Goal: Task Accomplishment & Management: Complete application form

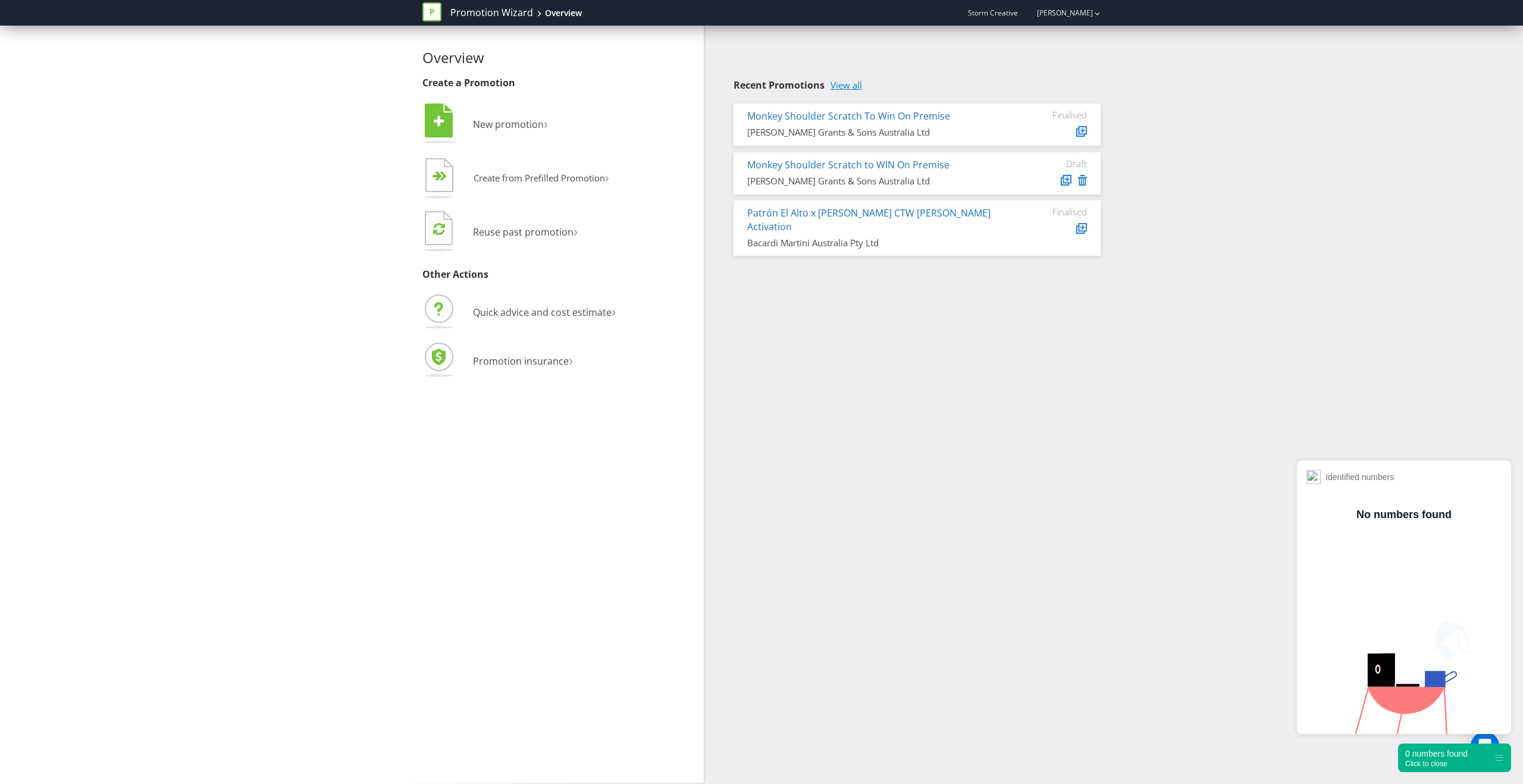
click at [851, 83] on link "View all" at bounding box center [846, 85] width 32 height 10
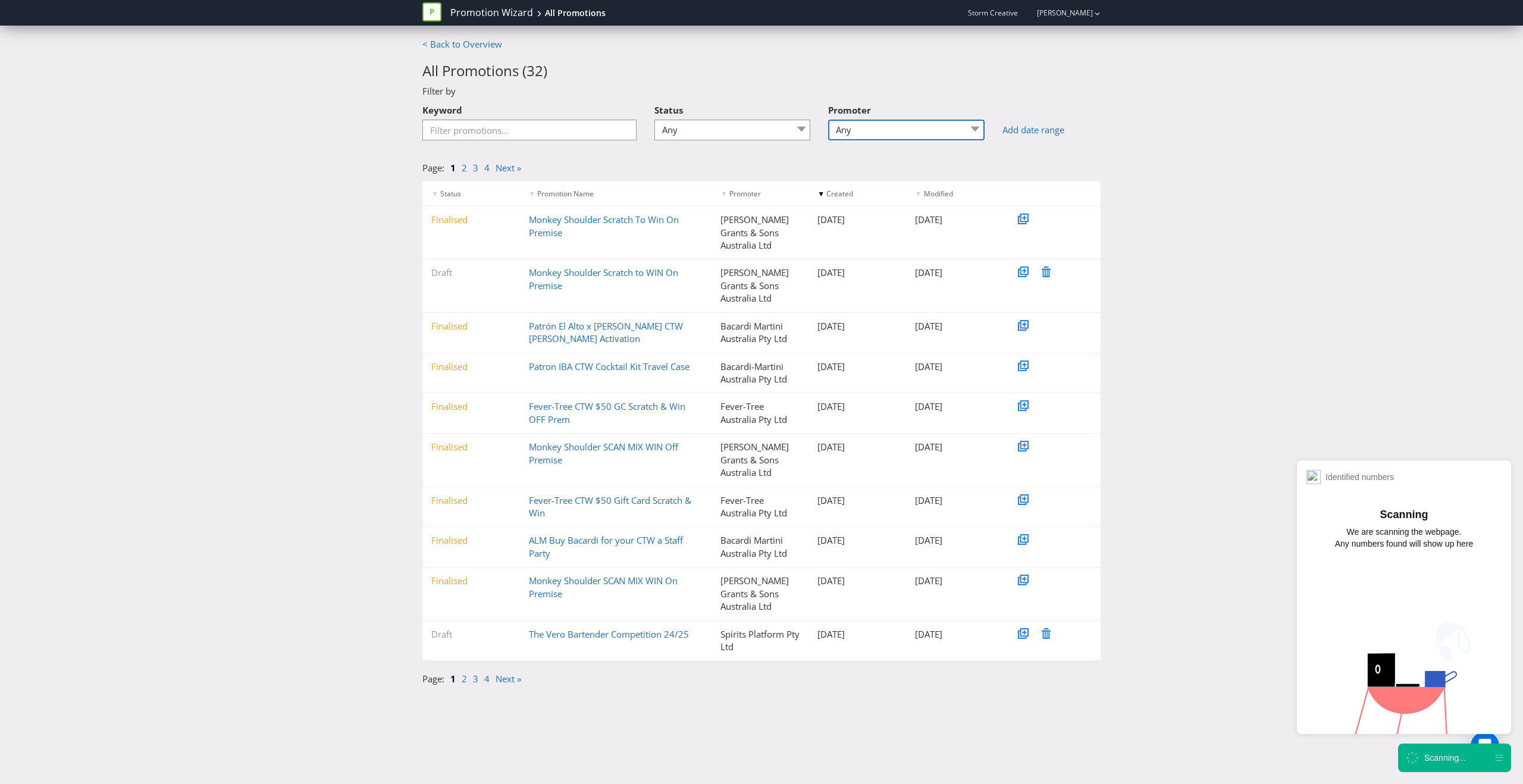
click at [897, 131] on select "Any Bacardi Martini Australia Pty Ltd Bacardi-Martini Australia Pty Ltd Fever-T…" at bounding box center [906, 130] width 156 height 21
select select "William Grants & Sons Australia Ltd"
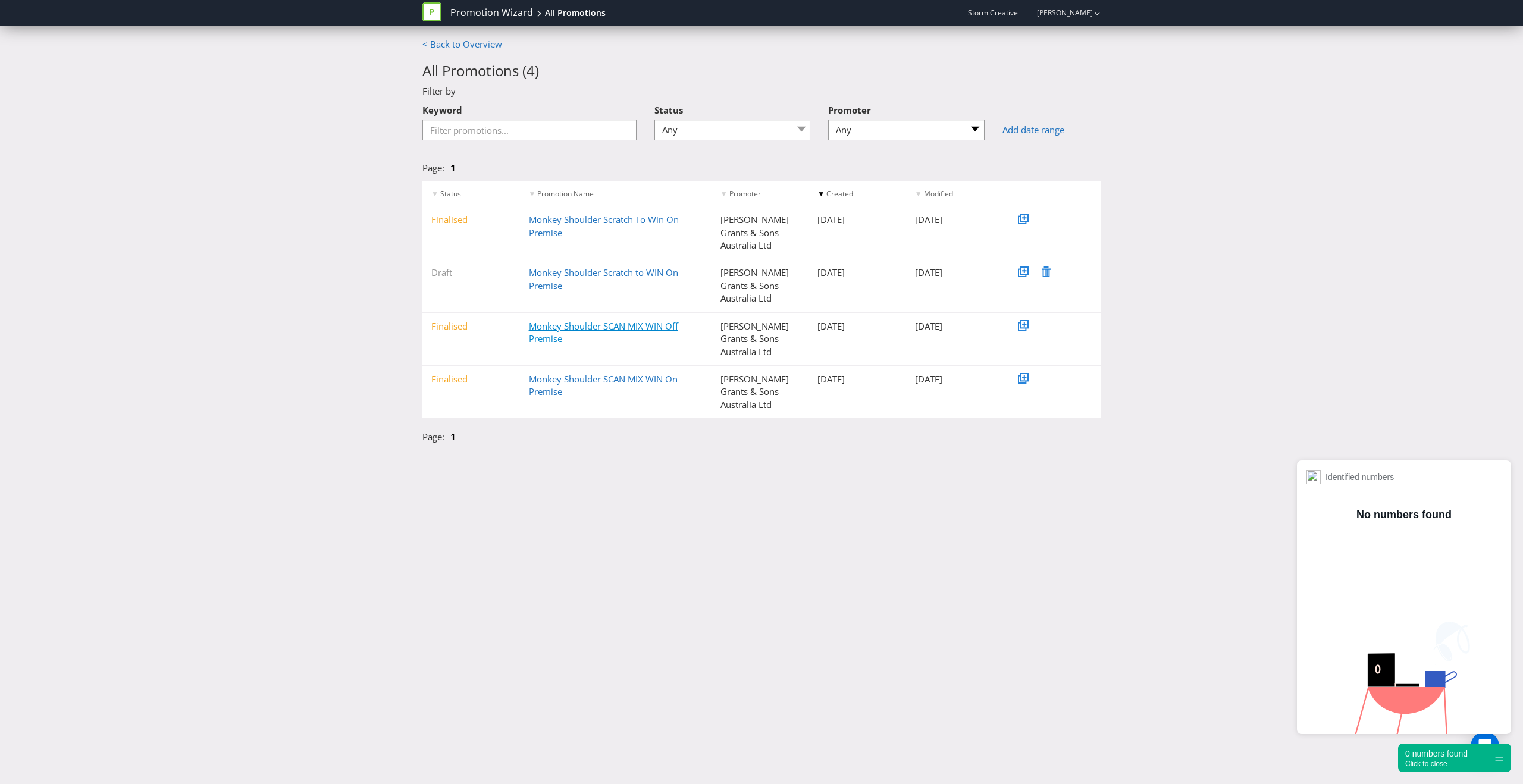
click at [627, 320] on link "Monkey Shoulder SCAN MIX WIN Off Premise" at bounding box center [603, 332] width 149 height 25
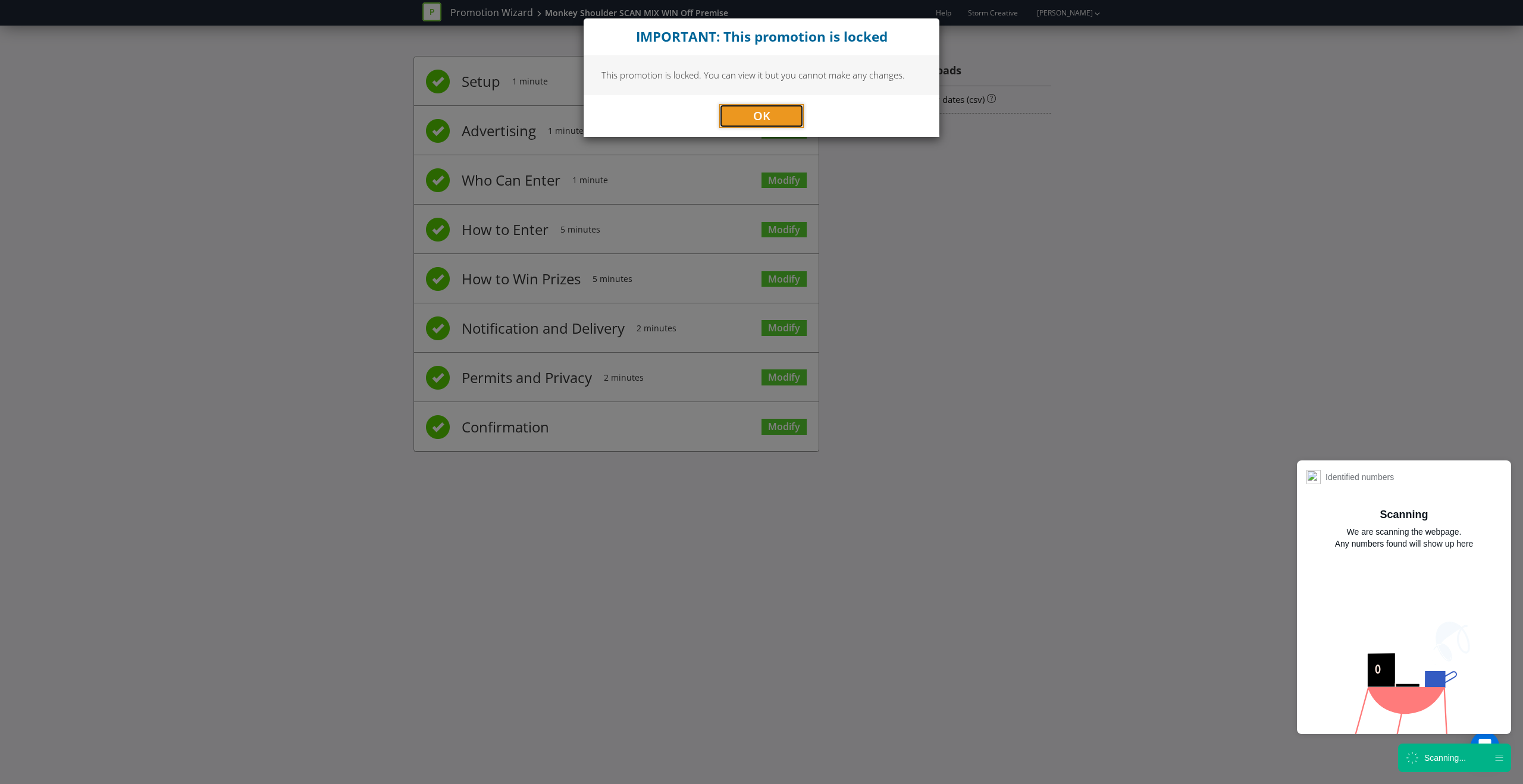
click at [752, 108] on button "OK" at bounding box center [761, 116] width 84 height 24
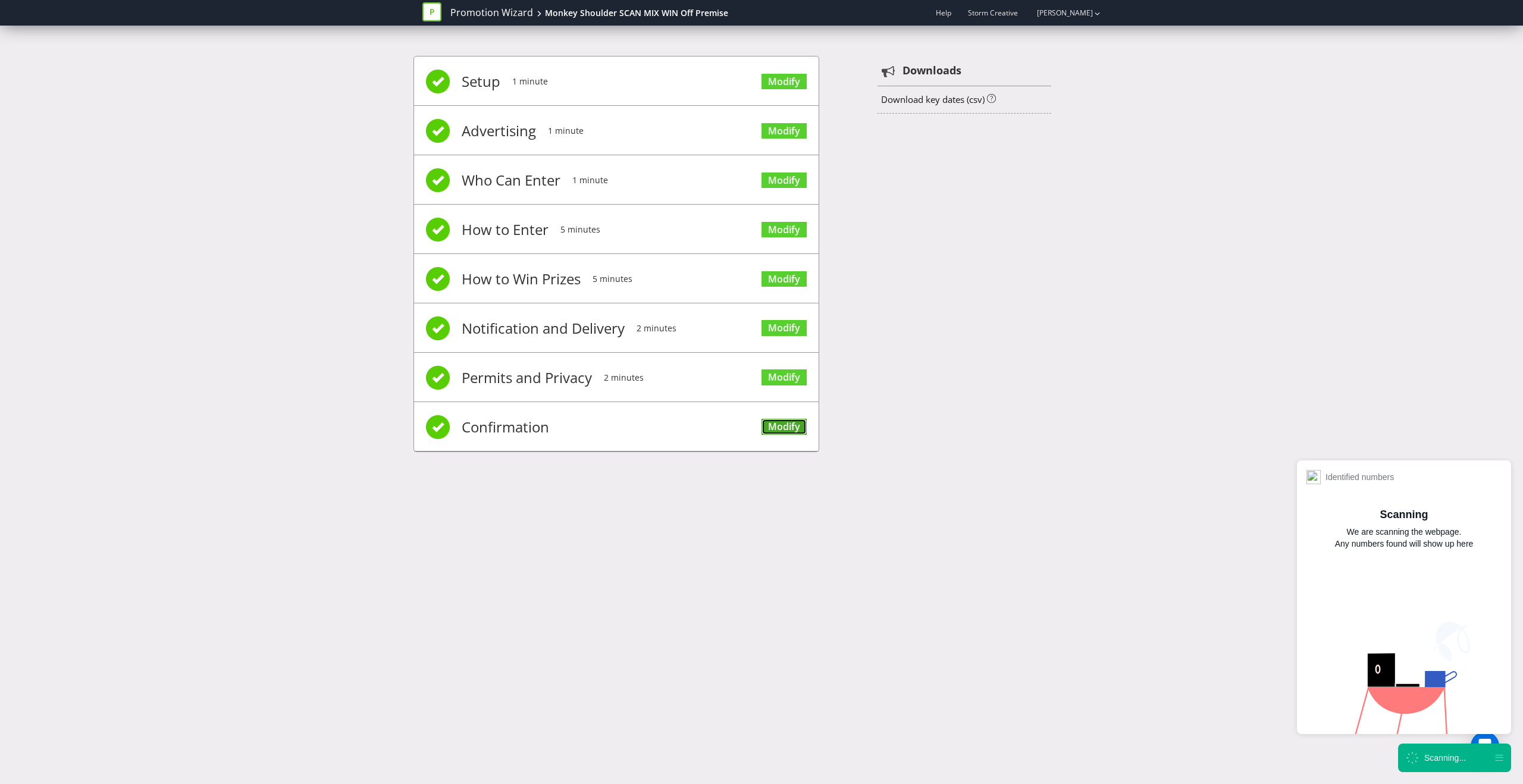
click at [772, 431] on link "Modify" at bounding box center [784, 426] width 45 height 16
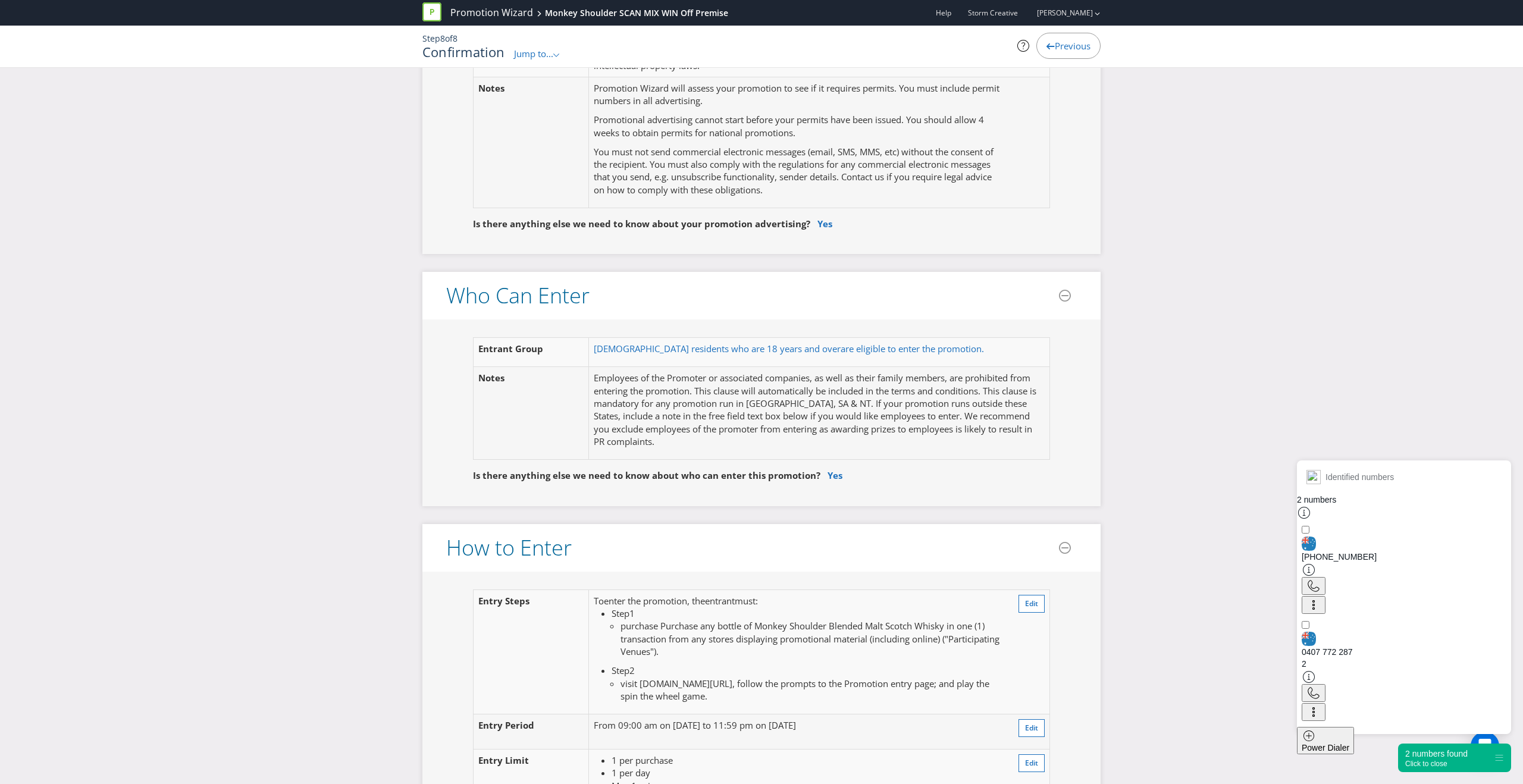
scroll to position [546, 0]
drag, startPoint x: 637, startPoint y: 683, endPoint x: 764, endPoint y: 688, distance: 127.1
click at [764, 688] on span "visit winwith.monkeyshoulder.com/en-au/au/off, follow the prompts to the Promot…" at bounding box center [805, 688] width 369 height 25
drag, startPoint x: 820, startPoint y: 683, endPoint x: 642, endPoint y: 679, distance: 178.0
click at [642, 679] on span "visit winwith.monkeyshoulder.com/en-au/au/off, follow the prompts to the Promot…" at bounding box center [805, 688] width 369 height 25
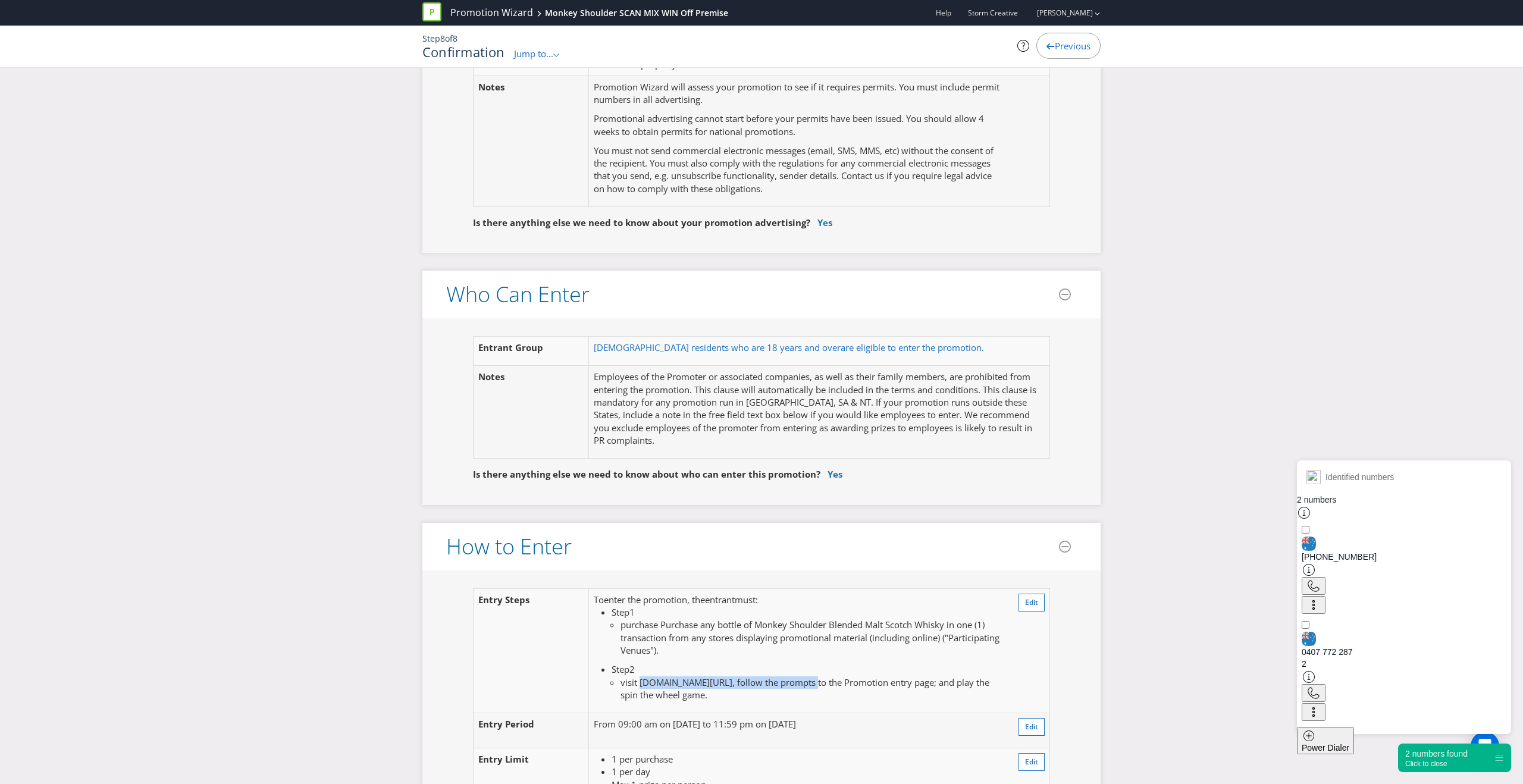
copy span "[DOMAIN_NAME][URL]"
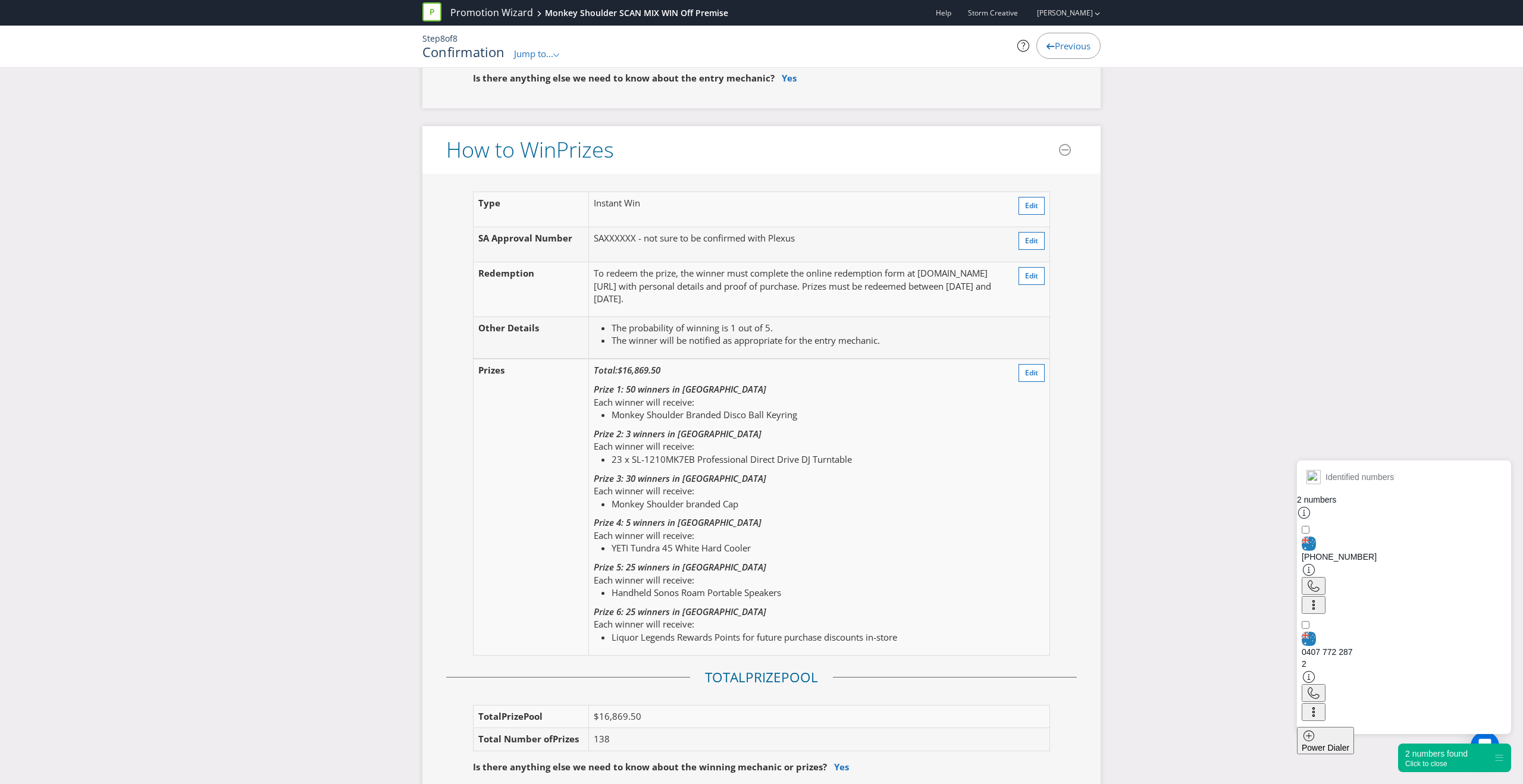
scroll to position [1336, 0]
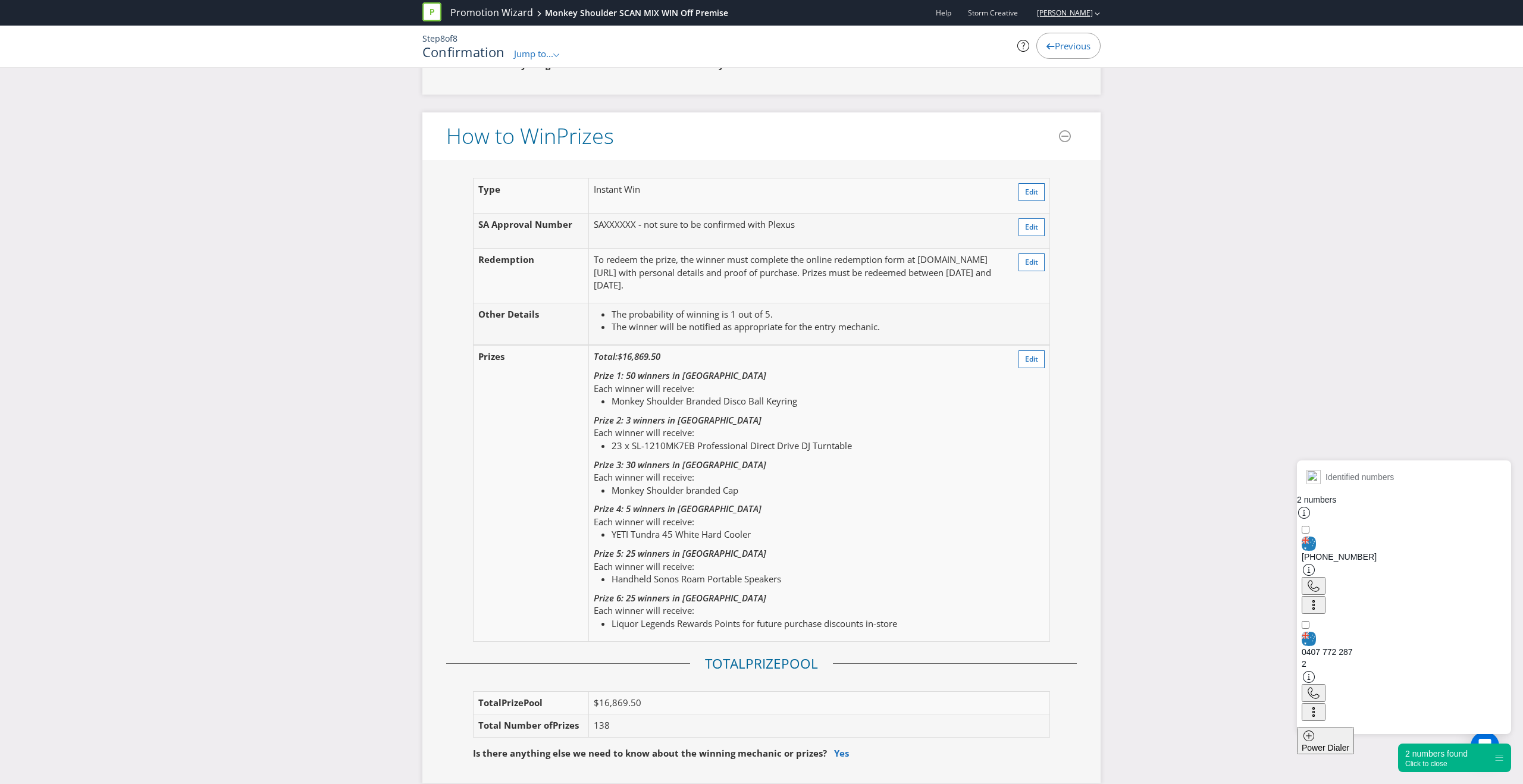
click at [1066, 15] on link "[PERSON_NAME]" at bounding box center [1059, 13] width 68 height 10
click at [1094, 34] on strong "Logout" at bounding box center [1091, 37] width 31 height 12
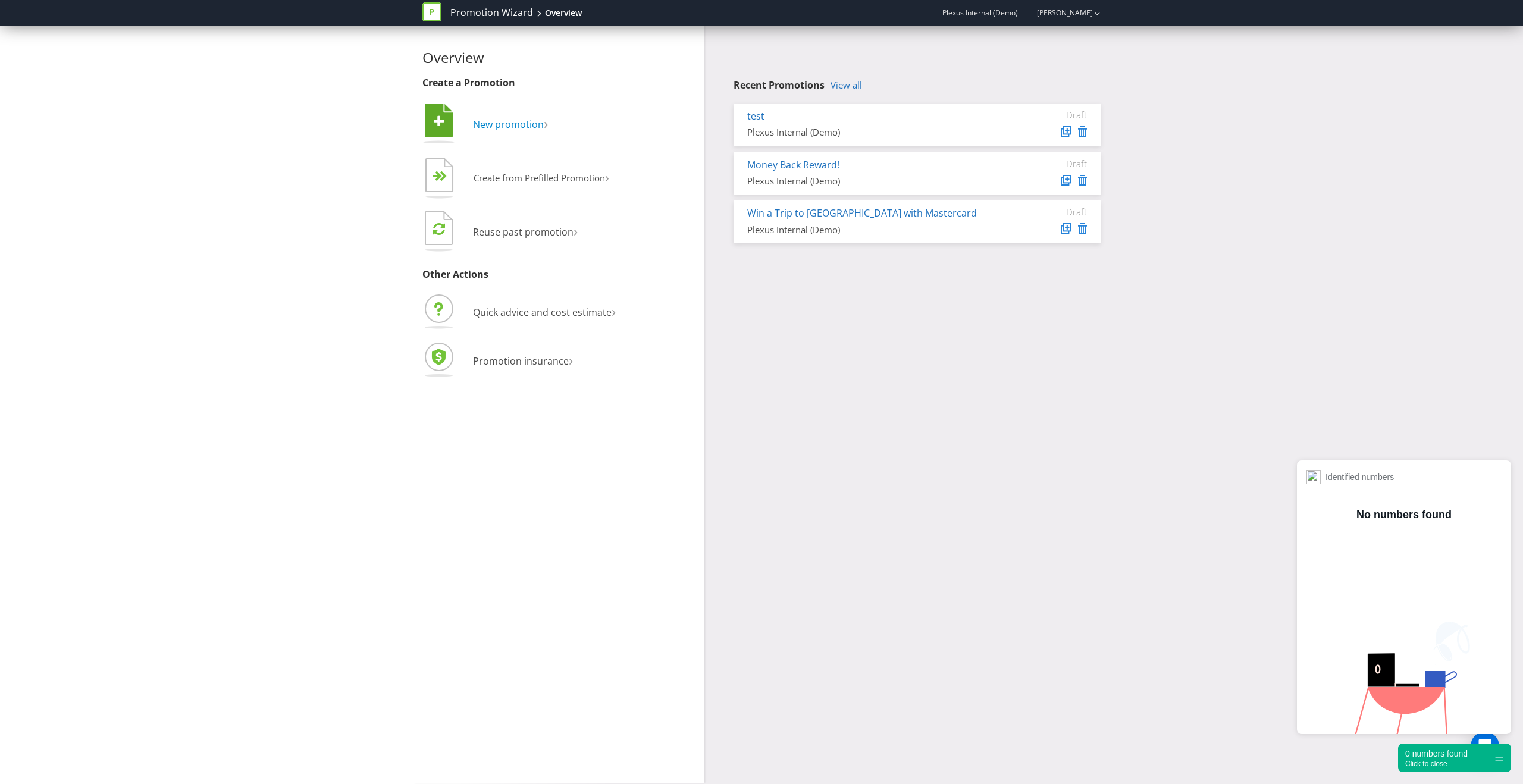
click at [436, 126] on tspan "" at bounding box center [439, 122] width 11 height 13
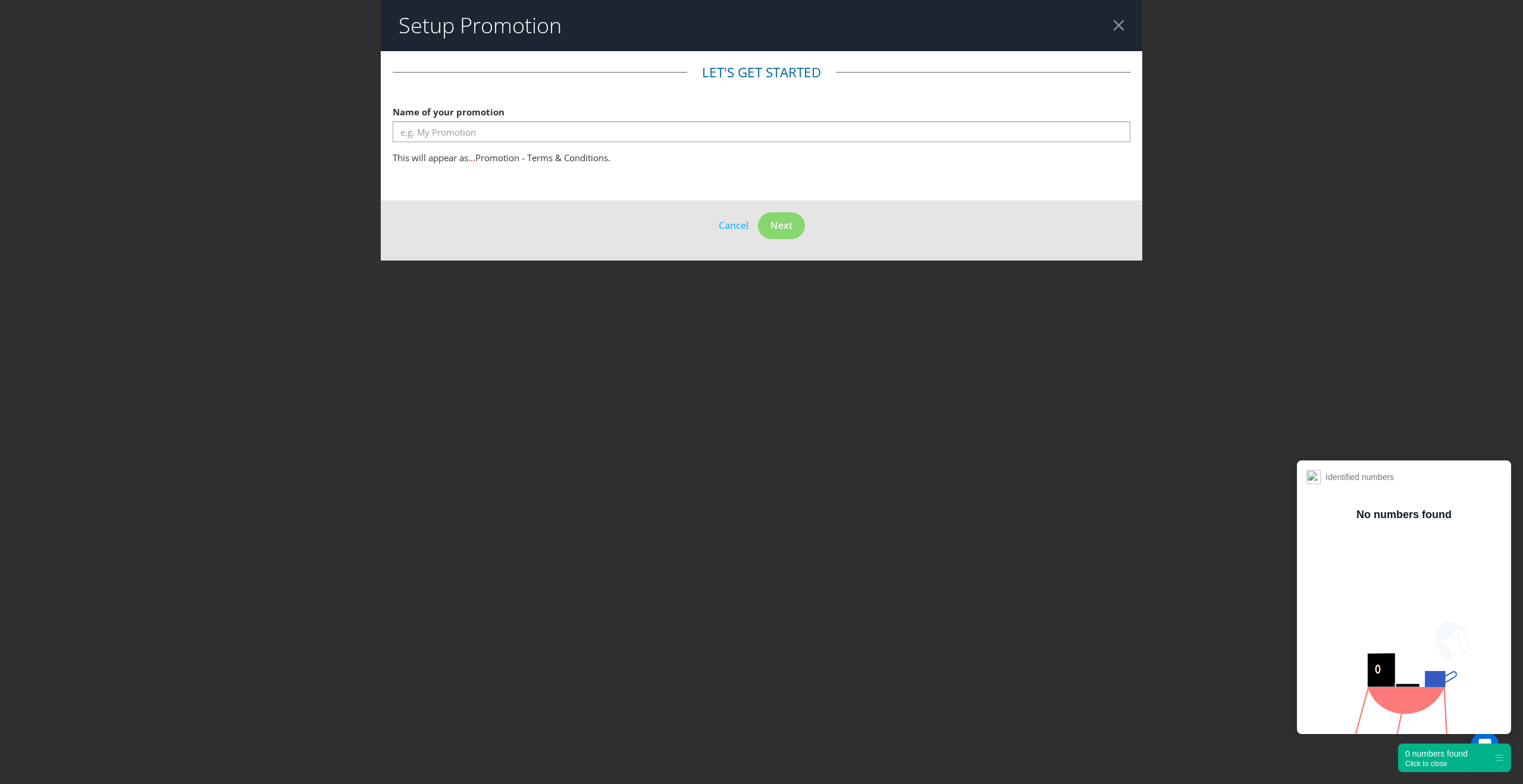
click at [706, 119] on div "Name of your promotion" at bounding box center [761, 121] width 738 height 43
click at [706, 132] on input "text" at bounding box center [761, 132] width 738 height 21
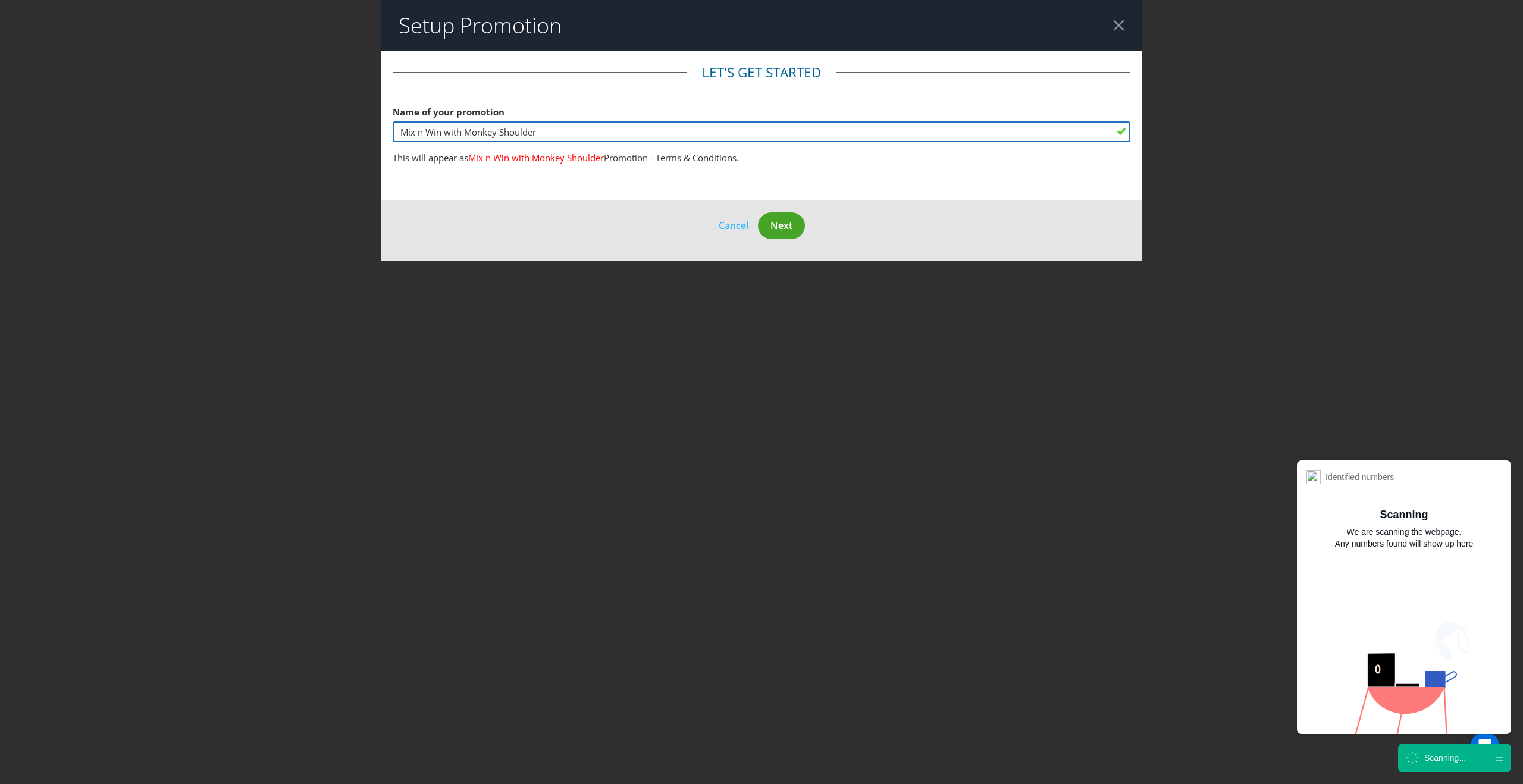
type input "Mix n Win with Monkey Shoulder"
click at [784, 231] on span "Next" at bounding box center [781, 225] width 22 height 13
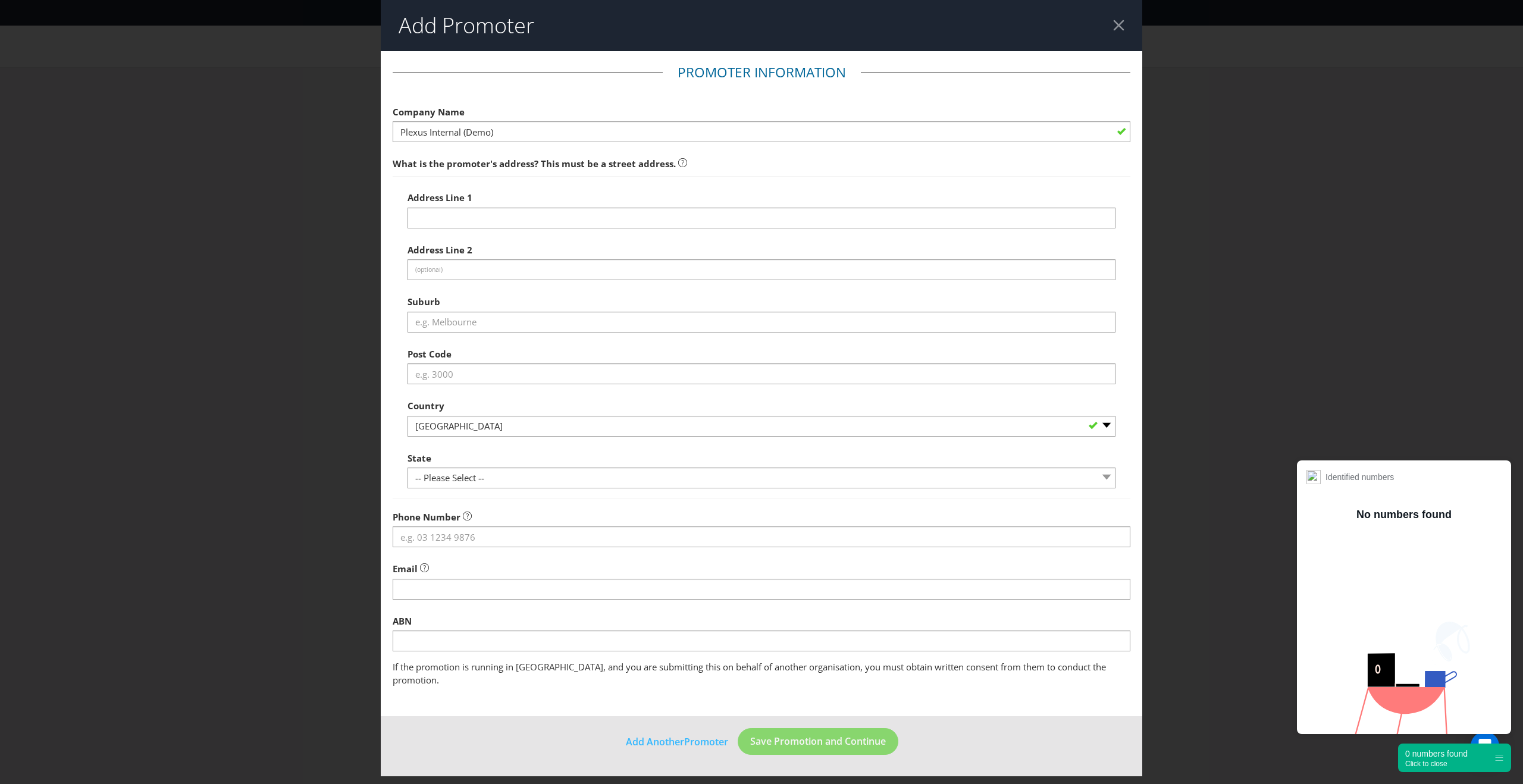
click at [540, 558] on div "Email" at bounding box center [761, 577] width 738 height 43
click at [539, 488] on div at bounding box center [761, 488] width 708 height 1
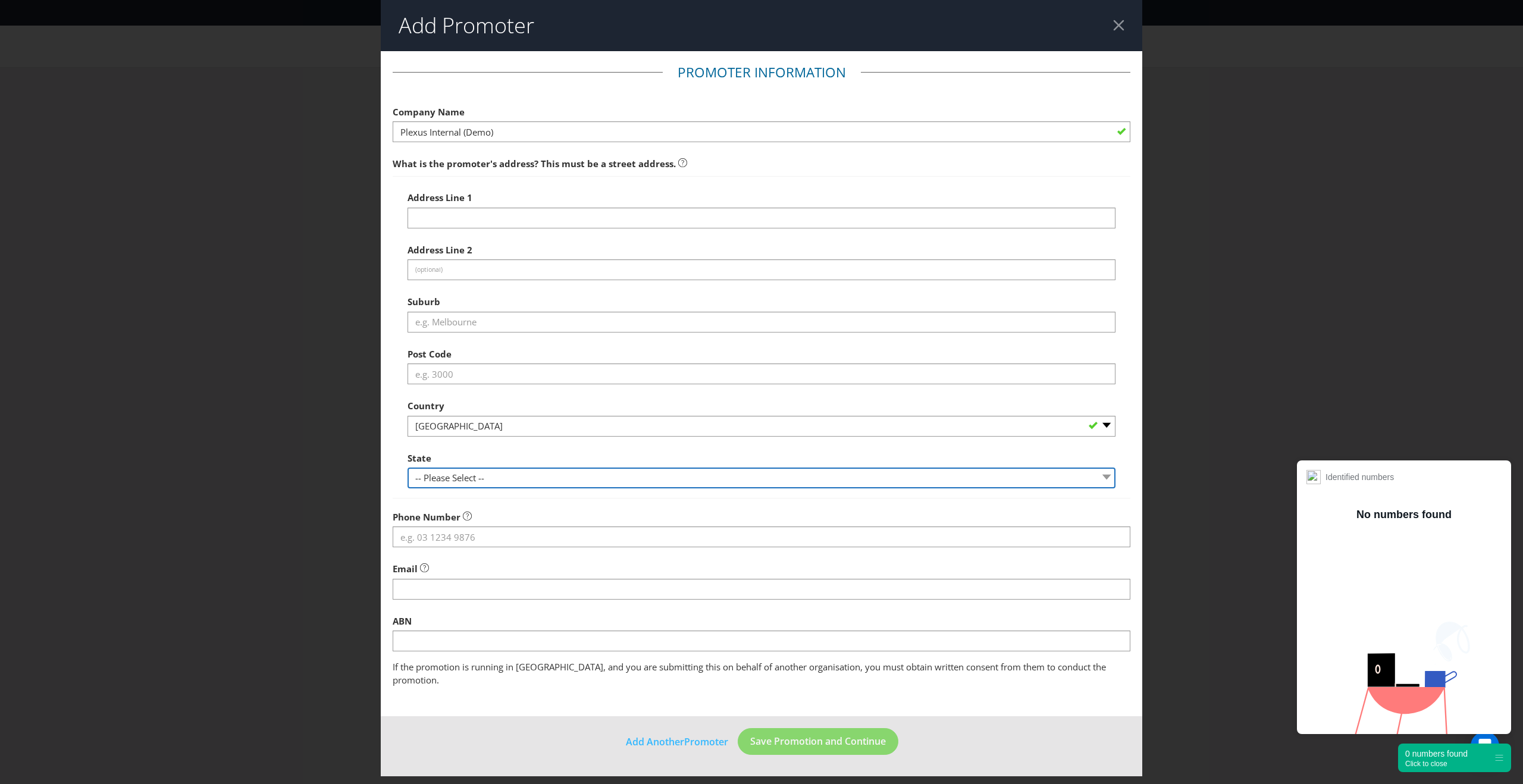
click at [539, 479] on select "-- Please Select -- [GEOGRAPHIC_DATA] [GEOGRAPHIC_DATA] [GEOGRAPHIC_DATA] [GEOG…" at bounding box center [761, 477] width 708 height 21
select select "VIC"
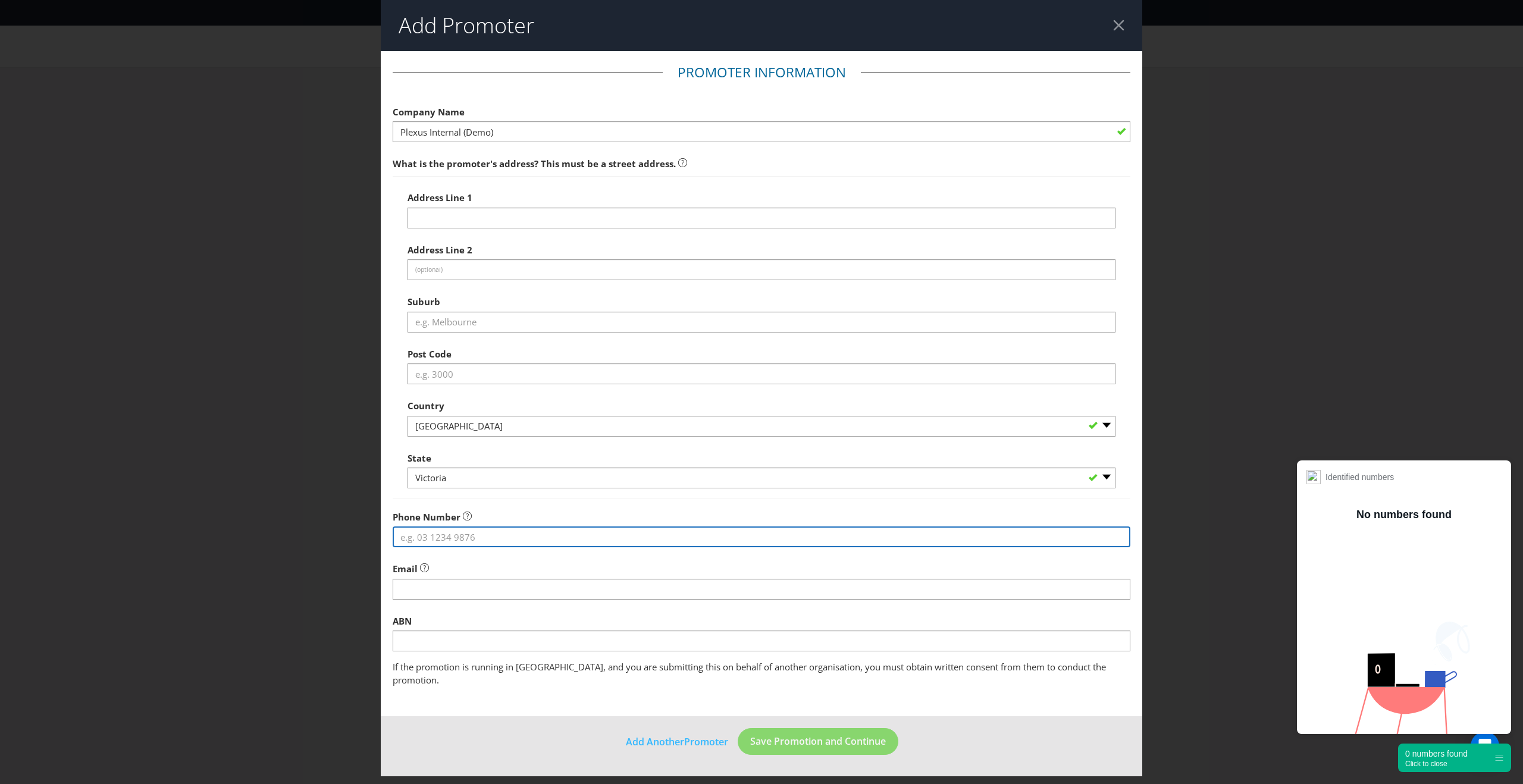
click at [486, 540] on input "tel" at bounding box center [761, 537] width 738 height 21
type input "0400000001"
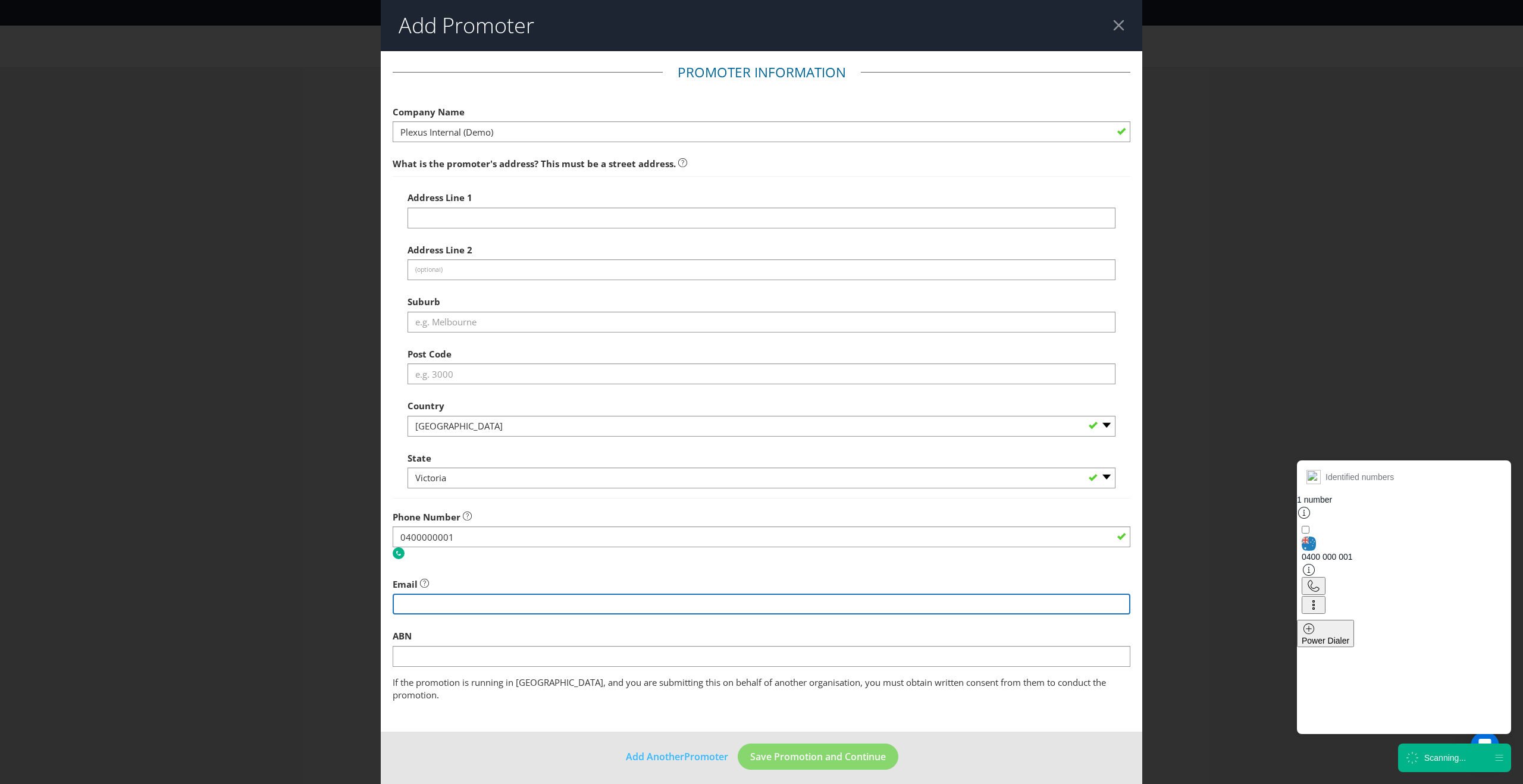
click at [469, 589] on div "Email" at bounding box center [761, 593] width 738 height 43
type input "[EMAIL_ADDRESS][DOMAIN_NAME]"
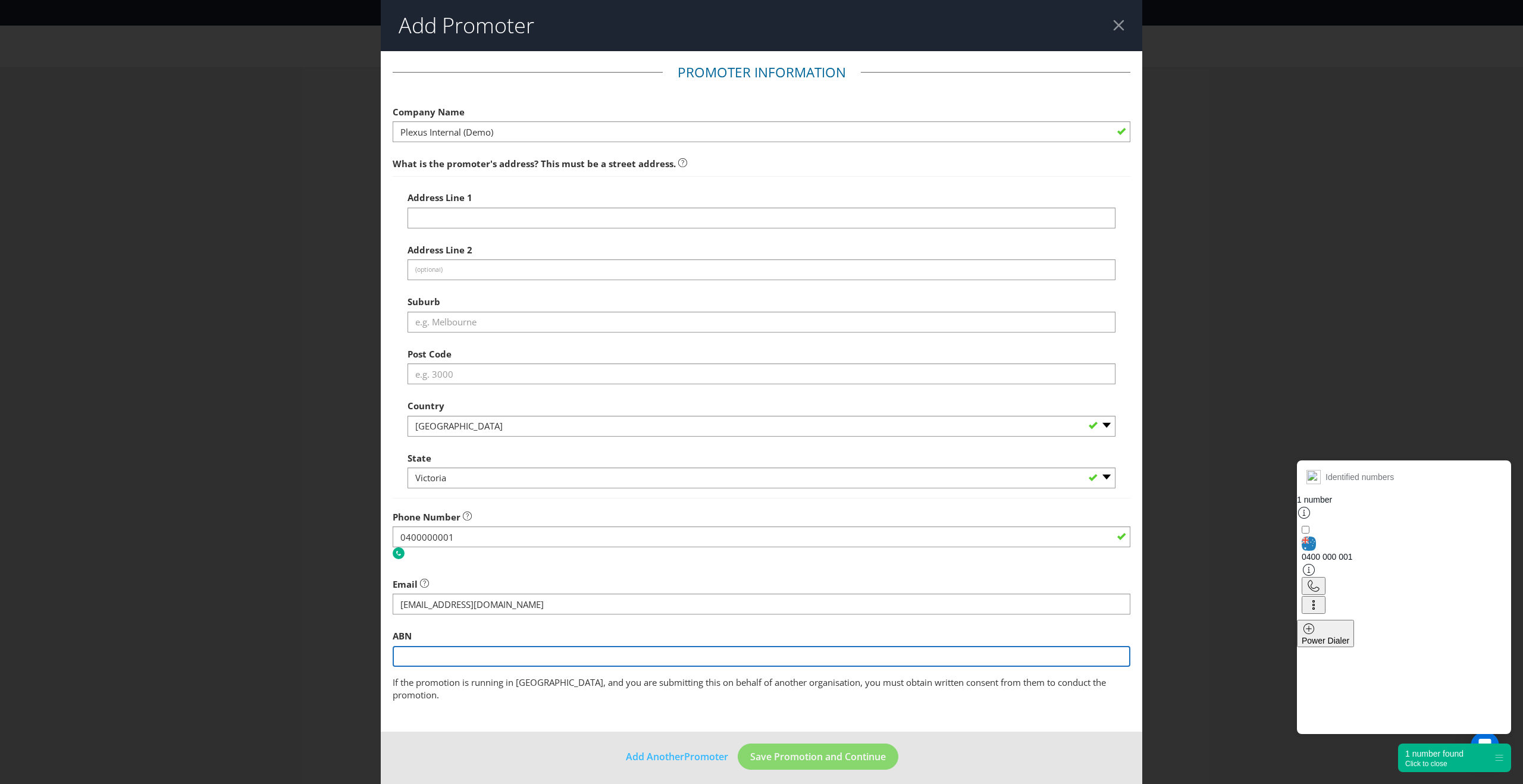
click at [455, 656] on input "text" at bounding box center [761, 656] width 738 height 21
type input "36 050 411 875"
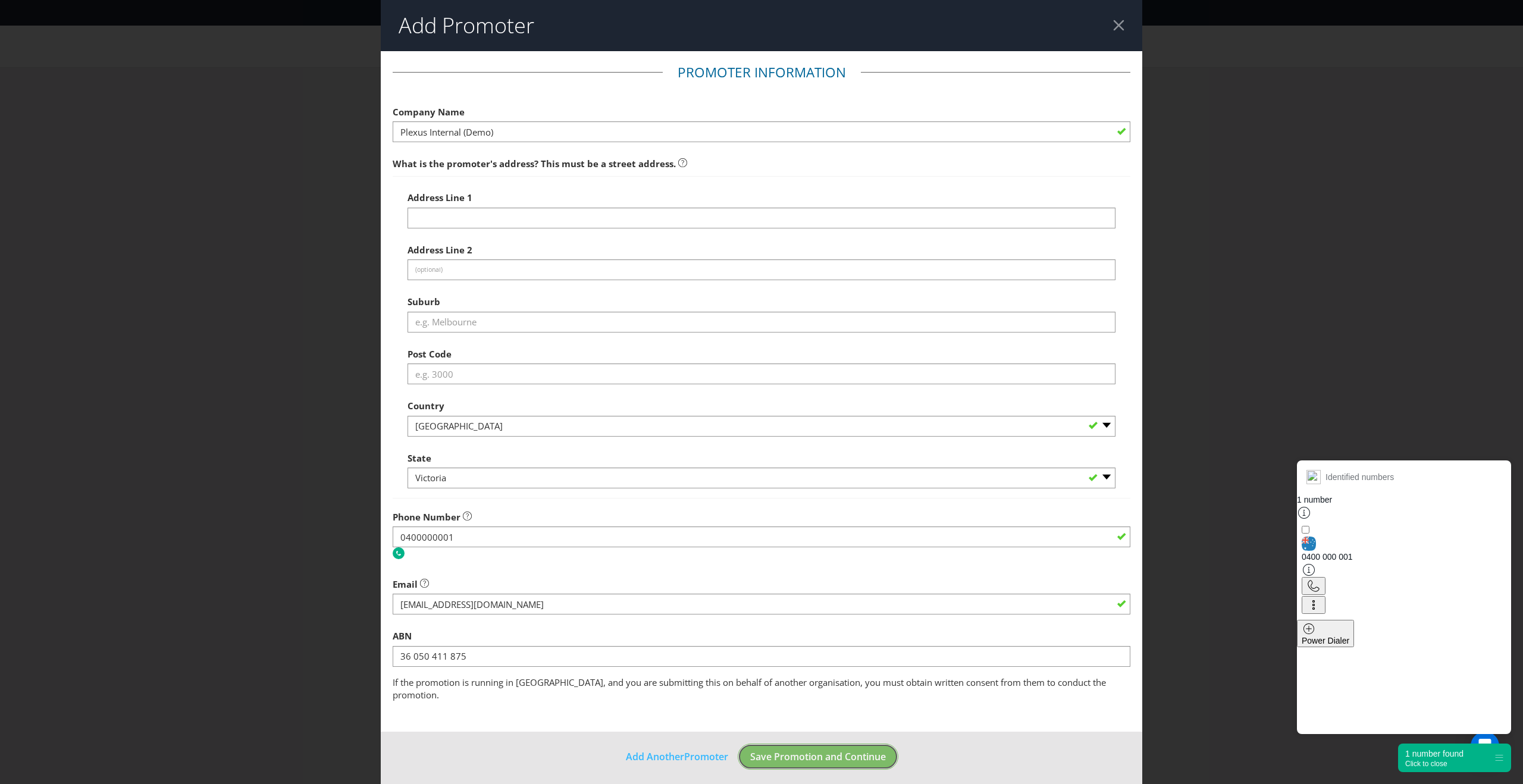
click at [803, 750] on span "Save Promotion and Continue" at bounding box center [818, 756] width 135 height 13
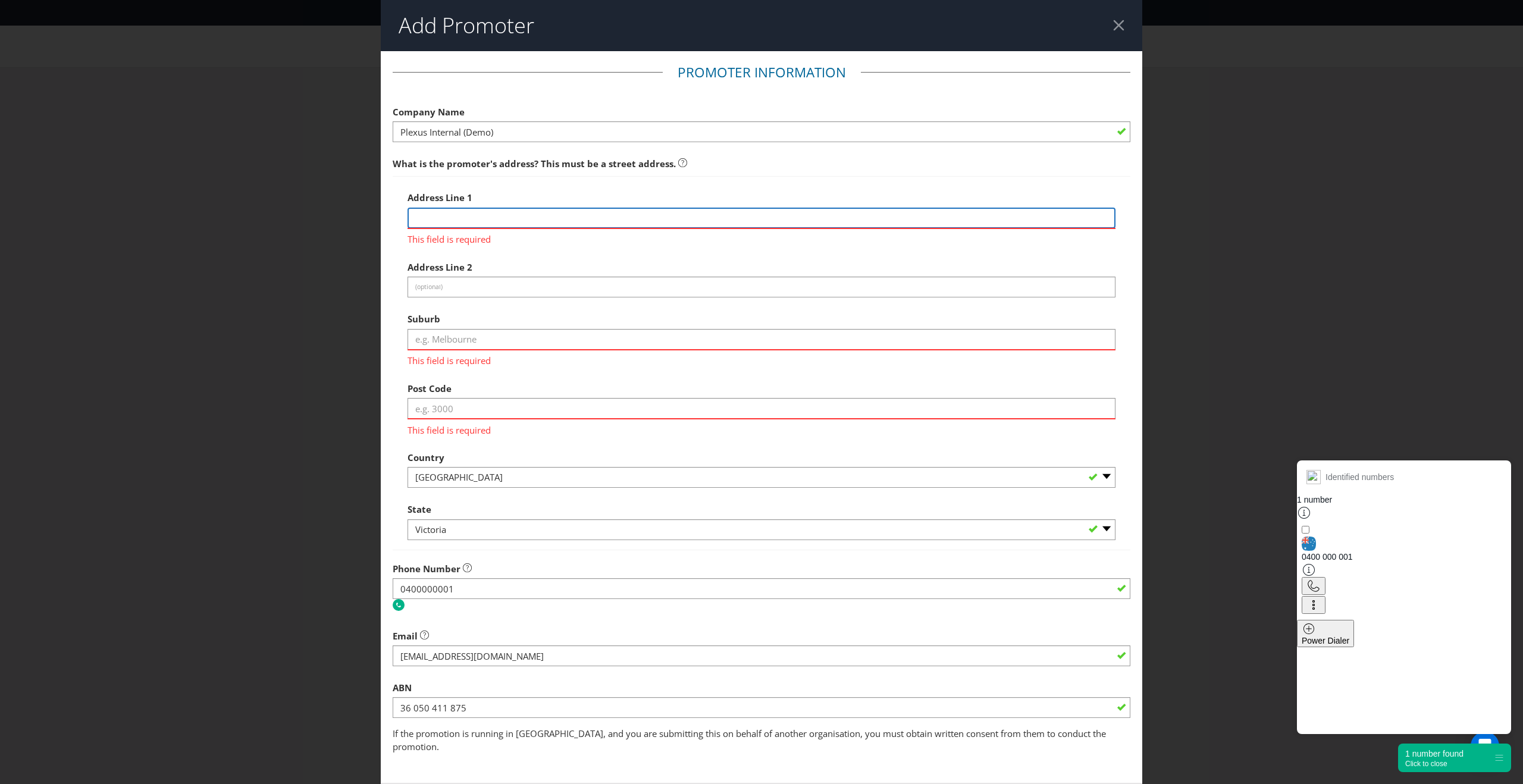
click at [551, 220] on input "text" at bounding box center [761, 218] width 708 height 21
type input "[STREET_ADDRESS][PERSON_NAME]"
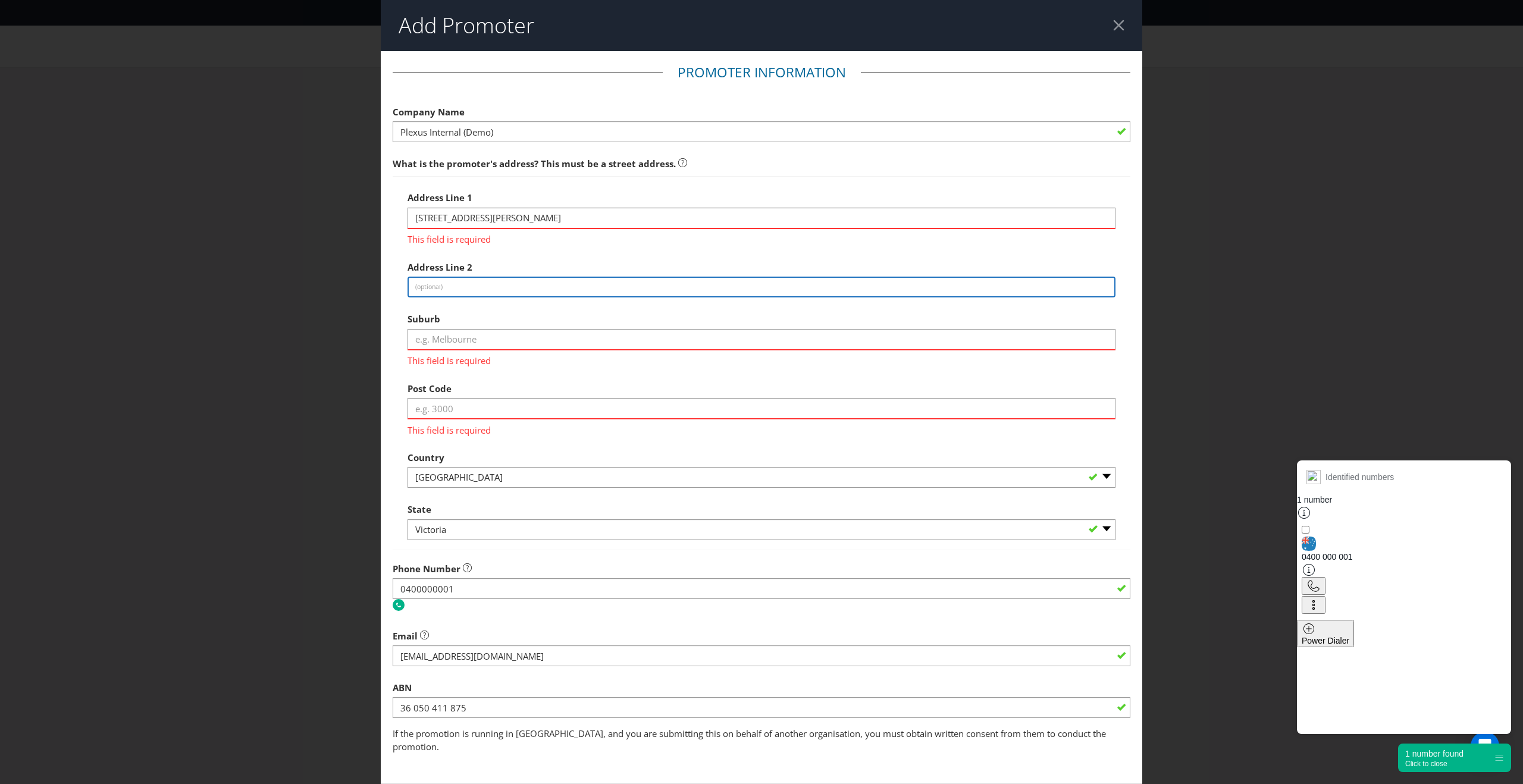
click at [508, 289] on div "Address Line 1 [STREET_ADDRESS][PERSON_NAME] This field is required Address Lin…" at bounding box center [761, 363] width 708 height 355
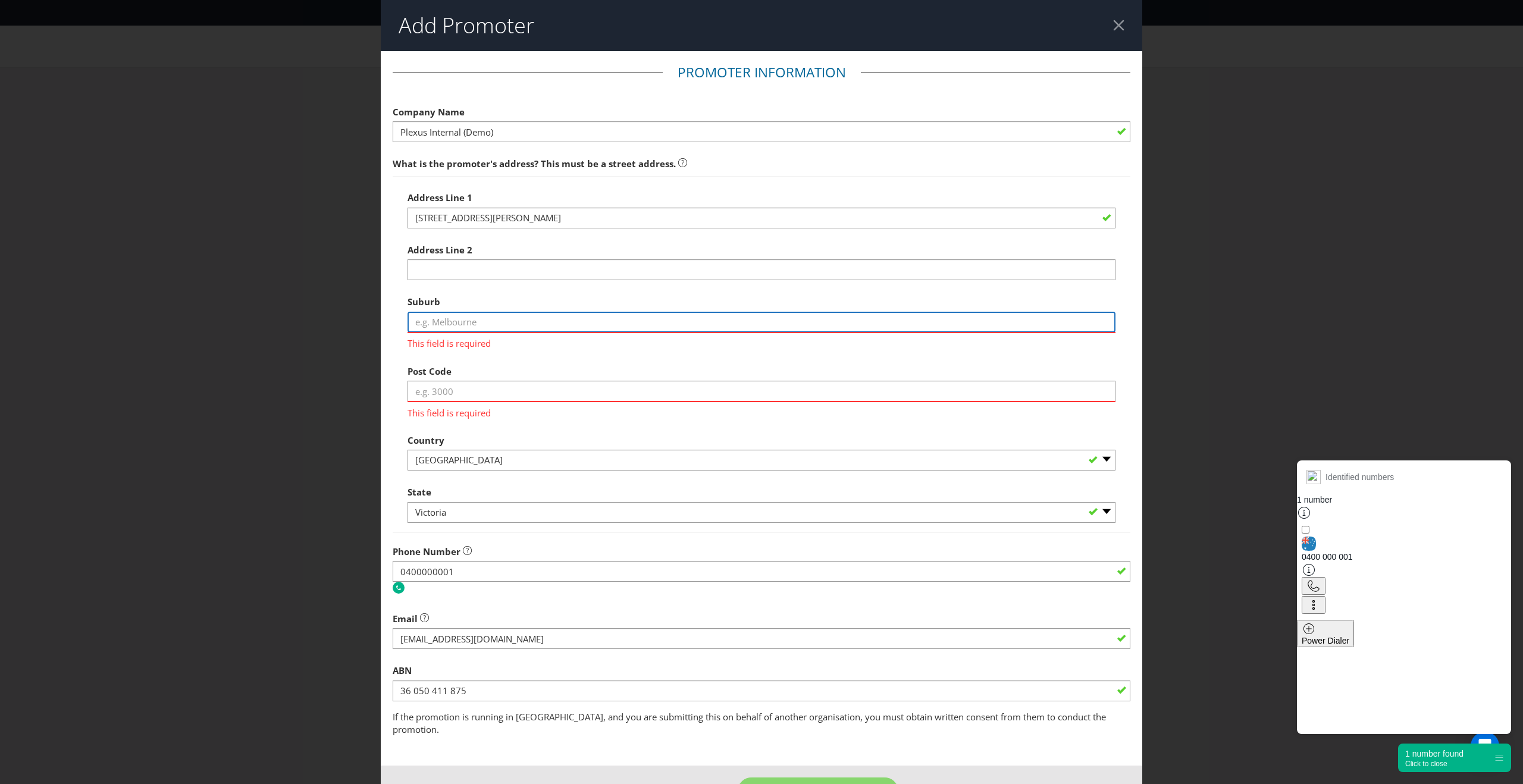
click at [445, 320] on input "text" at bounding box center [761, 322] width 708 height 21
type input "[GEOGRAPHIC_DATA]"
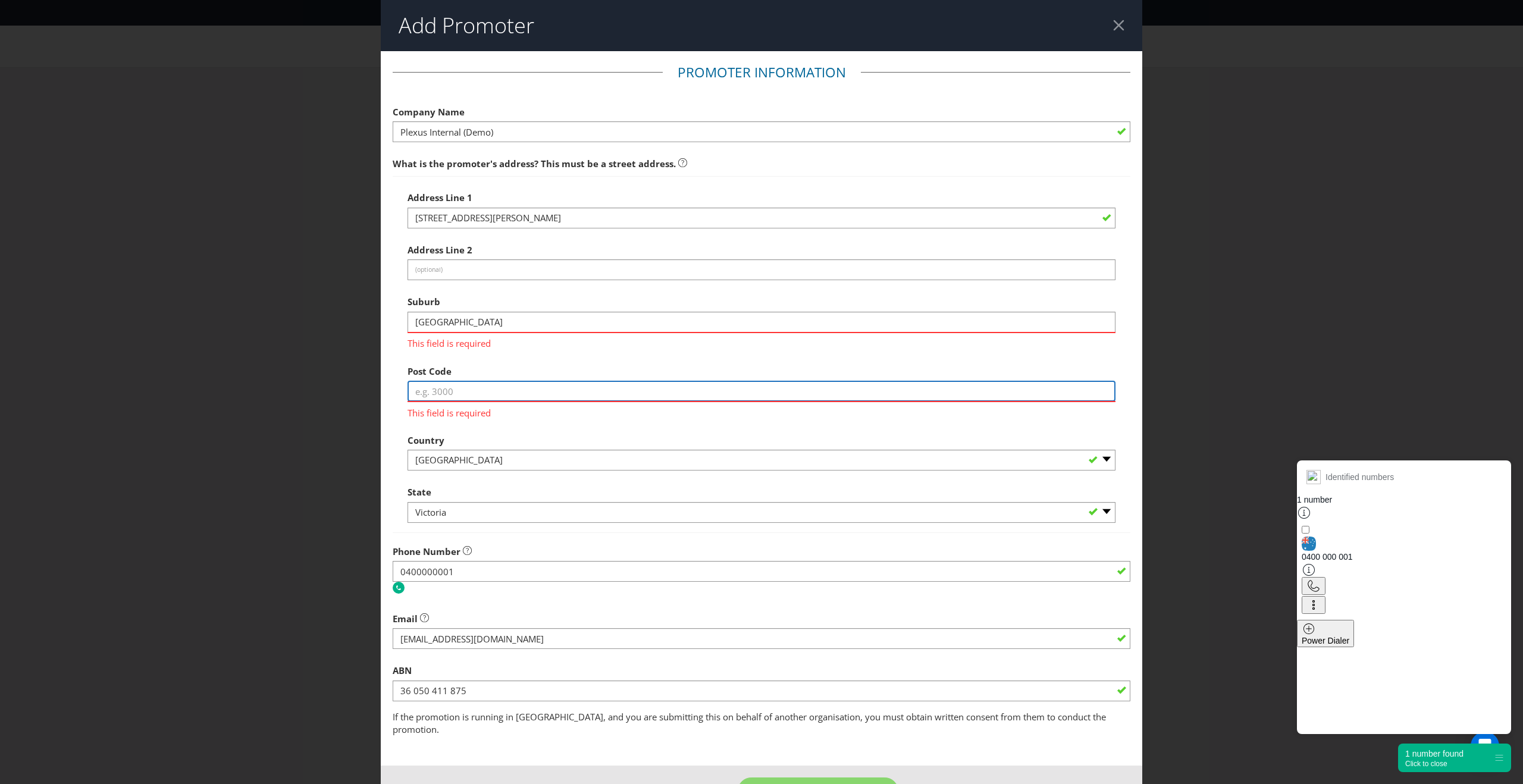
click at [457, 396] on div "Post Code This field is required" at bounding box center [761, 389] width 708 height 60
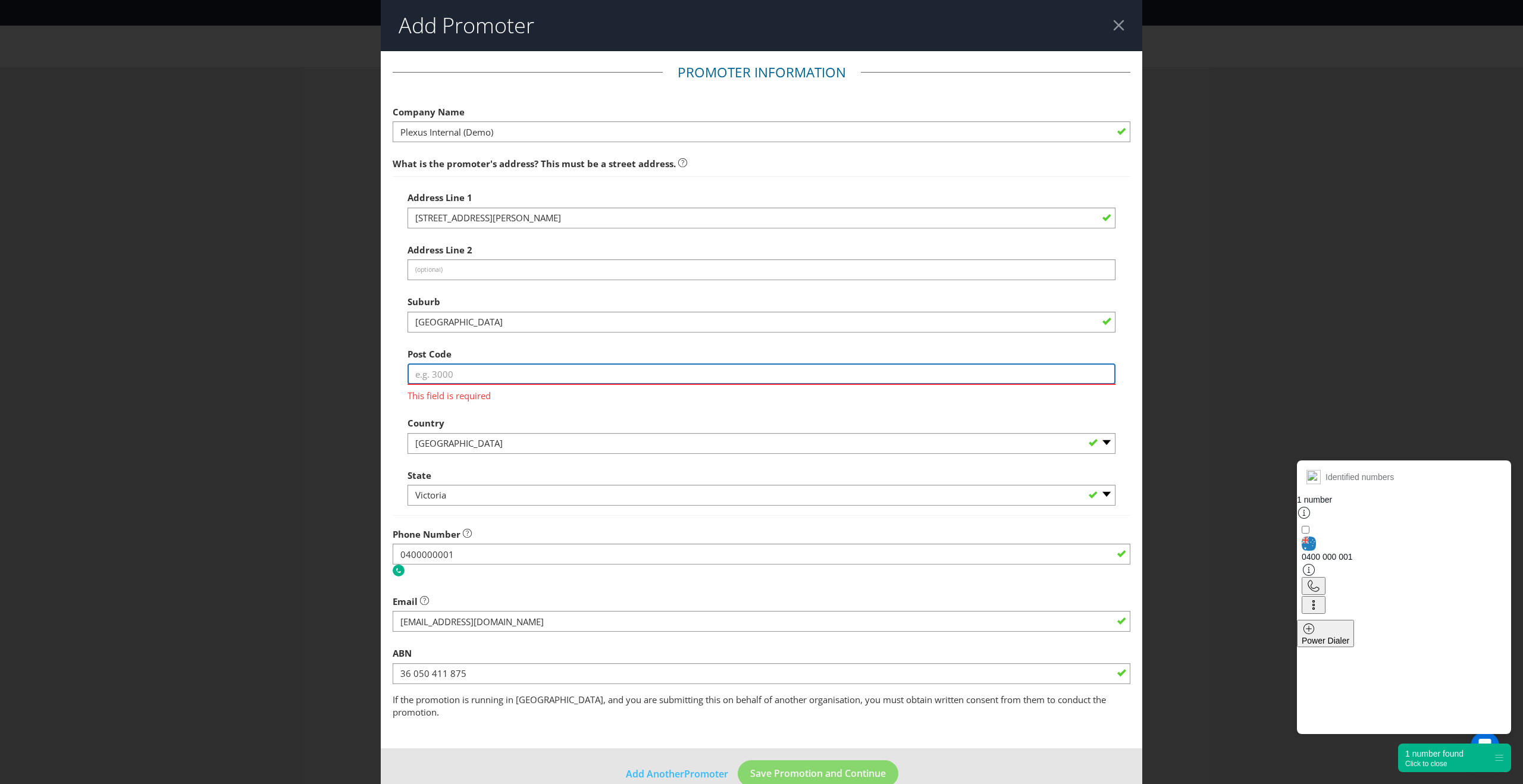
type input "3000"
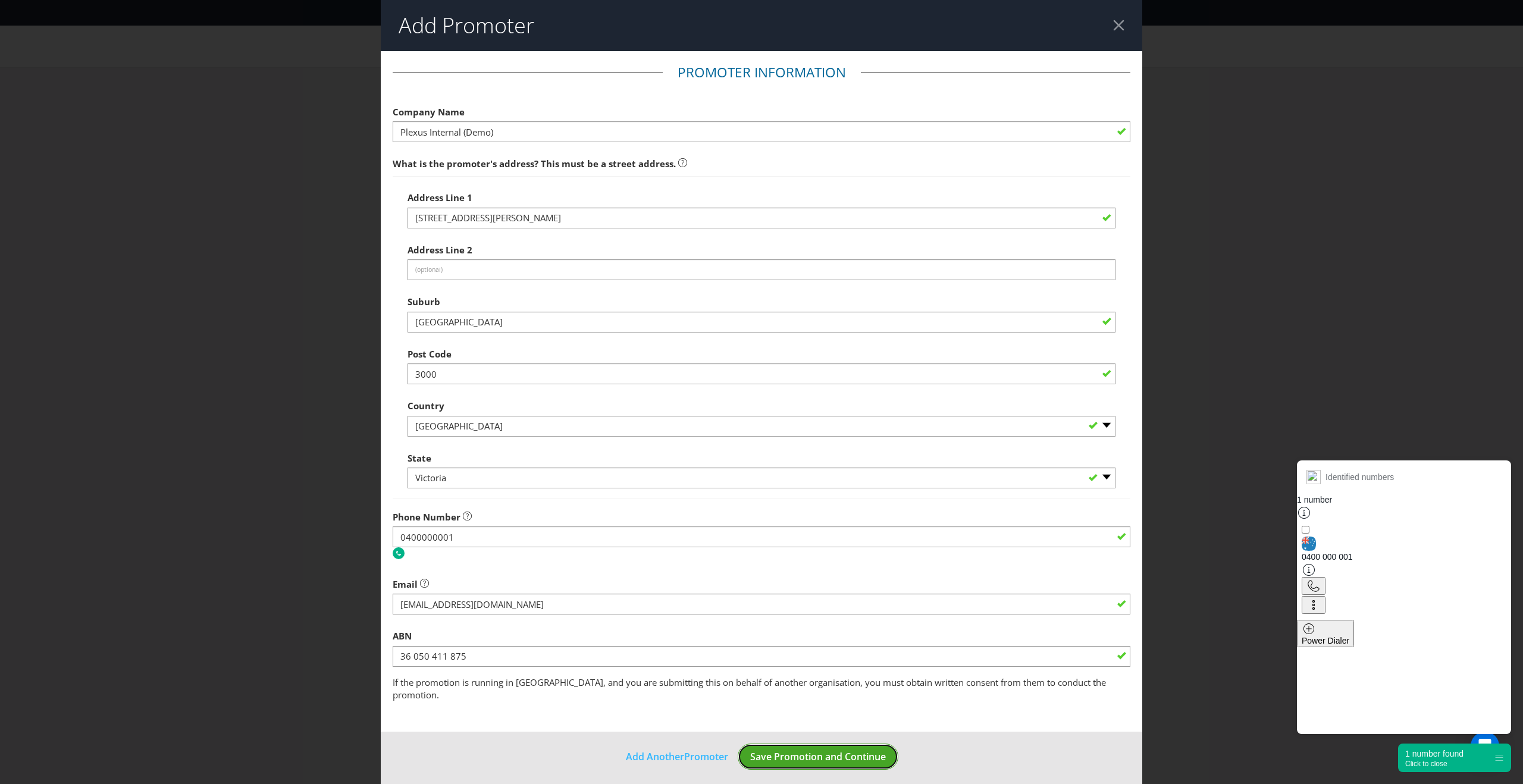
click at [810, 750] on button "Save Promotion and Continue" at bounding box center [818, 756] width 161 height 27
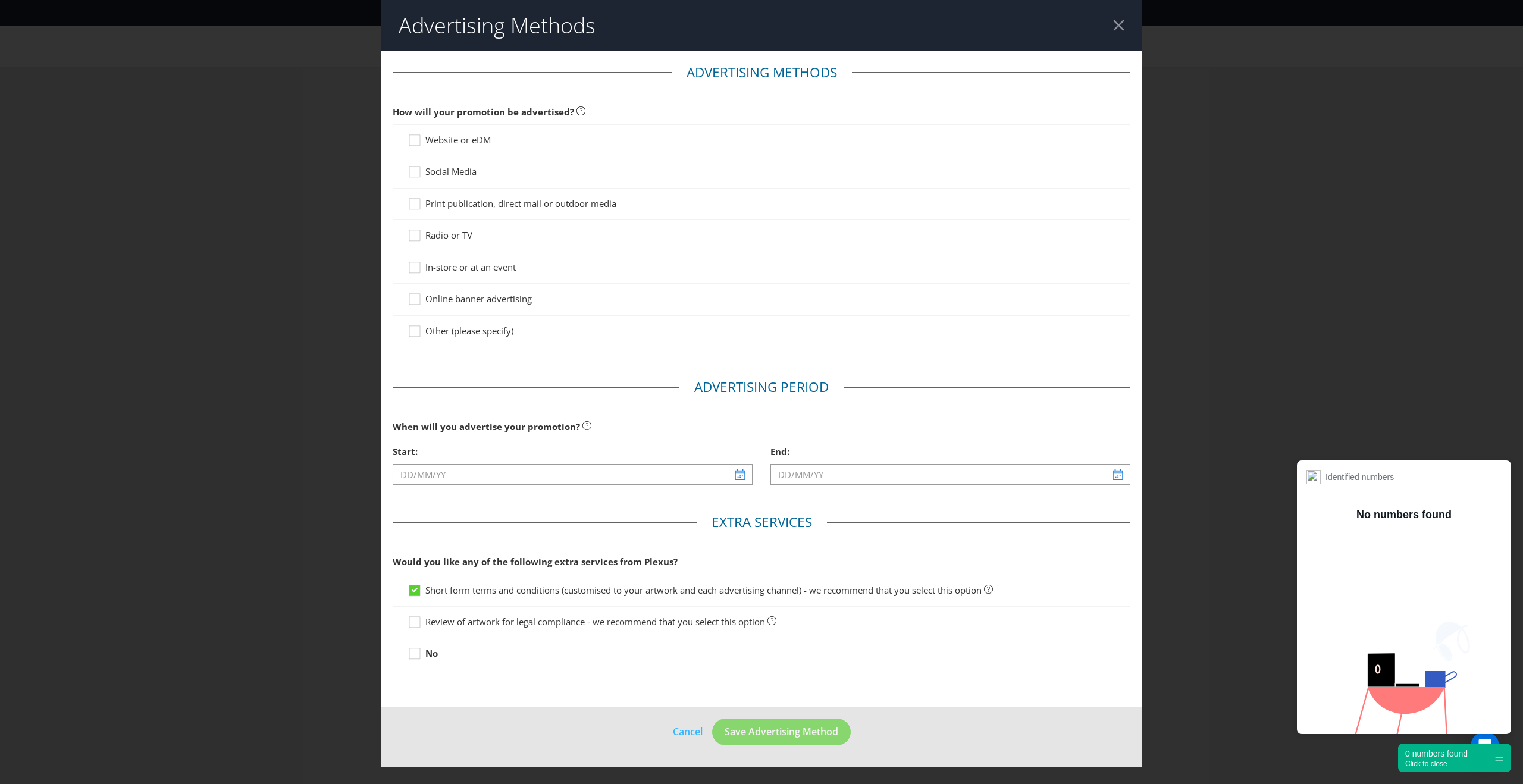
click at [458, 160] on div "Social Media" at bounding box center [761, 172] width 738 height 32
click at [452, 168] on span "Social Media" at bounding box center [451, 171] width 51 height 12
click at [0, 0] on input "Social Media" at bounding box center [0, 0] width 0 height 0
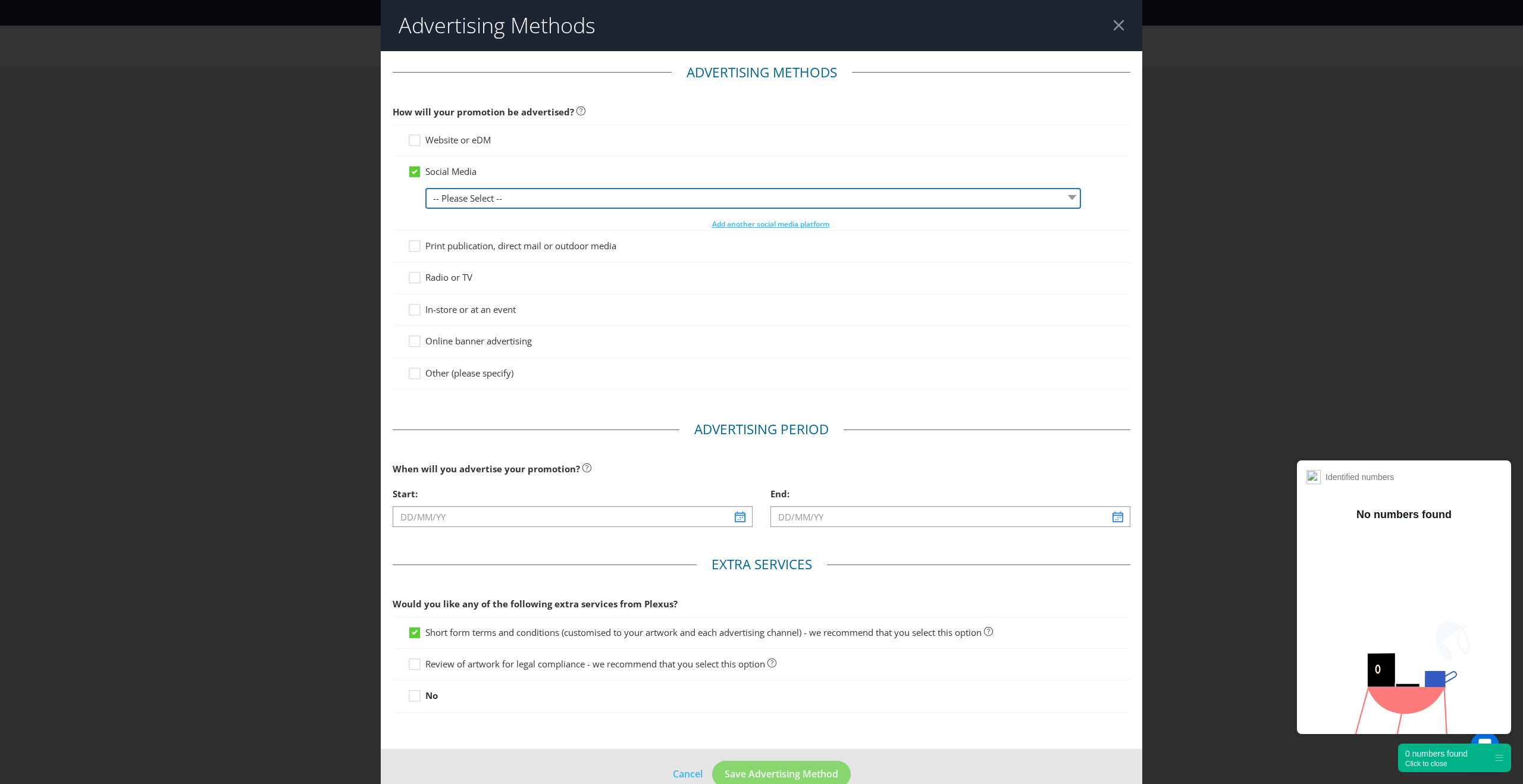
click at [462, 200] on select "-- Please Select -- Facebook X Instagram Snapchat LinkedIn Pinterest Tumblr You…" at bounding box center [753, 198] width 655 height 21
select select "INSTAGRAM"
click at [420, 310] on icon at bounding box center [416, 312] width 18 height 18
click at [0, 0] on input "In-store or at an event" at bounding box center [0, 0] width 0 height 0
click at [446, 334] on div "Online banner advertising" at bounding box center [761, 341] width 738 height 32
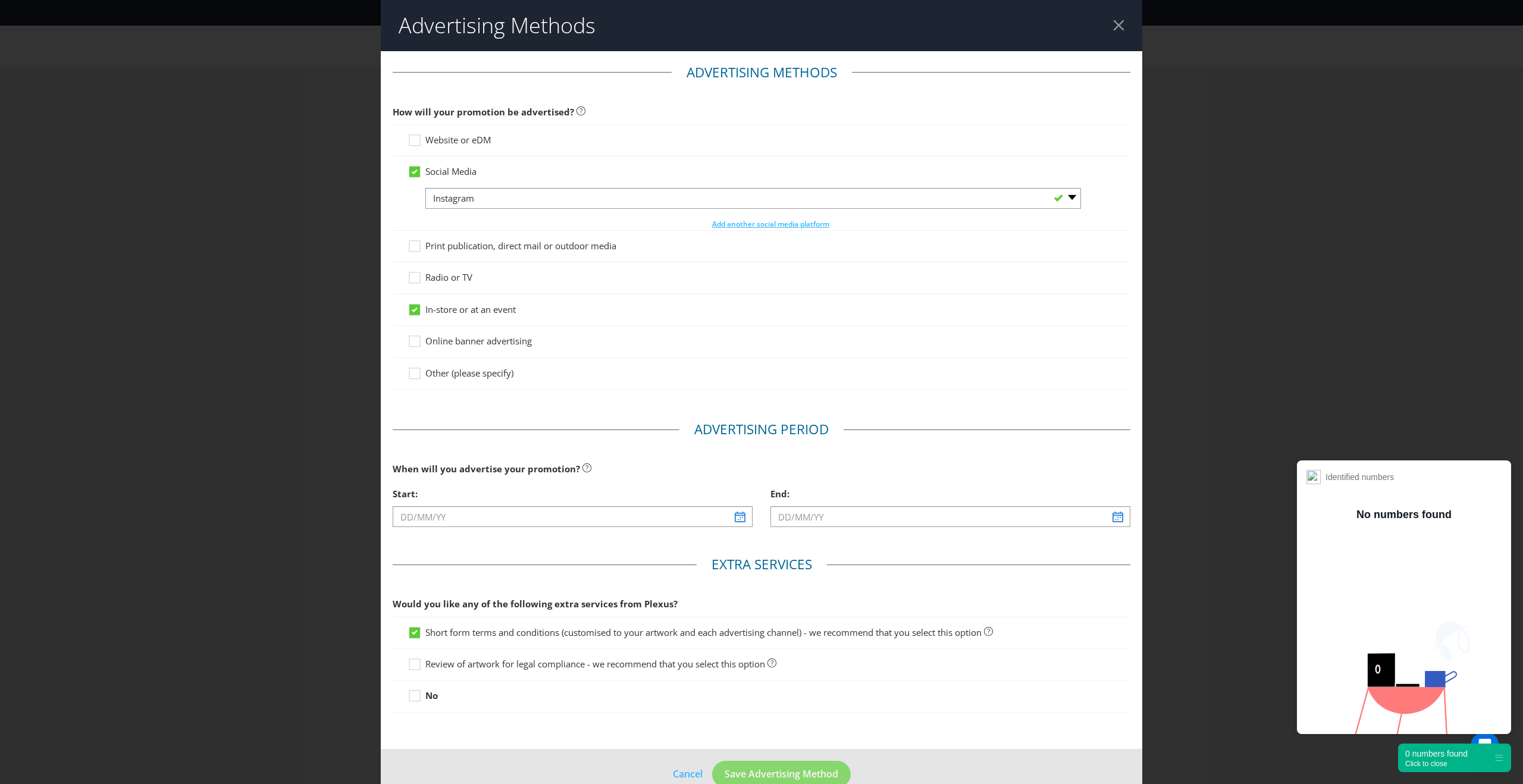
click at [445, 338] on span "Online banner advertising" at bounding box center [479, 341] width 107 height 12
click at [0, 0] on input "Online banner advertising" at bounding box center [0, 0] width 0 height 0
click at [464, 244] on span "Print publication, direct mail or outdoor media" at bounding box center [521, 246] width 191 height 12
click at [0, 0] on input "Print publication, direct mail or outdoor media" at bounding box center [0, 0] width 0 height 0
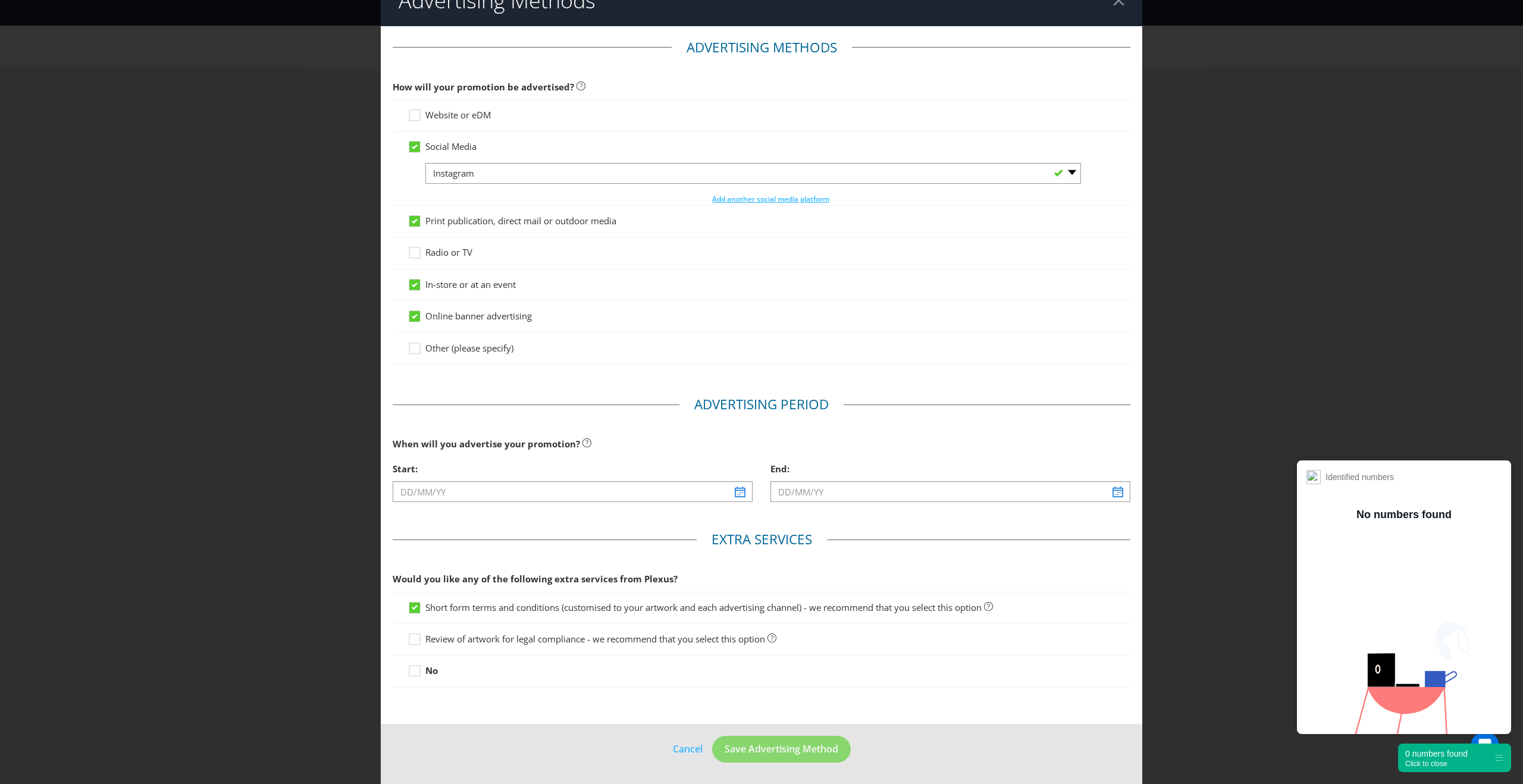
click at [473, 504] on div "Start:" at bounding box center [572, 484] width 377 height 55
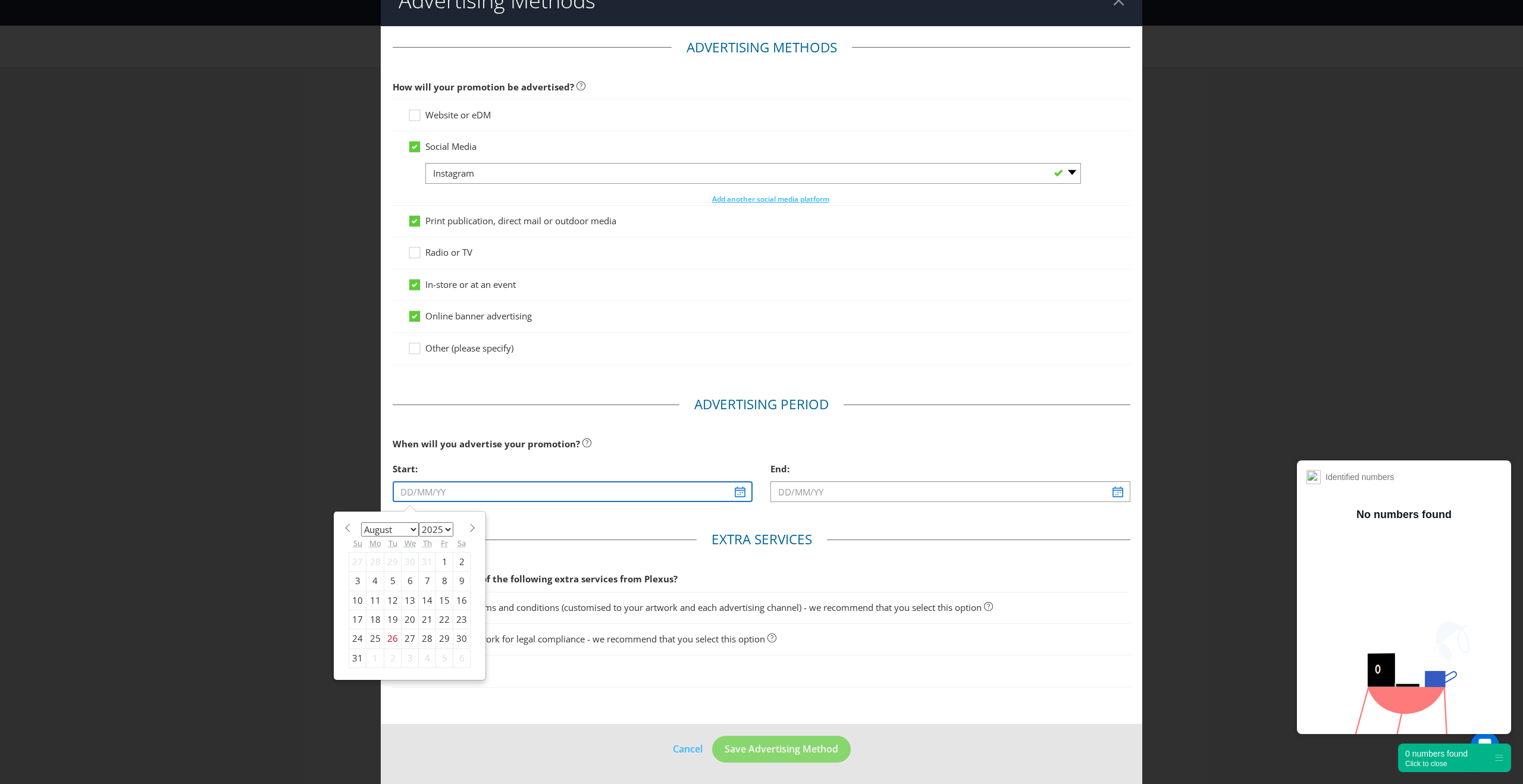
click at [477, 501] on div at bounding box center [572, 502] width 360 height 1
click at [394, 530] on select "January February March April May June July August September October November De…" at bounding box center [390, 529] width 58 height 14
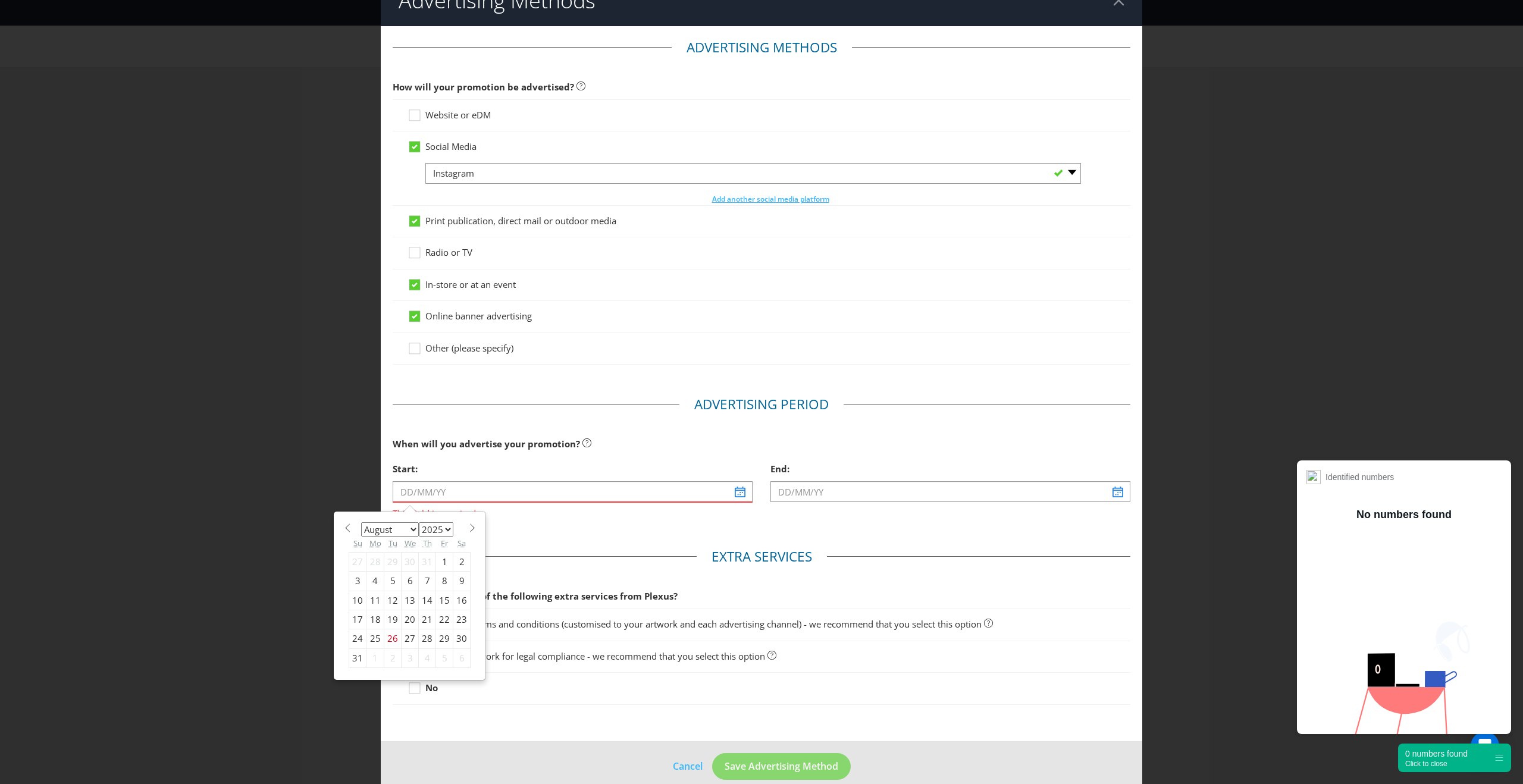
select select "8"
click at [390, 635] on div "30" at bounding box center [392, 638] width 17 height 19
type input "[DATE]"
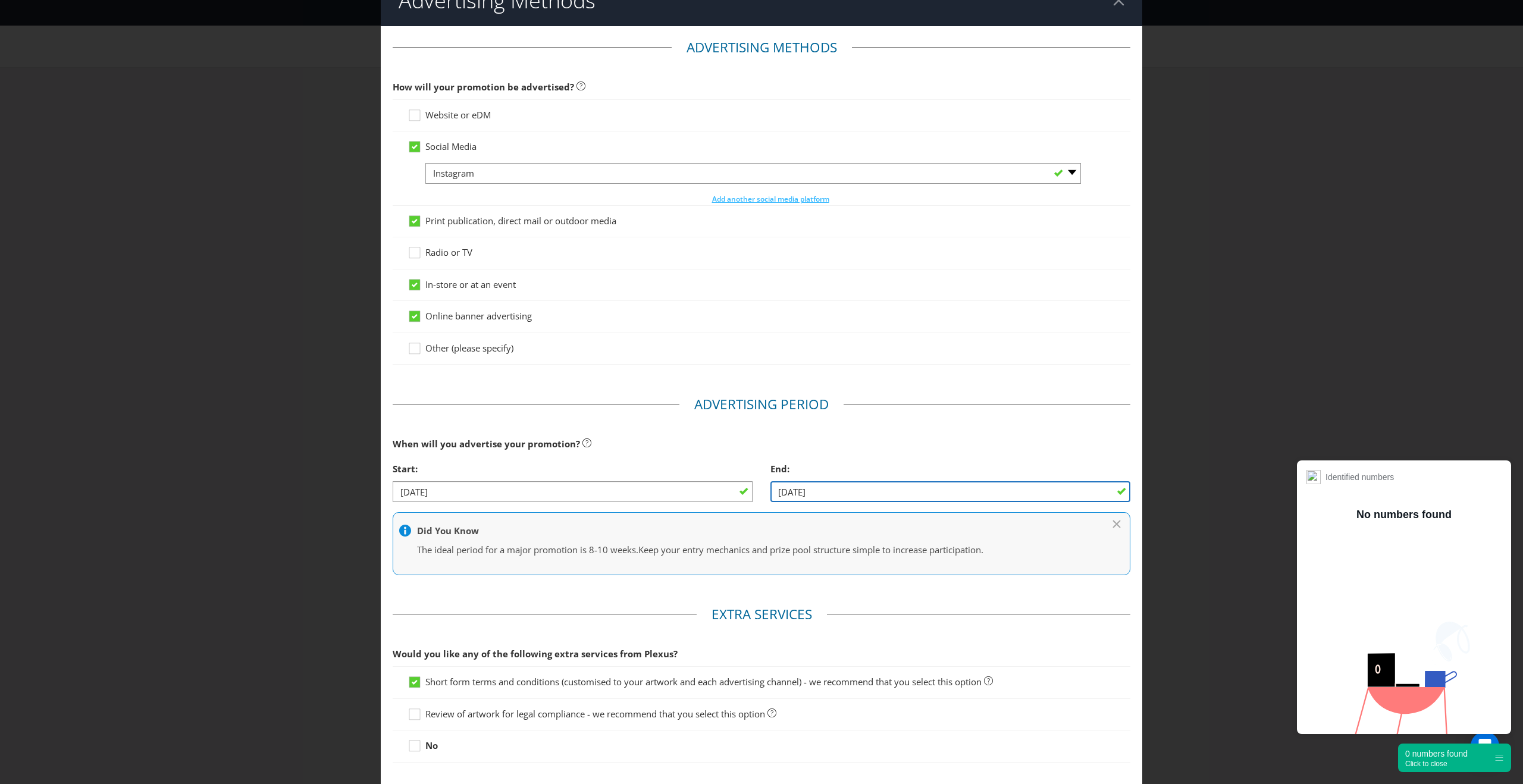
click at [830, 491] on input "[DATE]" at bounding box center [950, 491] width 360 height 21
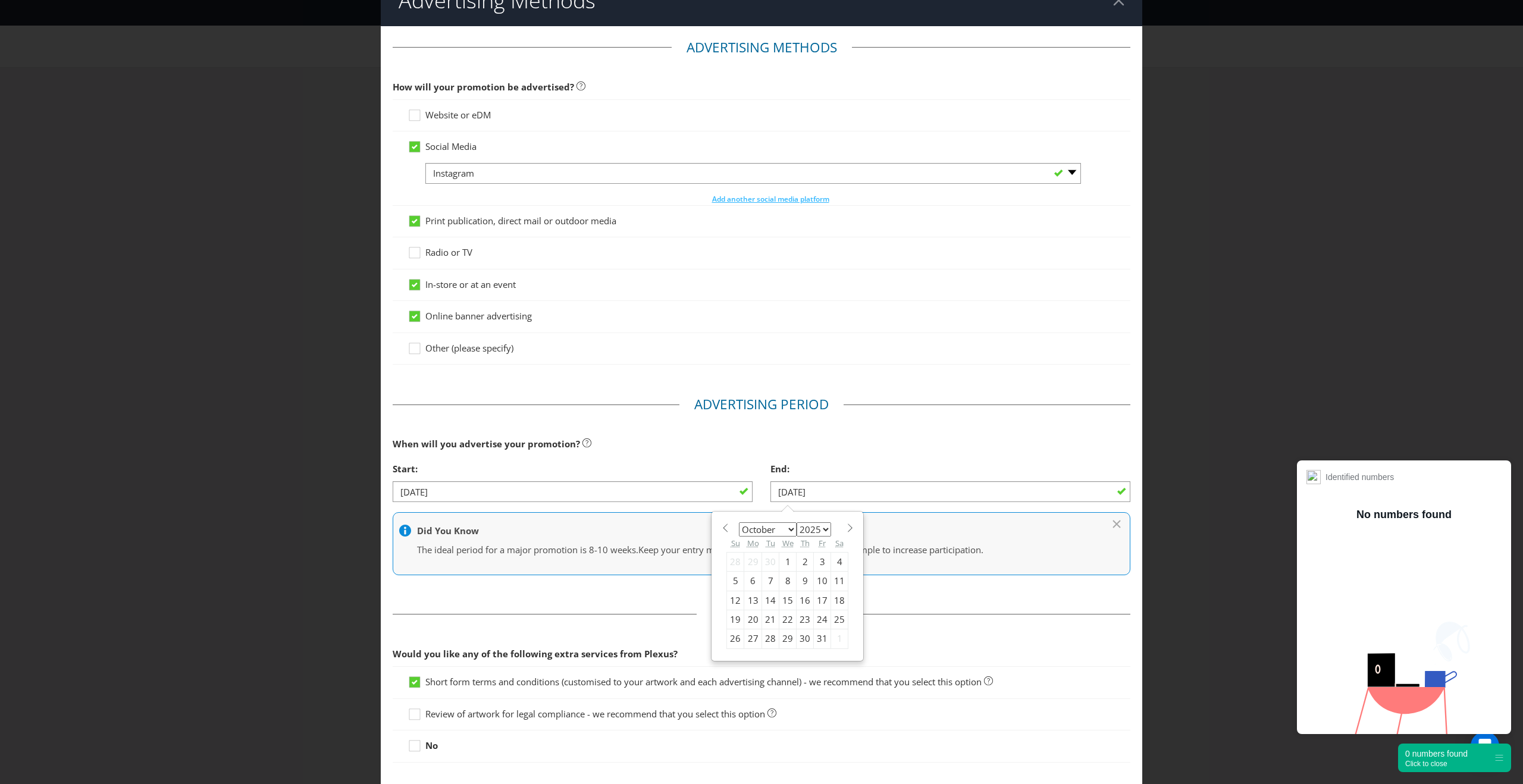
click at [818, 637] on div "31" at bounding box center [822, 638] width 17 height 19
type input "[DATE]"
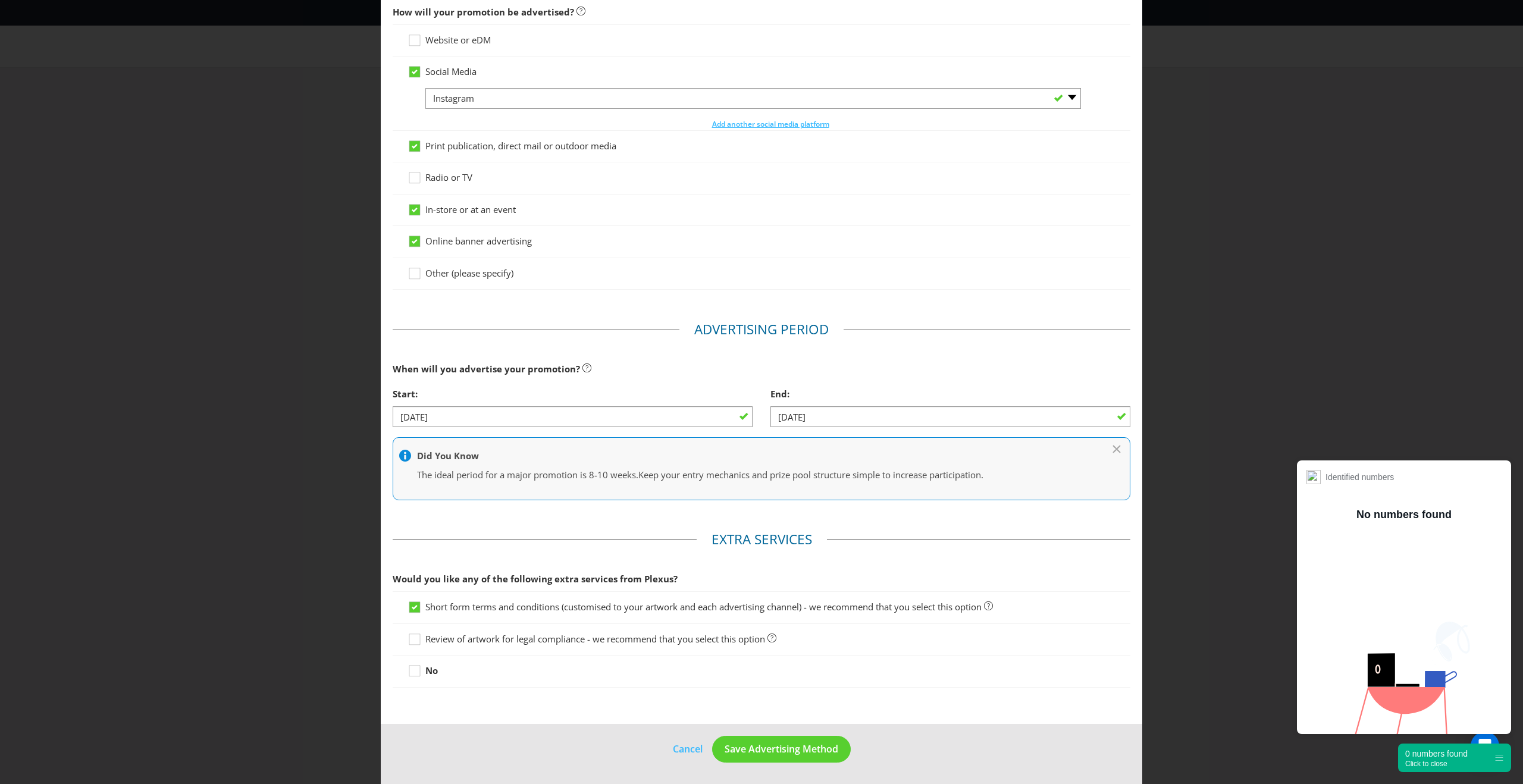
click at [513, 644] on div at bounding box center [761, 645] width 708 height 1
click at [519, 627] on div "Review of artwork for legal compliance - we recommend that you select this opti…" at bounding box center [761, 639] width 738 height 32
click at [517, 638] on span "Review of artwork for legal compliance - we recommend that you select this opti…" at bounding box center [595, 638] width 340 height 12
click at [0, 0] on input "Review of artwork for legal compliance - we recommend that you select this opti…" at bounding box center [0, 0] width 0 height 0
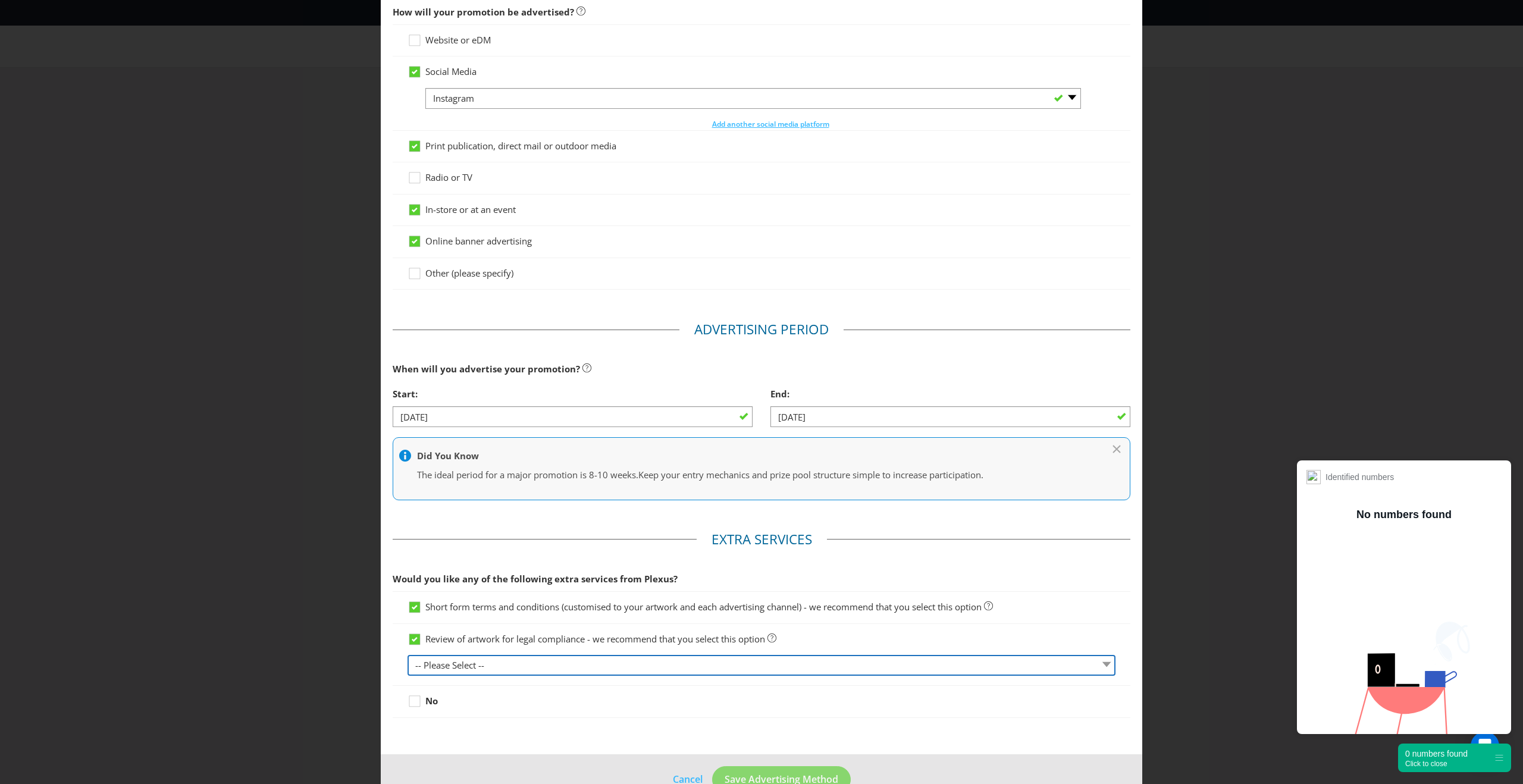
click at [658, 664] on select "-- Please Select -- 1 piece 2-4 pieces (provided at same time) 5-7 pieces (prov…" at bounding box center [761, 665] width 708 height 21
select select "MARKETING_REVIEW_1"
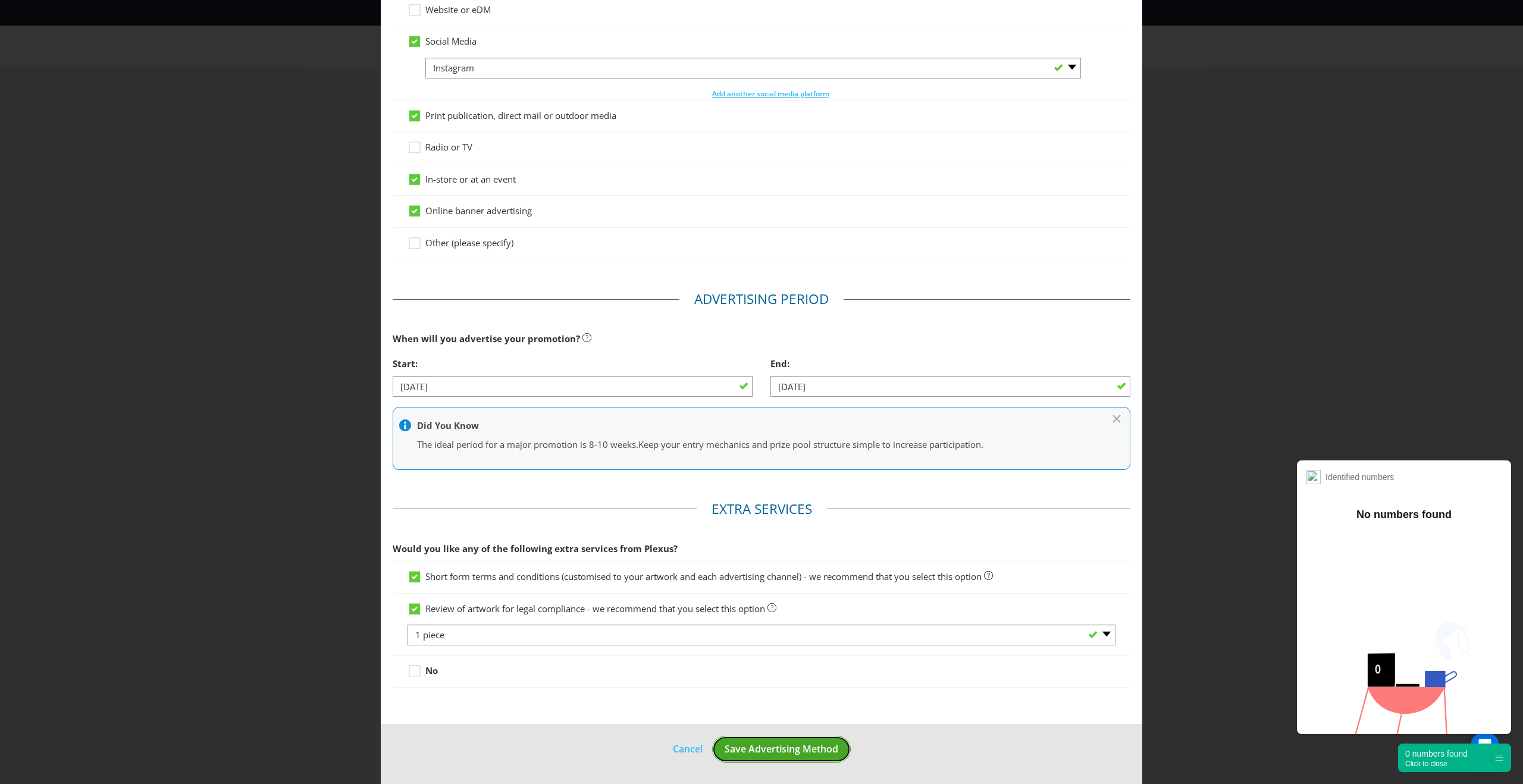
click at [781, 753] on span "Save Advertising Method" at bounding box center [781, 749] width 114 height 13
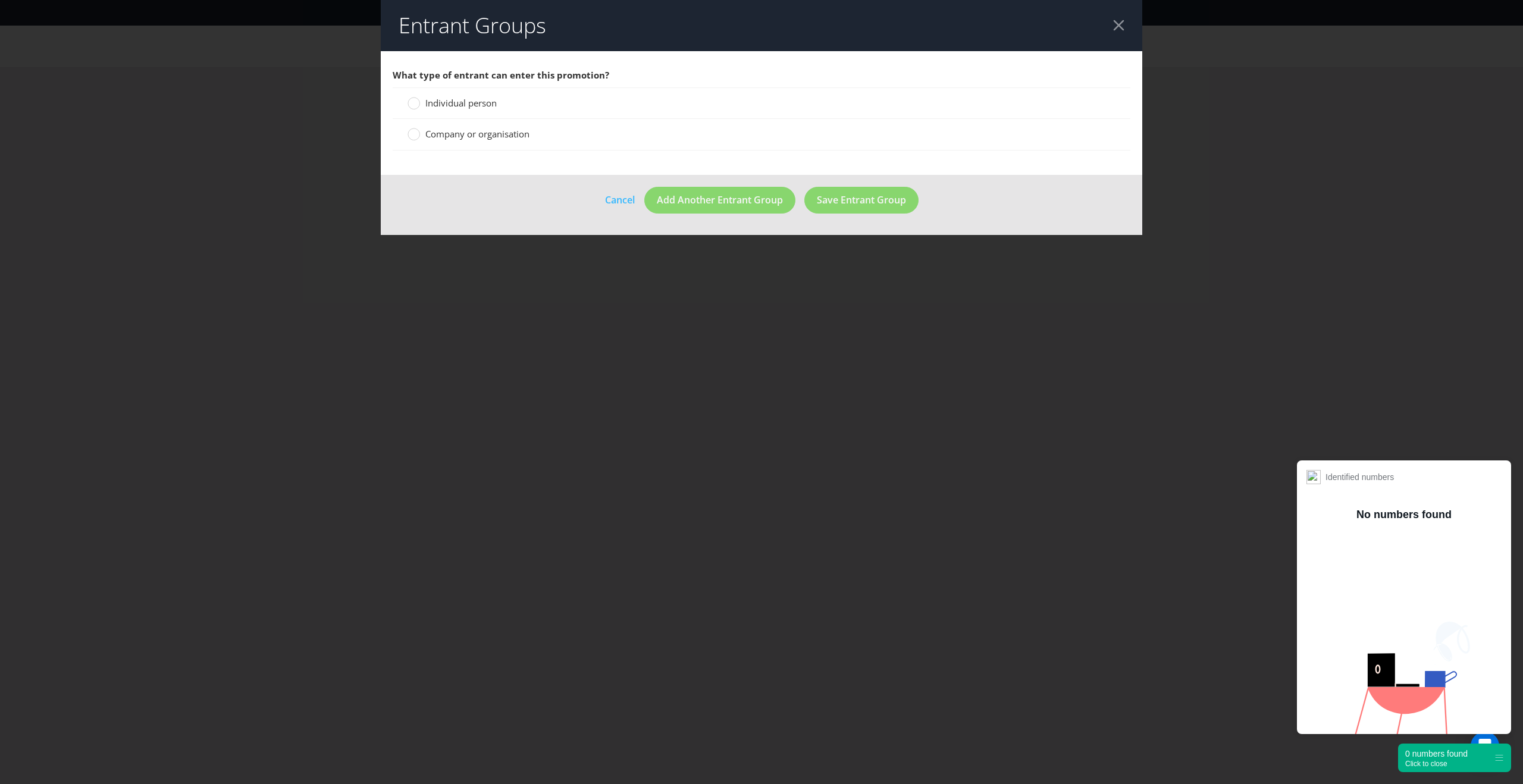
click at [430, 110] on div "Individual person" at bounding box center [761, 103] width 738 height 32
click at [437, 98] on span "Individual person" at bounding box center [461, 103] width 71 height 12
click at [0, 0] on input "Individual person" at bounding box center [0, 0] width 0 height 0
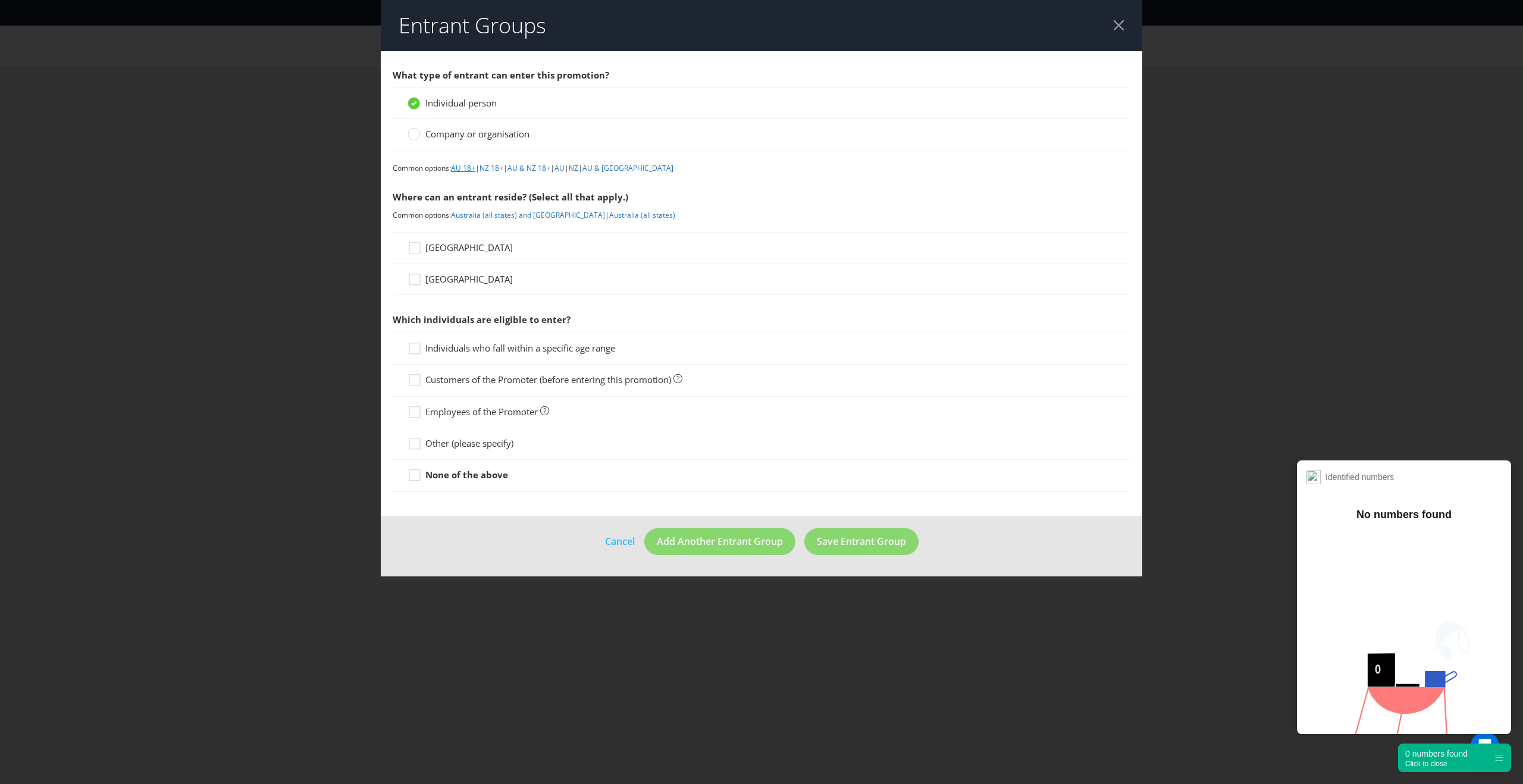
click at [469, 166] on link "AU 18+" at bounding box center [463, 168] width 25 height 10
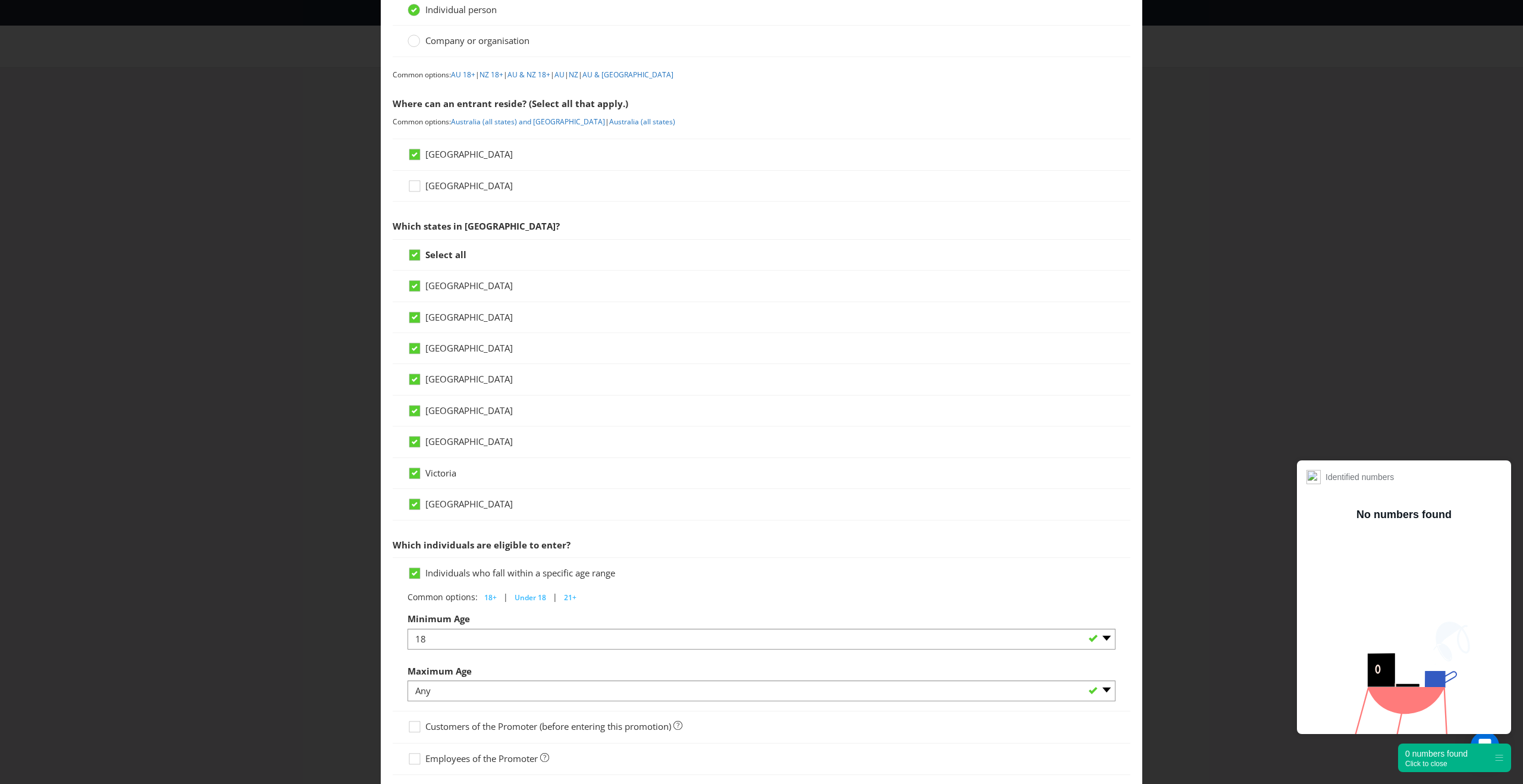
scroll to position [232, 0]
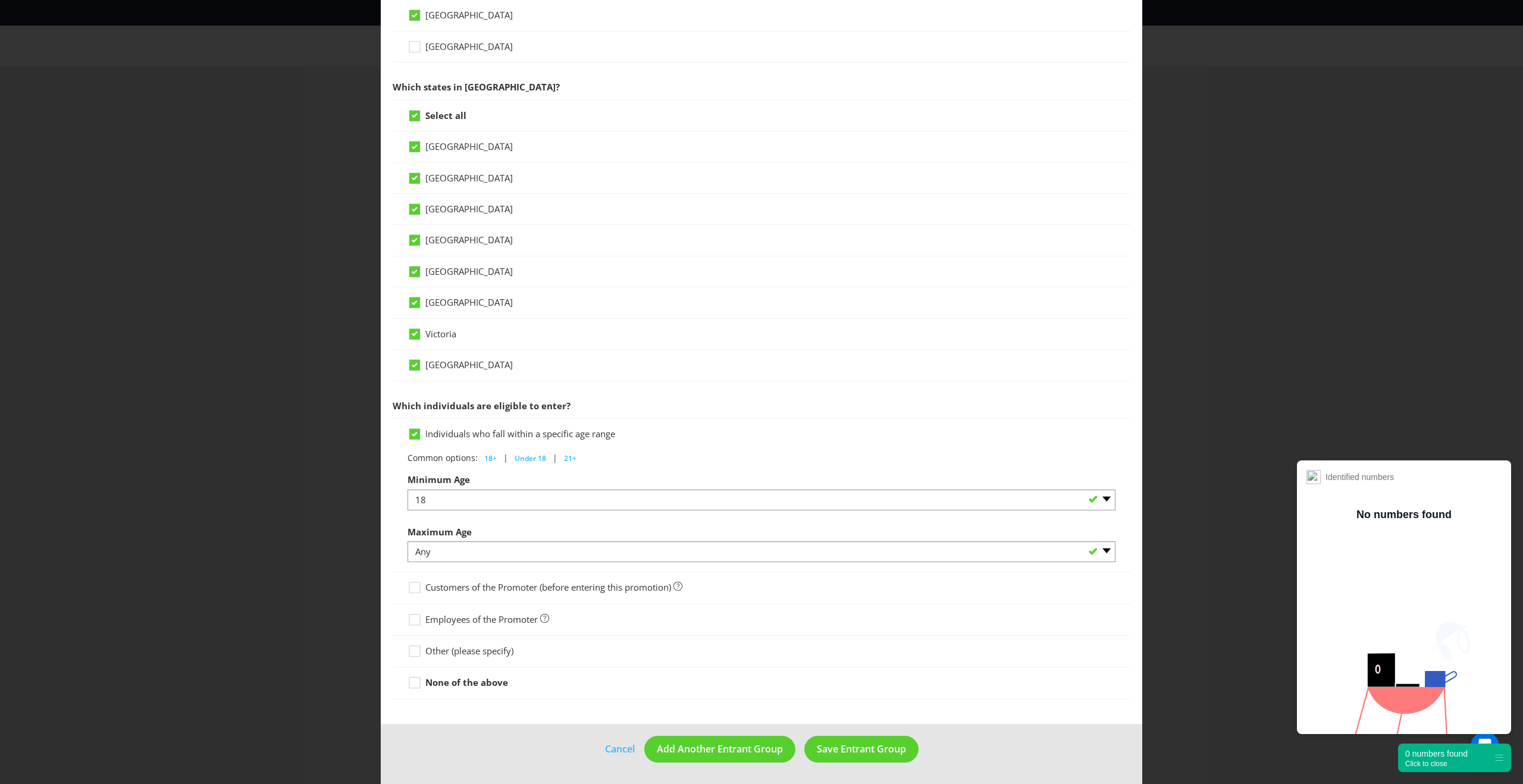
click at [460, 586] on span "Customers of the Promoter (before entering this promotion)" at bounding box center [548, 587] width 246 height 12
click at [0, 0] on input "Customers of the Promoter (before entering this promotion)" at bounding box center [0, 0] width 0 height 0
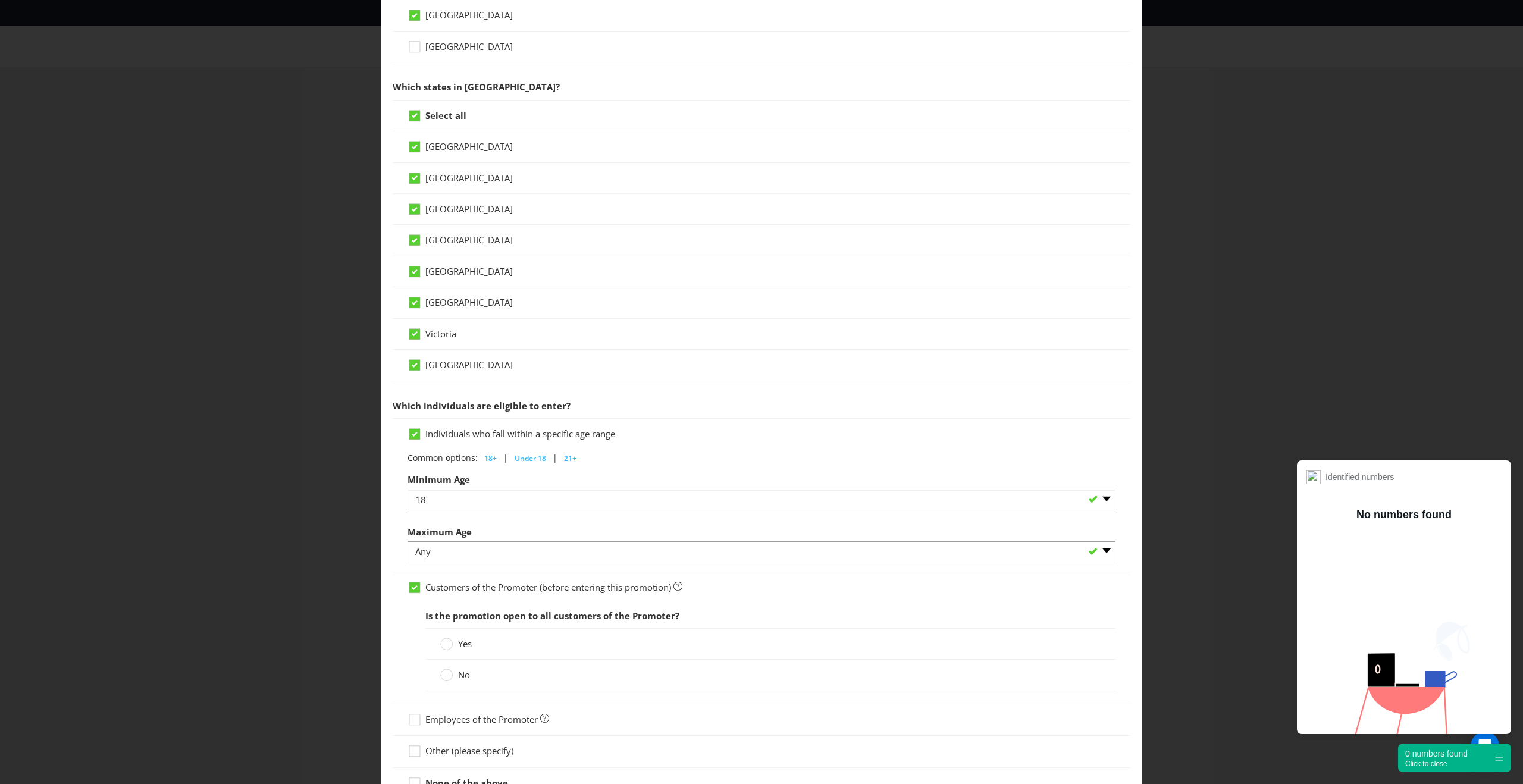
click at [457, 591] on span "Customers of the Promoter (before entering this promotion)" at bounding box center [548, 587] width 246 height 12
click at [0, 0] on input "Customers of the Promoter (before entering this promotion)" at bounding box center [0, 0] width 0 height 0
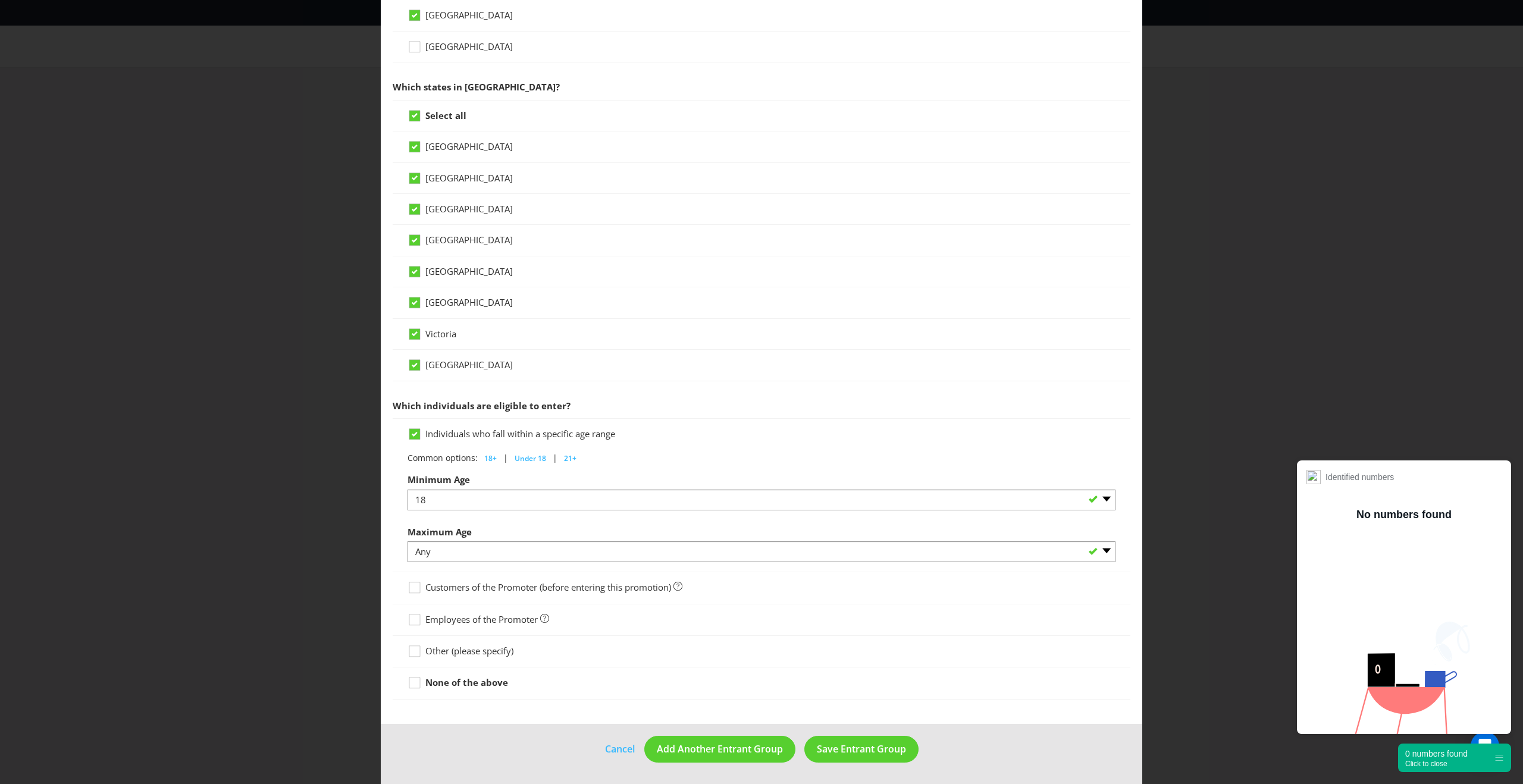
click at [425, 617] on span "Employees of the Promoter" at bounding box center [482, 619] width 113 height 12
click at [0, 0] on input "Employees of the Promoter" at bounding box center [0, 0] width 0 height 0
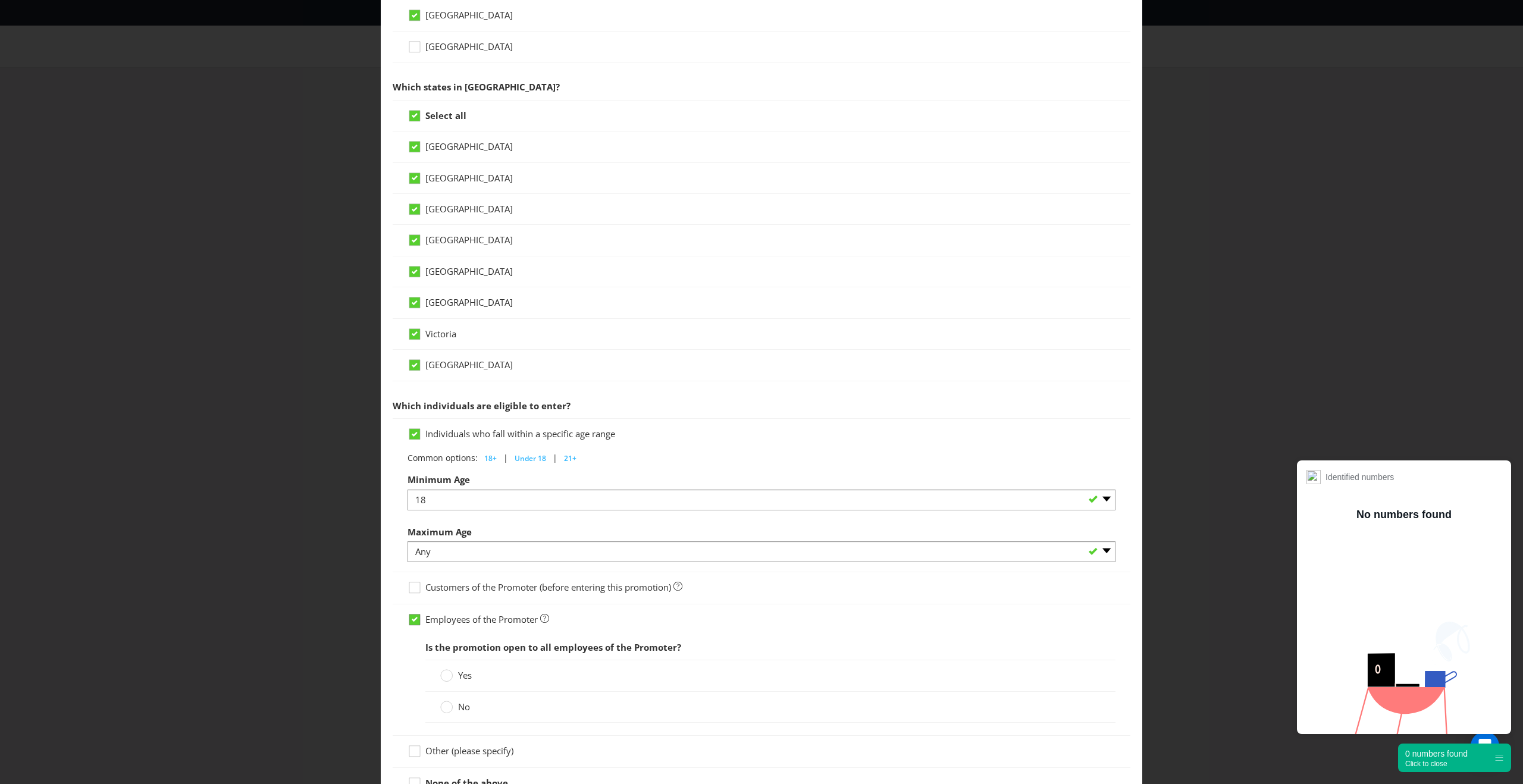
click at [416, 616] on div at bounding box center [415, 616] width 6 height 6
click at [0, 0] on input "Employees of the Promoter" at bounding box center [0, 0] width 0 height 0
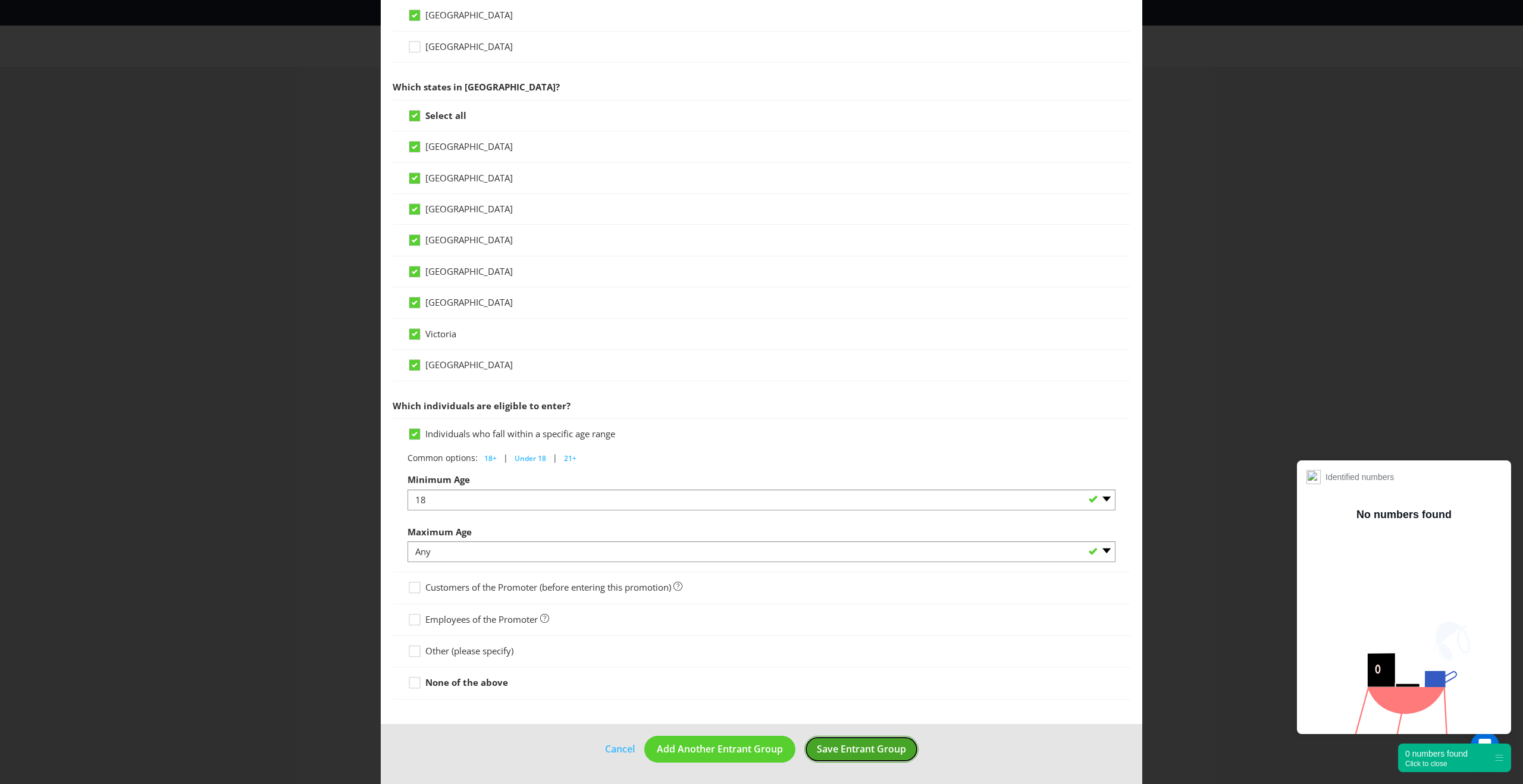
click at [821, 744] on span "Save Entrant Group" at bounding box center [861, 749] width 89 height 13
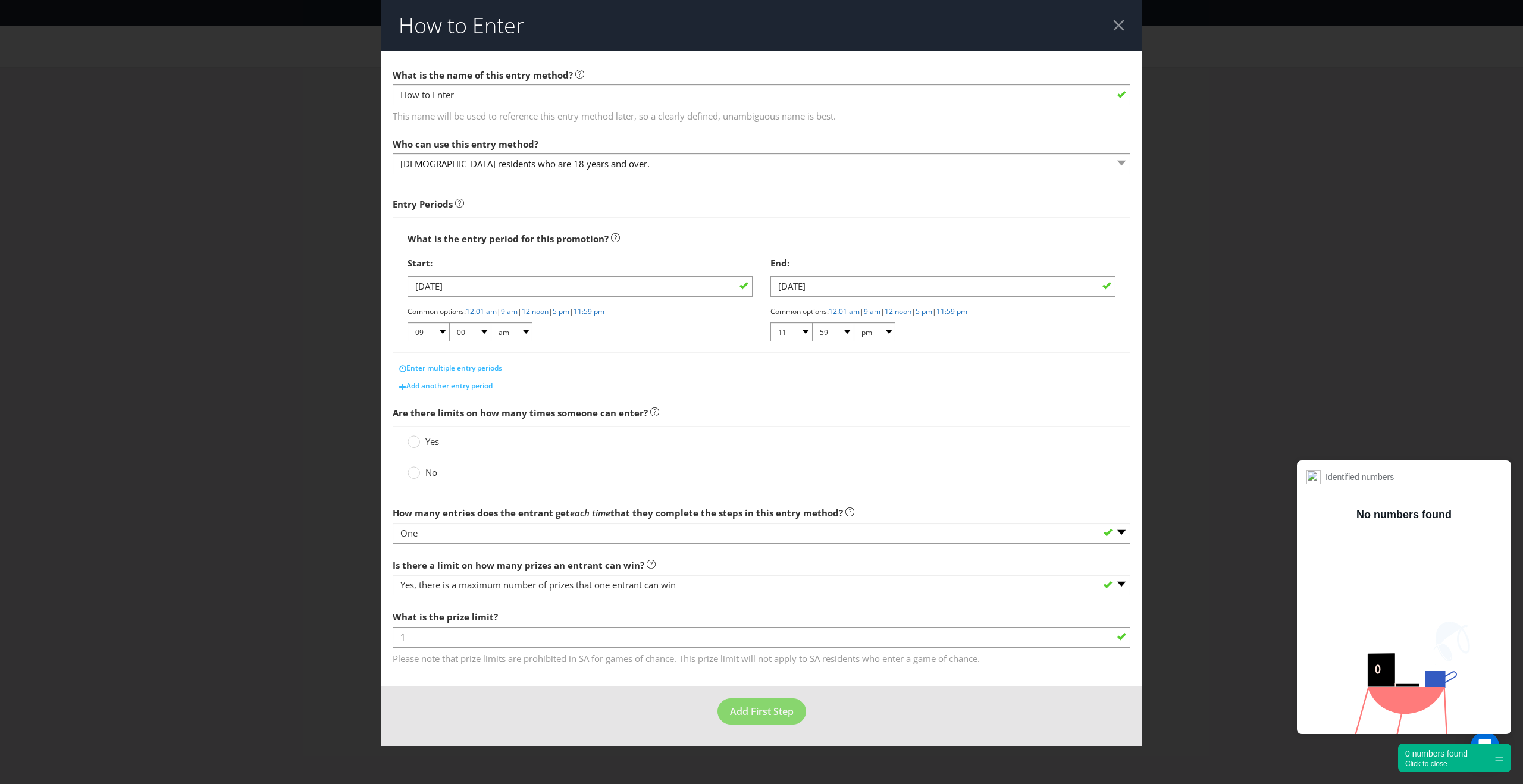
click at [430, 441] on span "Yes" at bounding box center [432, 441] width 14 height 12
click at [0, 0] on input "Yes" at bounding box center [0, 0] width 0 height 0
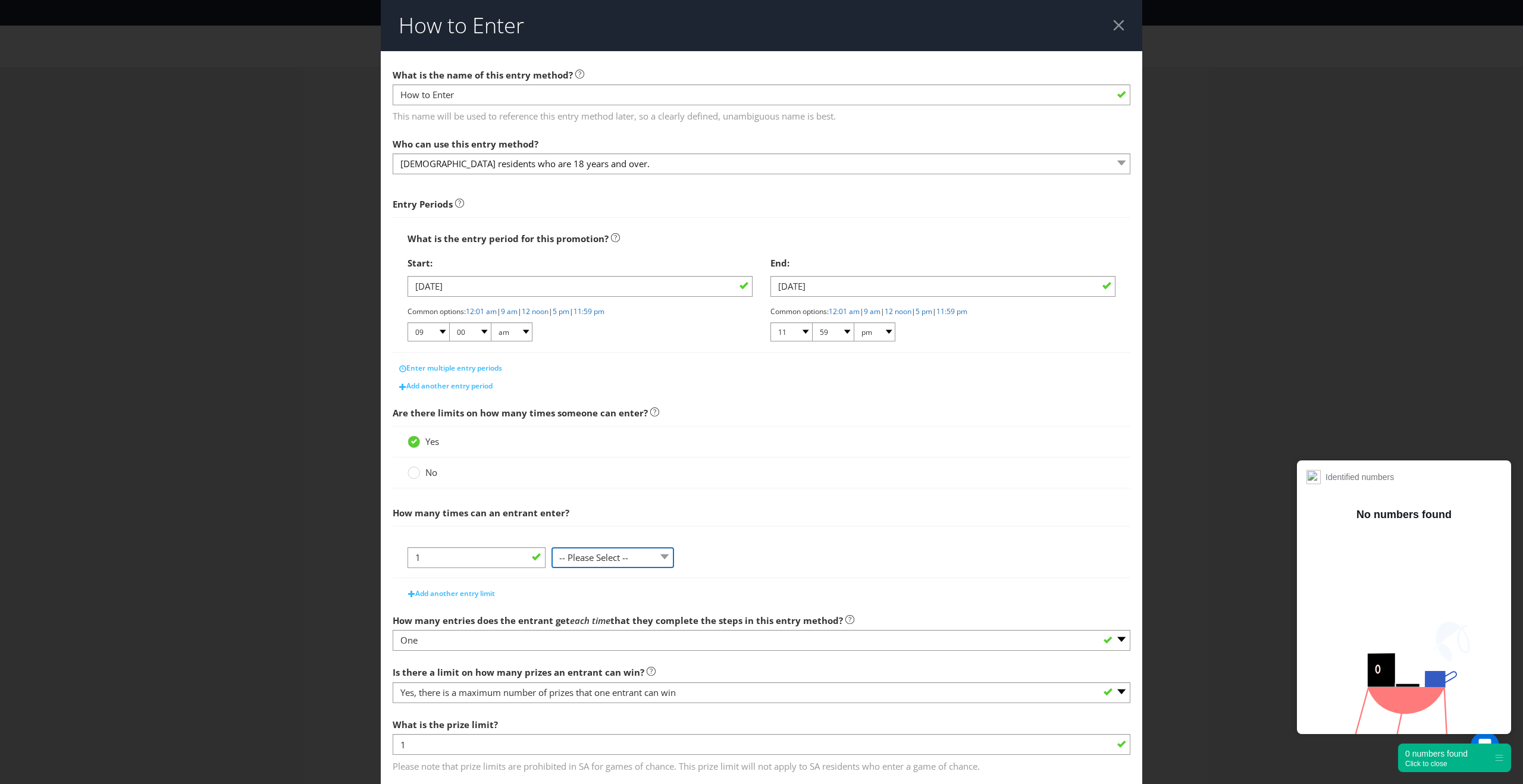
click at [640, 561] on select "-- Please Select -- per person per day per purchase per transaction Other (plea…" at bounding box center [612, 557] width 123 height 21
select select "PER_DAY"
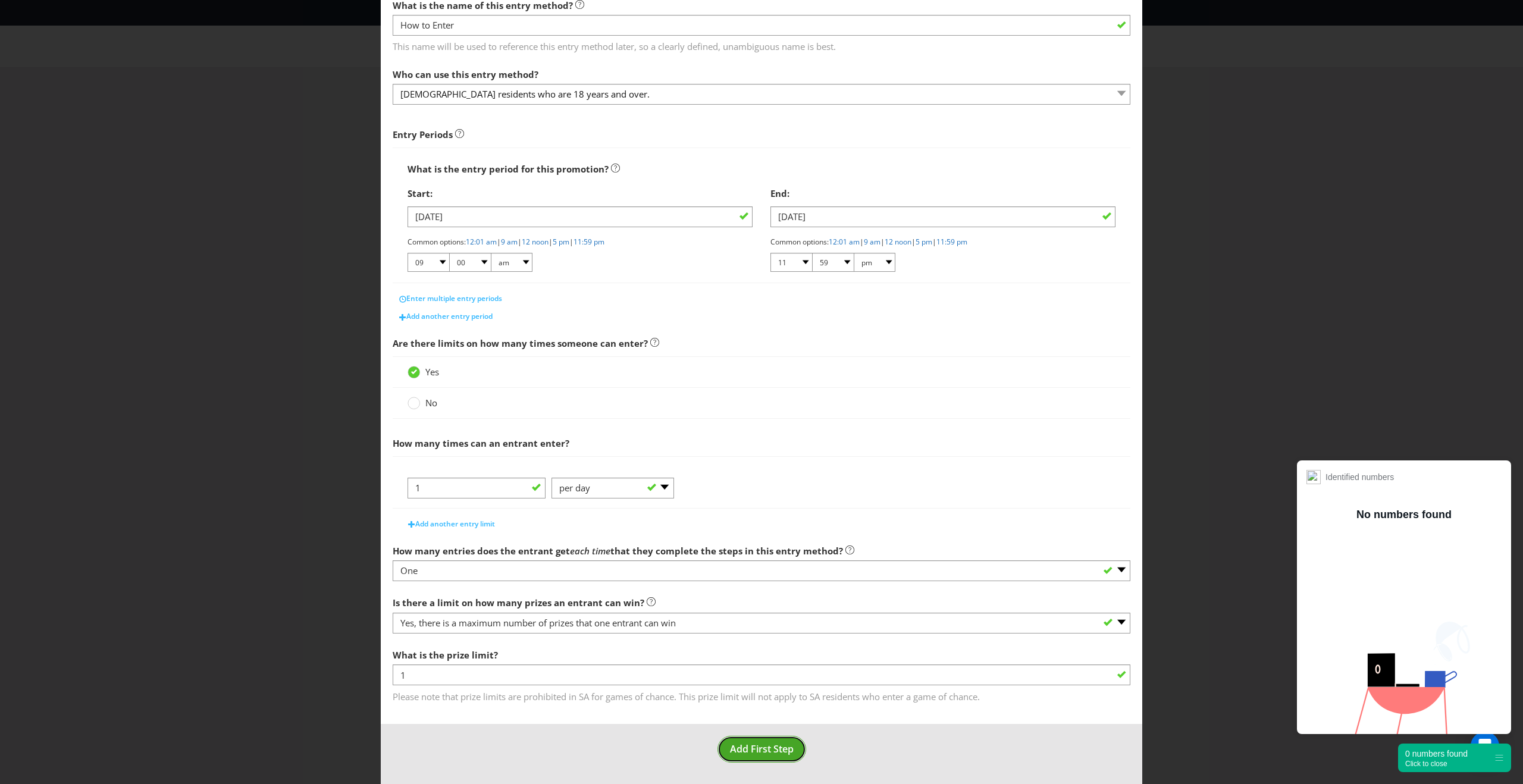
click at [761, 753] on span "Add First Step" at bounding box center [762, 749] width 64 height 13
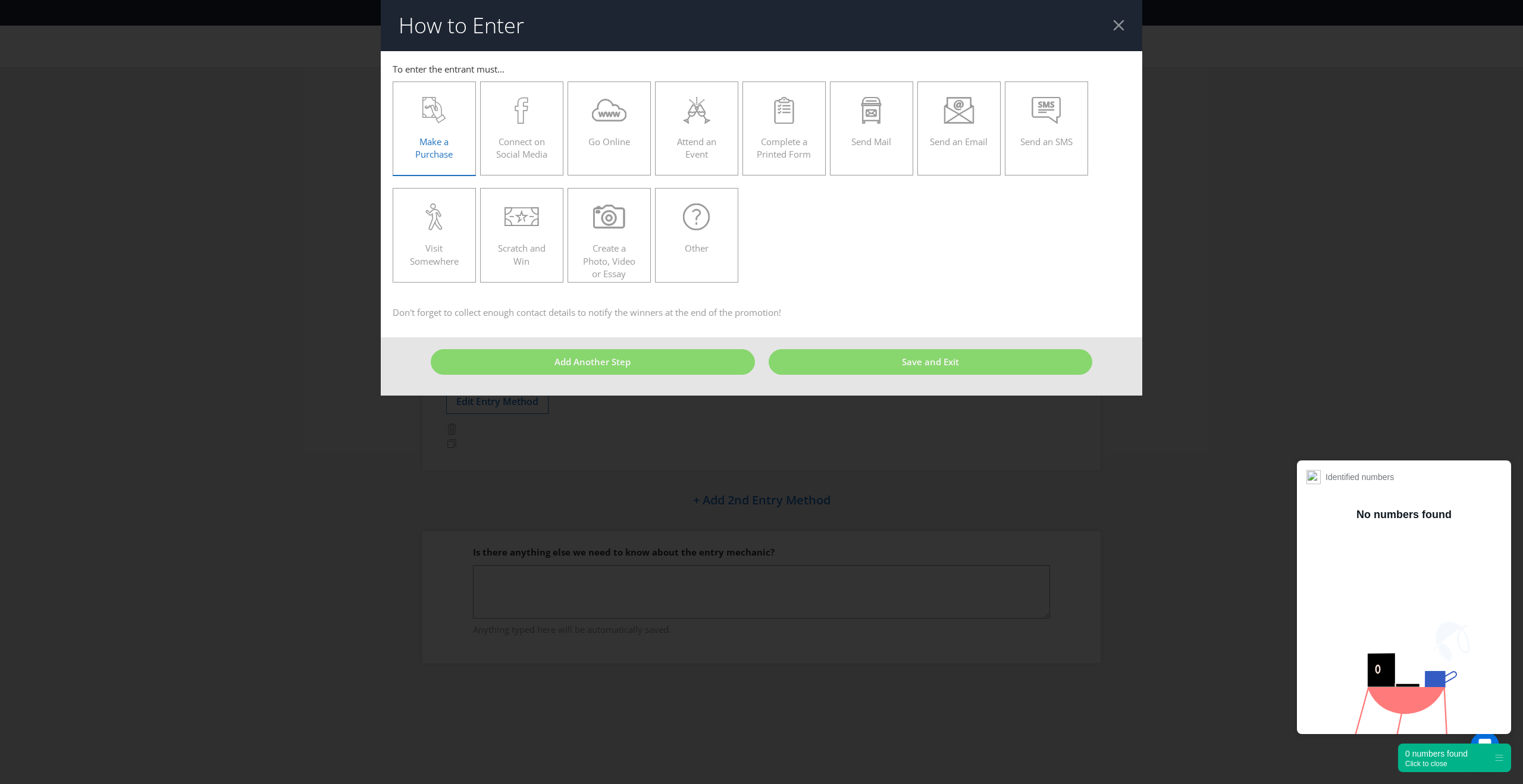
click at [425, 123] on icon at bounding box center [434, 110] width 24 height 27
click at [0, 0] on input "Make a Purchase" at bounding box center [0, 0] width 0 height 0
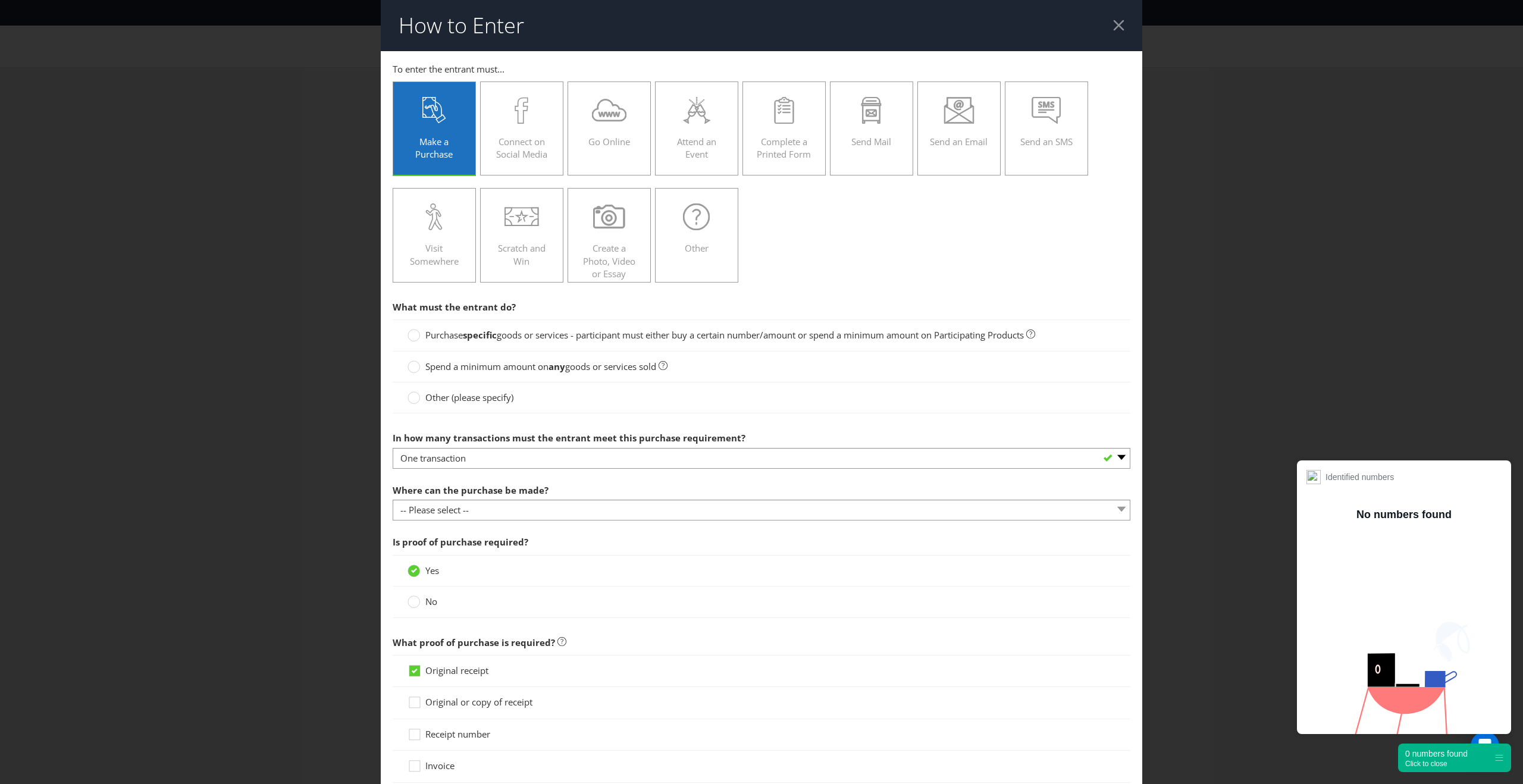
click at [492, 340] on strong "specific" at bounding box center [479, 335] width 34 height 12
click at [0, 0] on input "Purchase specific goods or services - participant must either buy a certain num…" at bounding box center [0, 0] width 0 height 0
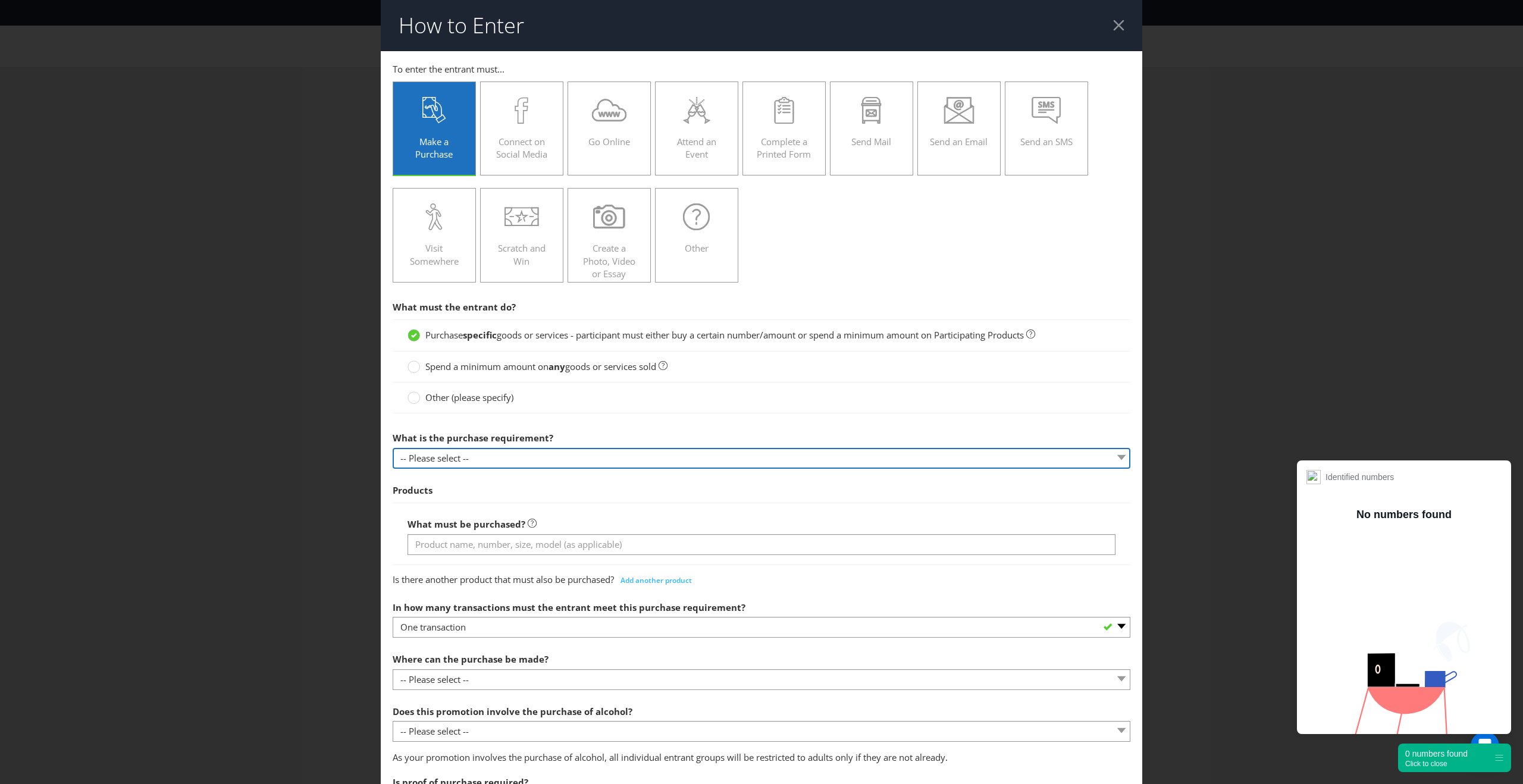
click at [498, 455] on select "-- Please select -- Buy a certain number of these products or services Spend a …" at bounding box center [761, 458] width 738 height 21
select select "MINIMUM_QUANTITY"
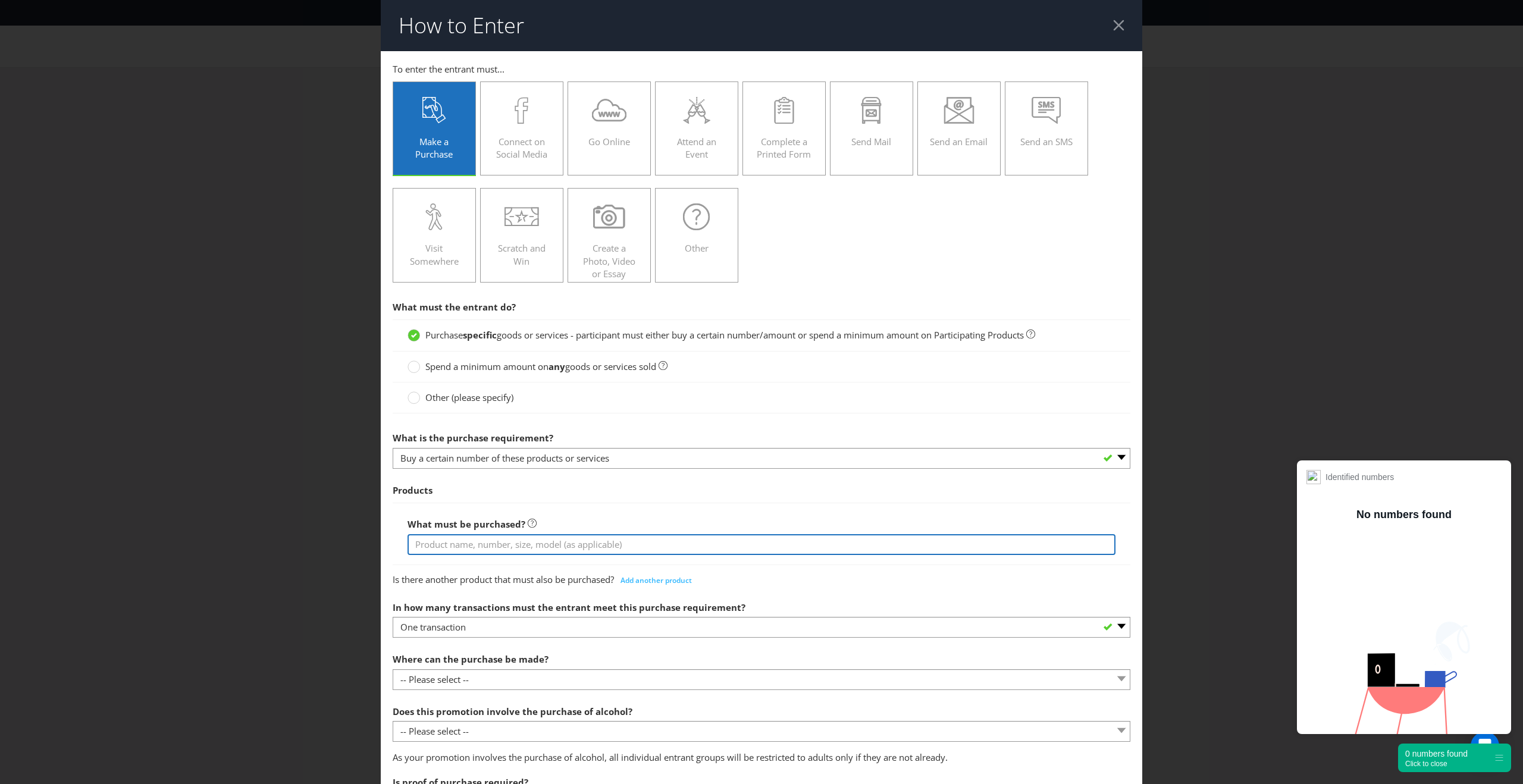
click at [485, 535] on input "text" at bounding box center [761, 544] width 708 height 21
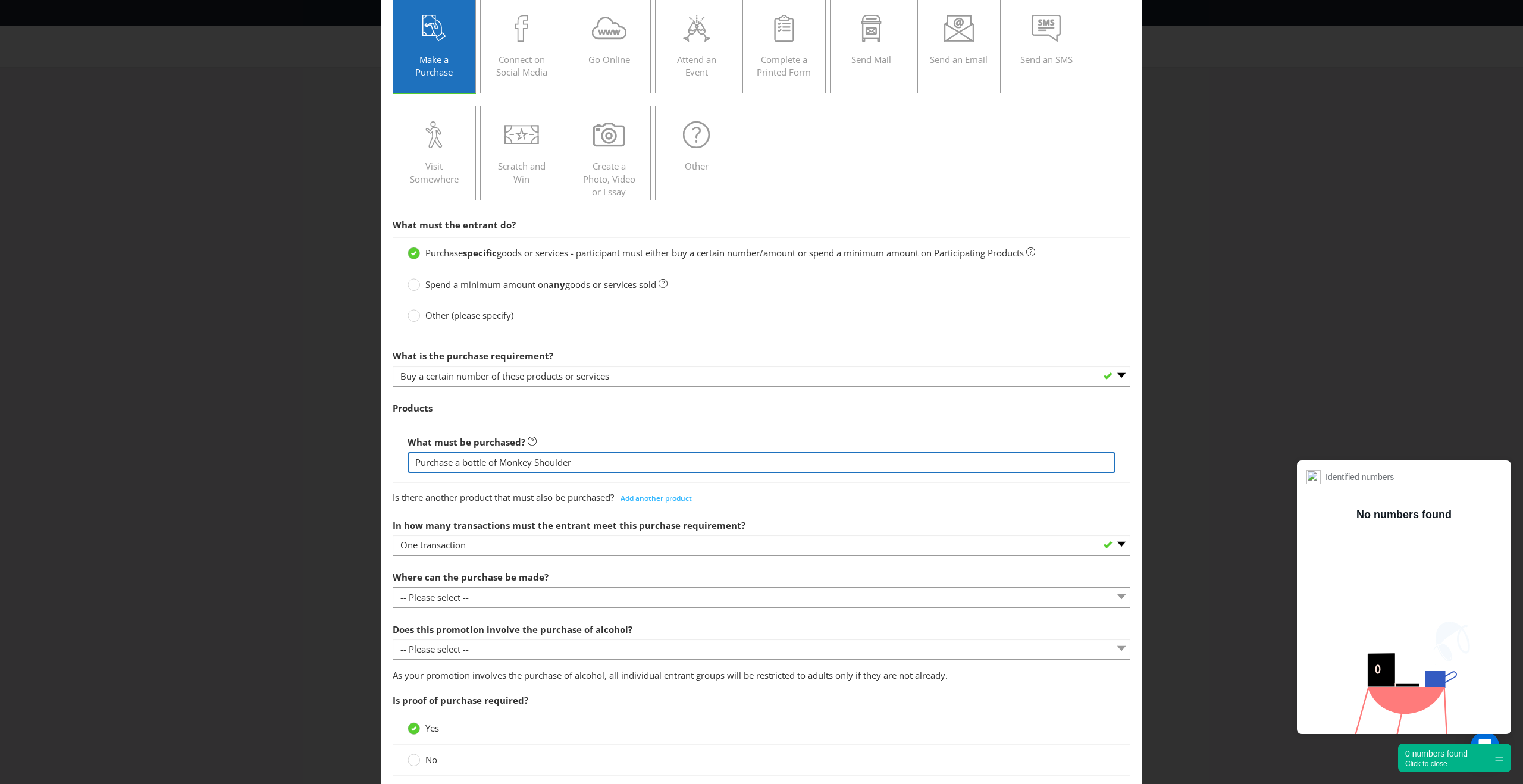
scroll to position [83, 0]
type input "Purchase a bottle of Monkey Shoulder"
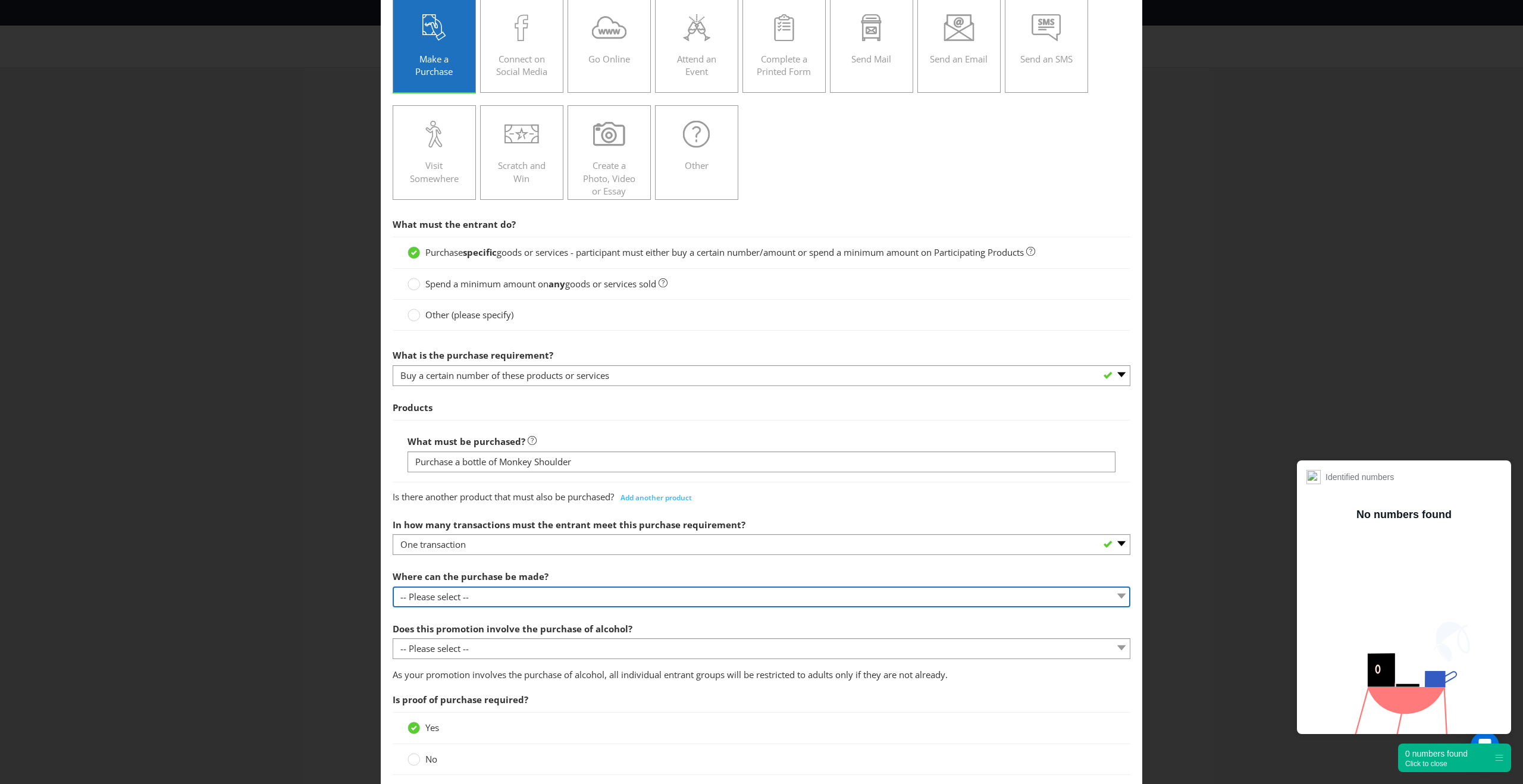
click at [524, 603] on select "-- Please select -- Any stores displaying promotional material (including onlin…" at bounding box center [761, 597] width 738 height 21
select select "ANY_DISPLAYING_PROMOTIONAL_MATERIAL"
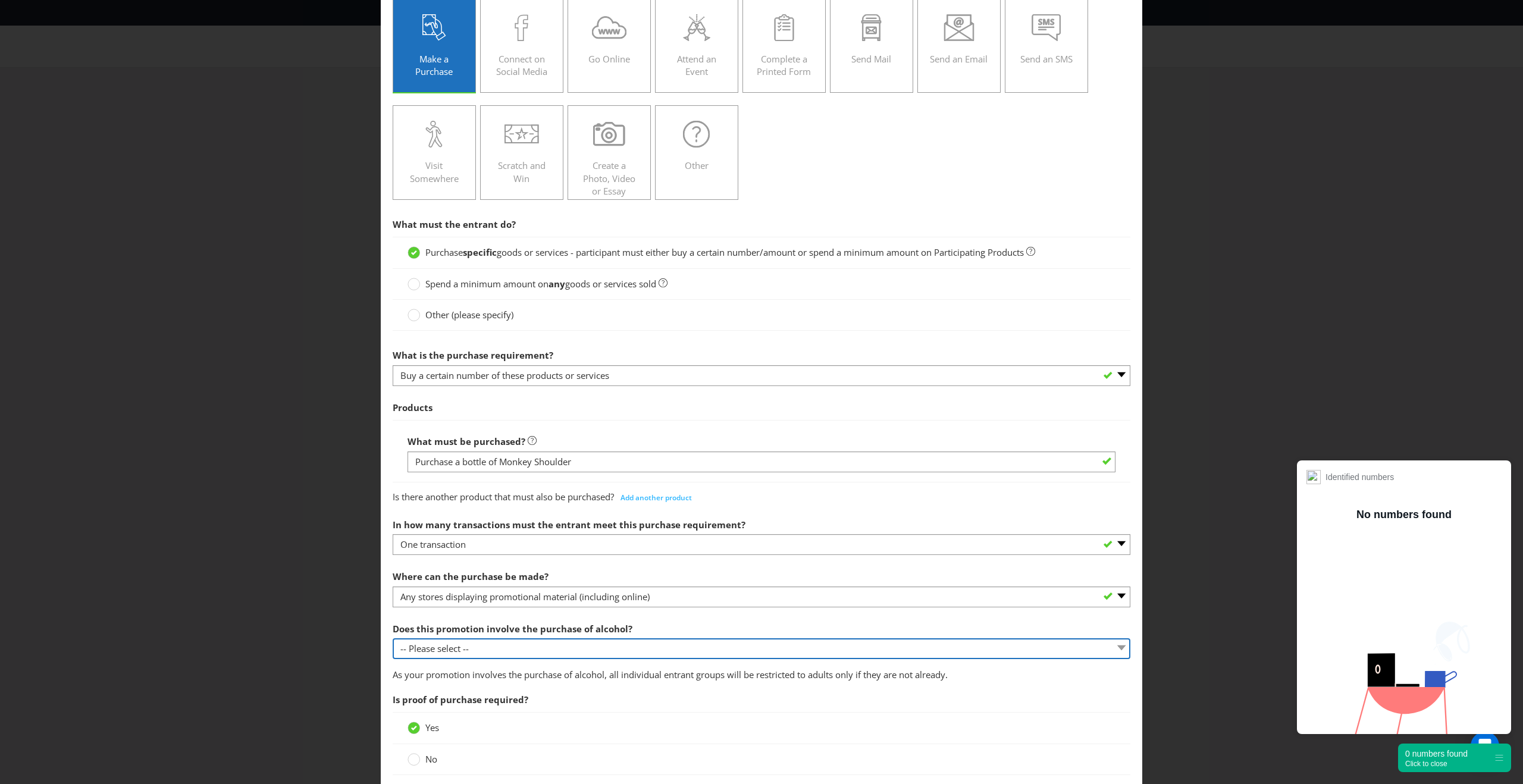
click at [503, 644] on select "-- Please select -- Yes, for on-premises consumption Yes, for off-premises cons…" at bounding box center [761, 648] width 738 height 21
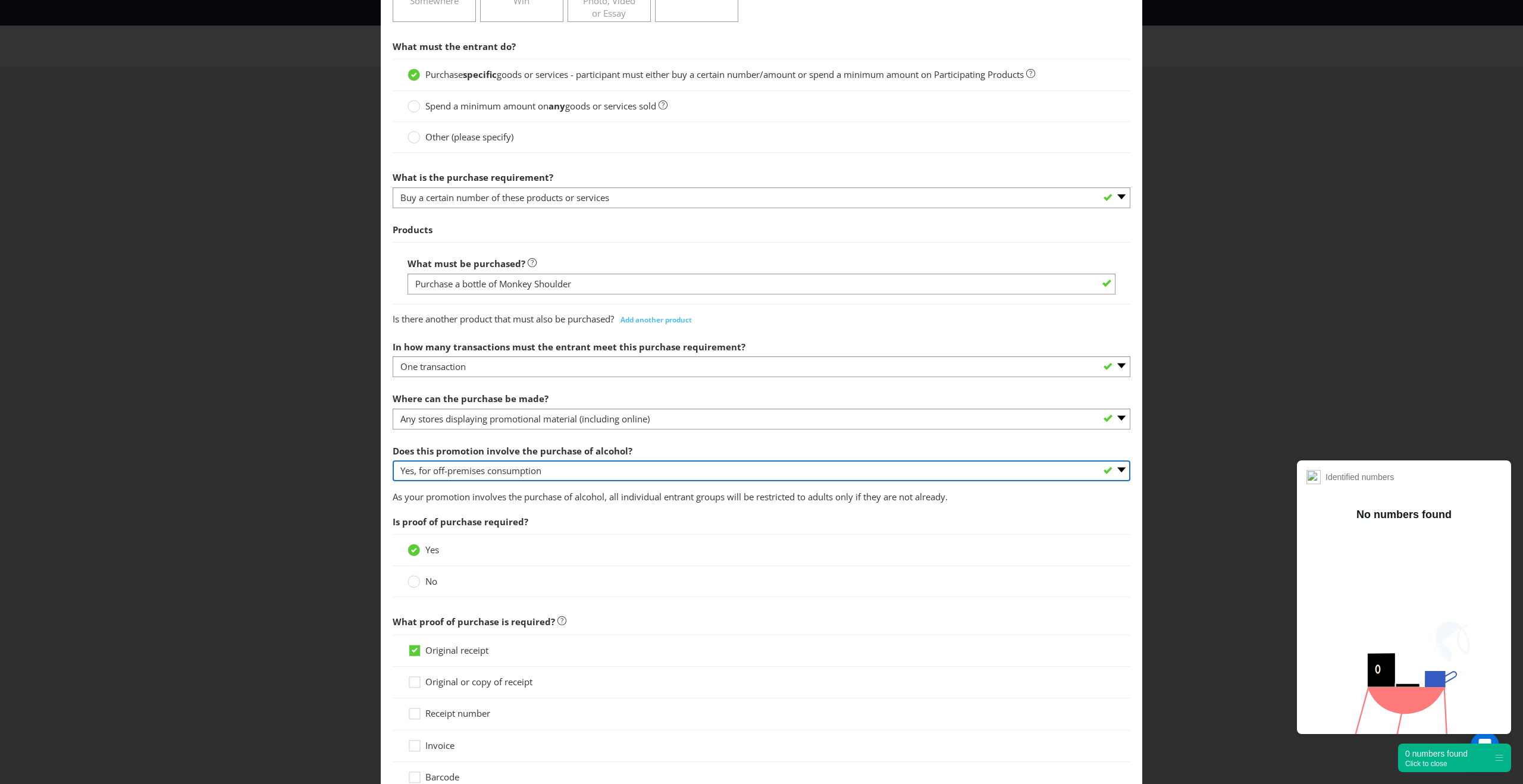
scroll to position [264, 0]
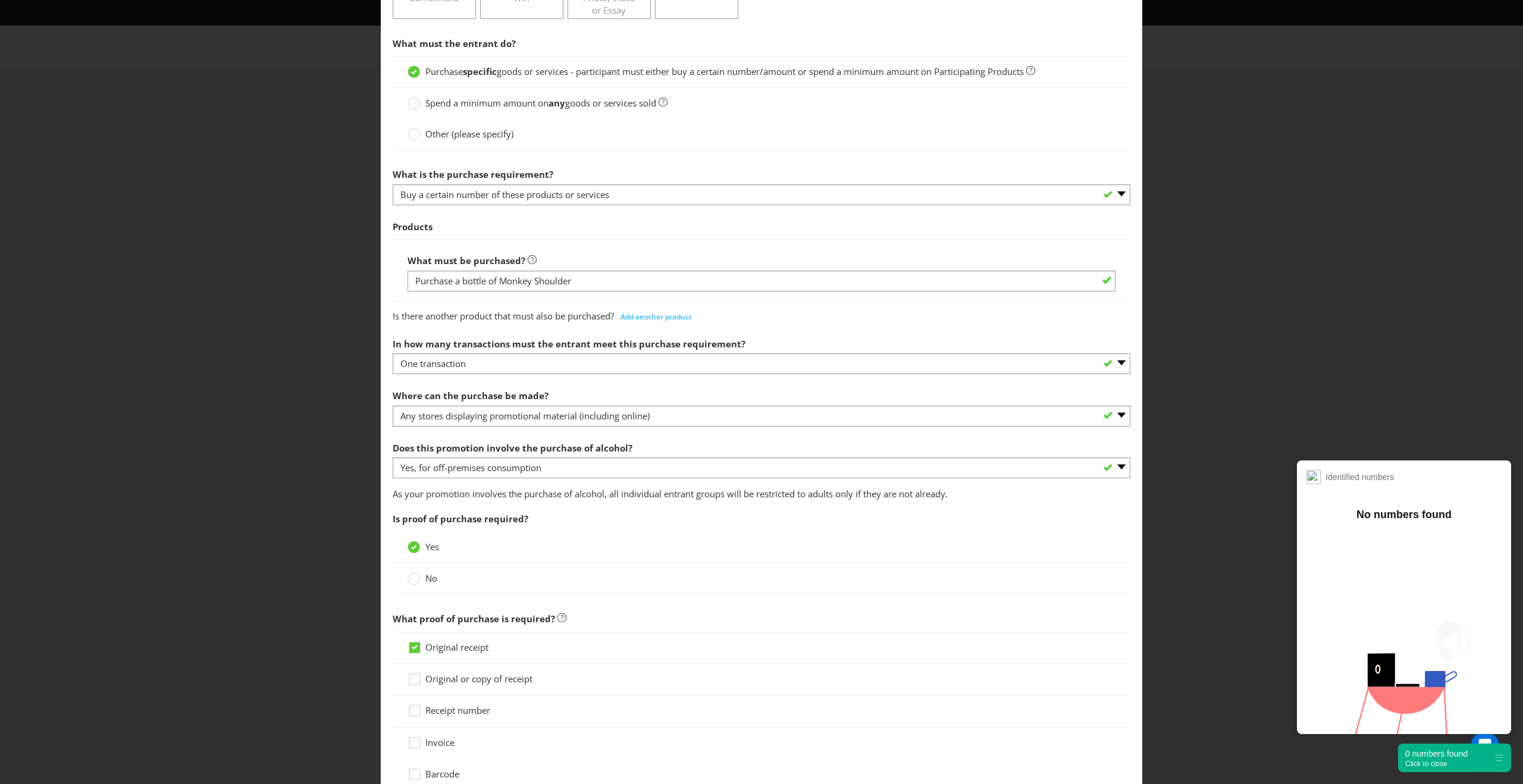
click at [538, 477] on div at bounding box center [761, 478] width 738 height 1
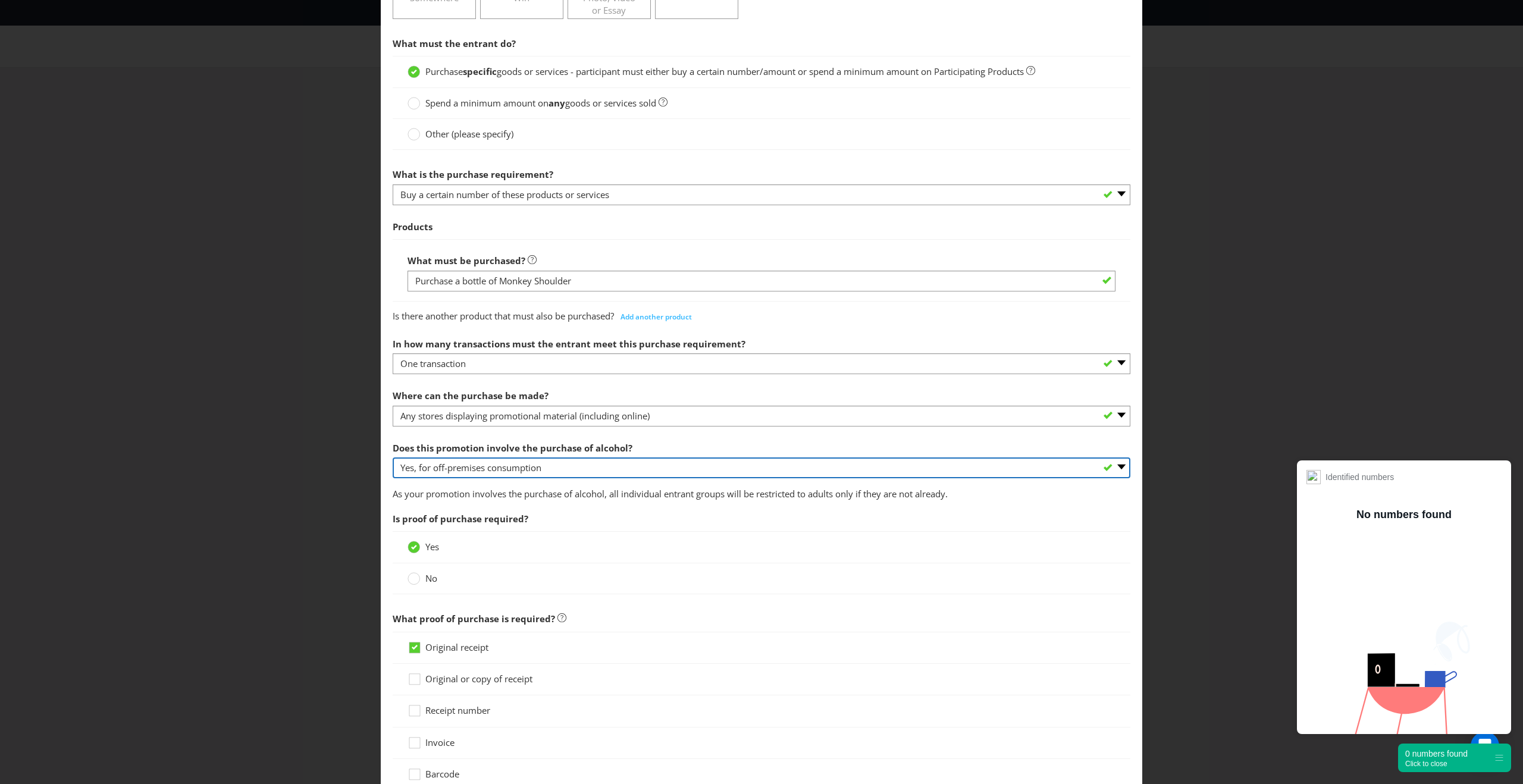
click at [539, 473] on select "-- Please select -- Yes, for on-premises consumption Yes, for off-premises cons…" at bounding box center [761, 467] width 738 height 21
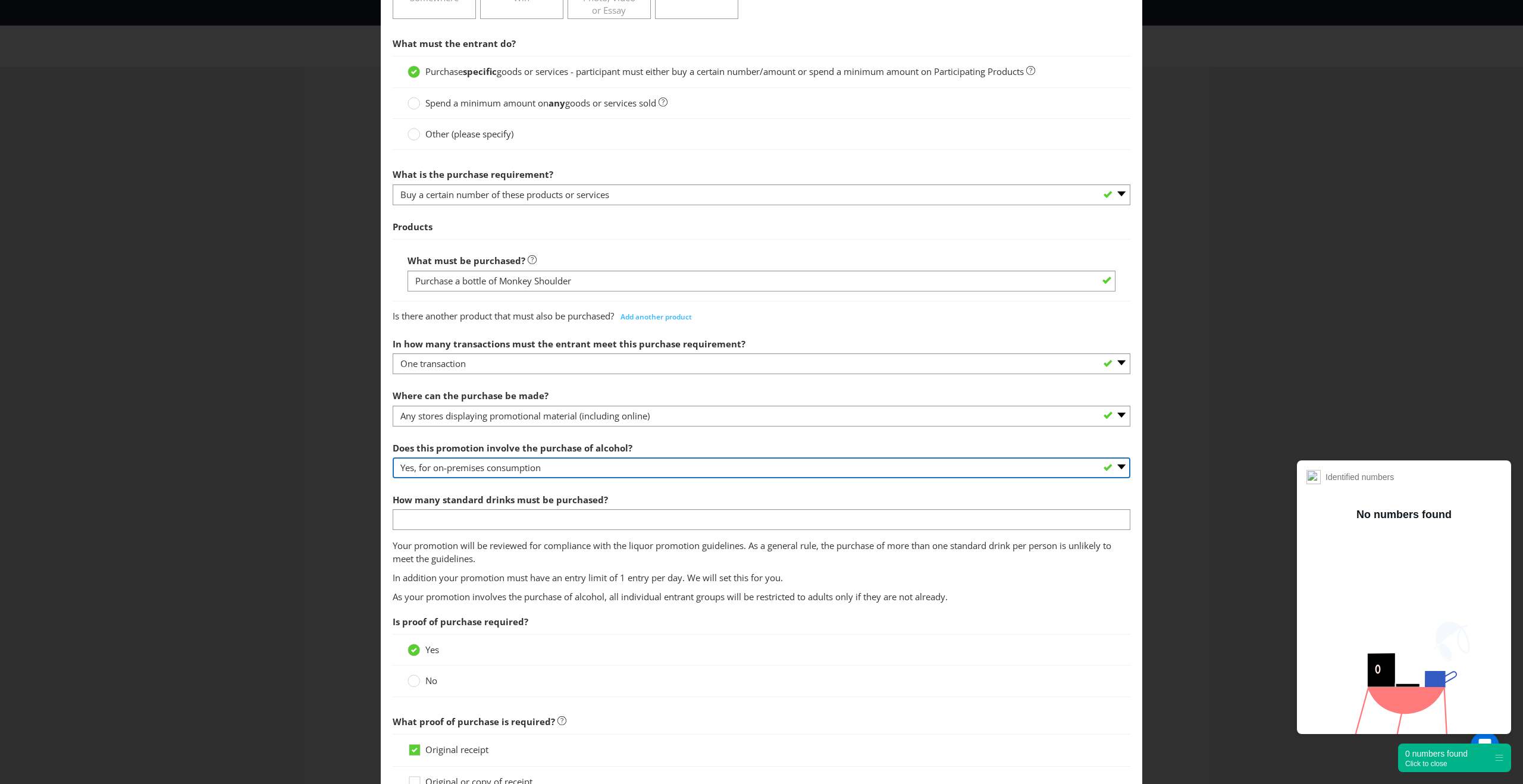
click at [576, 470] on select "-- Please select -- Yes, for on-premises consumption Yes, for off-premises cons…" at bounding box center [761, 467] width 738 height 21
select select "YES_OFF_PREMISES"
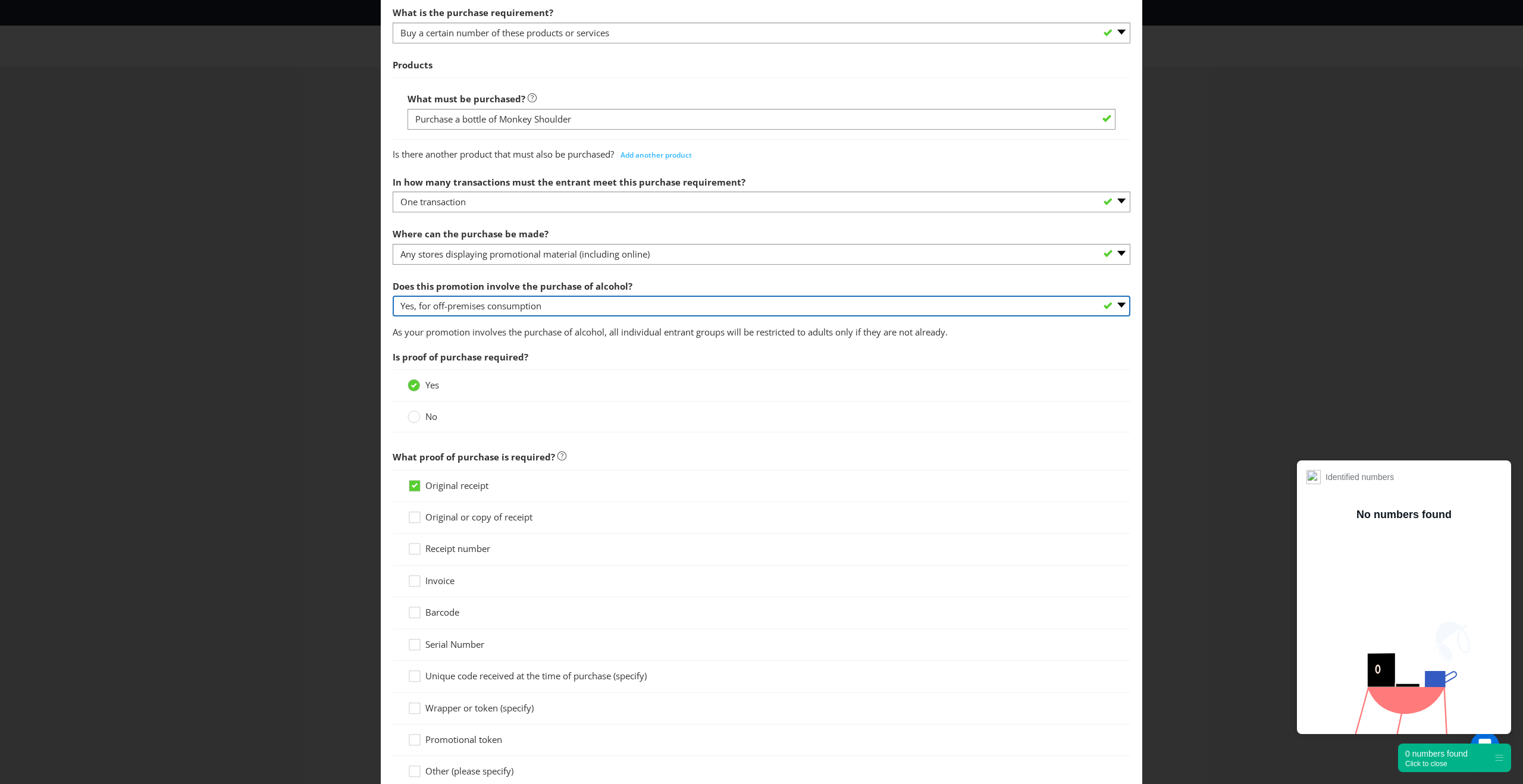
scroll to position [424, 0]
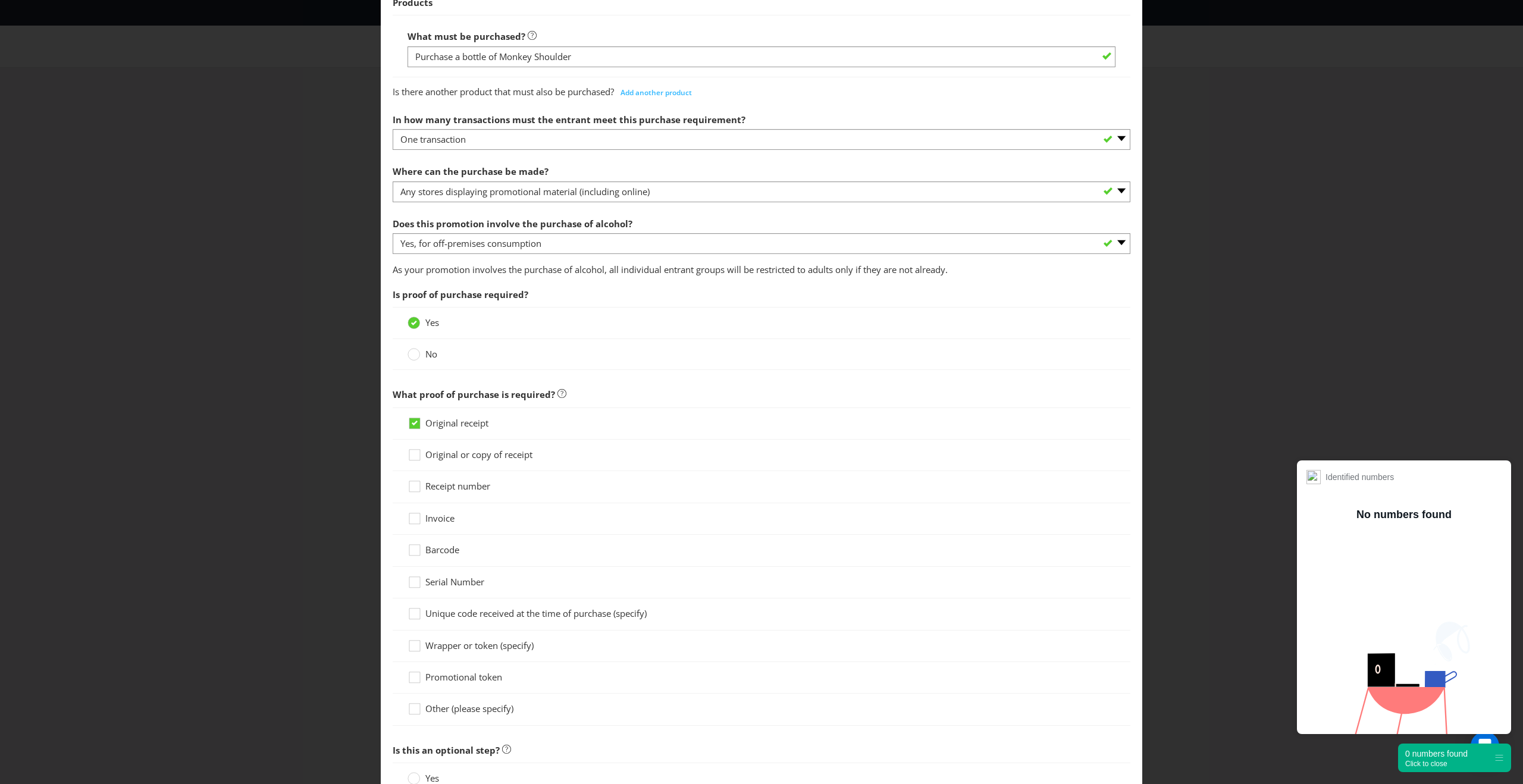
click at [497, 456] on span "Original or copy of receipt" at bounding box center [479, 455] width 107 height 12
click at [0, 0] on input "Original or copy of receipt" at bounding box center [0, 0] width 0 height 0
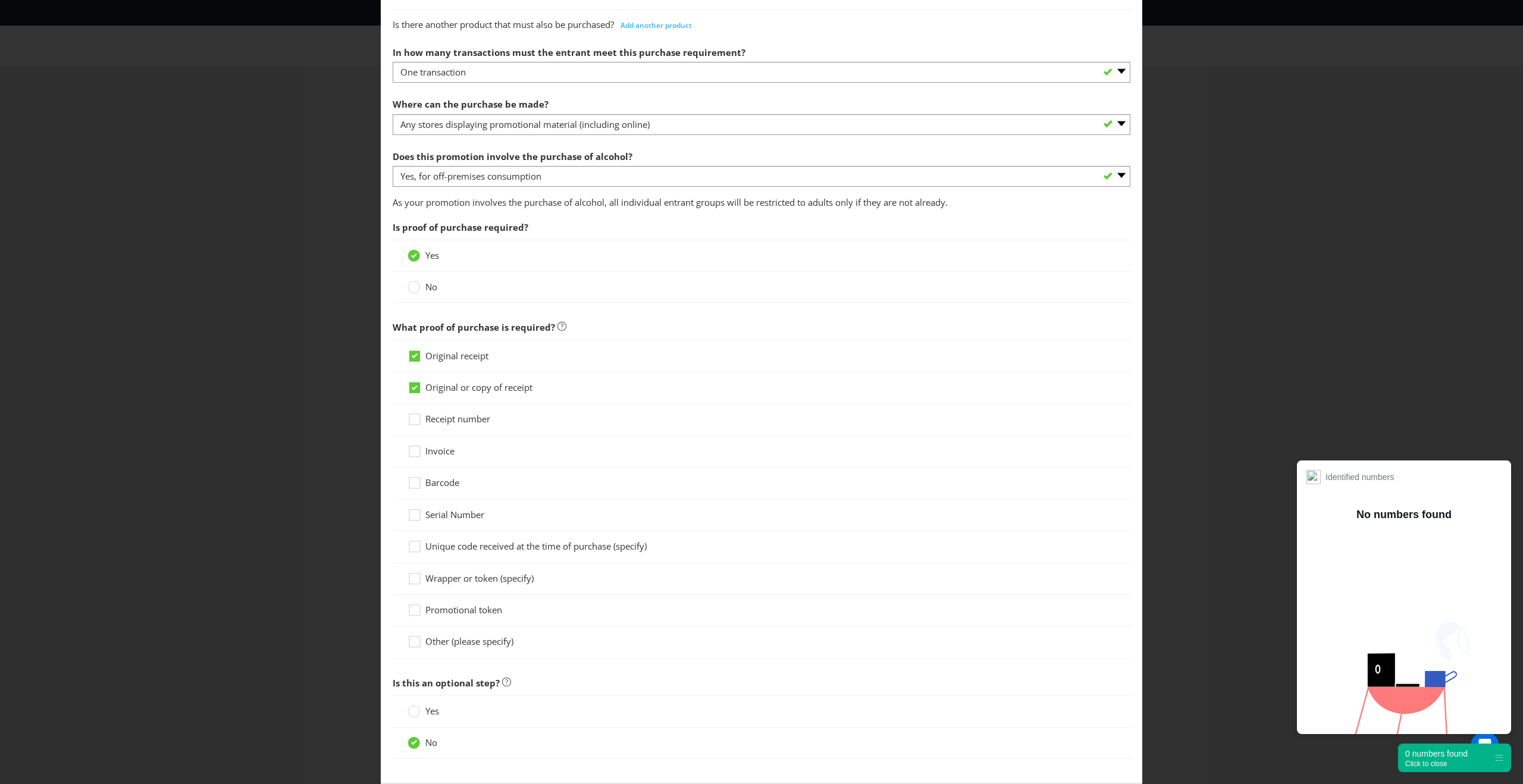
scroll to position [613, 0]
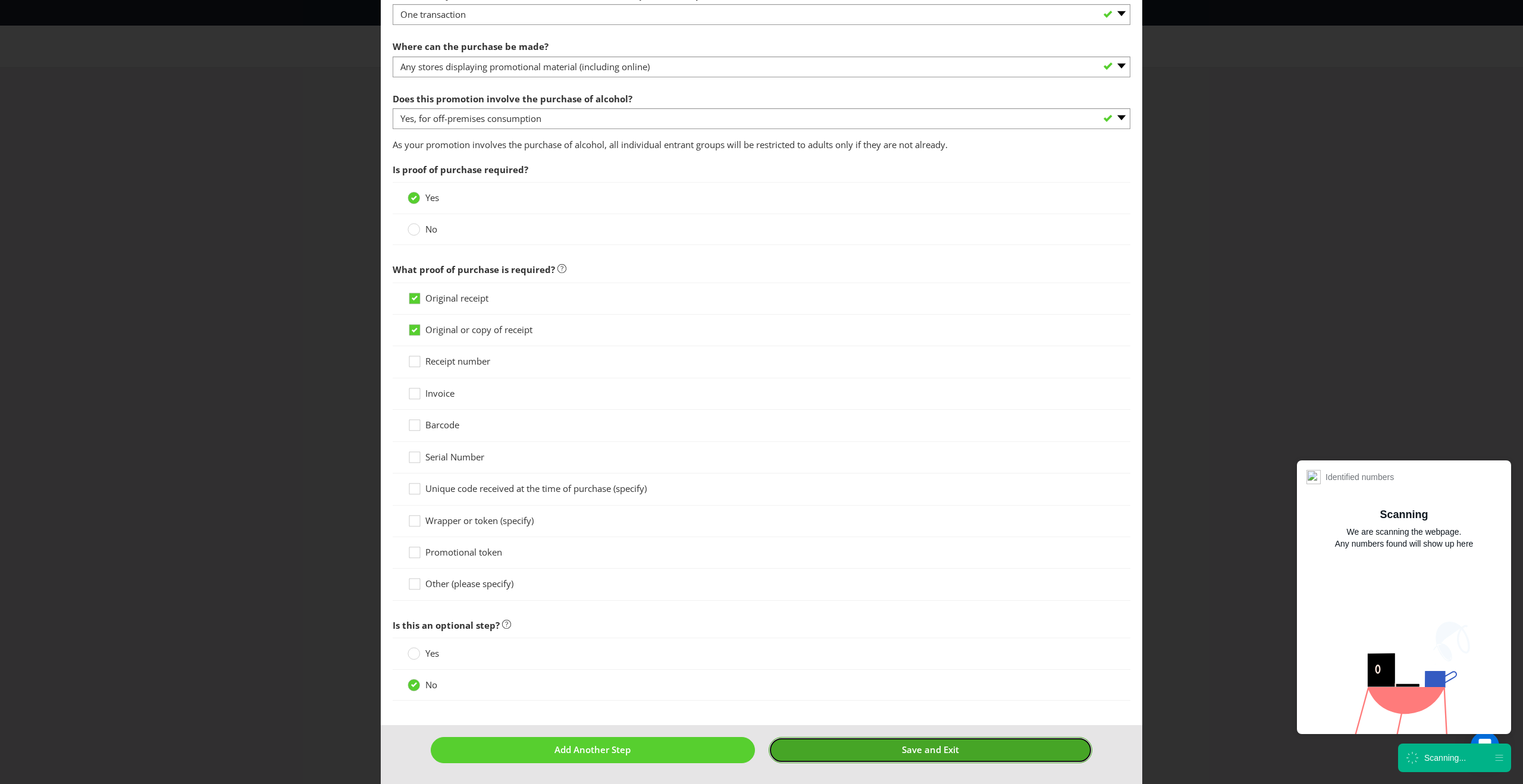
click at [855, 757] on button "Save and Exit" at bounding box center [930, 749] width 324 height 26
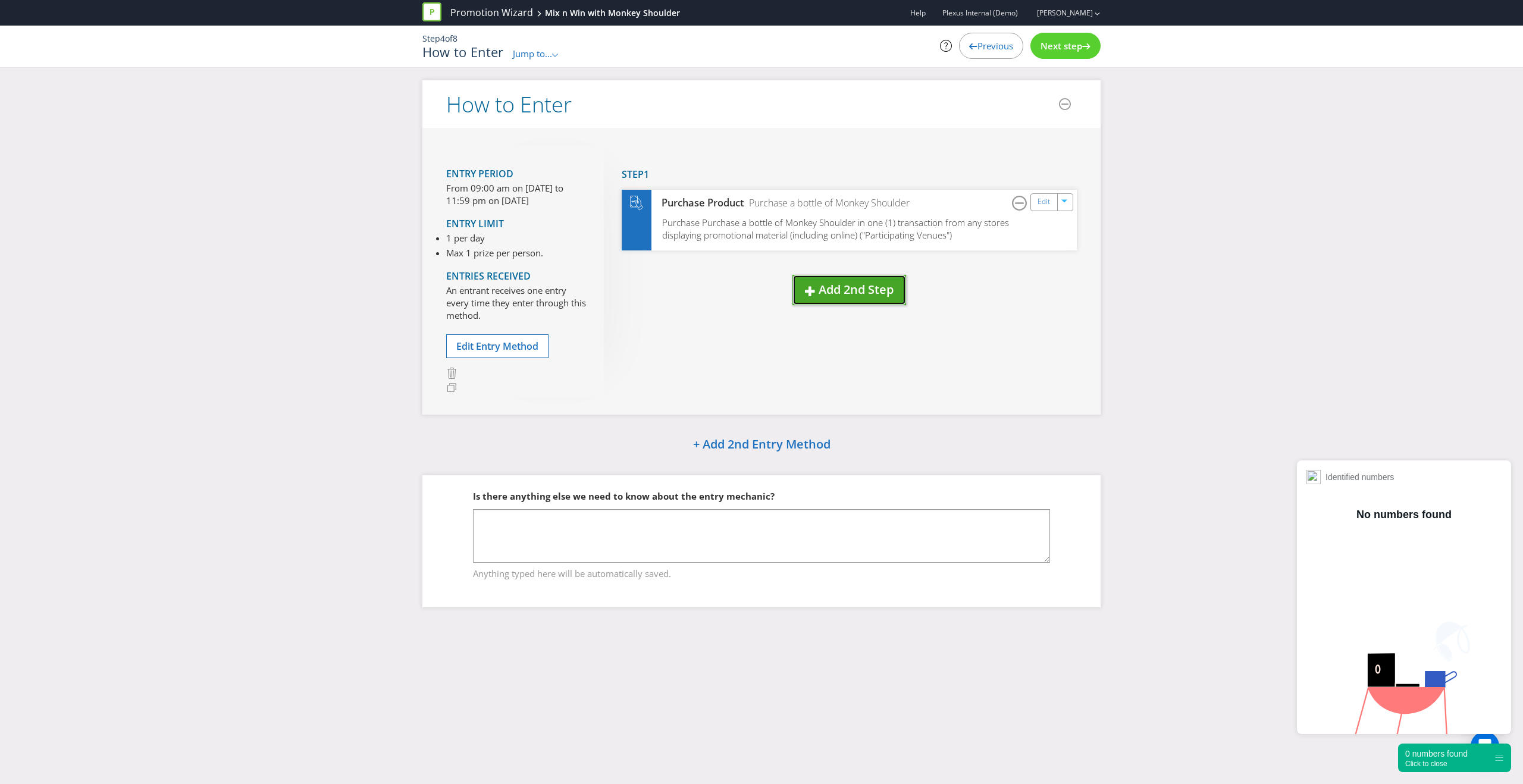
click at [850, 290] on span "Add 2nd Step" at bounding box center [856, 289] width 75 height 16
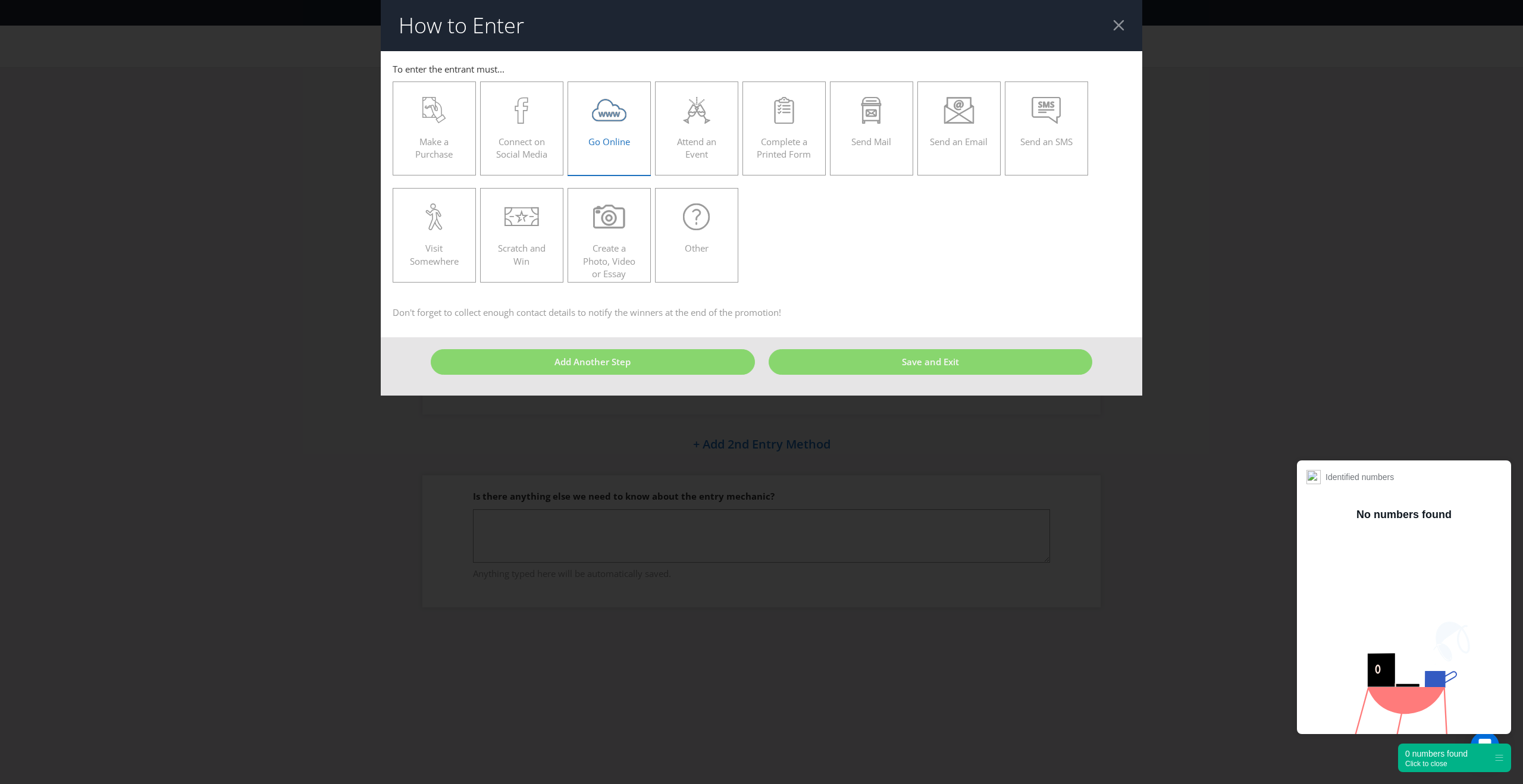
click at [631, 125] on div "Go Online" at bounding box center [609, 123] width 58 height 53
click at [0, 0] on input "Go Online" at bounding box center [0, 0] width 0 height 0
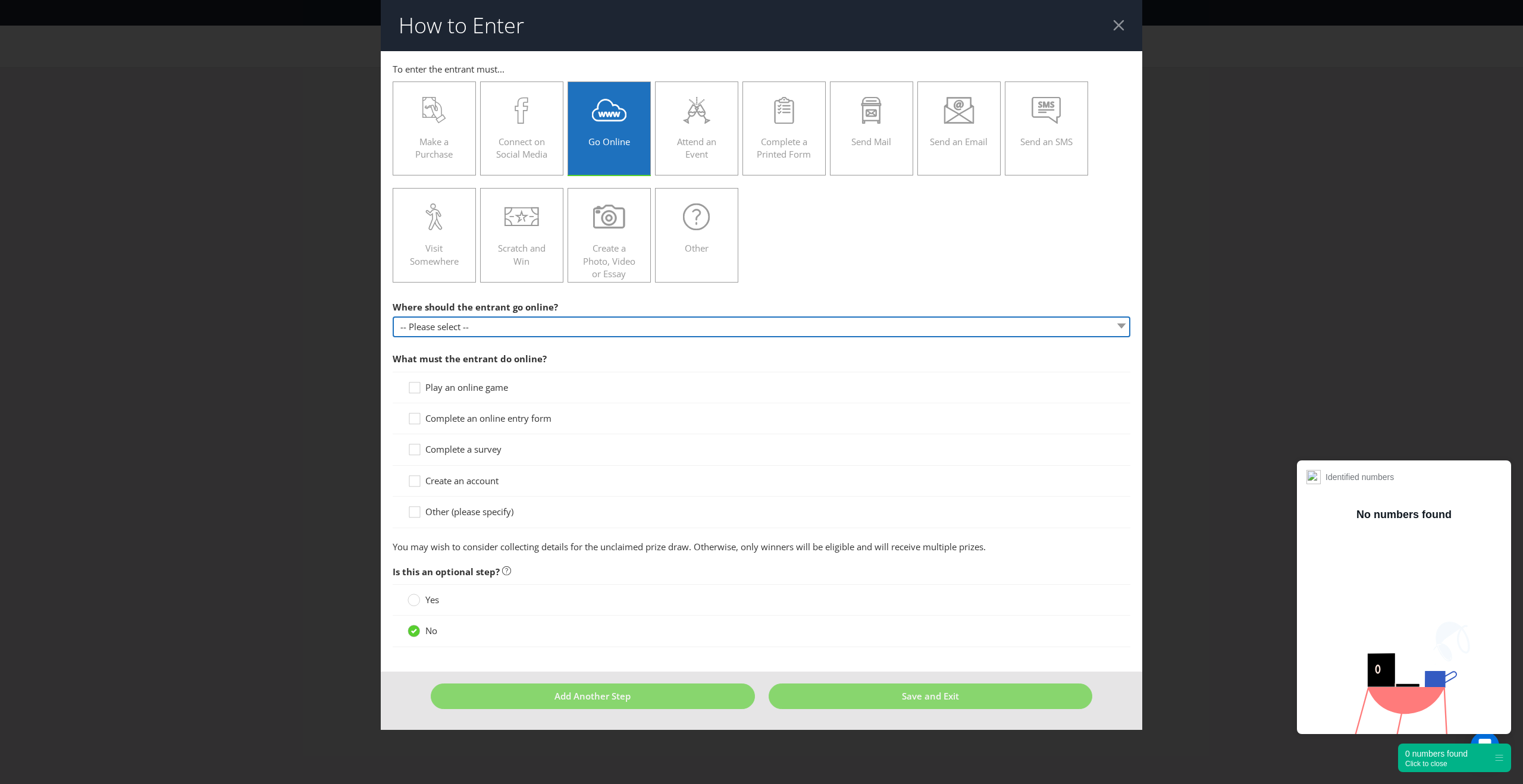
click at [543, 331] on select "-- Please select -- At a specific URL Using a direct link sent to the entrant b…" at bounding box center [761, 326] width 738 height 21
click at [512, 311] on span "Where should the entrant go online?" at bounding box center [475, 307] width 165 height 12
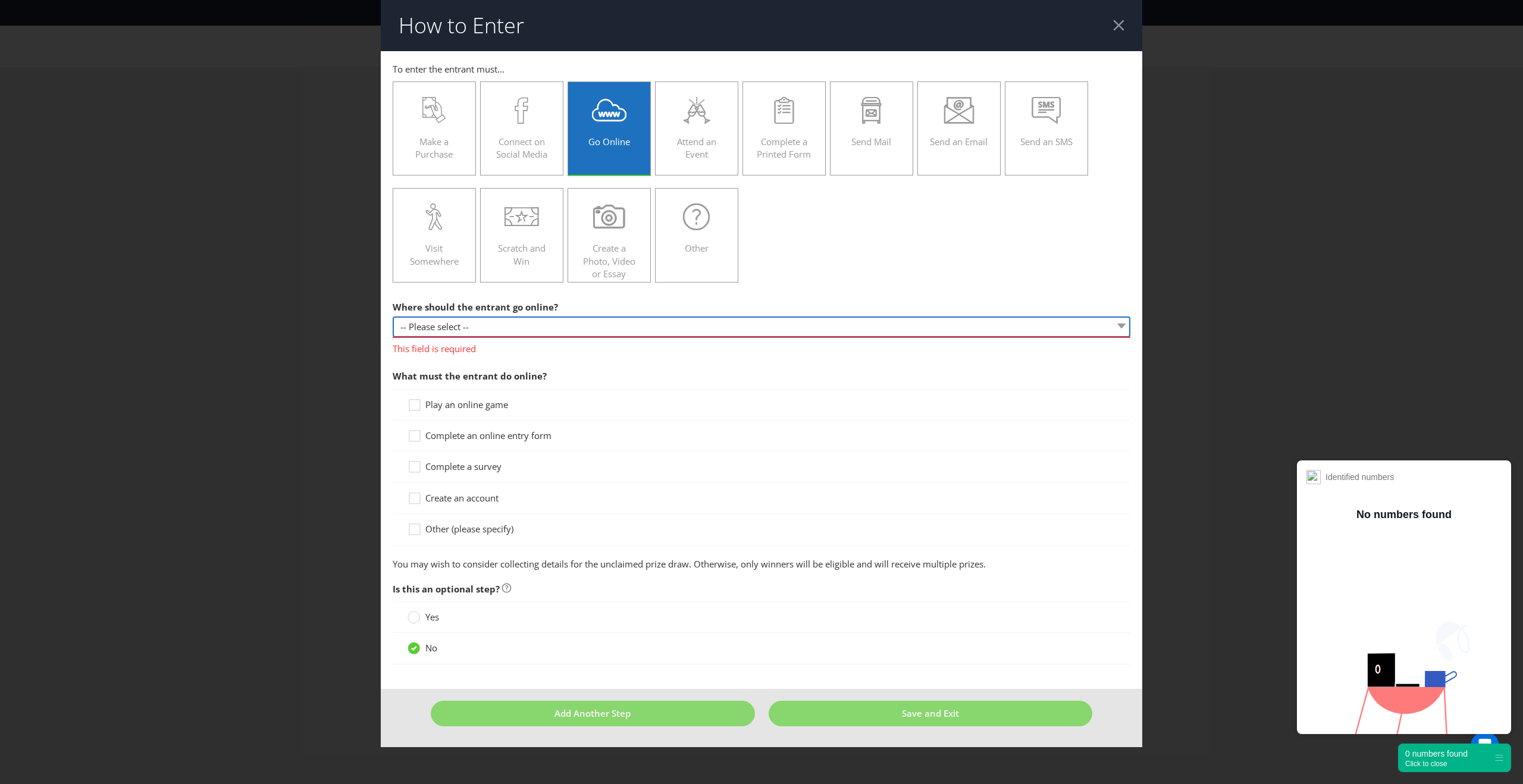
click at [498, 335] on select "-- Please select -- At a specific URL Using a direct link sent to the entrant b…" at bounding box center [761, 326] width 738 height 21
select select "SPECIFIC_URL"
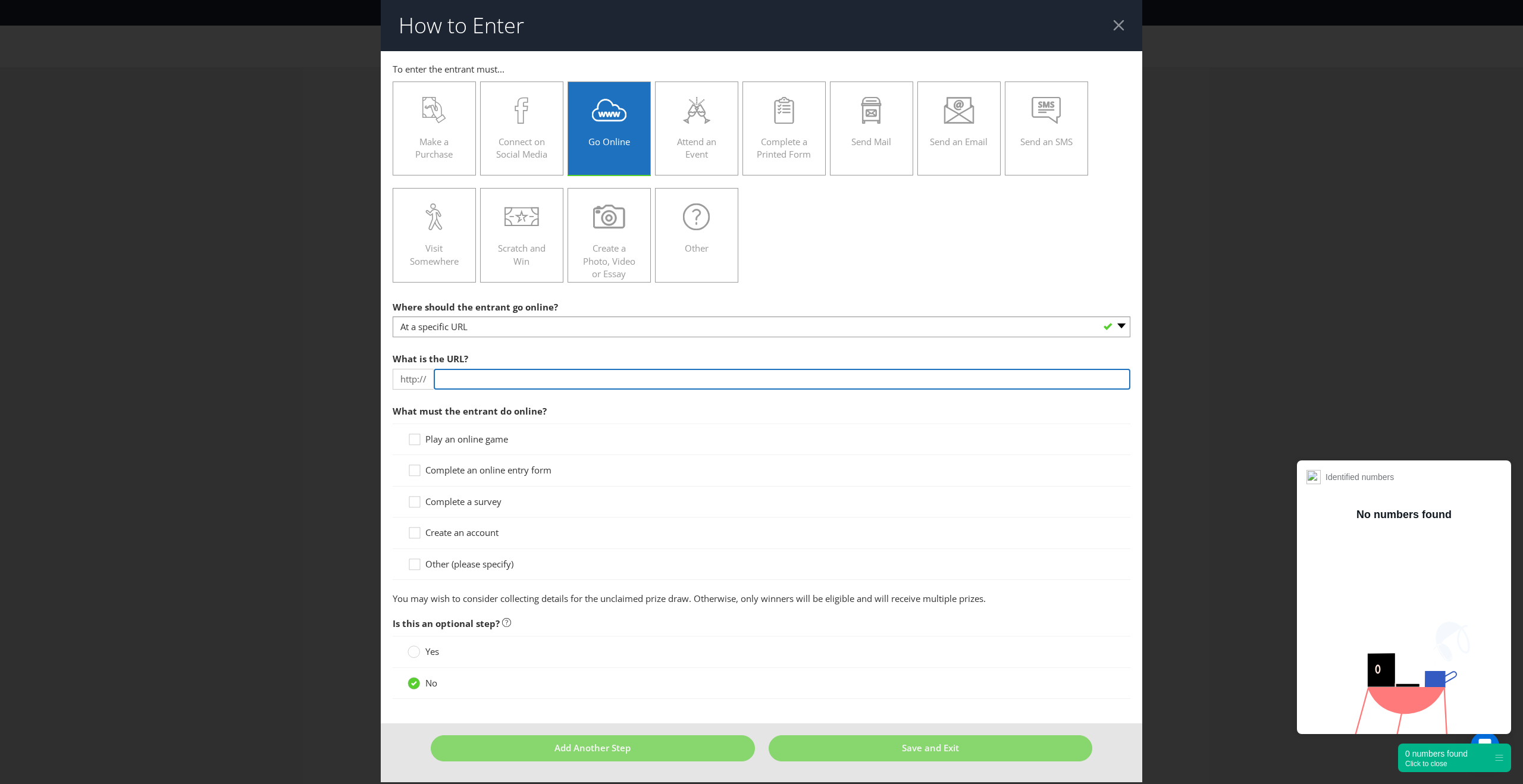
click at [478, 378] on input "text" at bounding box center [782, 379] width 697 height 21
paste input "[DOMAIN_NAME][URL]"
click at [663, 468] on div "Complete an online entry form" at bounding box center [761, 470] width 708 height 13
drag, startPoint x: 654, startPoint y: 384, endPoint x: 567, endPoint y: 385, distance: 87.0
click at [567, 385] on input "[DOMAIN_NAME][URL]" at bounding box center [782, 379] width 697 height 21
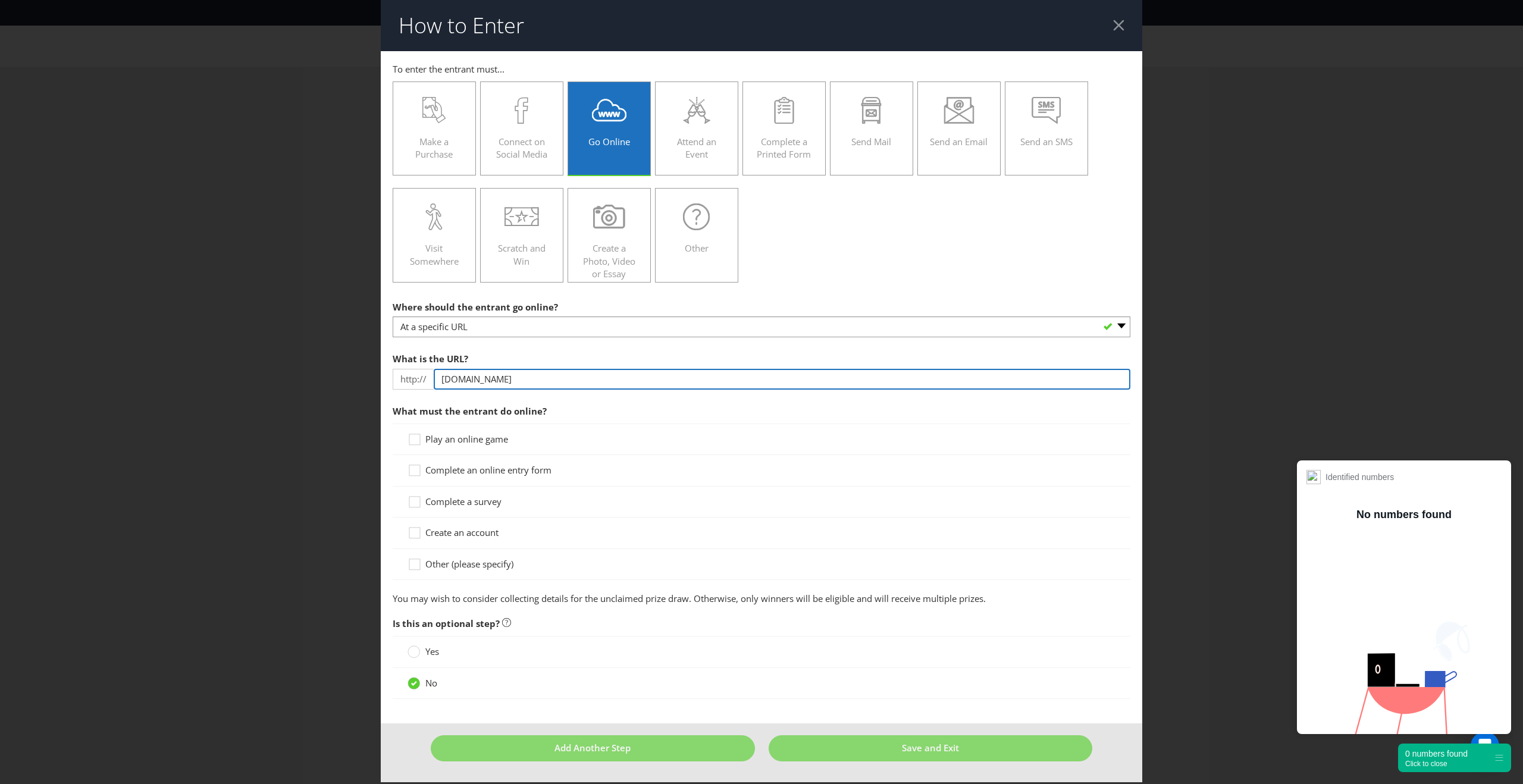
type input "[DOMAIN_NAME]"
click at [378, 443] on div "How to Enter To enter the entrant must... Make a Purchase Connect on Social Med…" at bounding box center [762, 392] width 1523 height 784
click at [434, 497] on span "Complete a survey" at bounding box center [463, 501] width 76 height 12
click at [0, 0] on input "Complete a survey" at bounding box center [0, 0] width 0 height 0
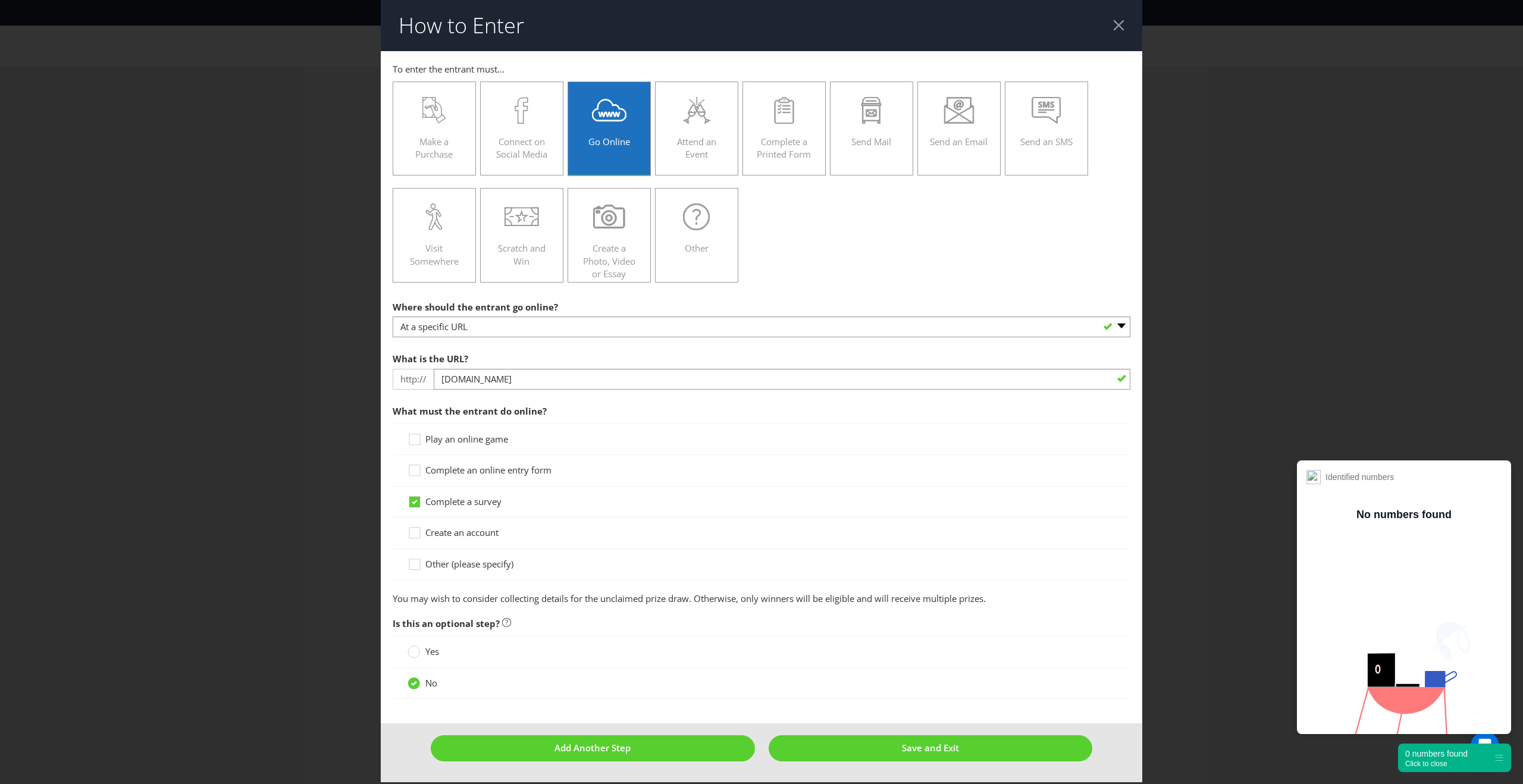
click at [448, 473] on span "Complete an online entry form" at bounding box center [488, 470] width 126 height 12
click at [0, 0] on input "Complete an online entry form" at bounding box center [0, 0] width 0 height 0
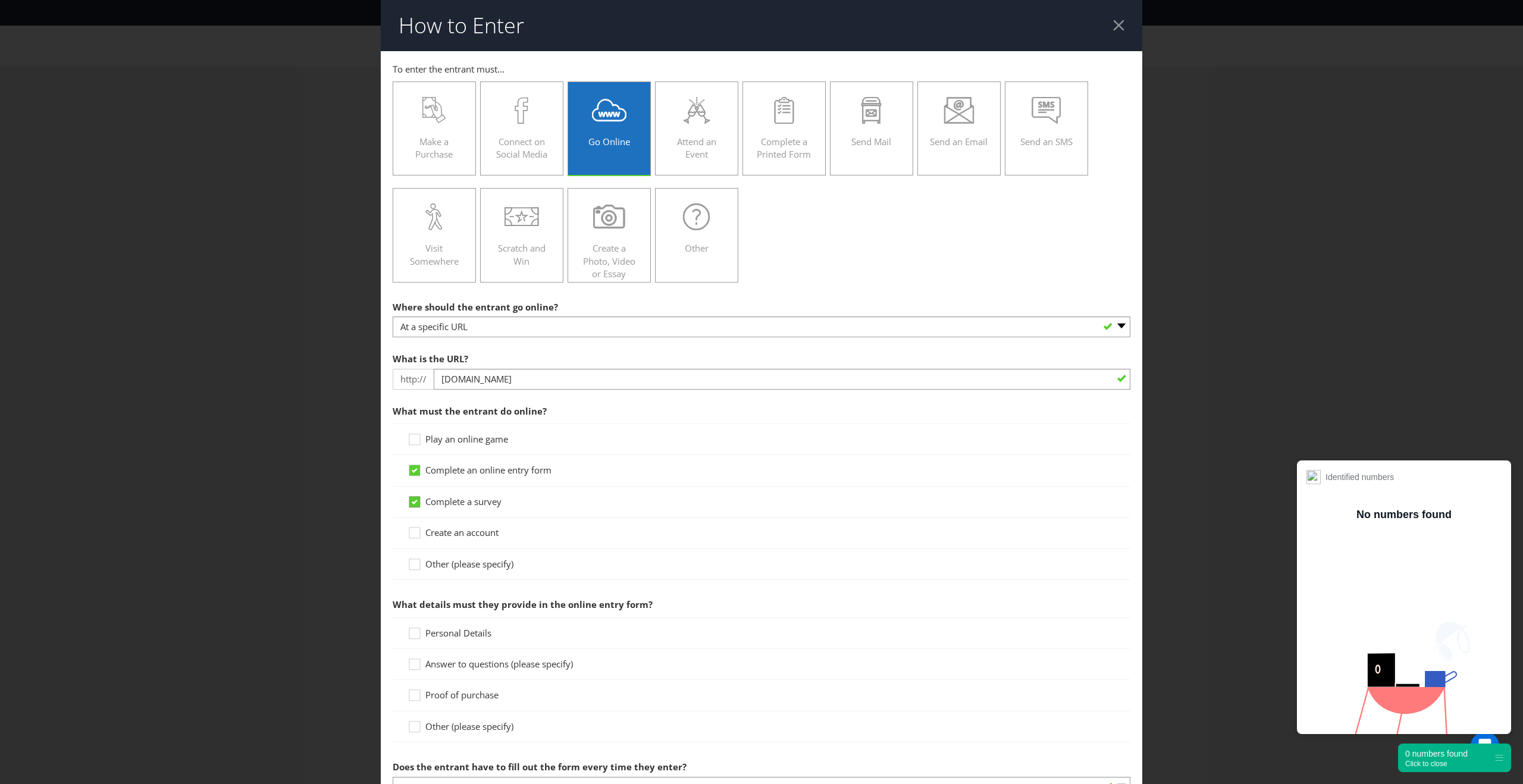
click at [418, 495] on icon at bounding box center [416, 504] width 18 height 18
click at [0, 0] on input "Complete a survey" at bounding box center [0, 0] width 0 height 0
click at [419, 659] on icon at bounding box center [415, 664] width 11 height 11
click at [0, 0] on input "Answer to questions (please specify)" at bounding box center [0, 0] width 0 height 0
click at [419, 634] on icon at bounding box center [416, 635] width 18 height 18
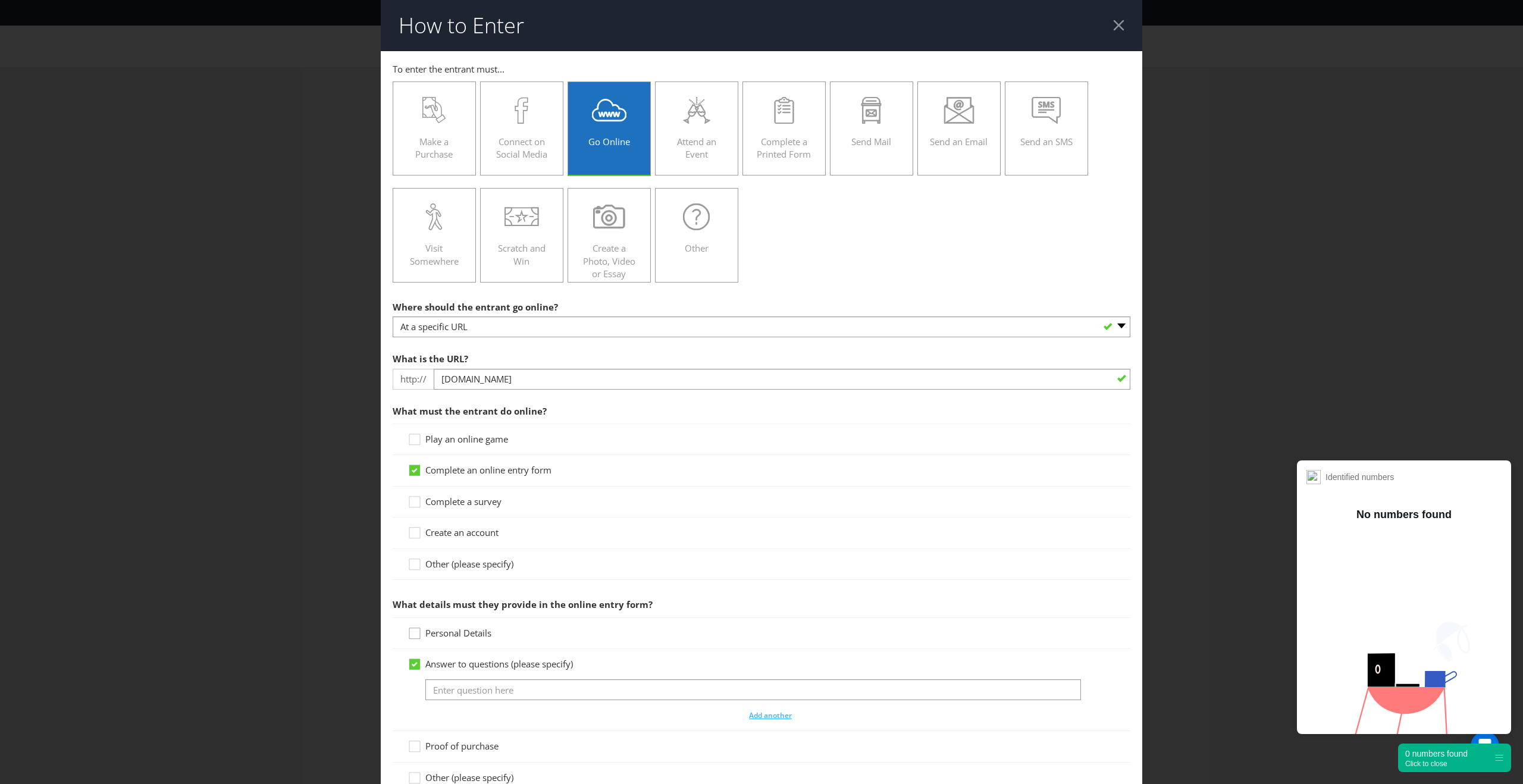
click at [0, 0] on input "Personal Details" at bounding box center [0, 0] width 0 height 0
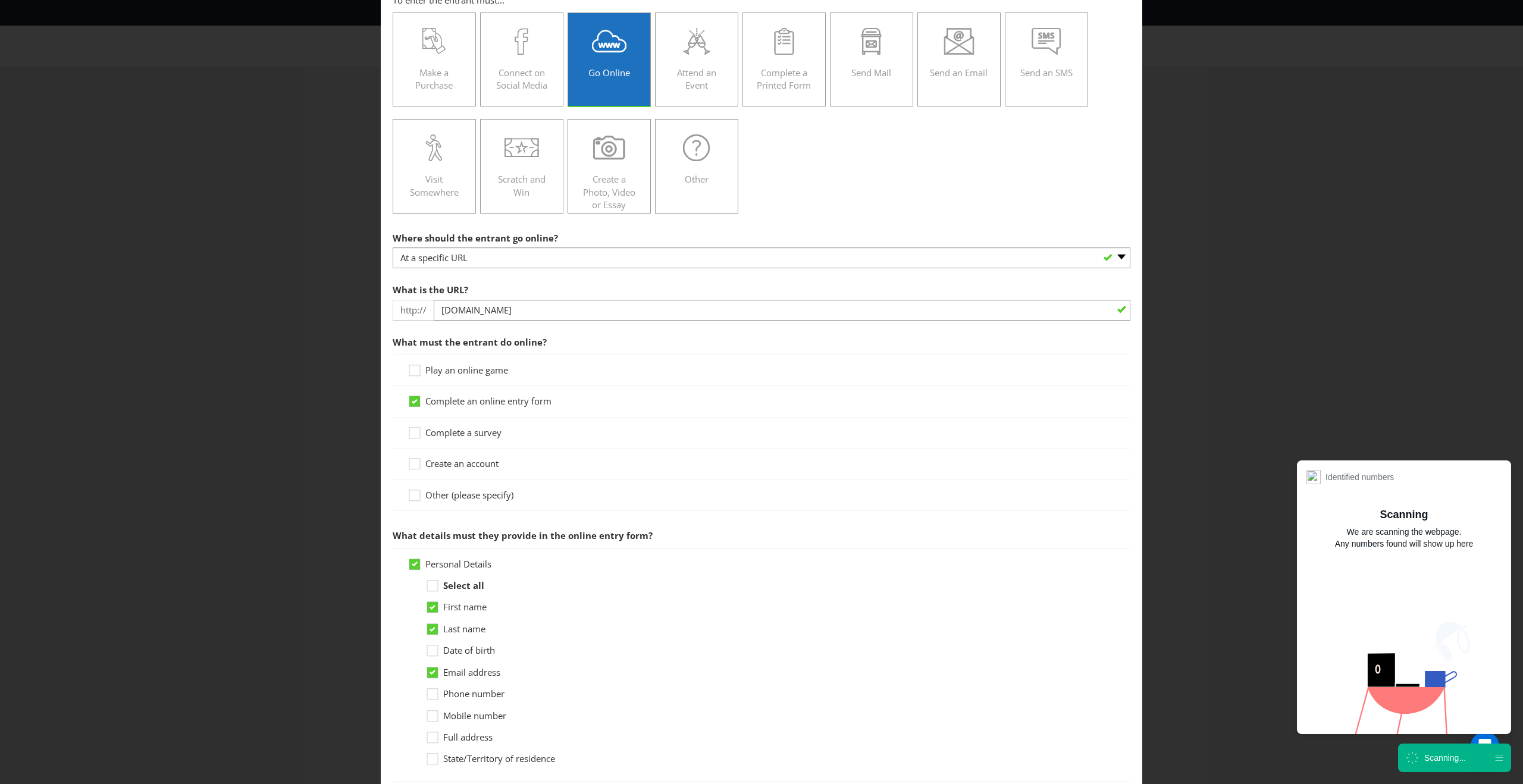
scroll to position [325, 0]
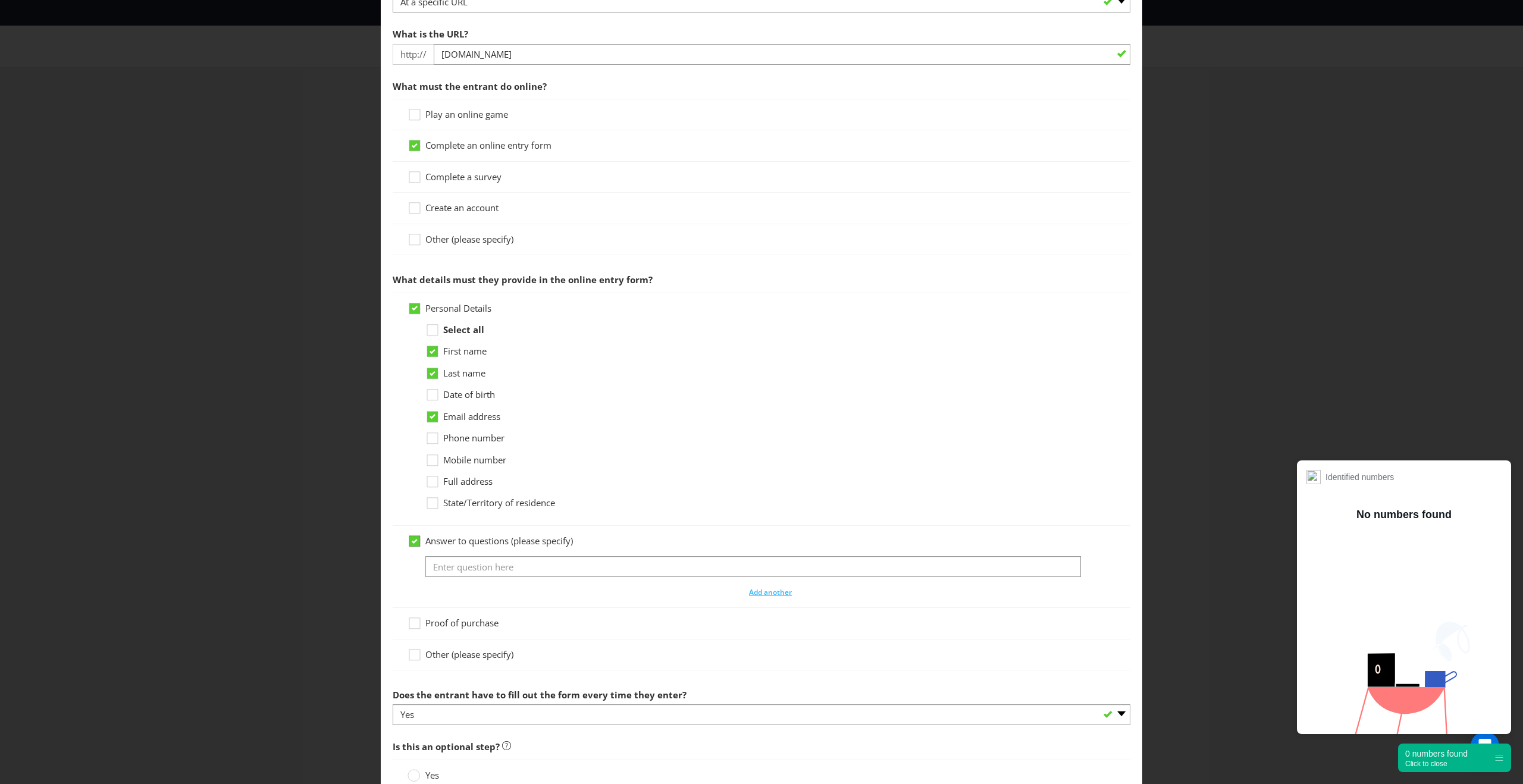
click at [412, 546] on icon at bounding box center [416, 544] width 18 height 18
click at [0, 0] on input "Answer to questions (please specify)" at bounding box center [0, 0] width 0 height 0
click at [413, 575] on icon at bounding box center [416, 574] width 18 height 18
click at [0, 0] on input "Proof of purchase" at bounding box center [0, 0] width 0 height 0
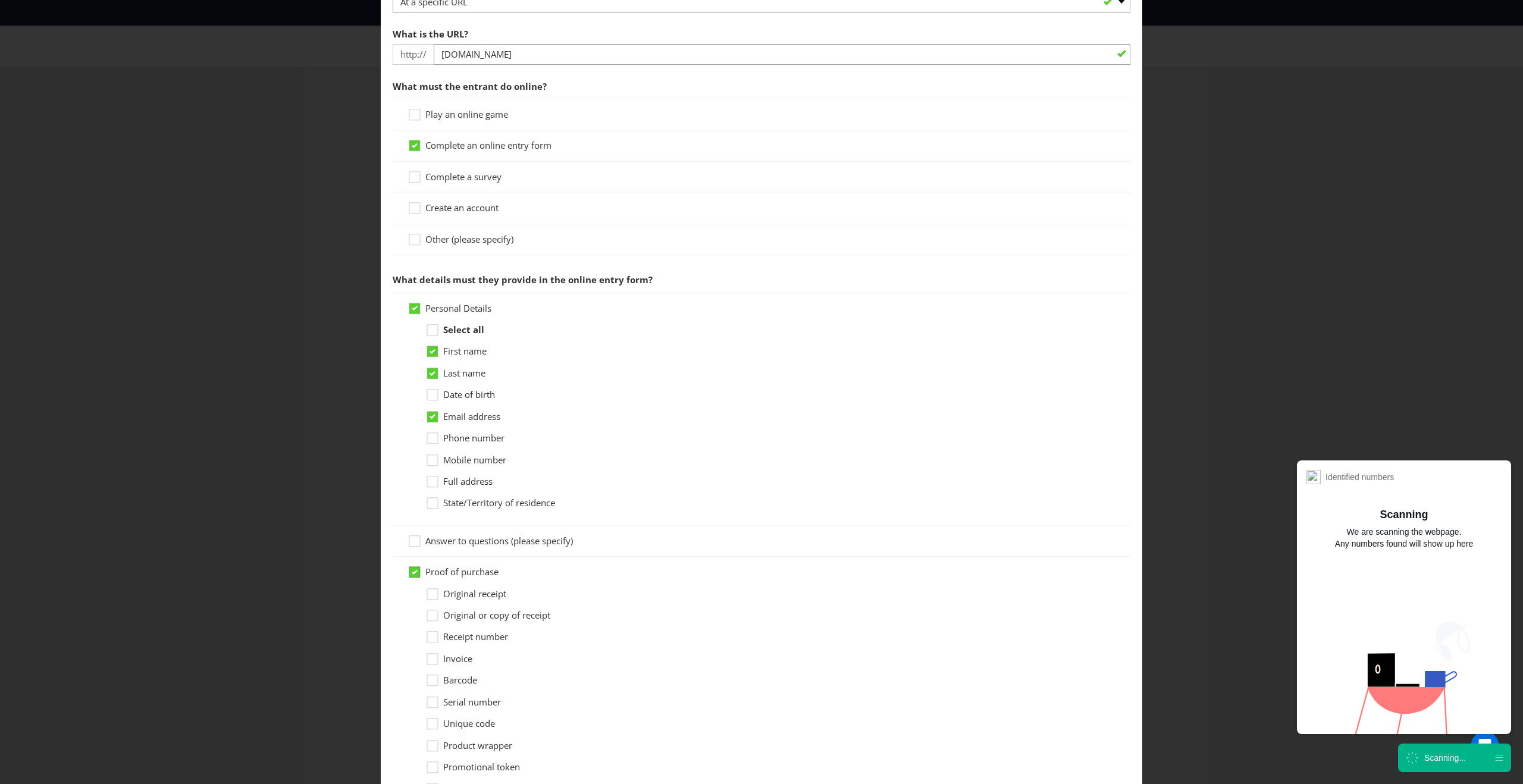
scroll to position [505, 0]
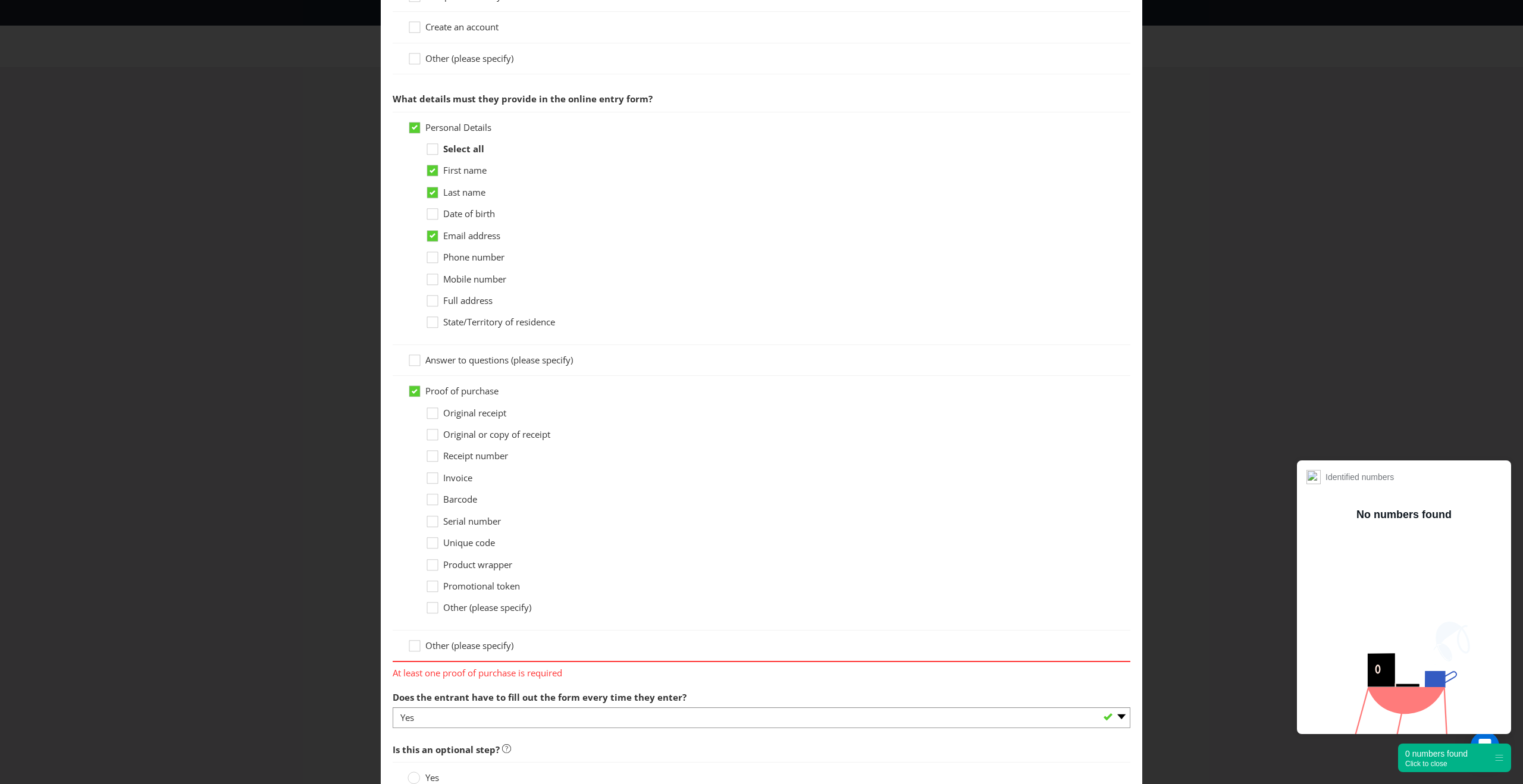
click at [457, 411] on span "Original receipt" at bounding box center [475, 413] width 63 height 12
click at [0, 0] on input "Original receipt" at bounding box center [0, 0] width 0 height 0
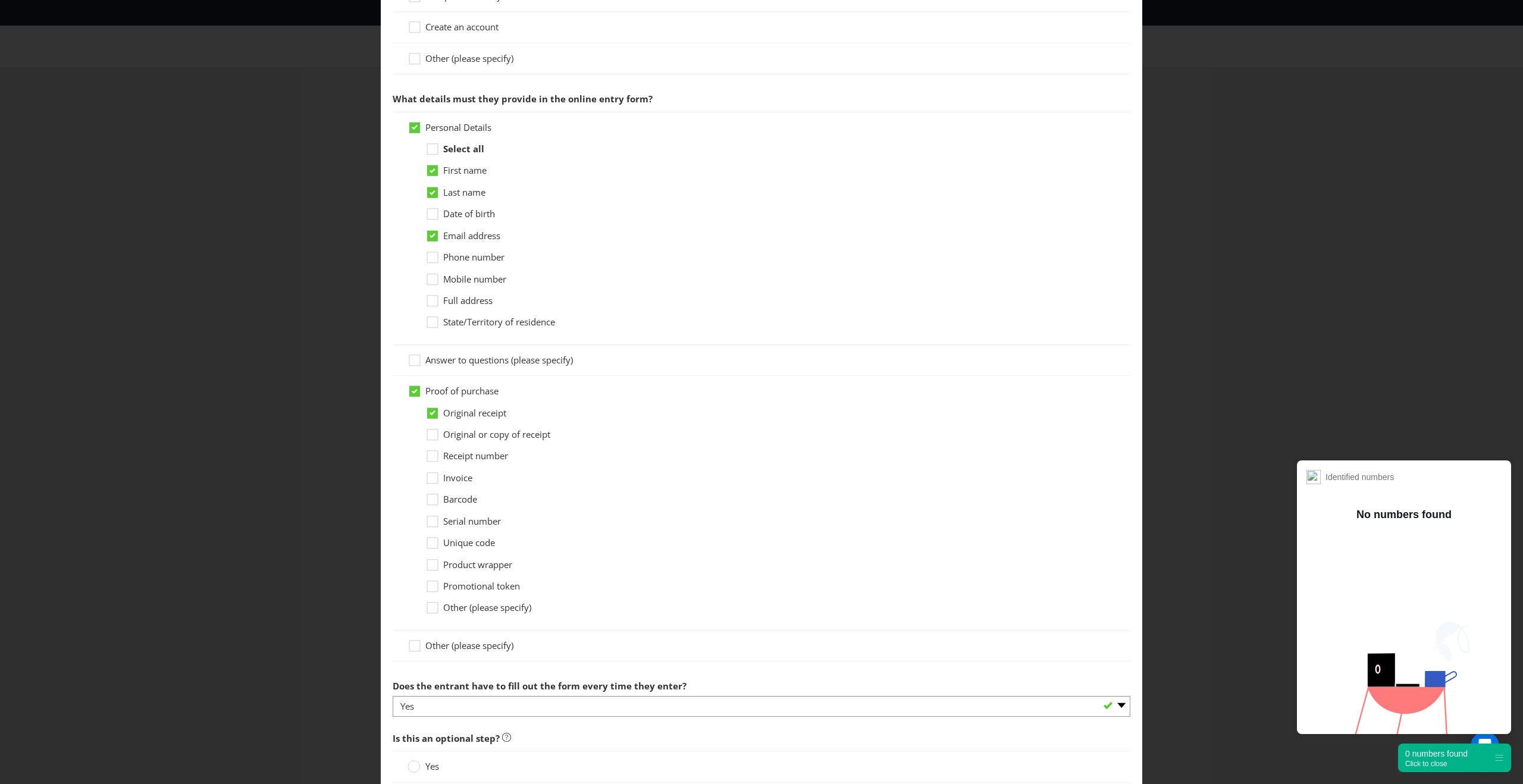
click at [457, 434] on span "Original or copy of receipt" at bounding box center [497, 434] width 107 height 12
click at [0, 0] on input "Original or copy of receipt" at bounding box center [0, 0] width 0 height 0
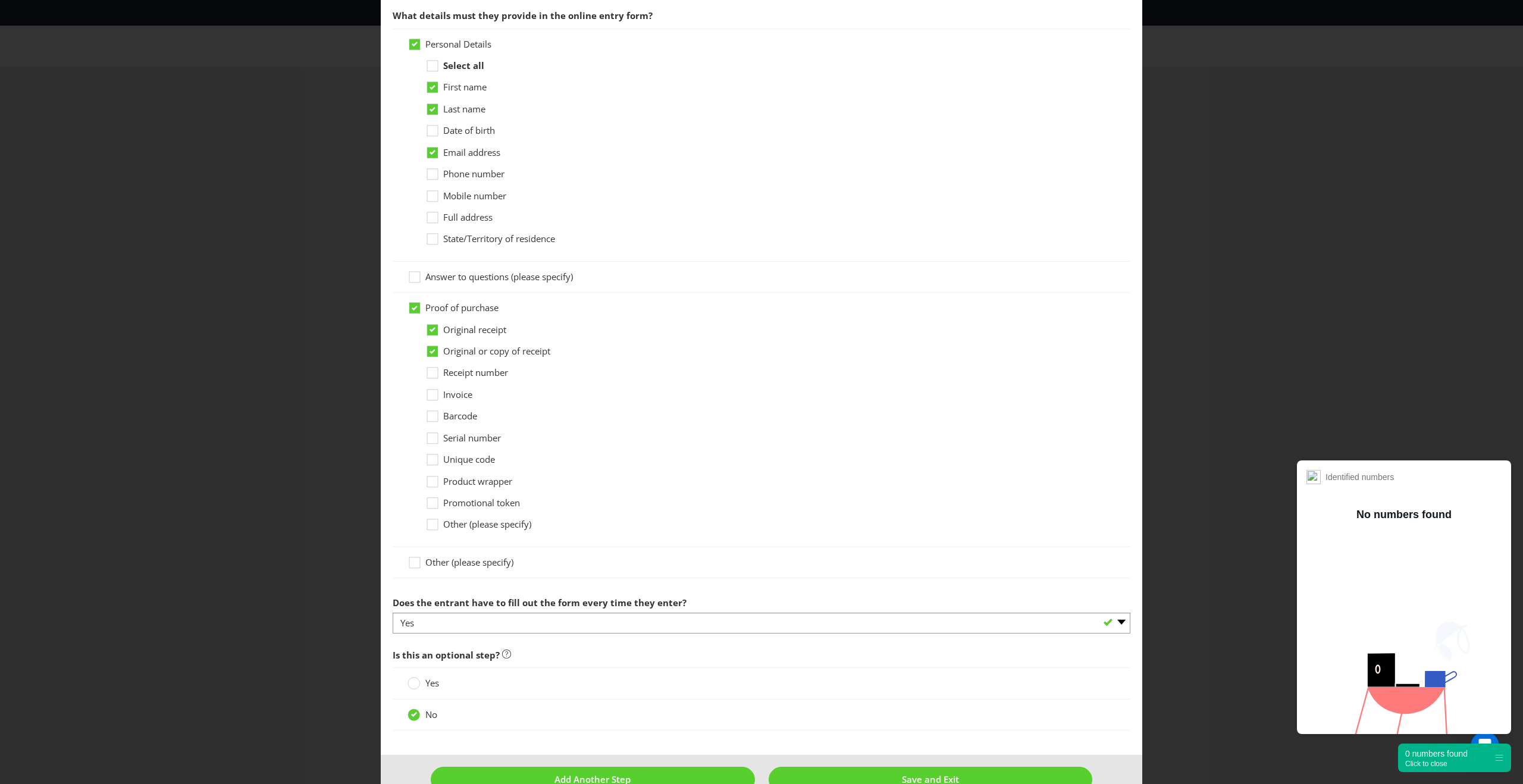
scroll to position [618, 0]
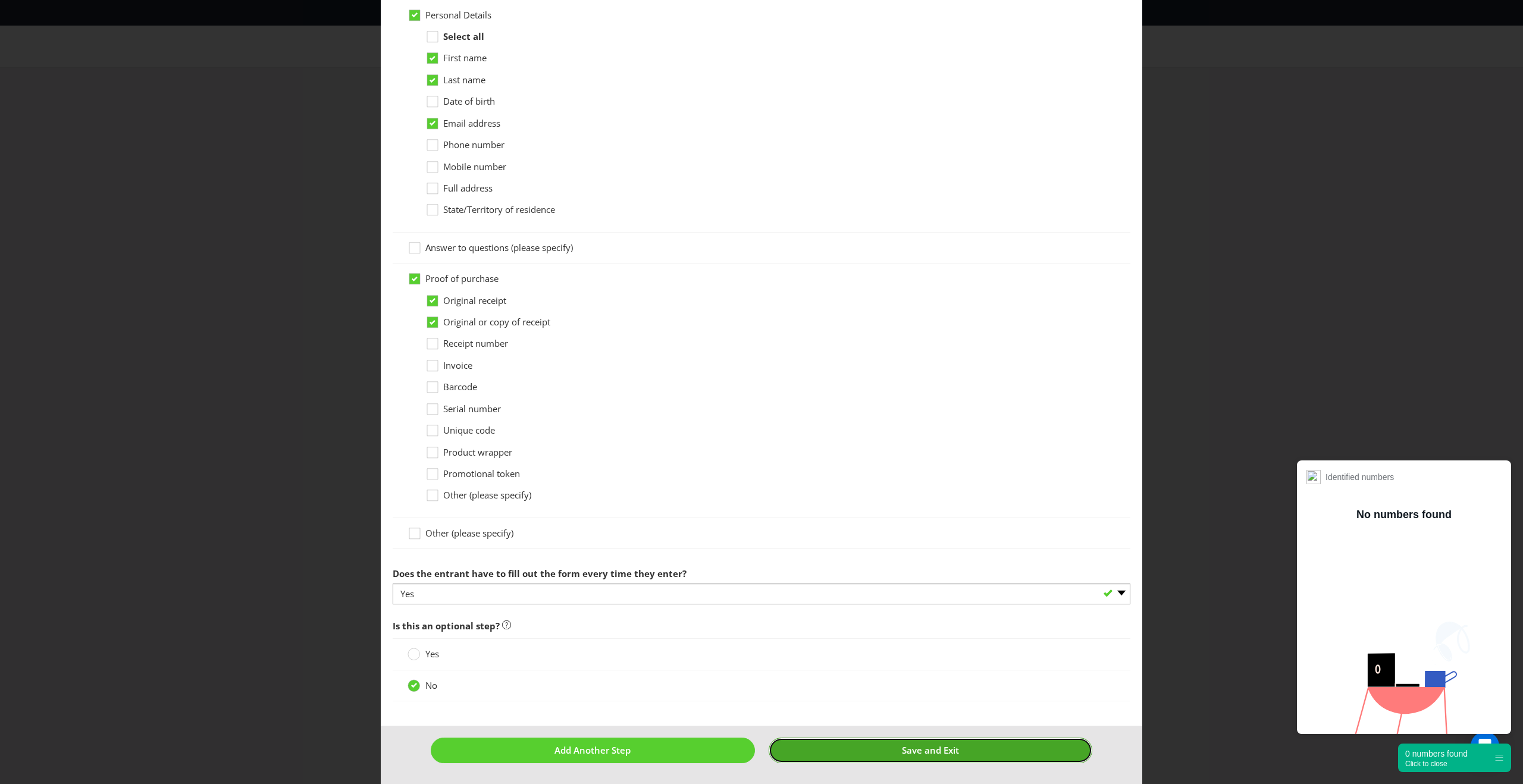
click at [875, 750] on button "Save and Exit" at bounding box center [930, 750] width 324 height 26
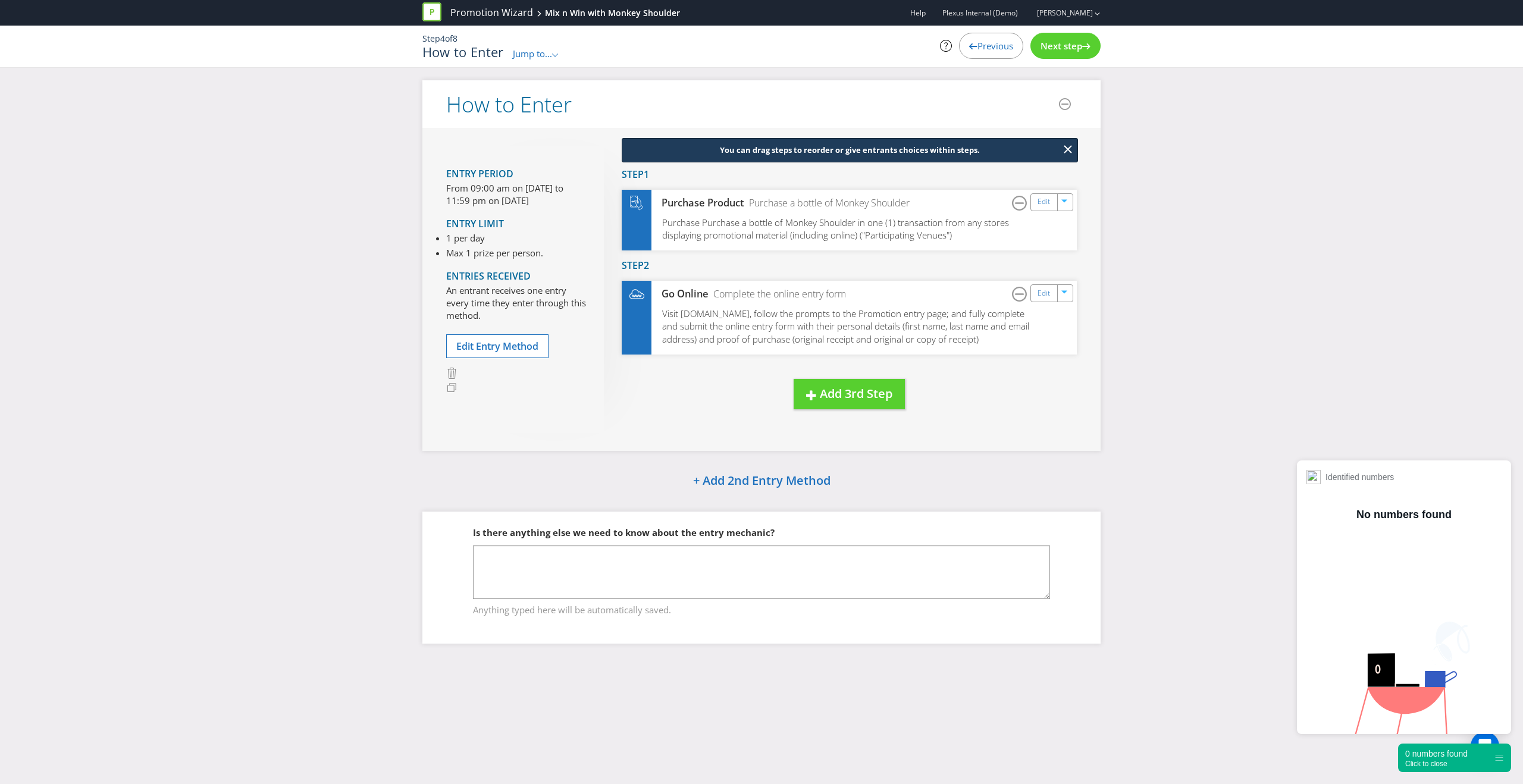
click at [1060, 47] on span "Next step" at bounding box center [1060, 46] width 41 height 12
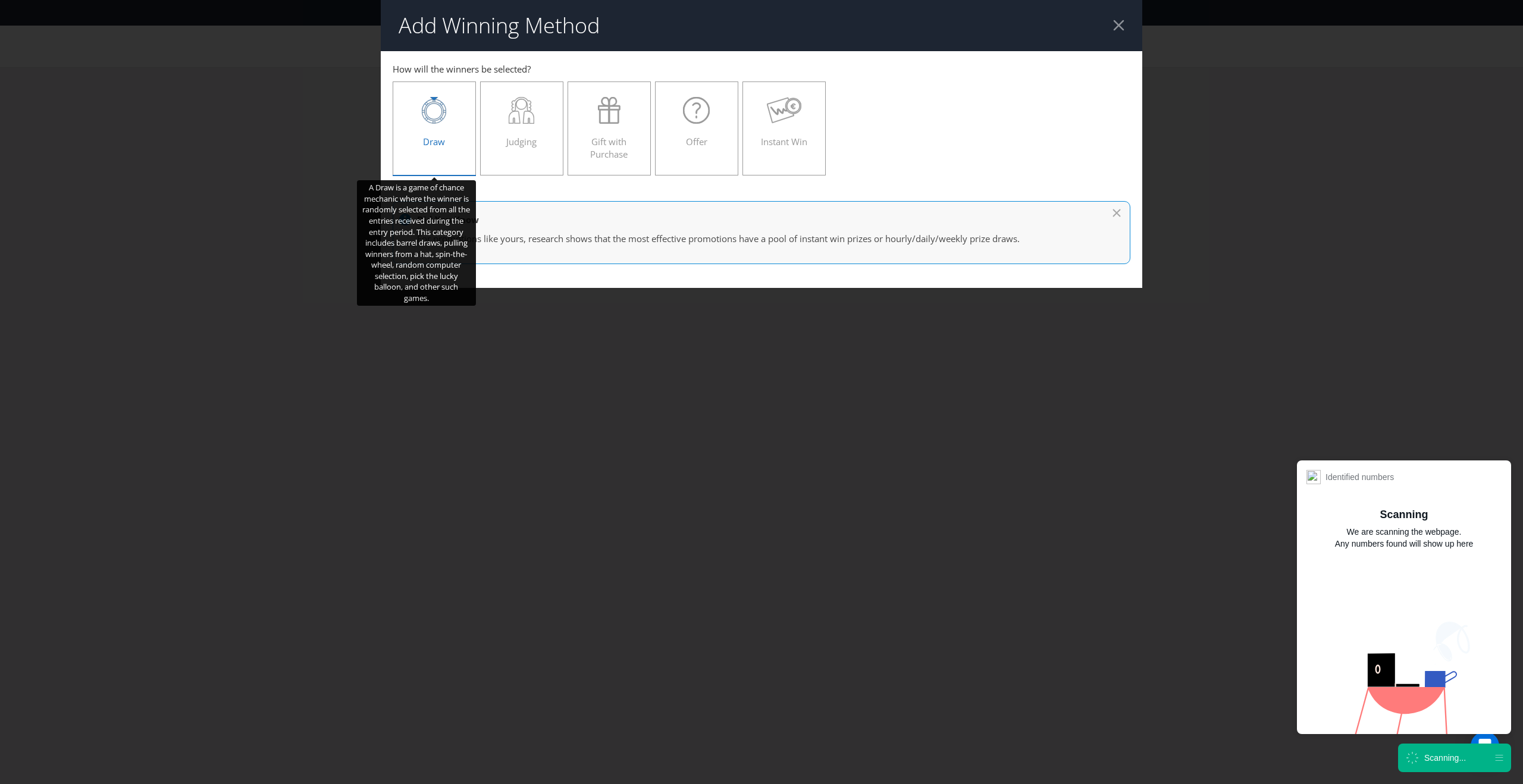
click at [451, 136] on div "Draw" at bounding box center [434, 123] width 58 height 53
click at [0, 0] on input "Draw" at bounding box center [0, 0] width 0 height 0
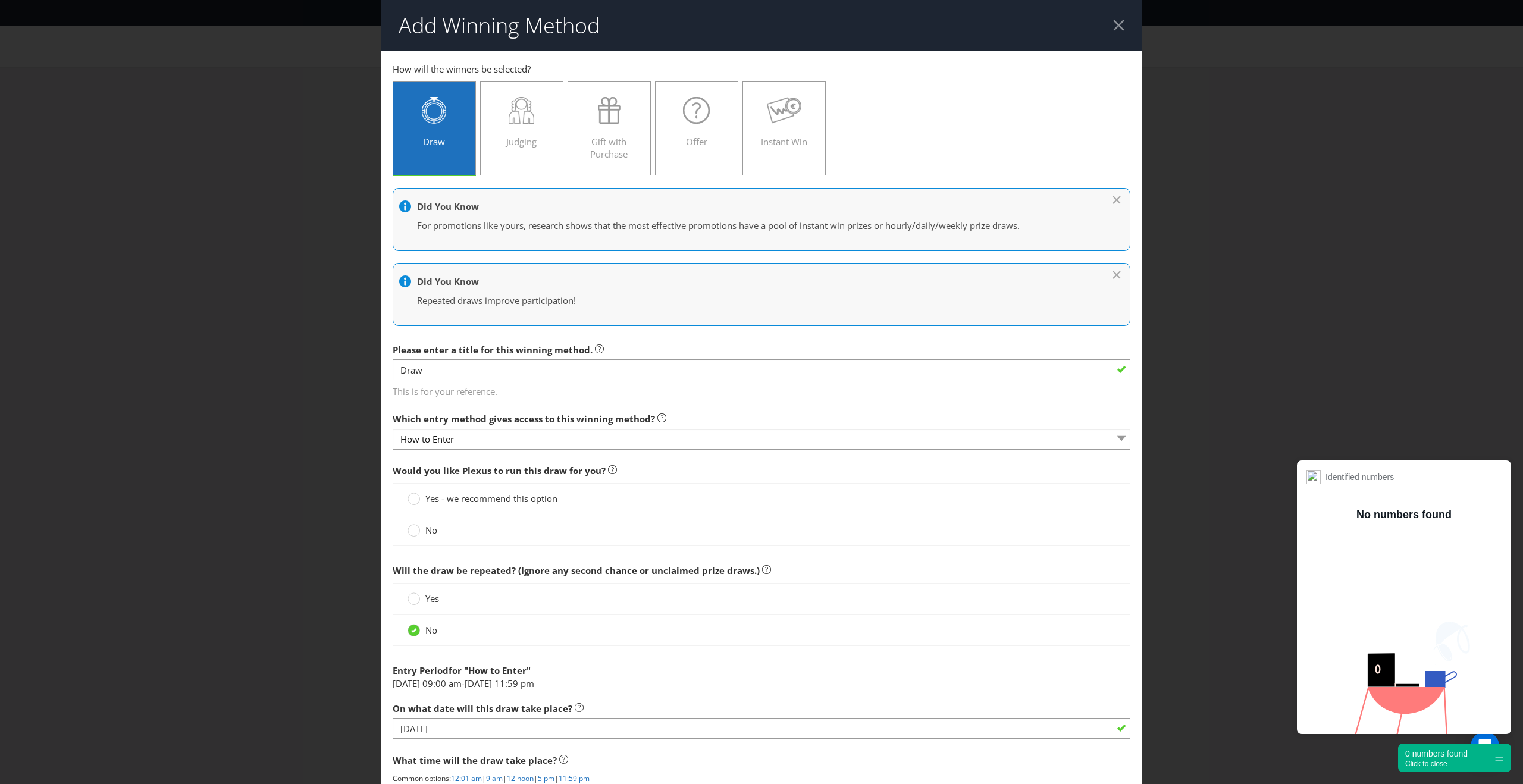
click at [493, 494] on span "Yes - we recommend this option" at bounding box center [491, 498] width 132 height 12
click at [0, 0] on input "Yes - we recommend this option" at bounding box center [0, 0] width 0 height 0
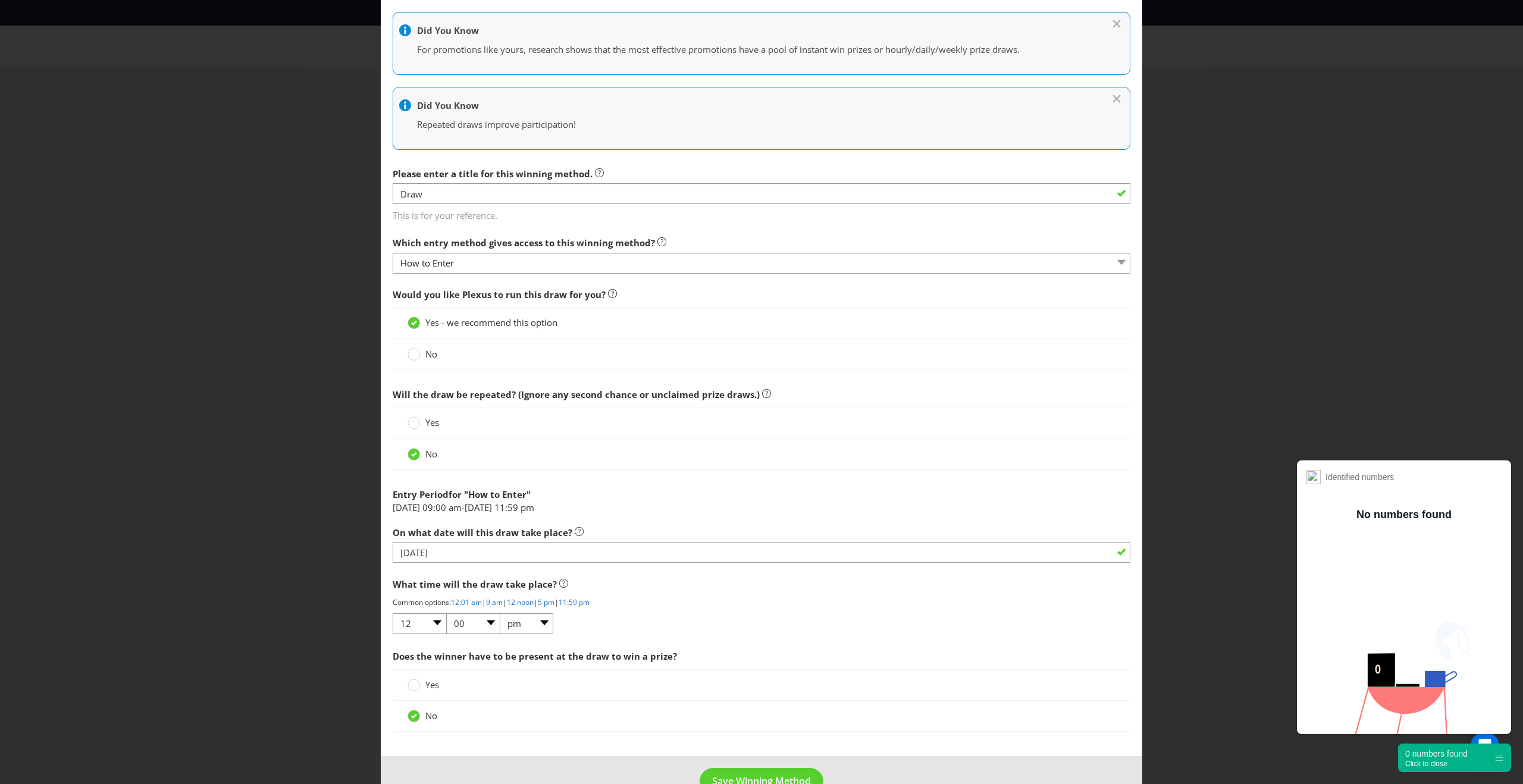
scroll to position [178, 0]
click at [474, 546] on input "[DATE]" at bounding box center [761, 550] width 738 height 21
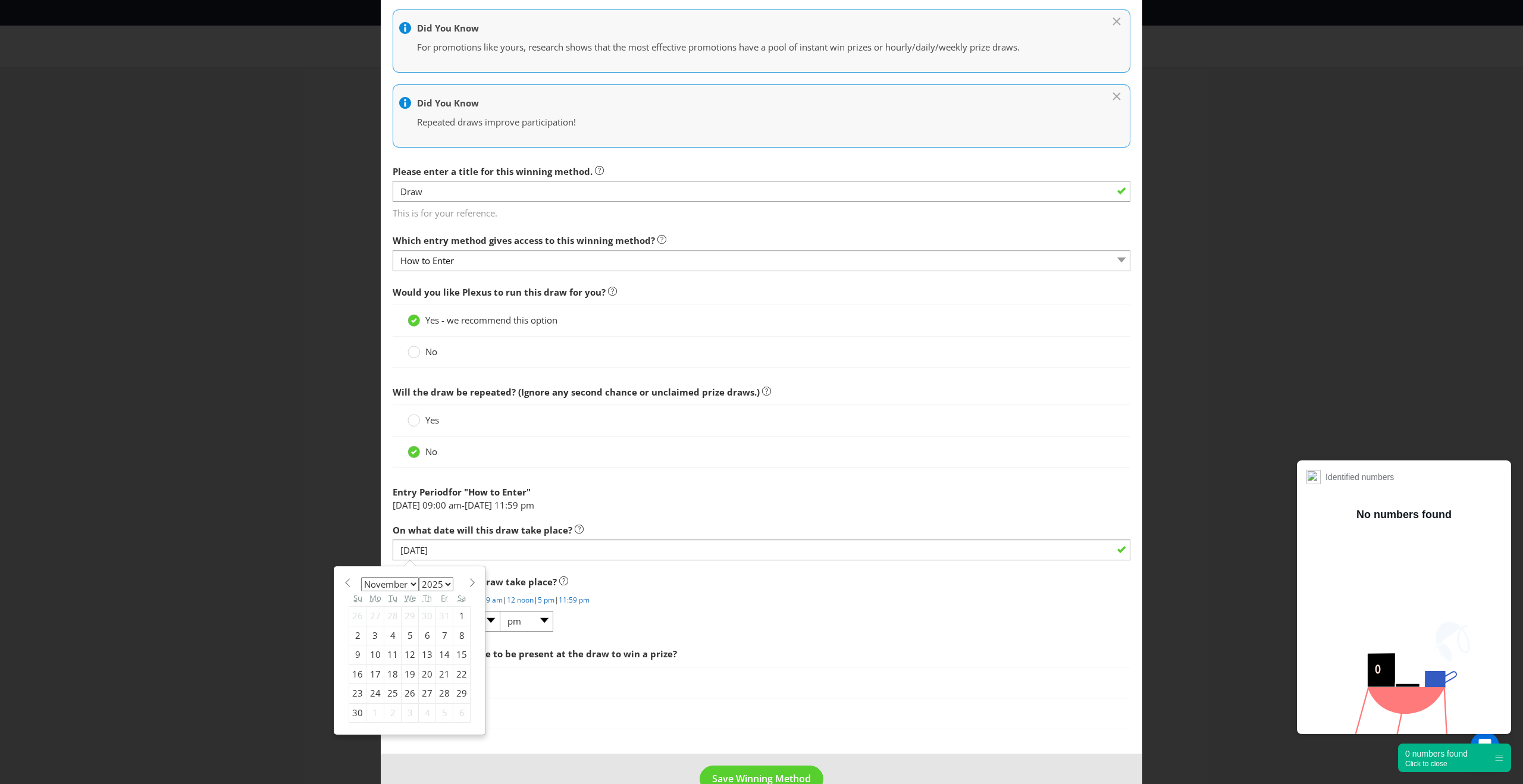
click at [454, 619] on div "1" at bounding box center [462, 616] width 17 height 19
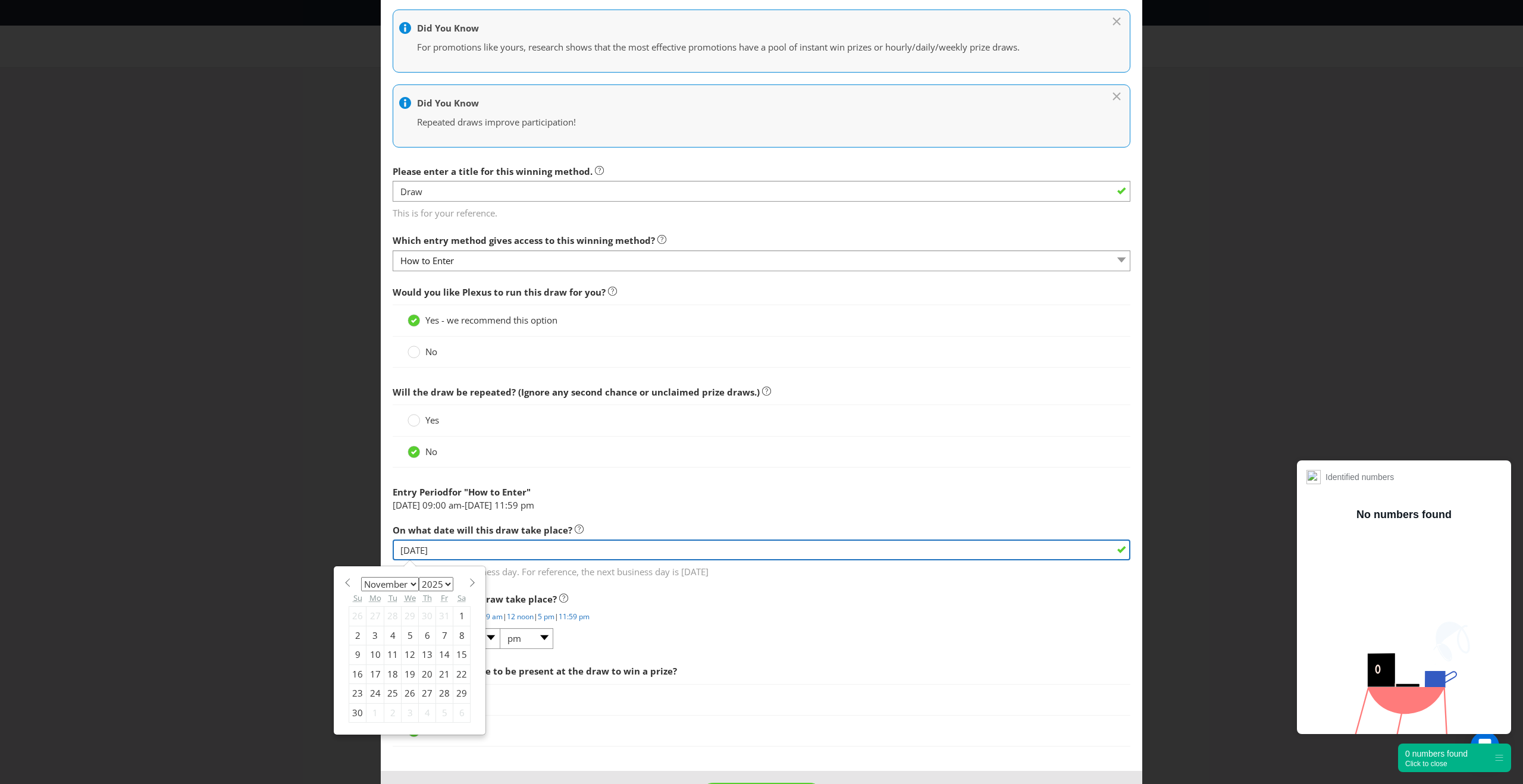
click at [441, 548] on input "[DATE]" at bounding box center [761, 550] width 738 height 21
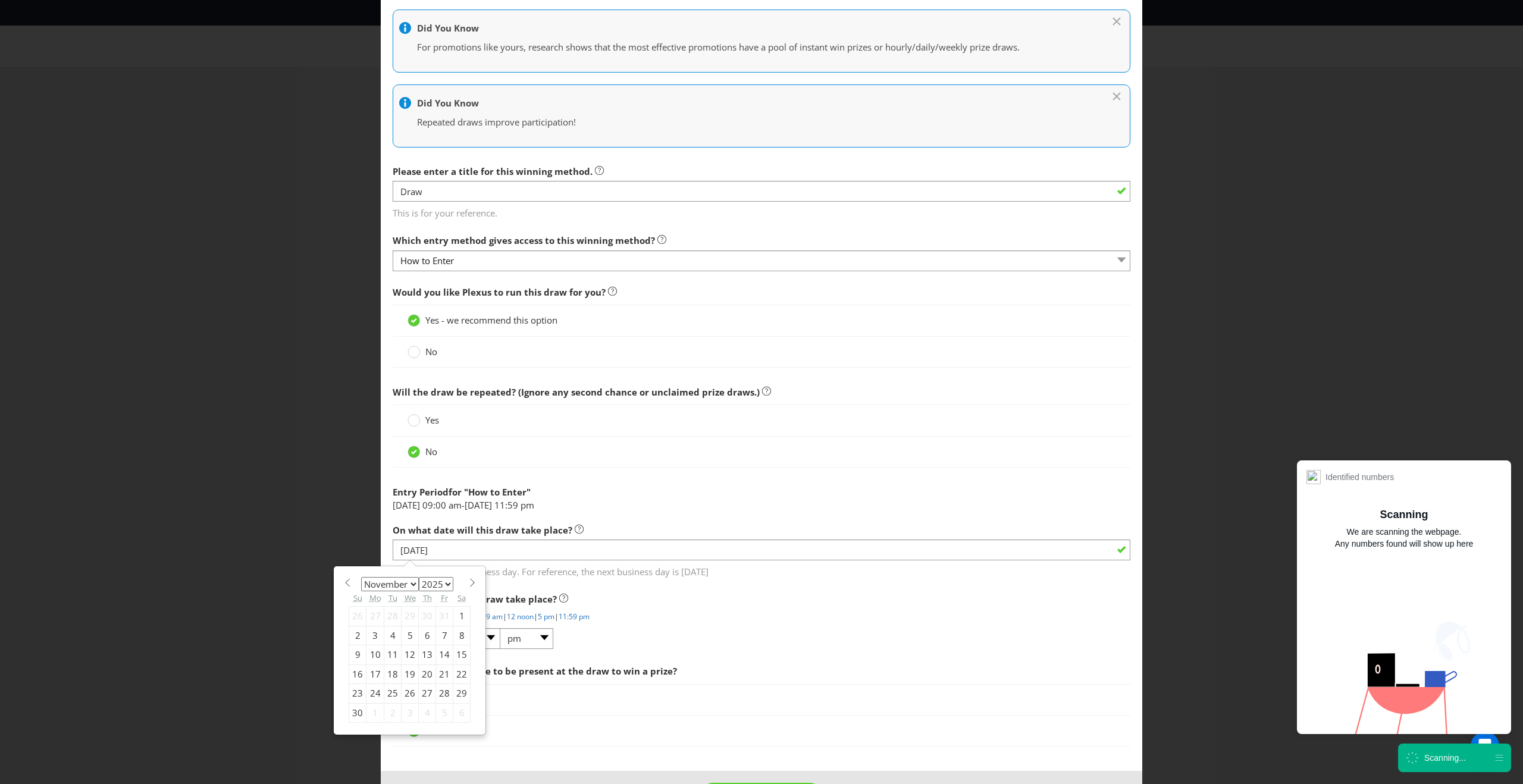
click at [376, 635] on div "3" at bounding box center [376, 635] width 18 height 19
type input "[DATE]"
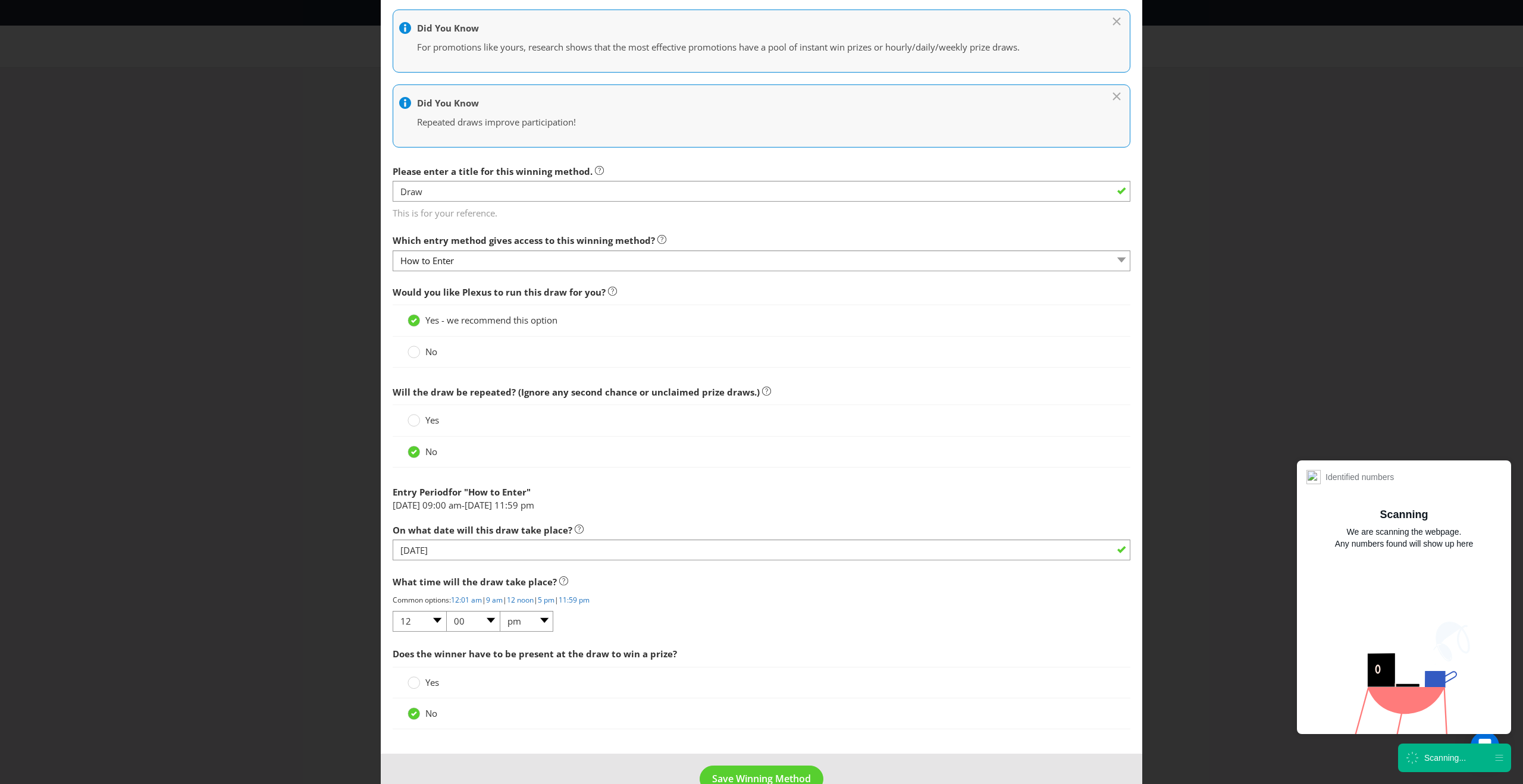
scroll to position [208, 0]
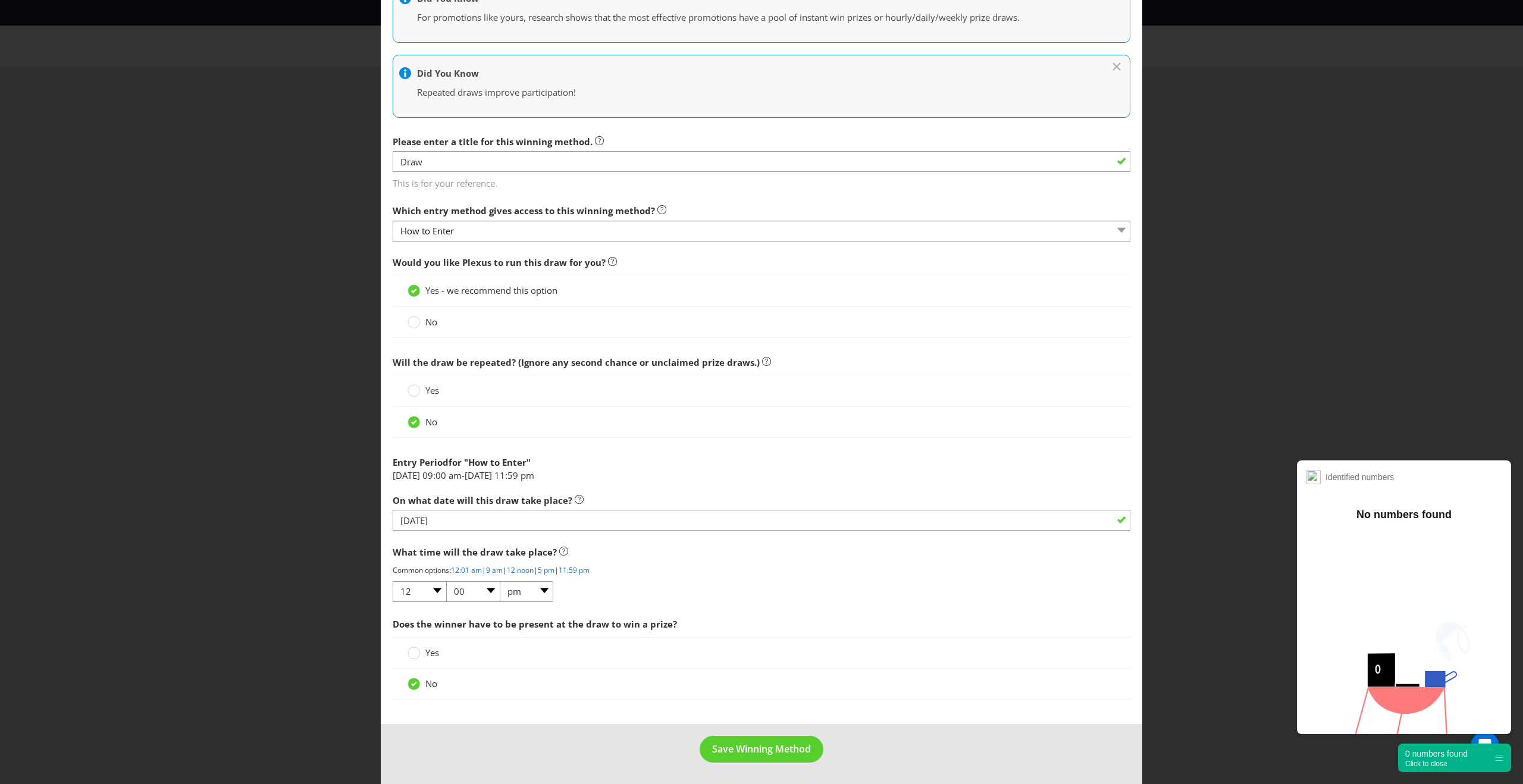
click at [582, 746] on footer "Save Winning Method" at bounding box center [761, 753] width 762 height 60
click at [754, 743] on span "Save Winning Method" at bounding box center [761, 749] width 99 height 13
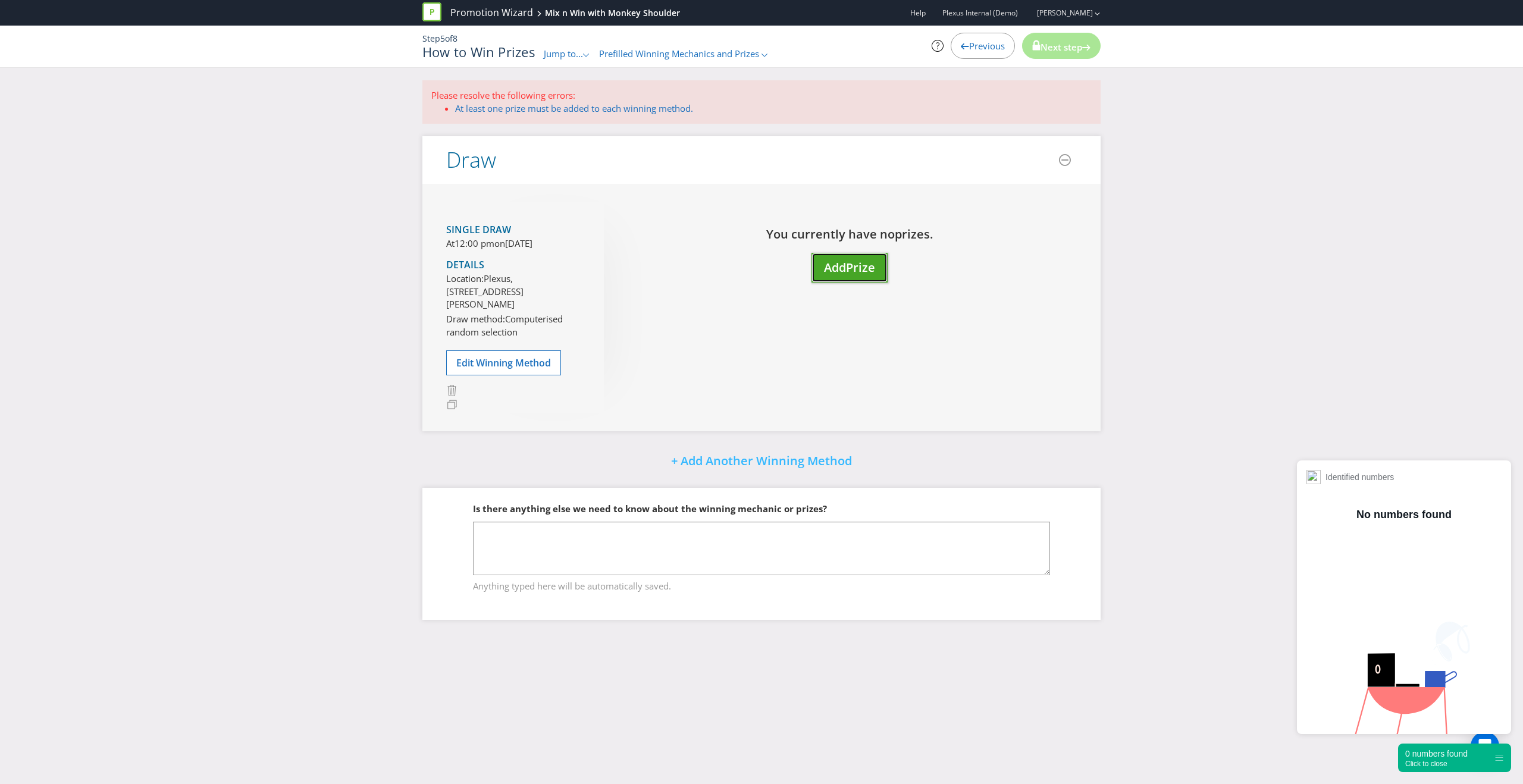
click at [840, 268] on span "Add" at bounding box center [835, 267] width 22 height 16
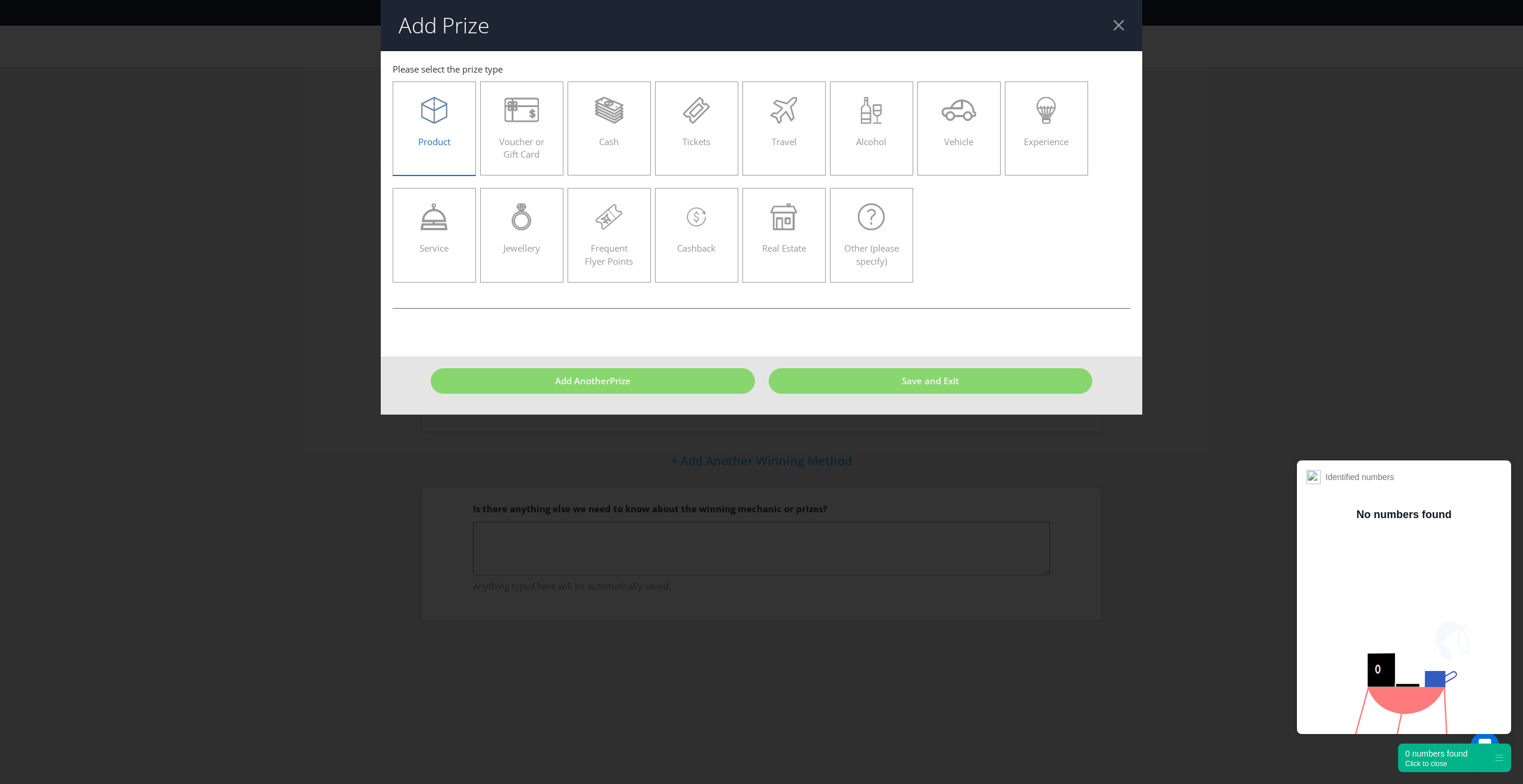
click at [443, 156] on label "Product" at bounding box center [434, 128] width 83 height 94
click at [0, 0] on input "Product" at bounding box center [0, 0] width 0 height 0
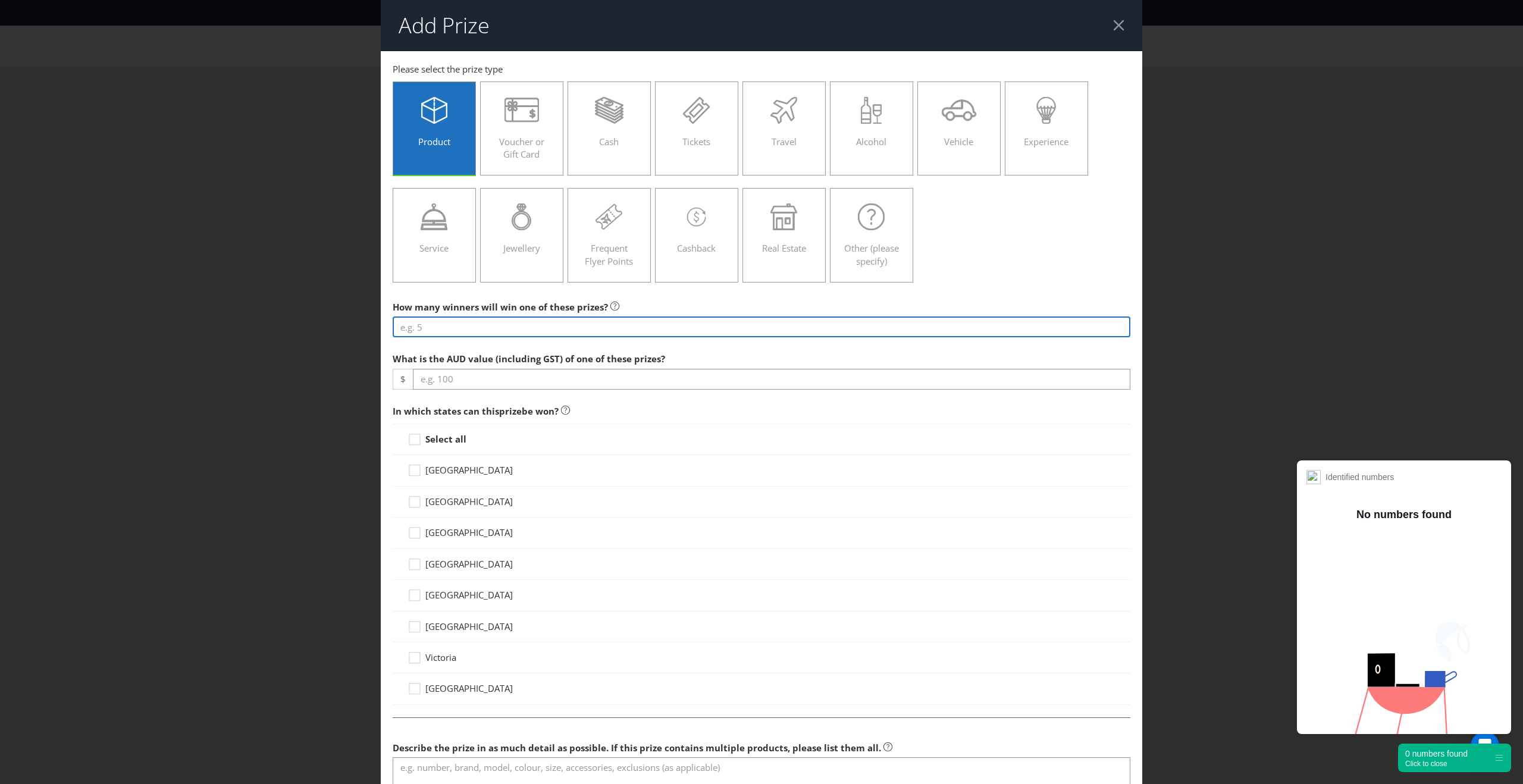
click at [503, 330] on input "number" at bounding box center [761, 326] width 738 height 21
type input "4"
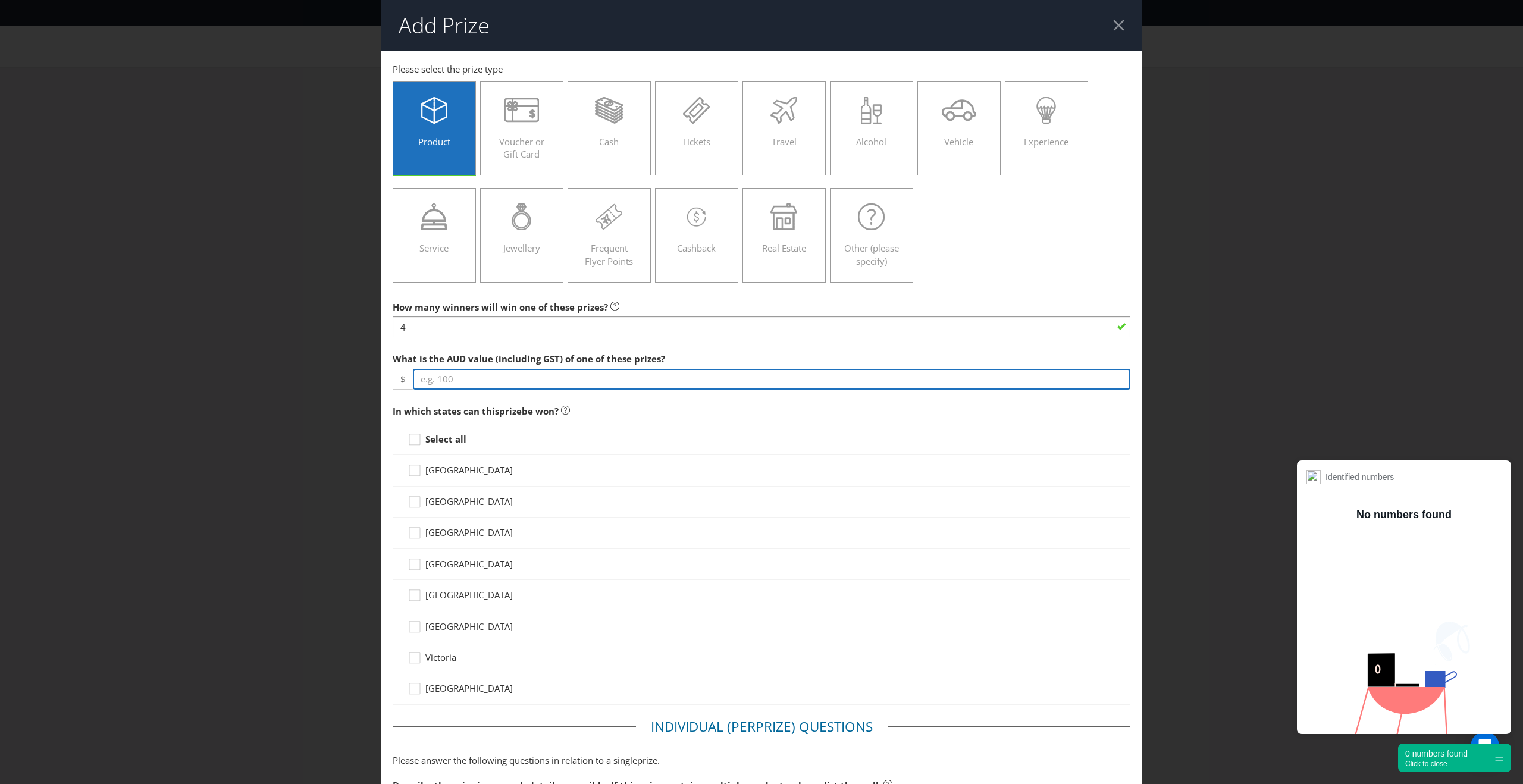
click at [514, 378] on input "number" at bounding box center [771, 379] width 717 height 21
type input "500"
click at [416, 439] on icon at bounding box center [416, 442] width 18 height 18
click at [0, 0] on input "Select all" at bounding box center [0, 0] width 0 height 0
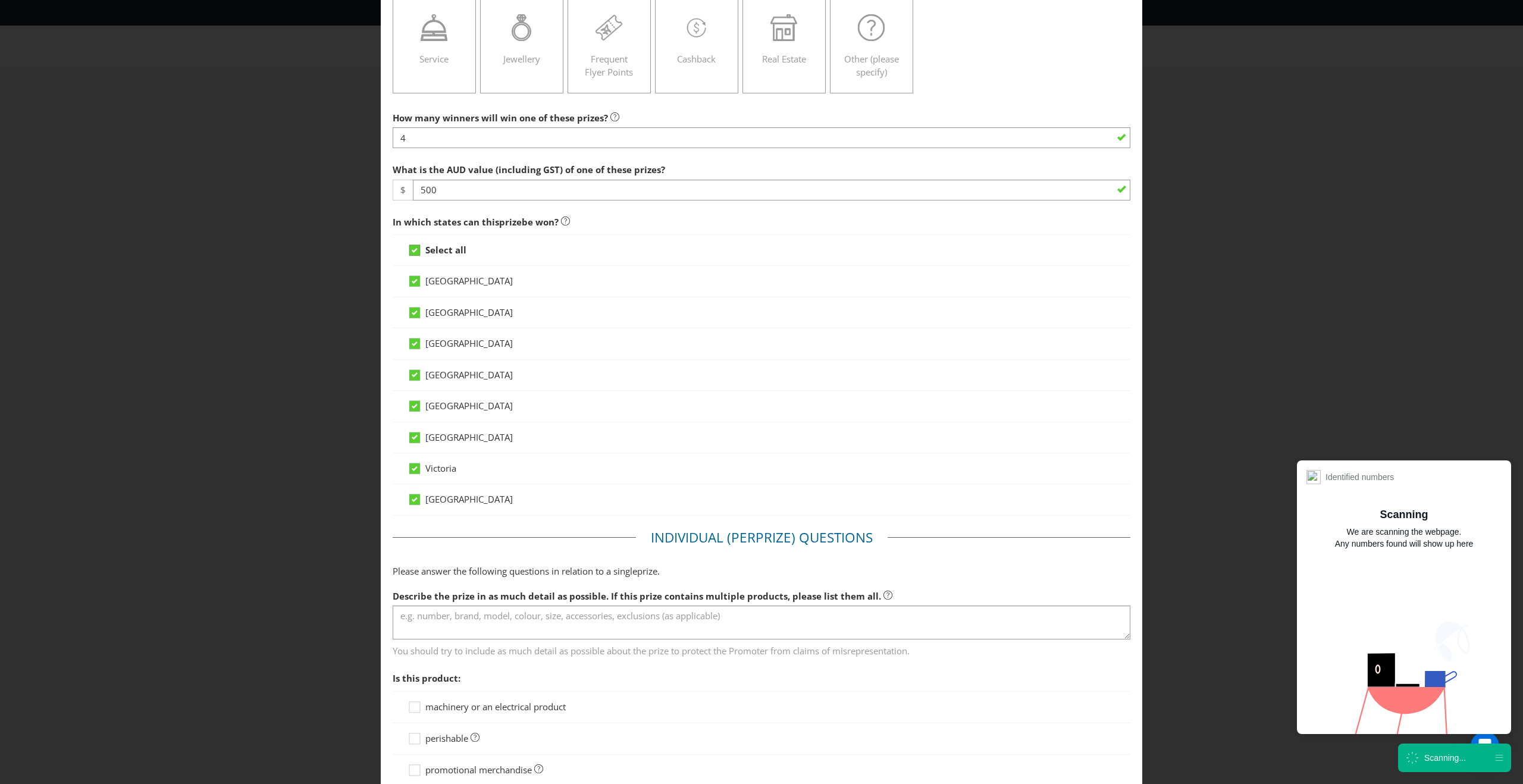
scroll to position [213, 0]
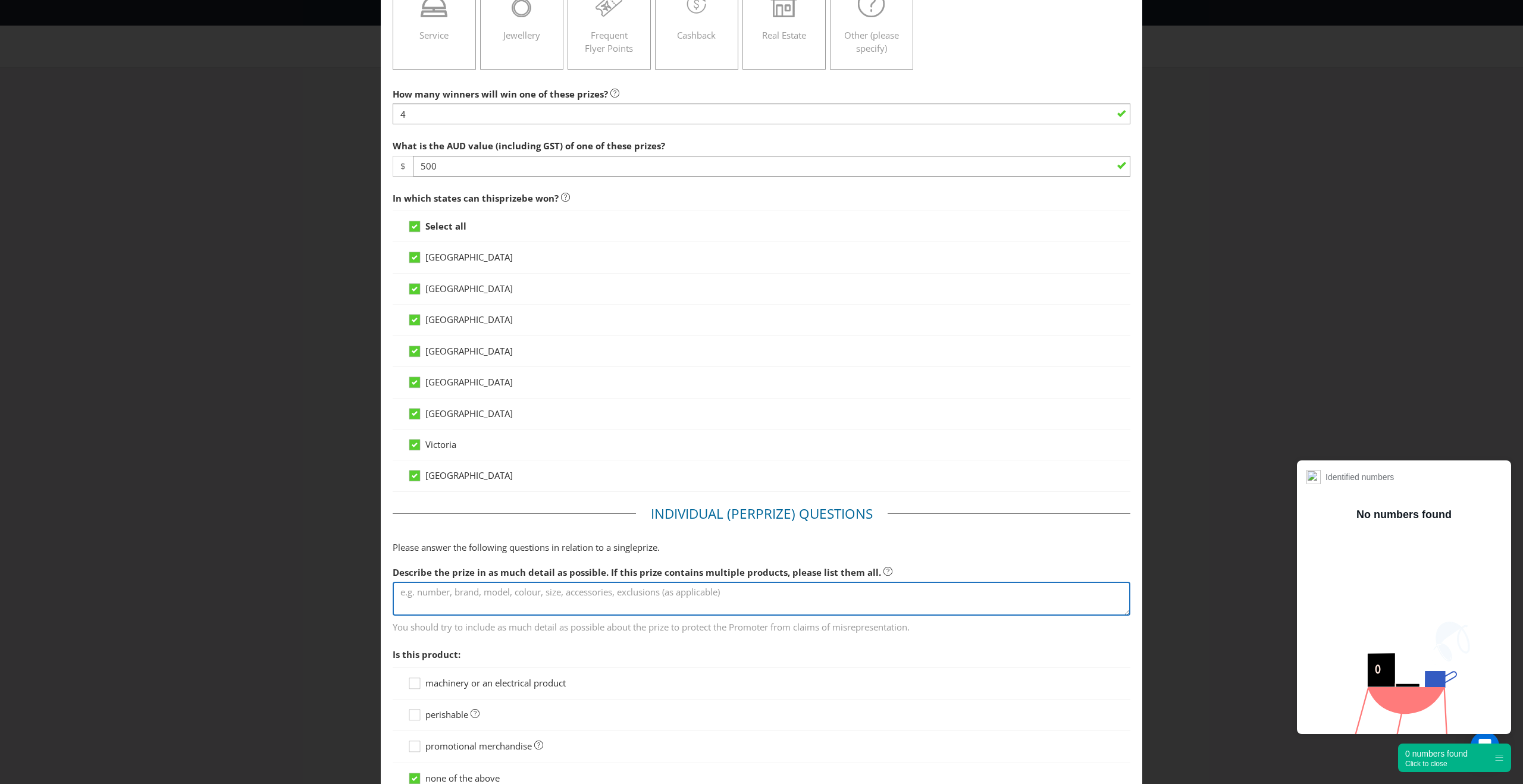
click at [431, 594] on textarea at bounding box center [761, 598] width 738 height 34
type textarea "T"
type textarea "Pioneer DJ-3000 Turntable"
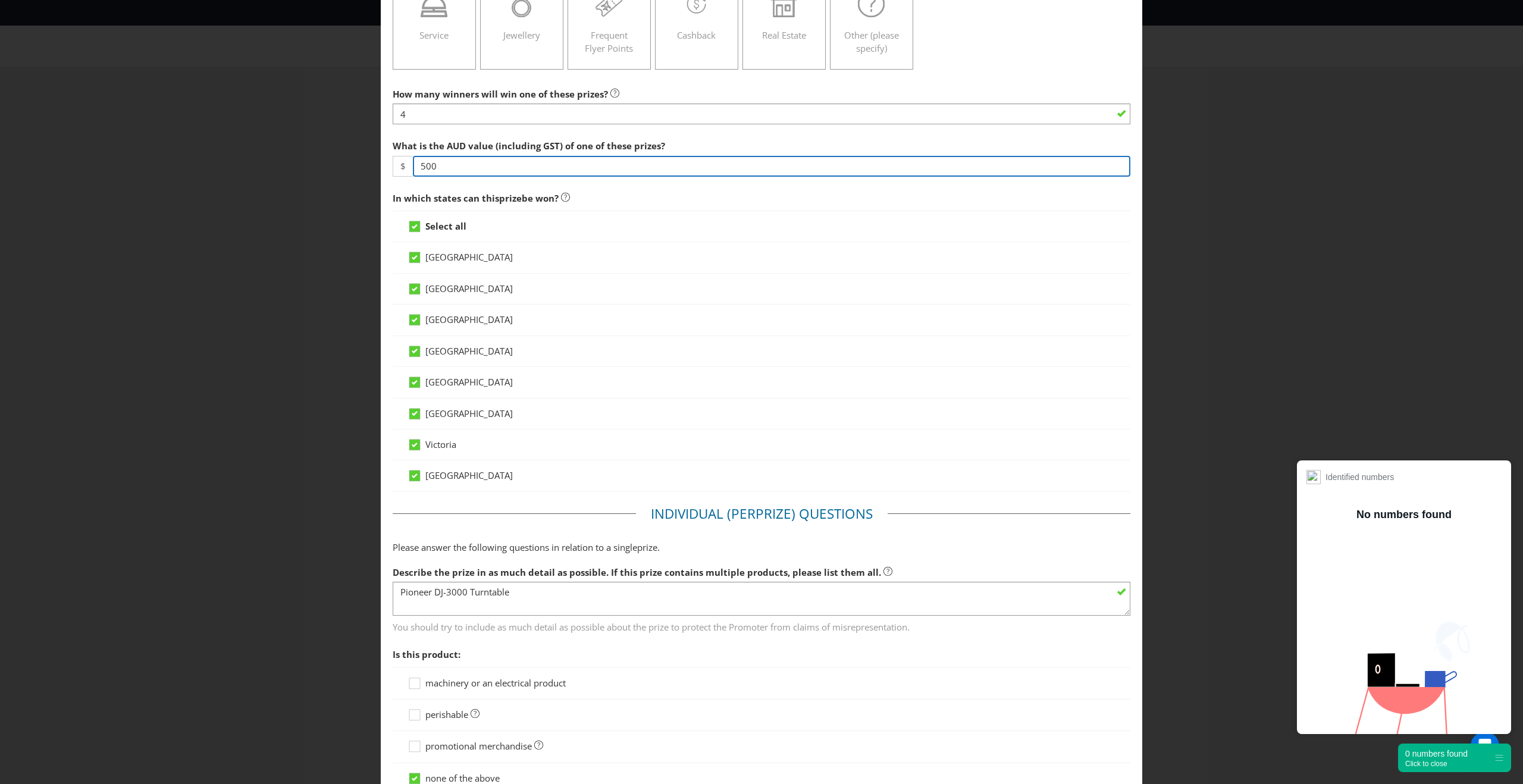
click at [470, 158] on input "500" at bounding box center [771, 166] width 717 height 21
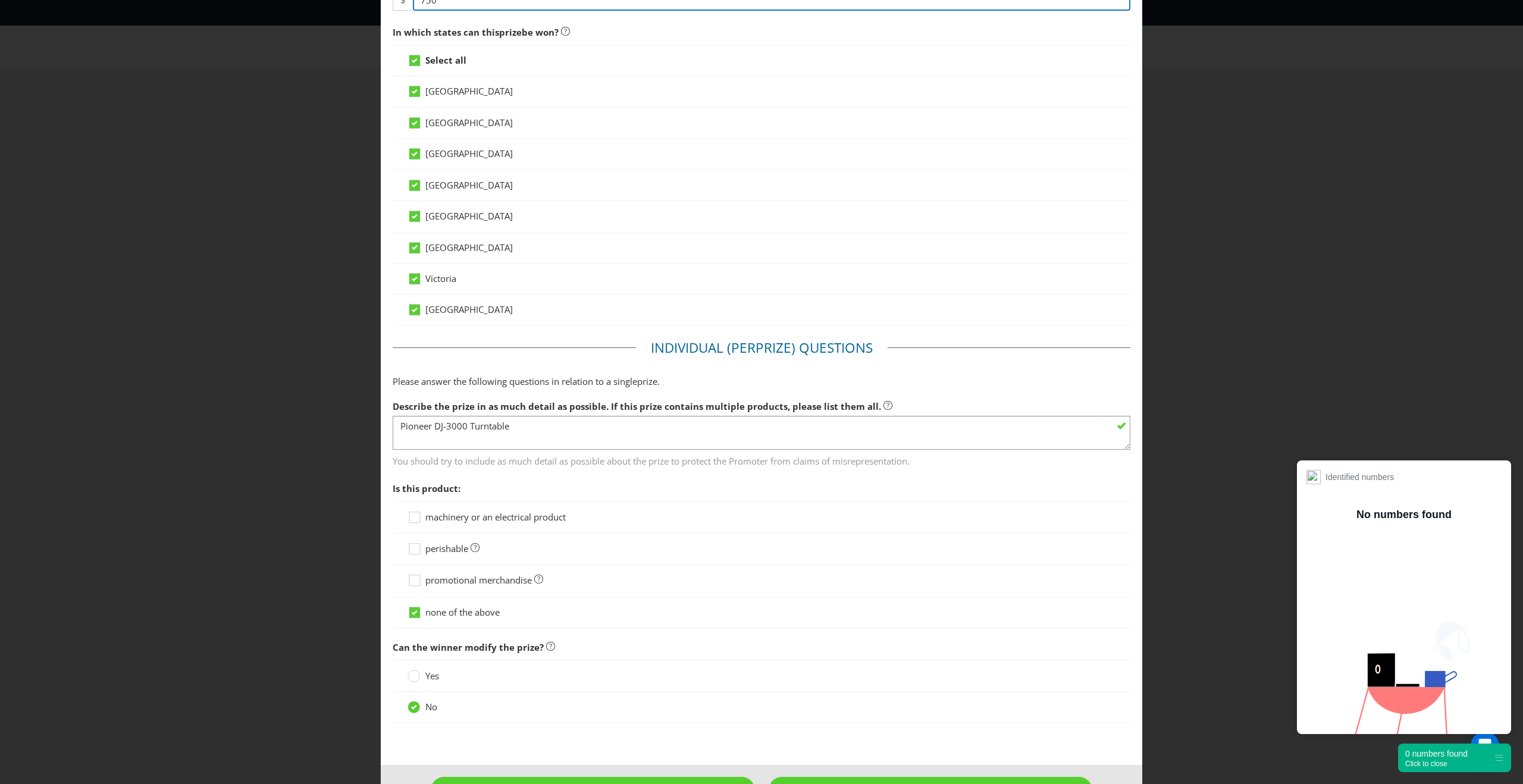
scroll to position [419, 0]
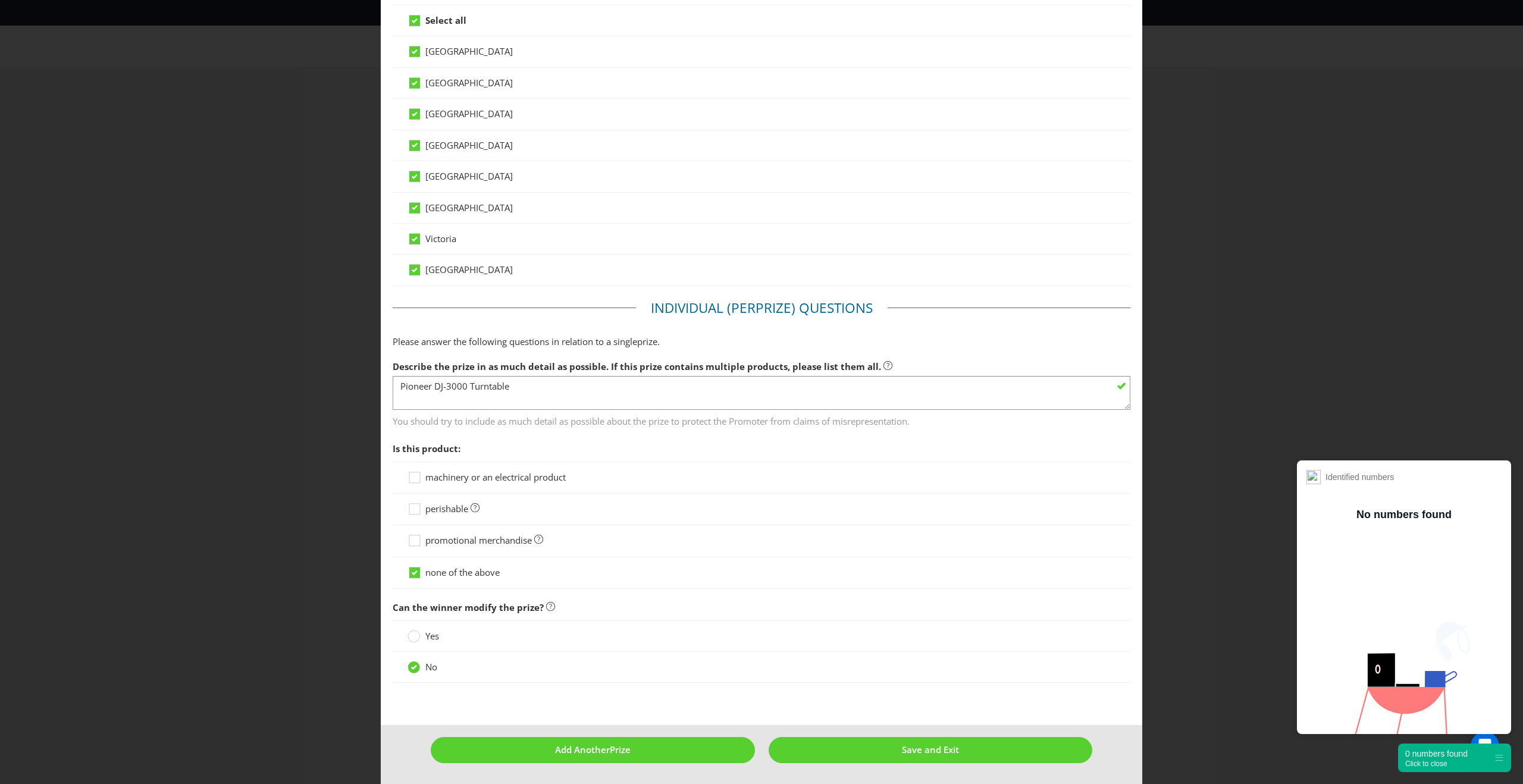
type input "750"
click at [491, 473] on span "machinery or an electrical product" at bounding box center [495, 477] width 140 height 12
click at [0, 0] on input "machinery or an electrical product" at bounding box center [0, 0] width 0 height 0
click at [448, 571] on span "none of the above" at bounding box center [463, 572] width 74 height 12
click at [0, 0] on input "none of the above" at bounding box center [0, 0] width 0 height 0
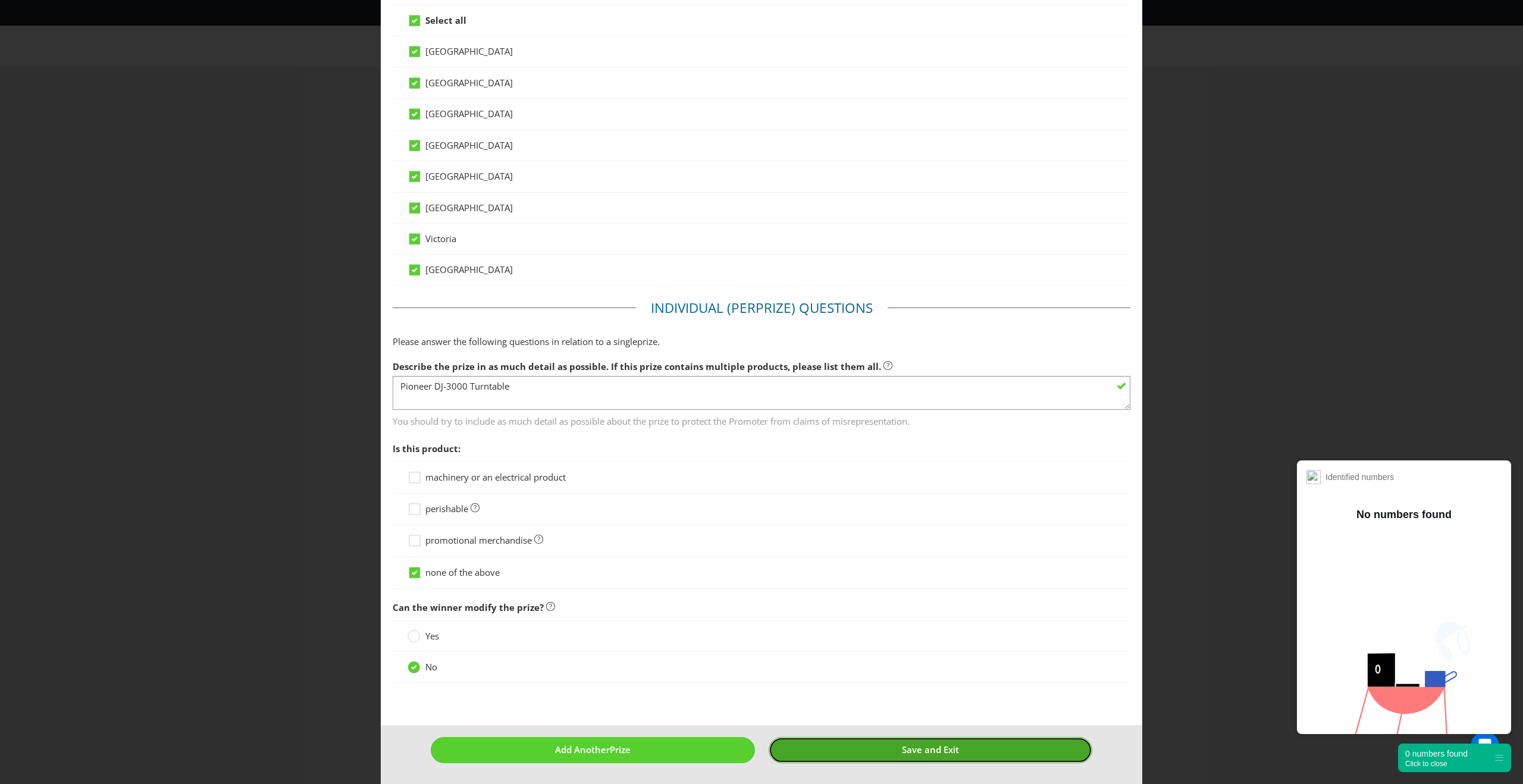
click at [828, 749] on button "Save and Exit" at bounding box center [930, 749] width 324 height 26
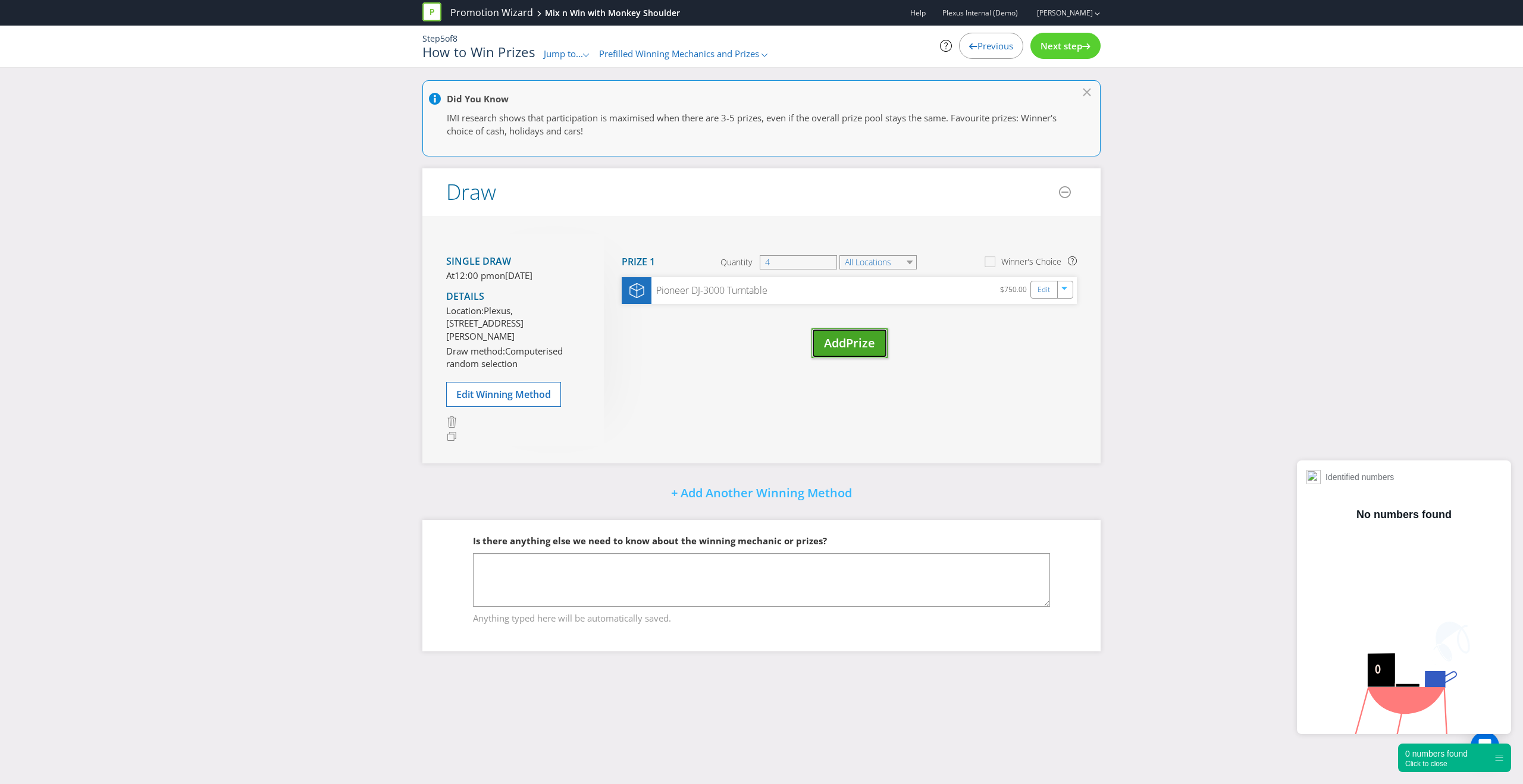
click at [853, 347] on span "Prize" at bounding box center [860, 343] width 29 height 16
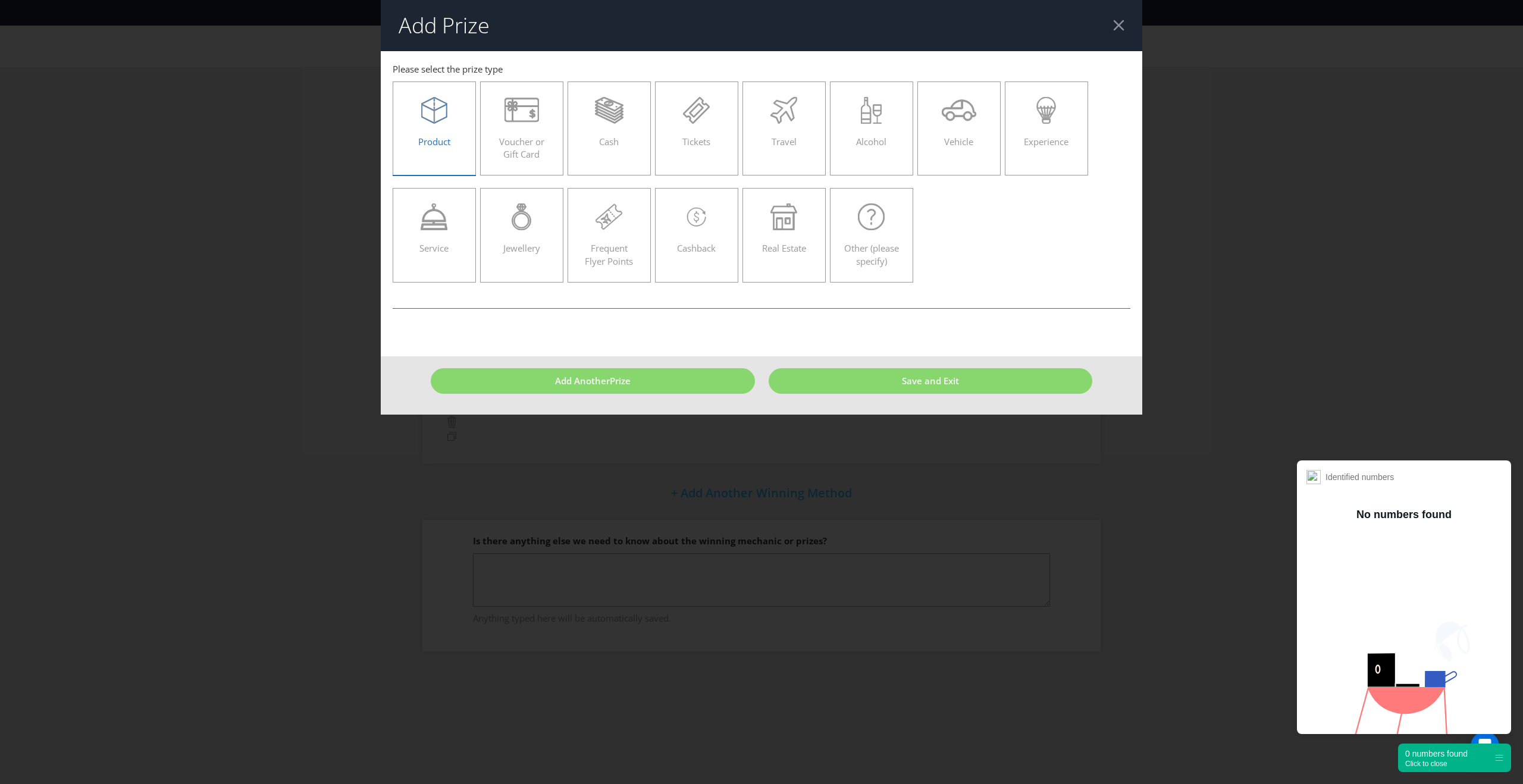
click at [466, 134] on label "Product" at bounding box center [434, 128] width 83 height 94
click at [0, 0] on input "Product" at bounding box center [0, 0] width 0 height 0
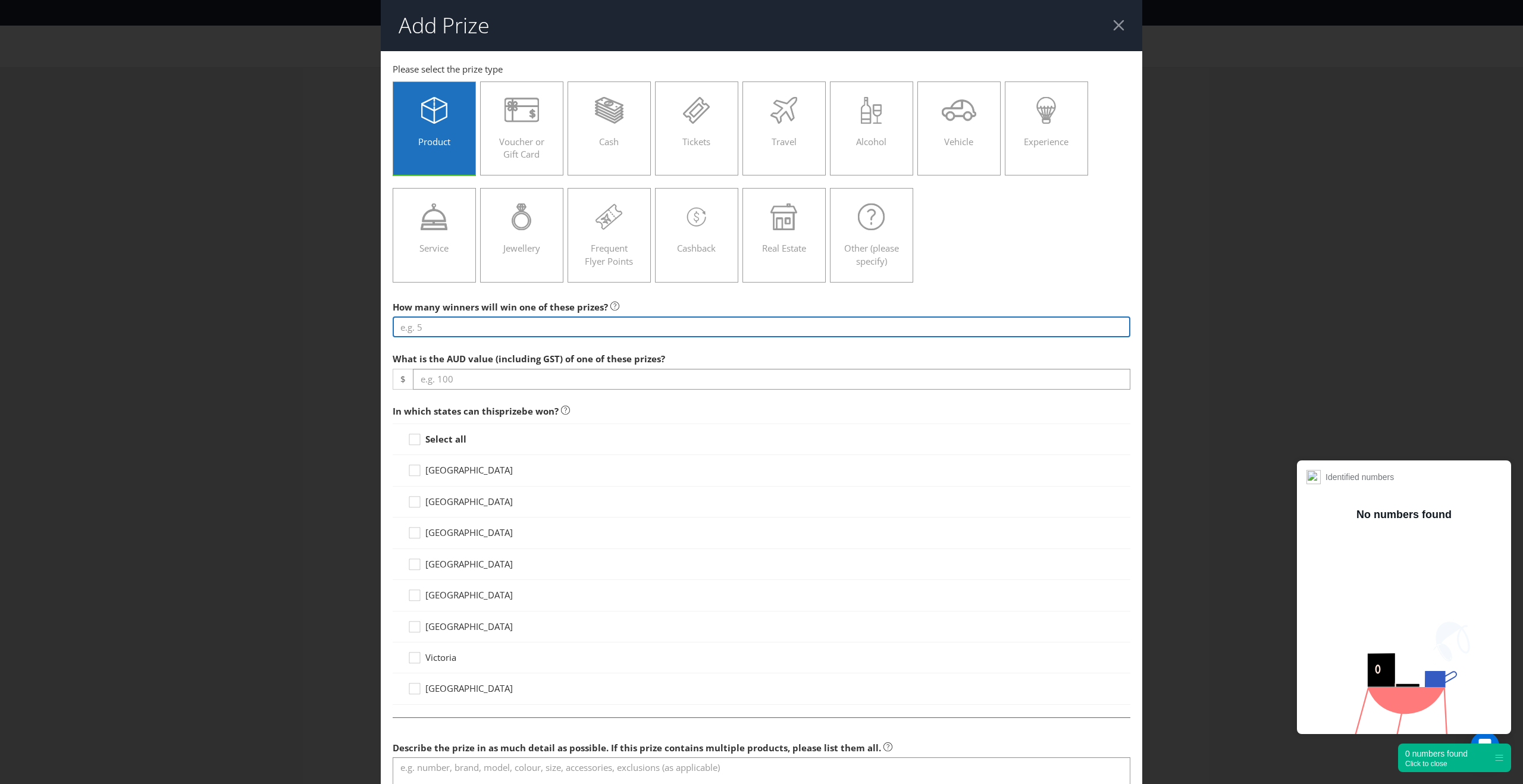
click at [576, 332] on input "number" at bounding box center [761, 326] width 738 height 21
type input "5"
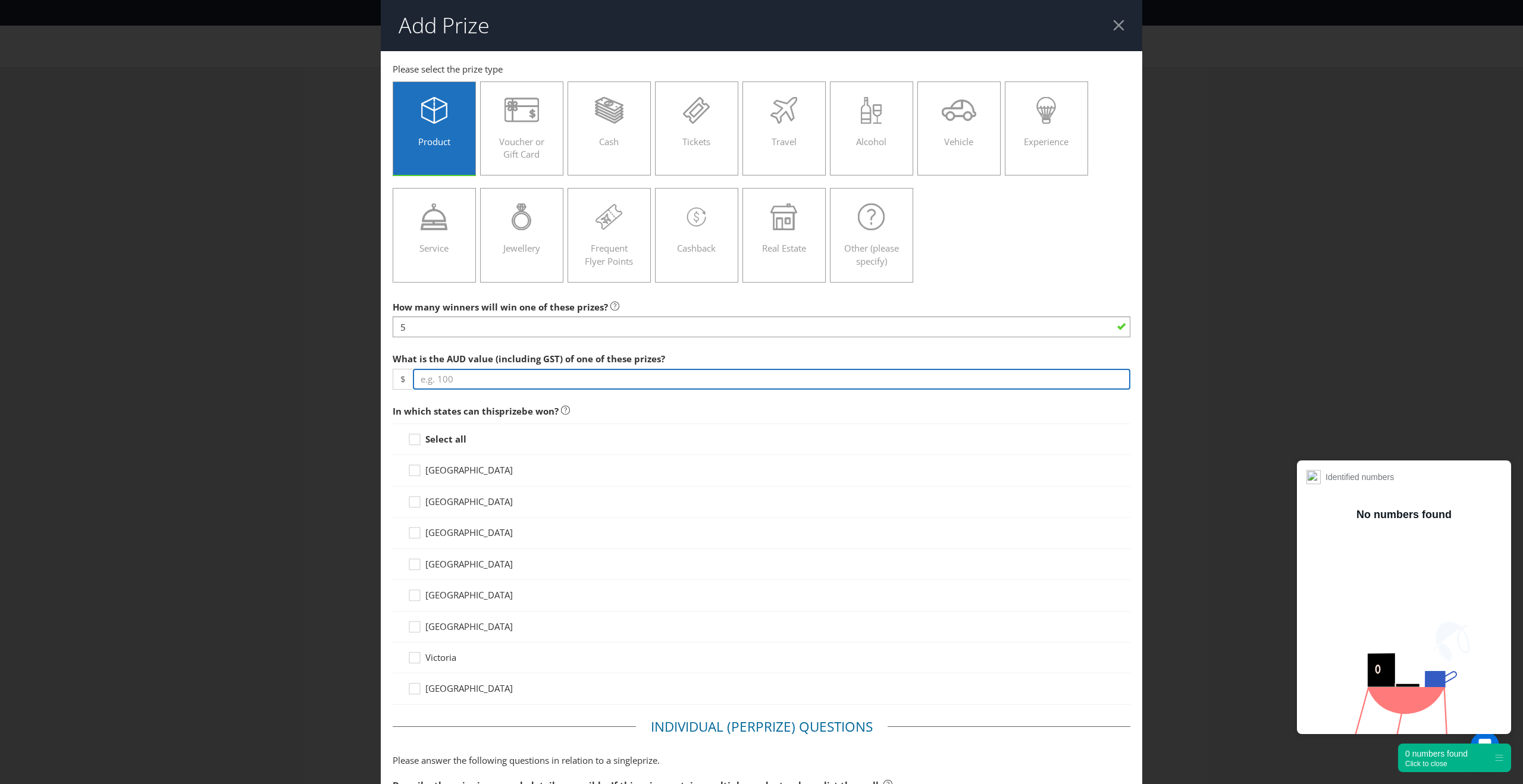
click at [551, 382] on input "number" at bounding box center [771, 379] width 717 height 21
type input "2"
type input "300"
click at [447, 449] on div "Select all" at bounding box center [761, 439] width 738 height 32
click at [446, 441] on strong "Select all" at bounding box center [446, 438] width 41 height 12
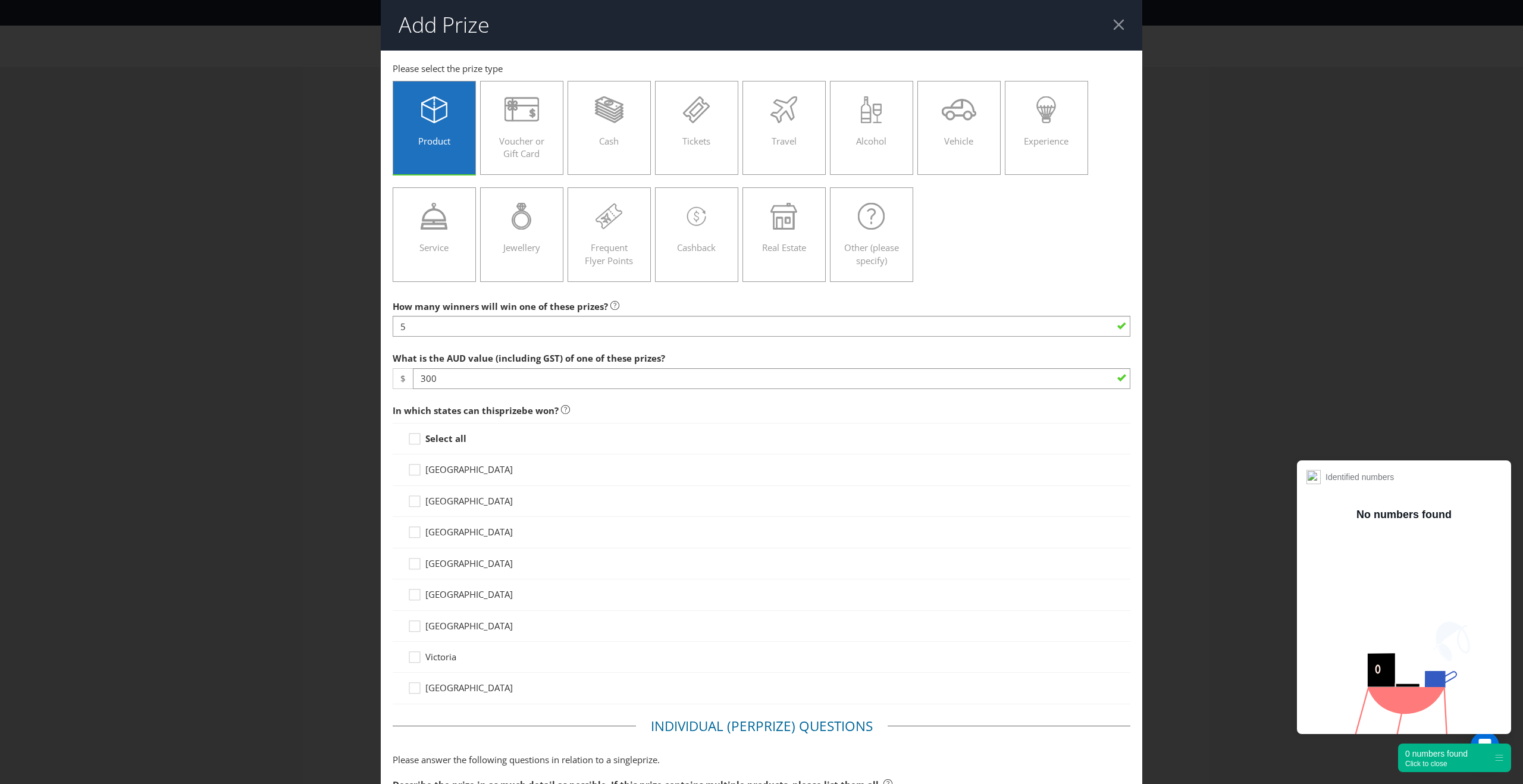
click at [0, 0] on input "Select all" at bounding box center [0, 0] width 0 height 0
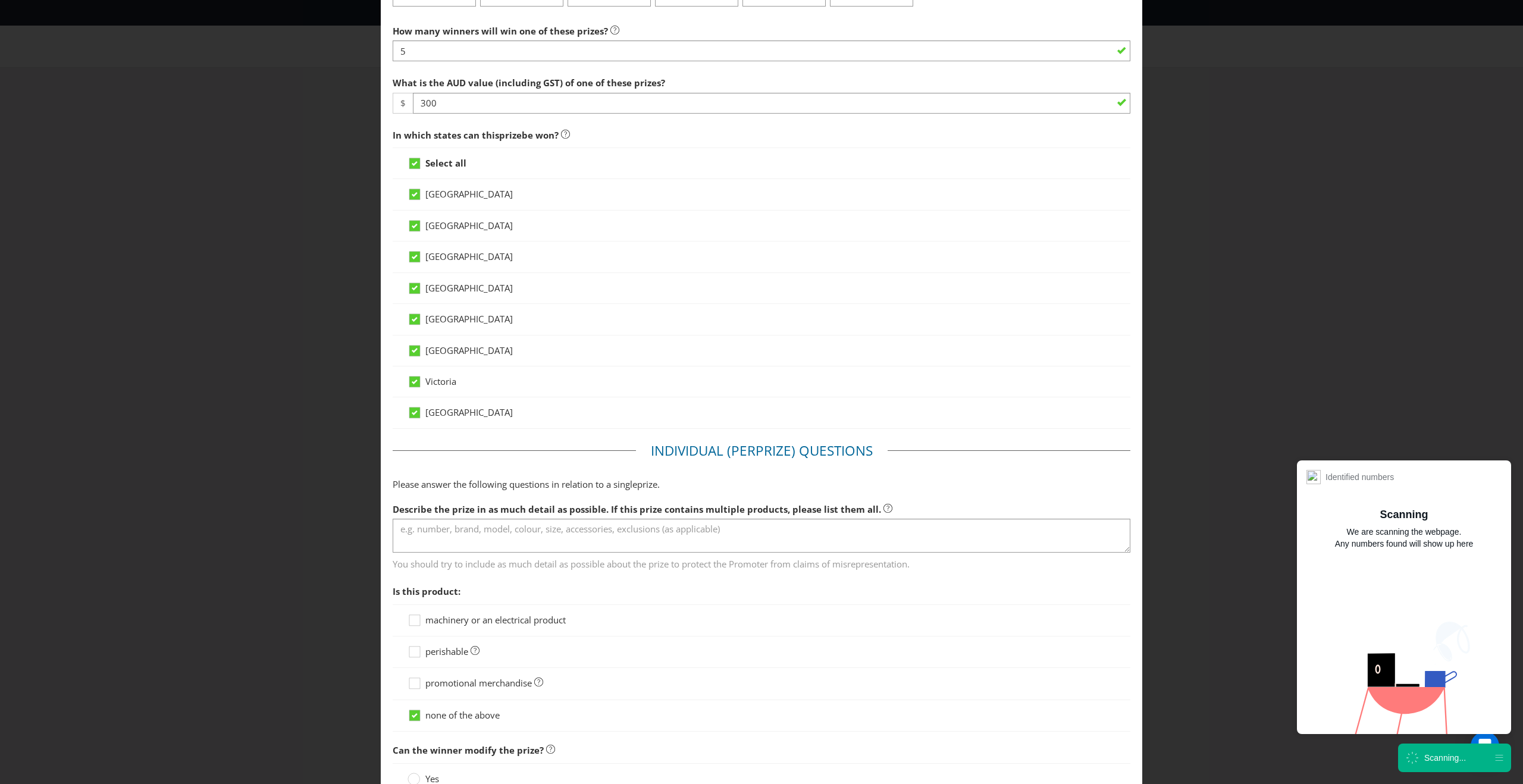
scroll to position [281, 0]
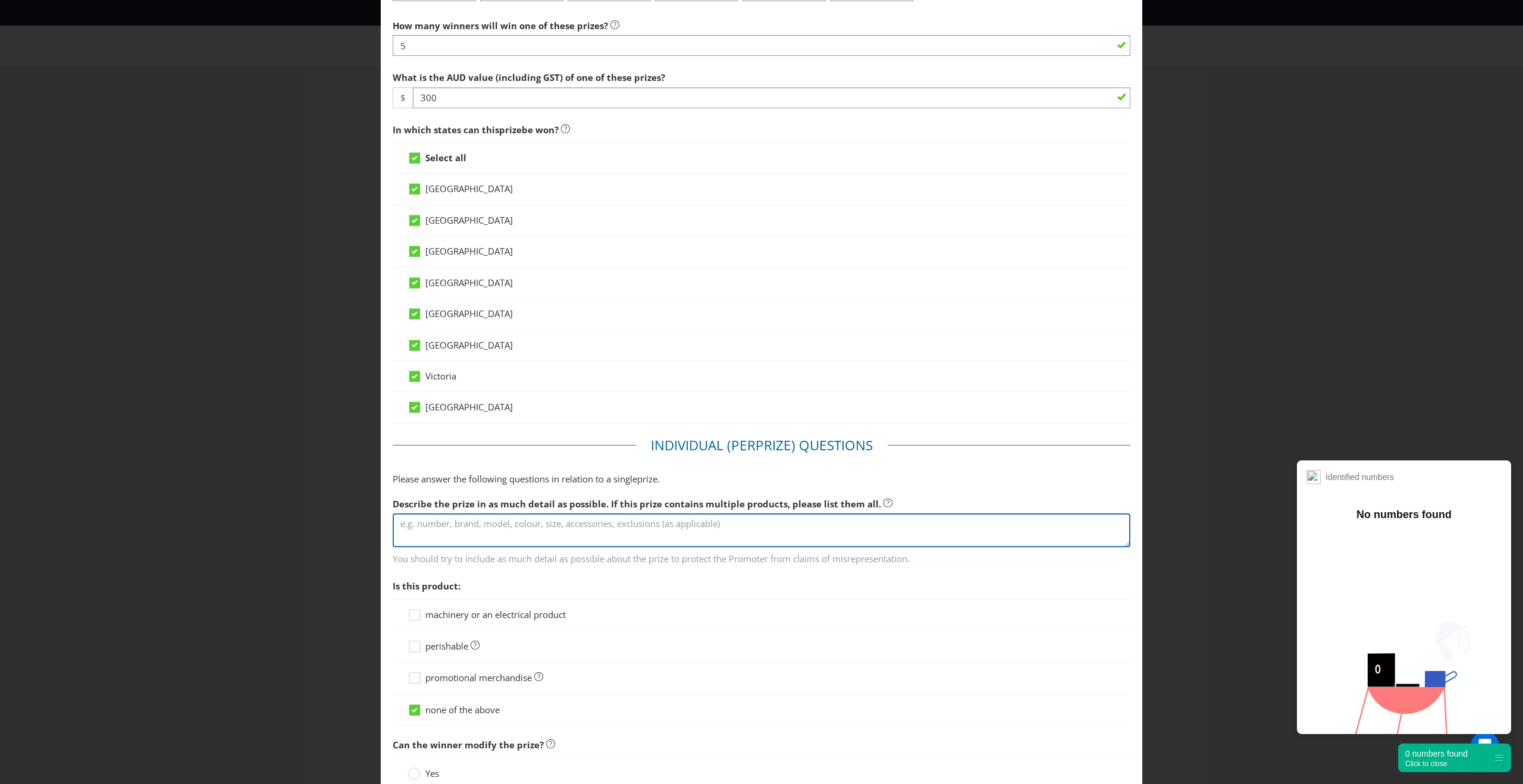
click at [458, 536] on textarea at bounding box center [761, 530] width 738 height 34
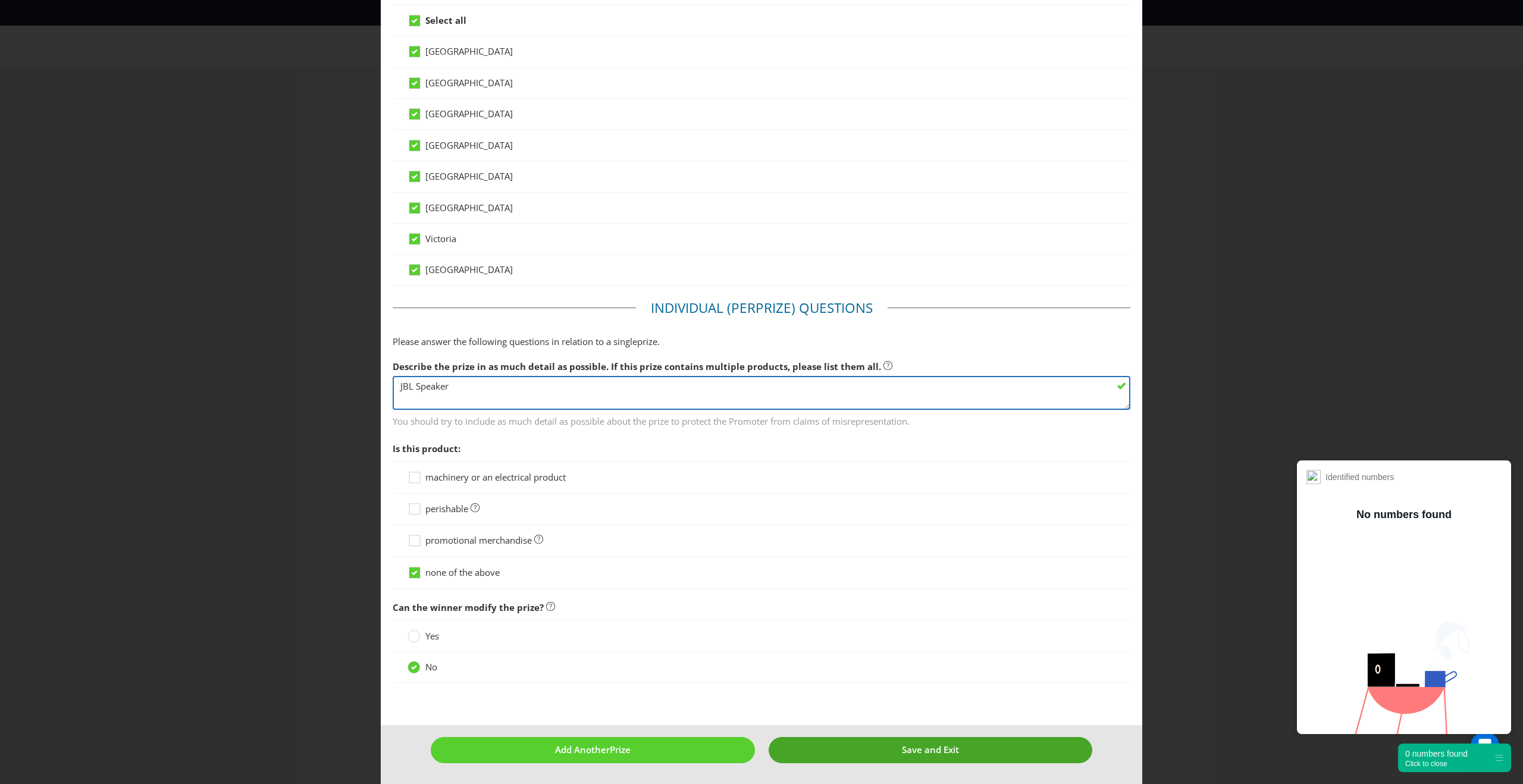
type textarea "JBL Speaker"
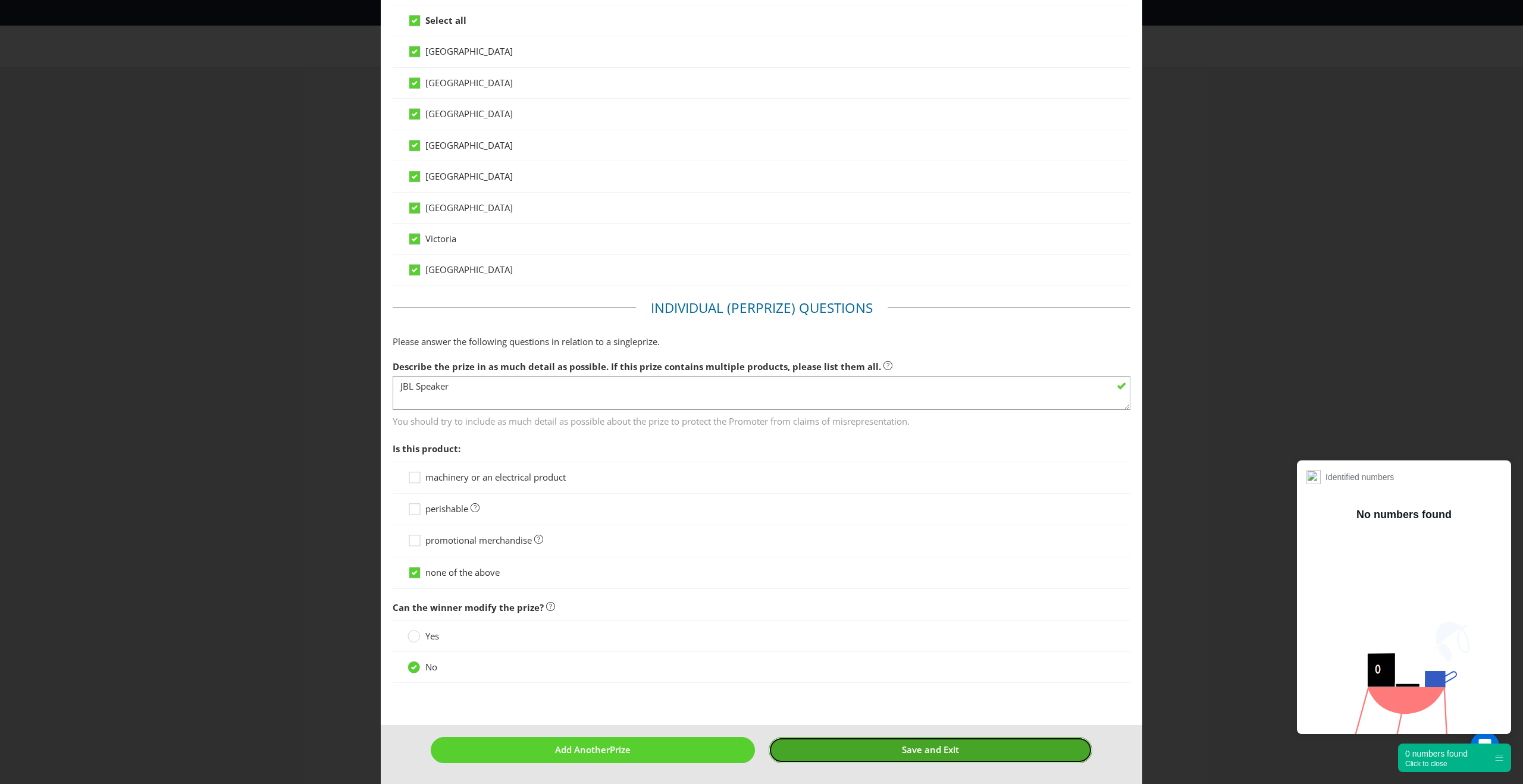
click at [902, 743] on span "Save and Exit" at bounding box center [930, 749] width 57 height 12
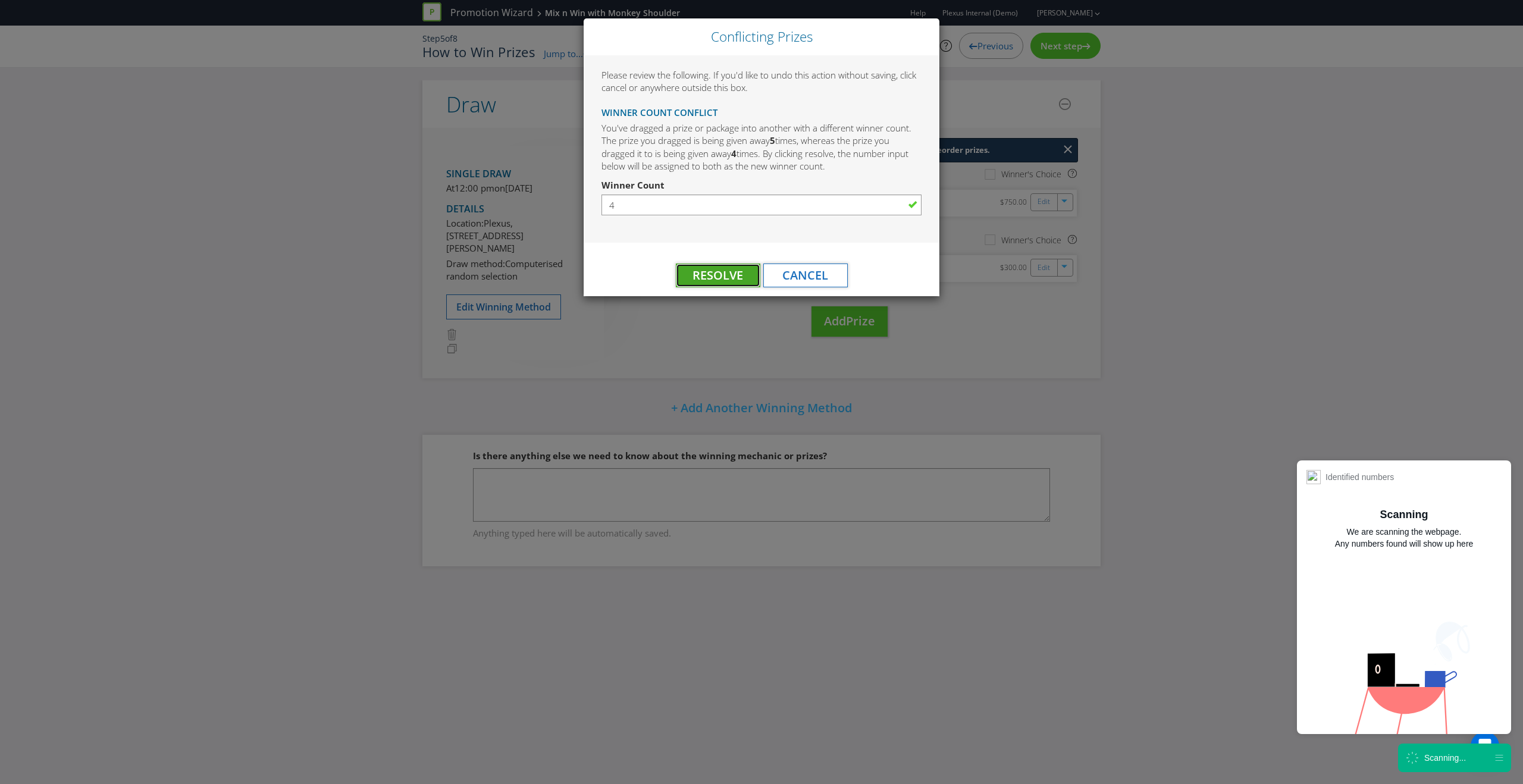
click at [727, 276] on span "Resolve" at bounding box center [718, 275] width 50 height 16
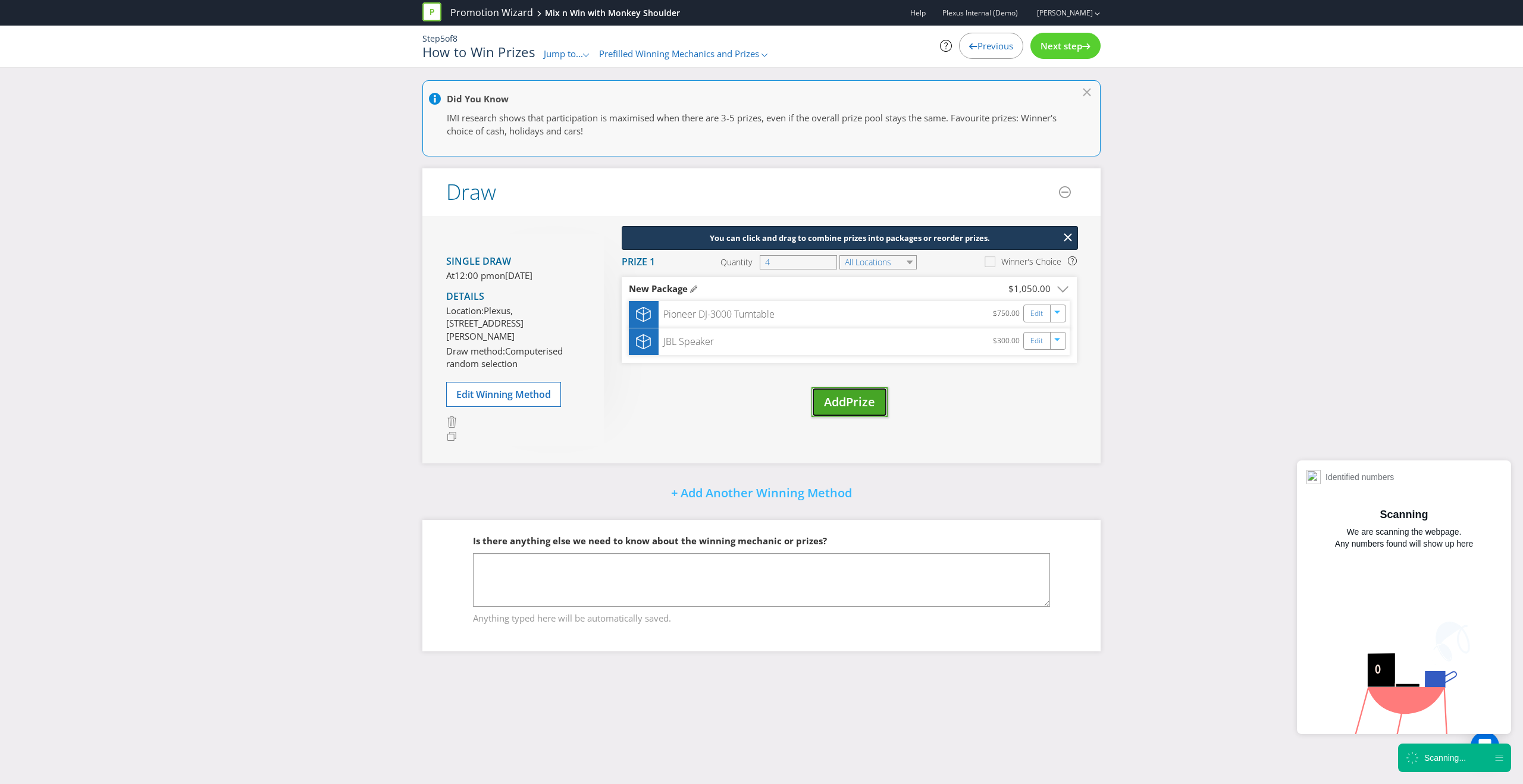
click at [839, 388] on button "Add Prize" at bounding box center [849, 402] width 76 height 31
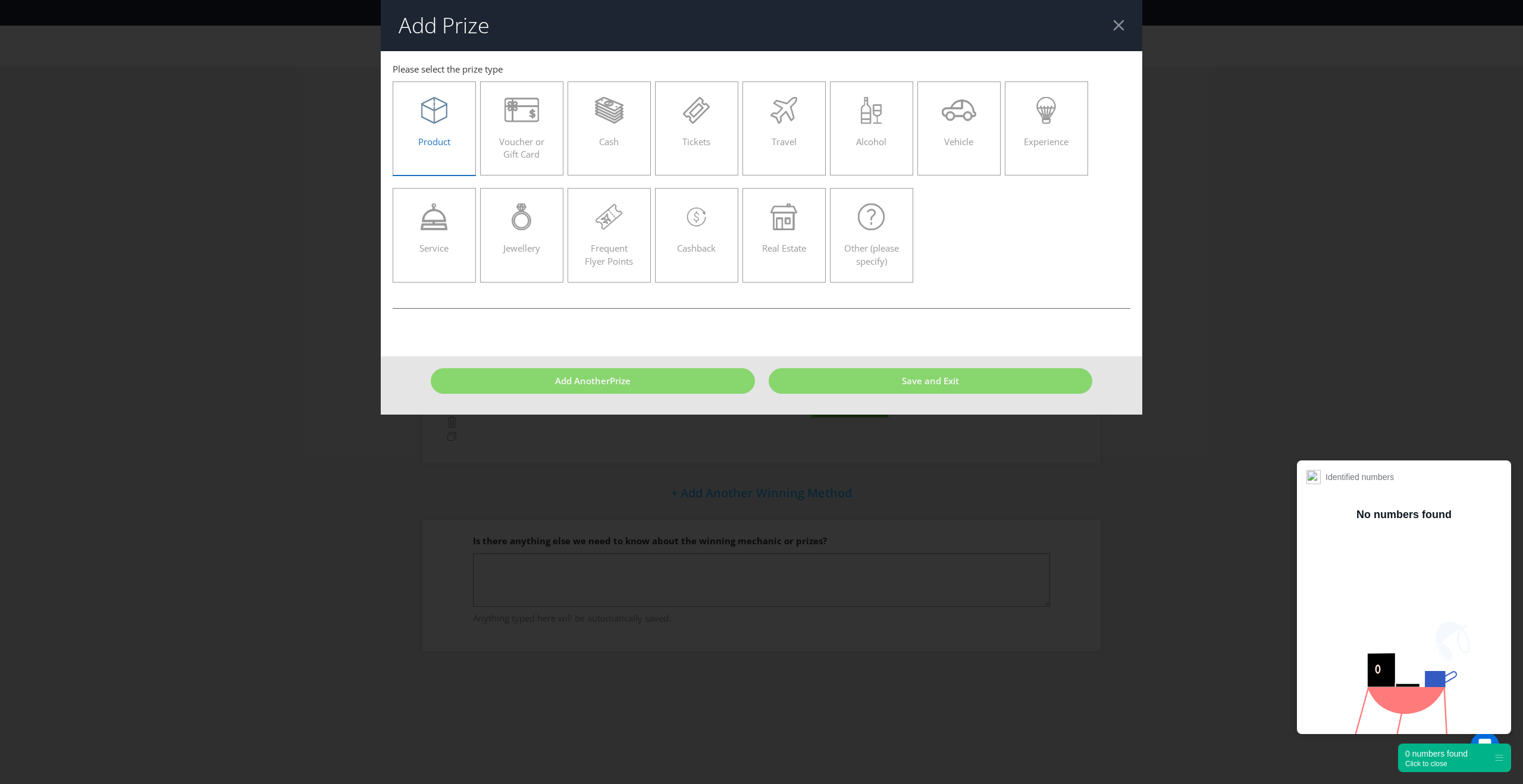
click at [455, 120] on div at bounding box center [434, 110] width 58 height 27
click at [0, 0] on input "Product" at bounding box center [0, 0] width 0 height 0
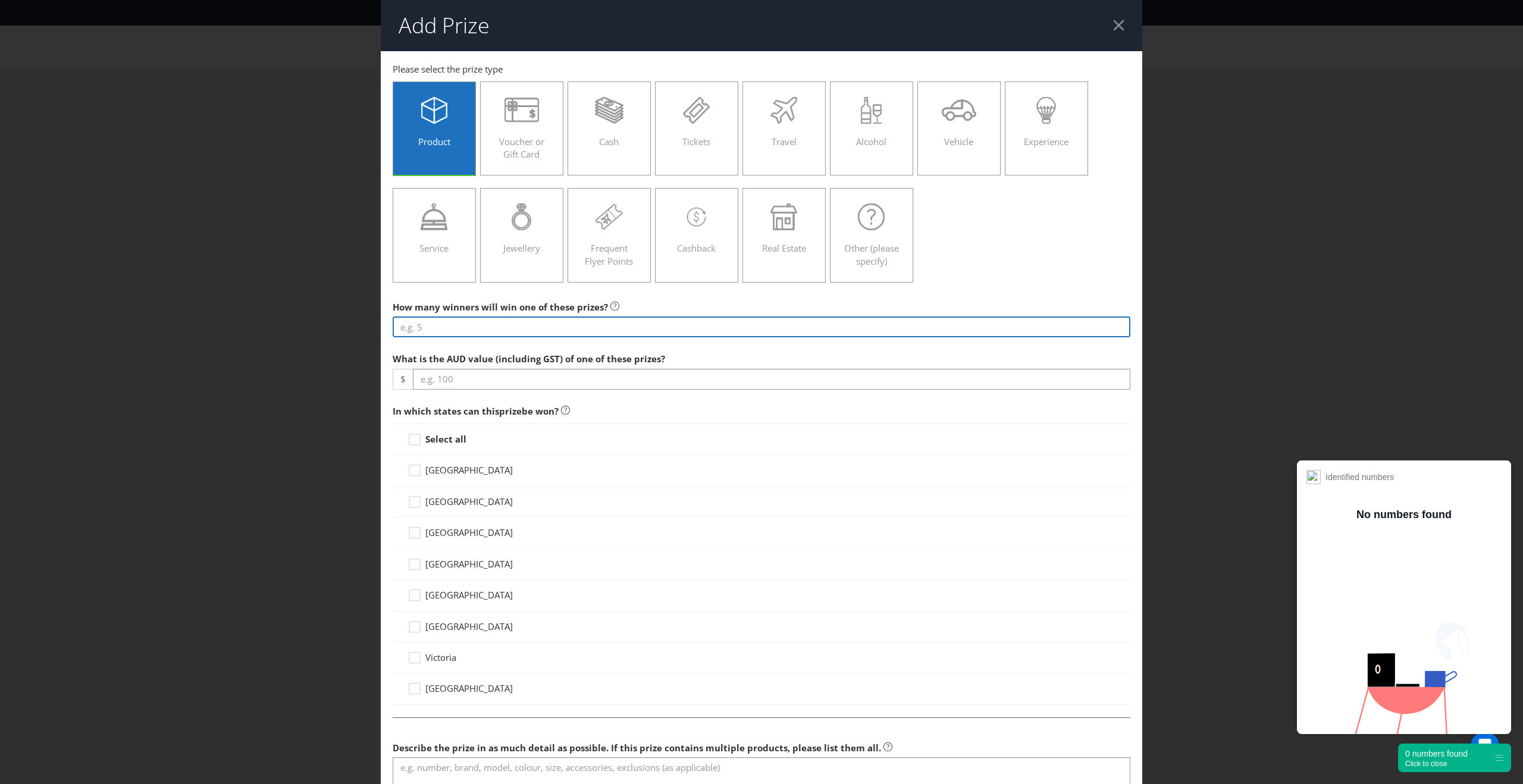
click at [486, 329] on input "number" at bounding box center [761, 326] width 738 height 21
type input "25"
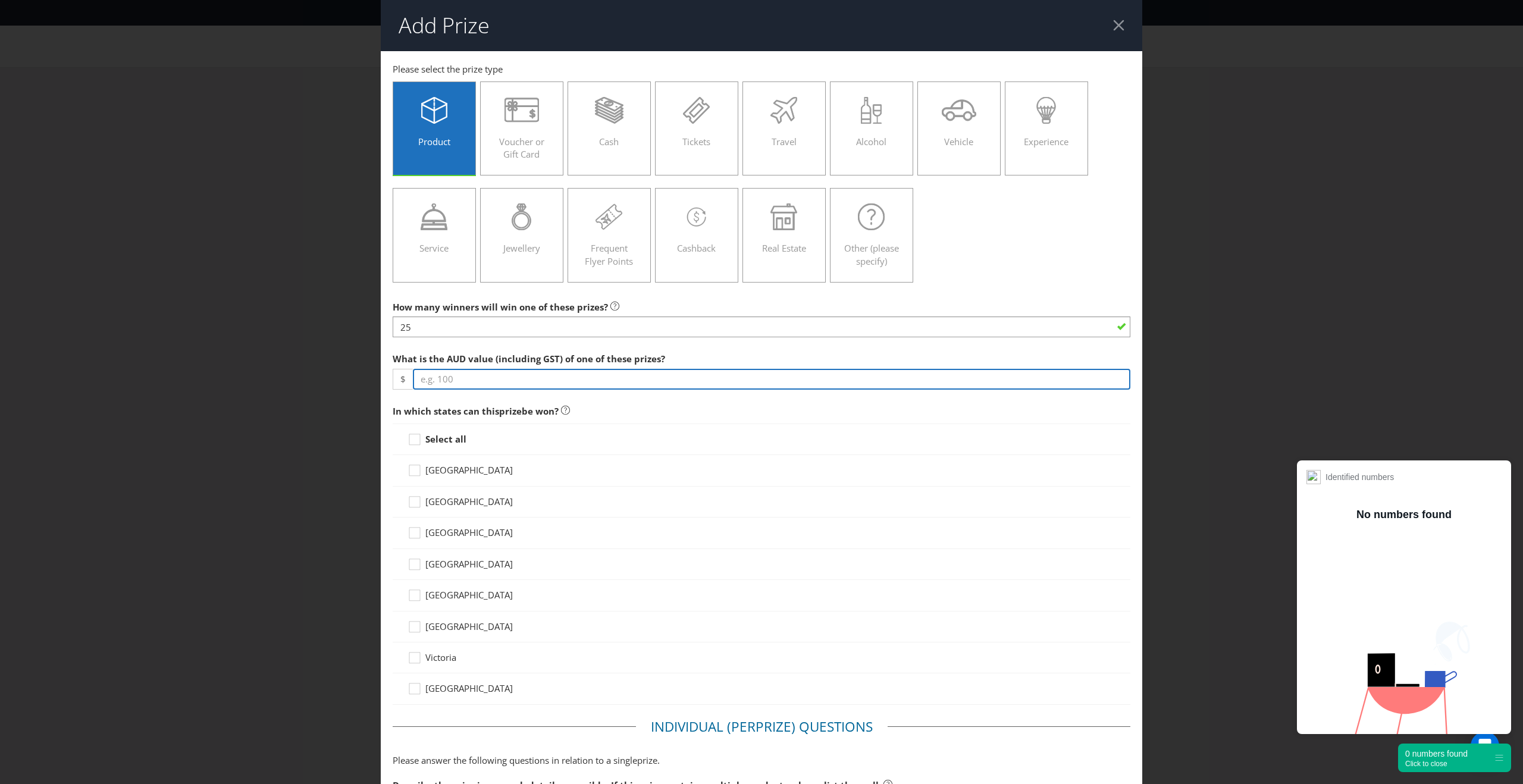
click at [503, 381] on input "number" at bounding box center [771, 379] width 717 height 21
type input "5"
type input "100"
click at [415, 443] on icon at bounding box center [416, 442] width 18 height 18
click at [0, 0] on input "Select all" at bounding box center [0, 0] width 0 height 0
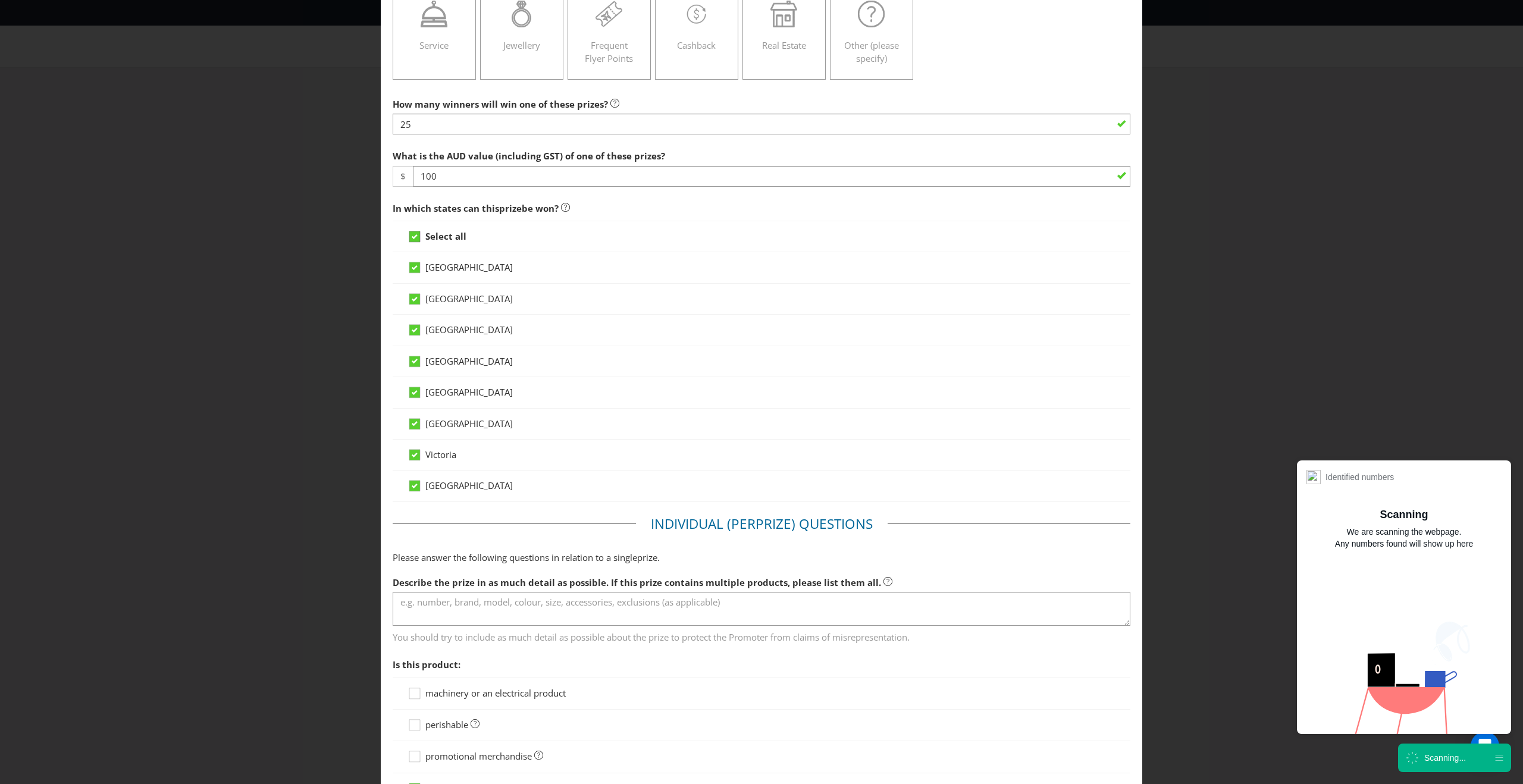
scroll to position [265, 0]
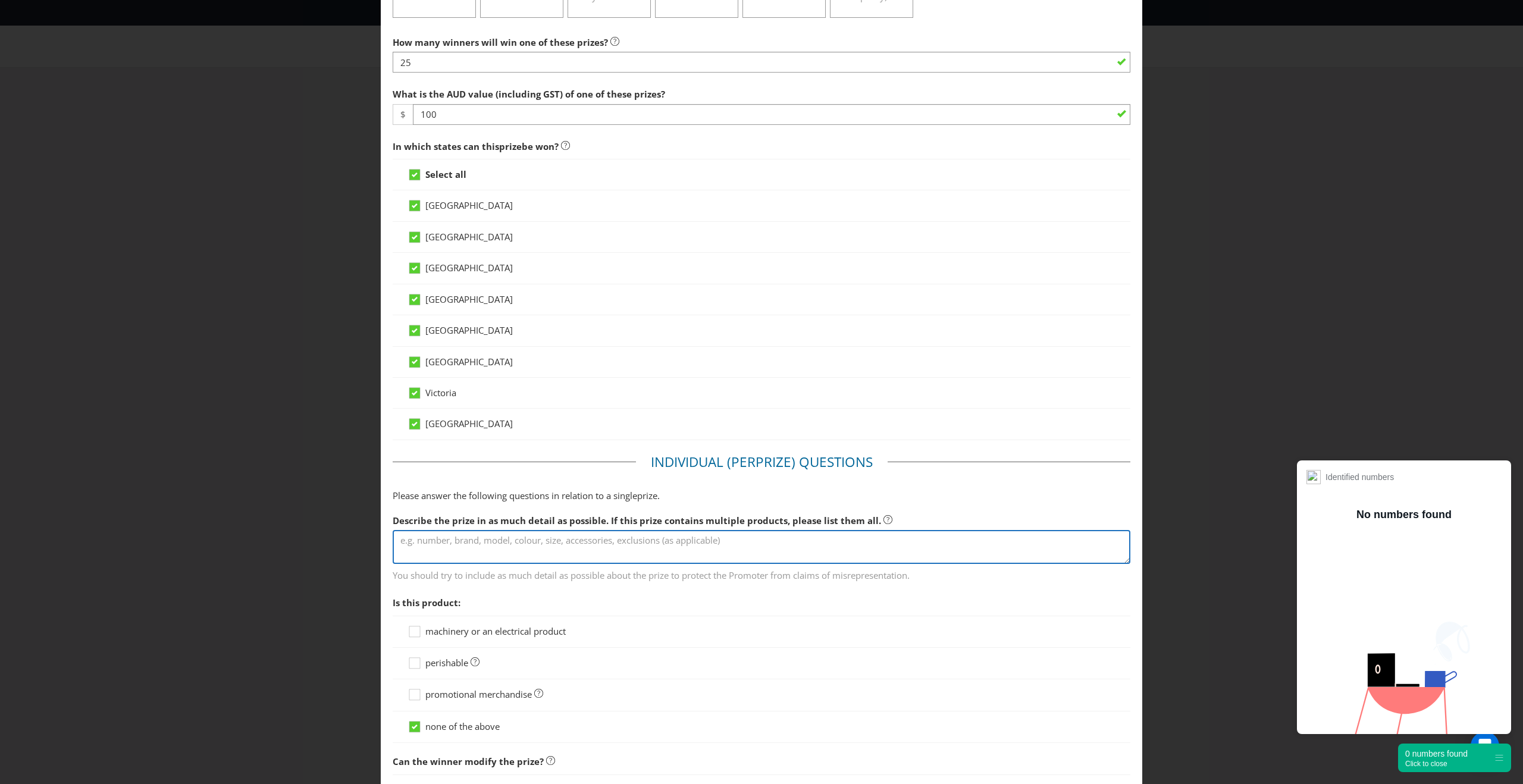
click at [446, 544] on textarea at bounding box center [761, 547] width 738 height 34
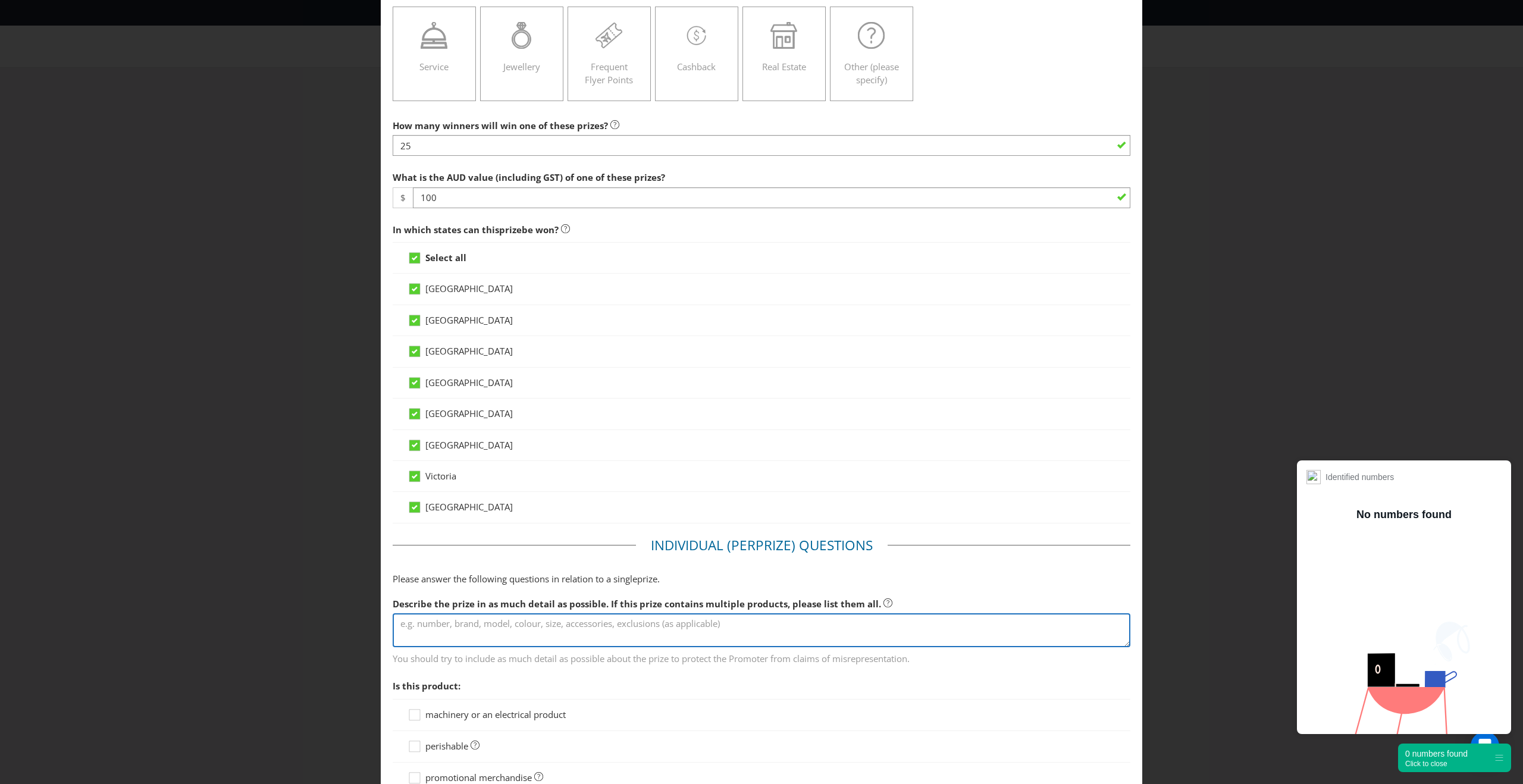
scroll to position [0, 0]
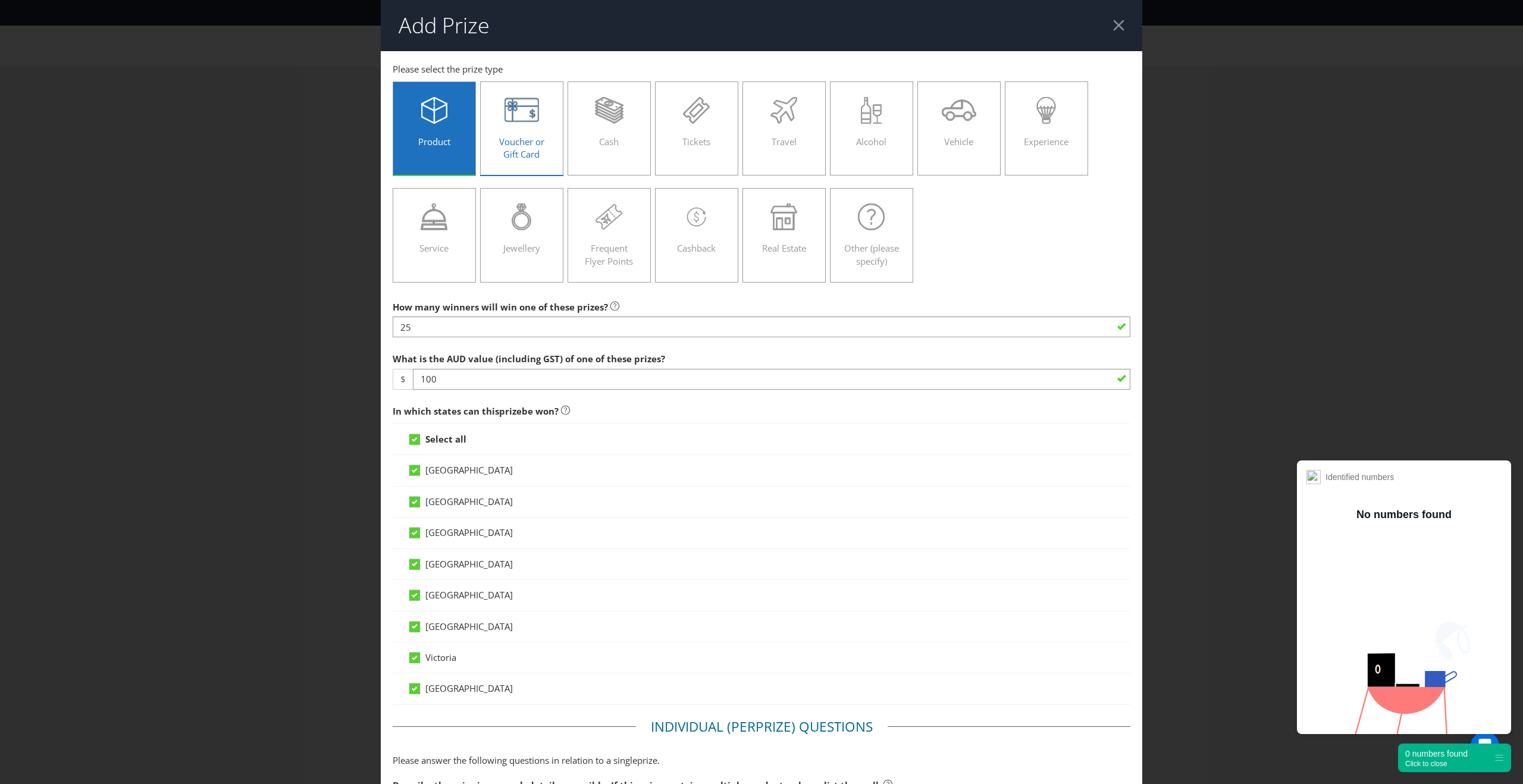
click at [516, 143] on span "Voucher or Gift Card" at bounding box center [521, 147] width 45 height 25
click at [0, 0] on input "Voucher or Gift Card" at bounding box center [0, 0] width 0 height 0
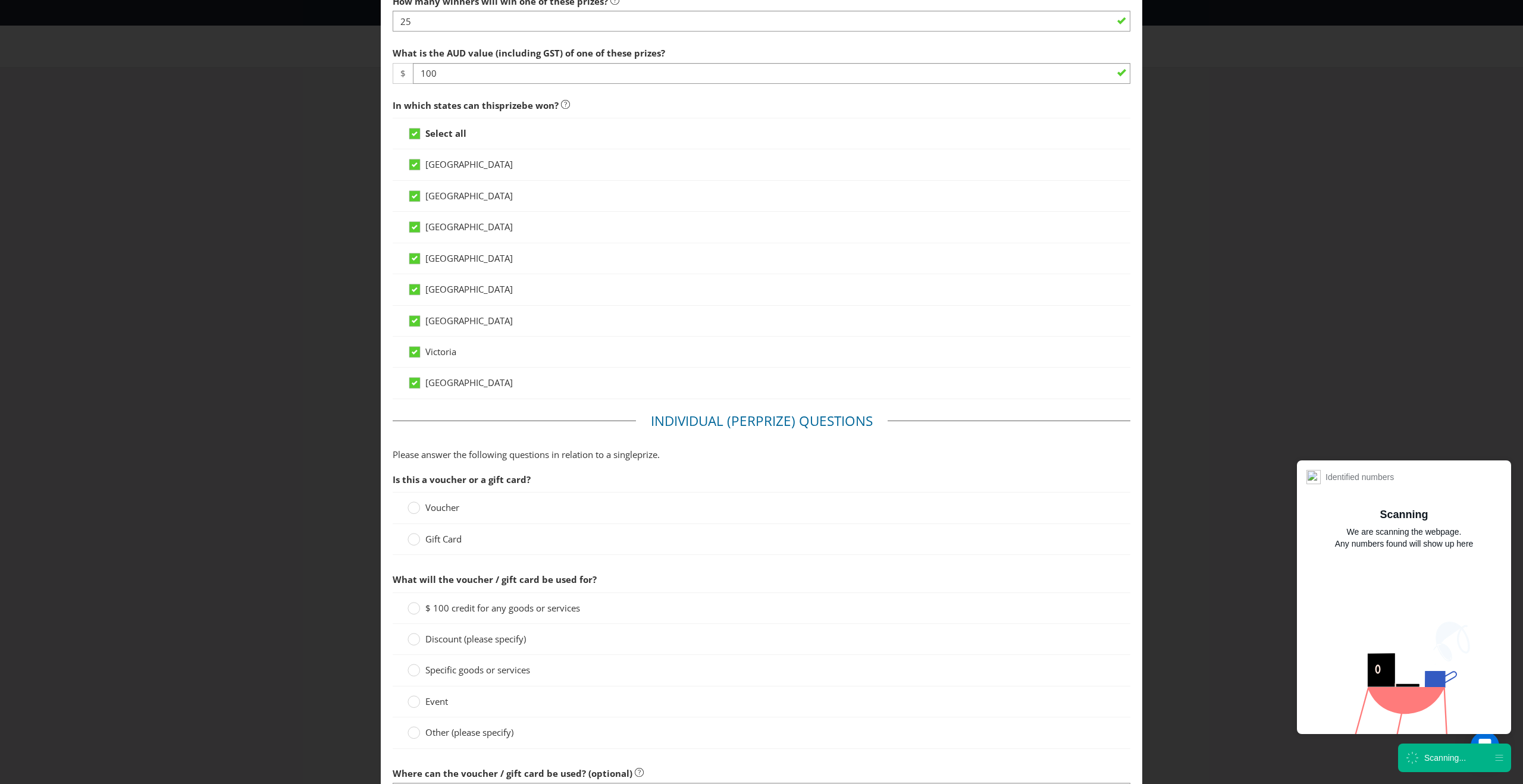
scroll to position [343, 0]
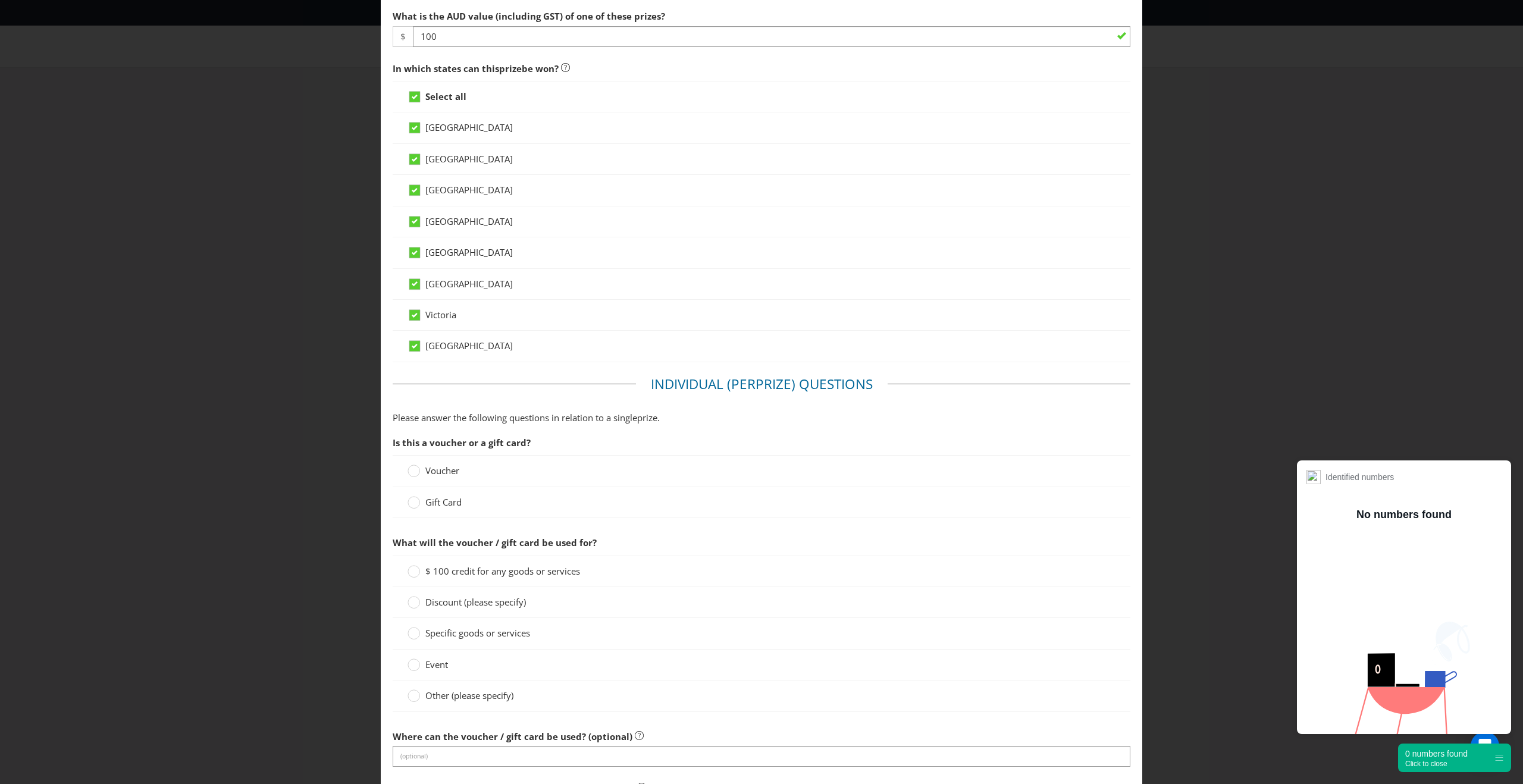
click at [436, 473] on span "Voucher" at bounding box center [442, 470] width 34 height 12
click at [0, 0] on input "Voucher" at bounding box center [0, 0] width 0 height 0
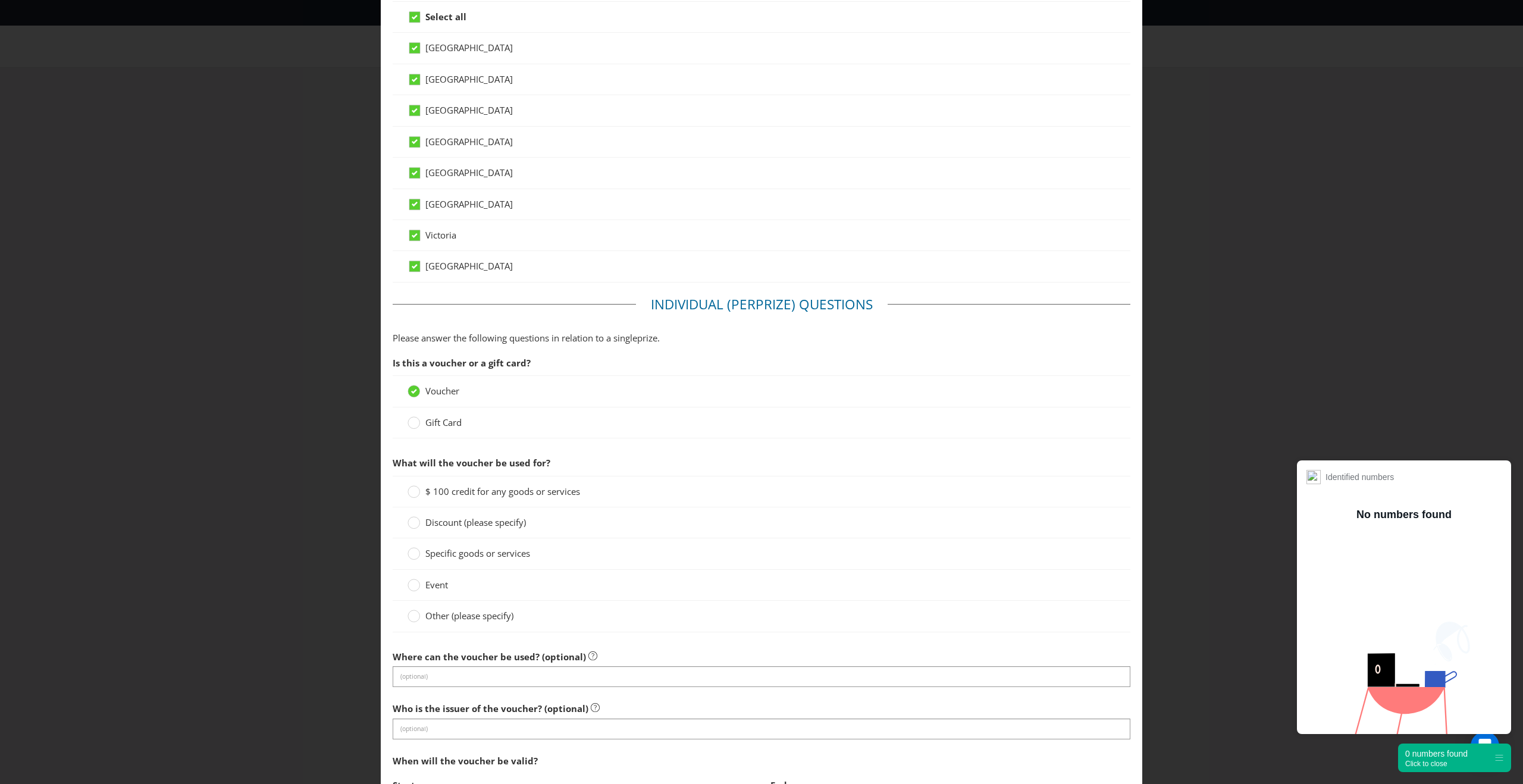
scroll to position [423, 0]
click at [434, 491] on span "$ 100 credit for any goods or services" at bounding box center [503, 490] width 155 height 12
click at [0, 0] on input "$ 100 credit for any goods or services" at bounding box center [0, 0] width 0 height 0
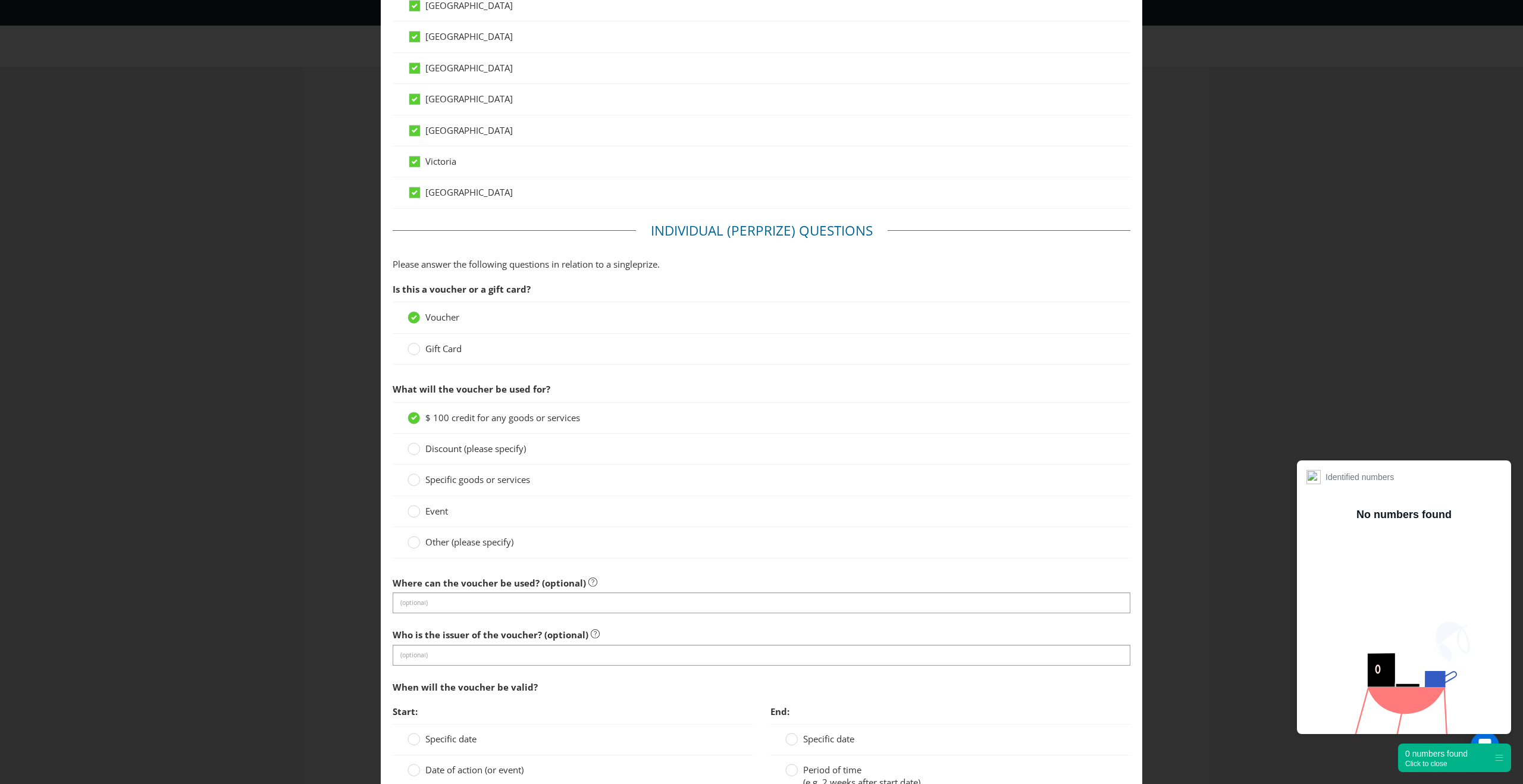
scroll to position [497, 0]
click at [442, 610] on input "text" at bounding box center [761, 602] width 738 height 21
type input "JB-Hi-Fi"
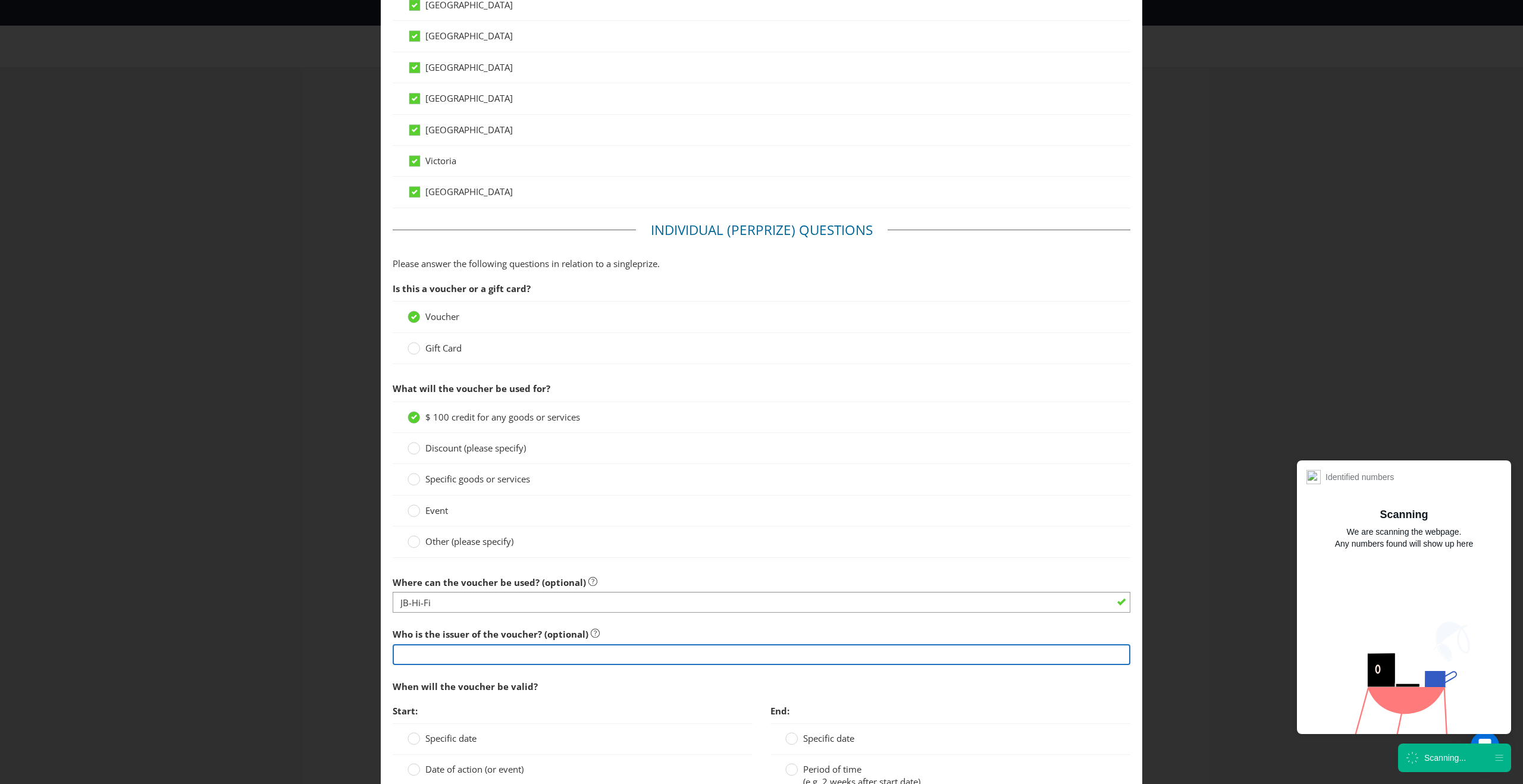
click at [468, 664] on div at bounding box center [761, 665] width 738 height 1
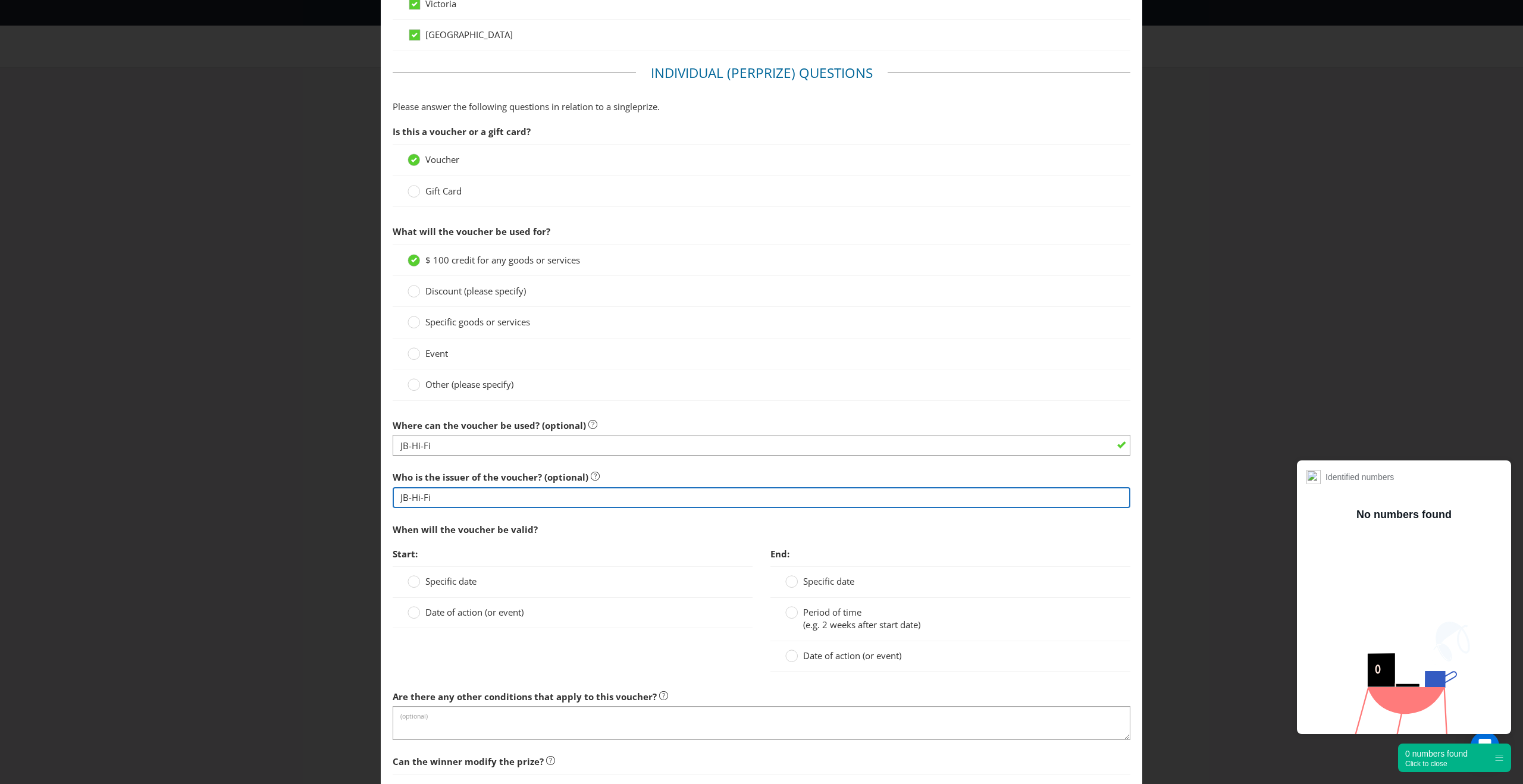
scroll to position [698, 0]
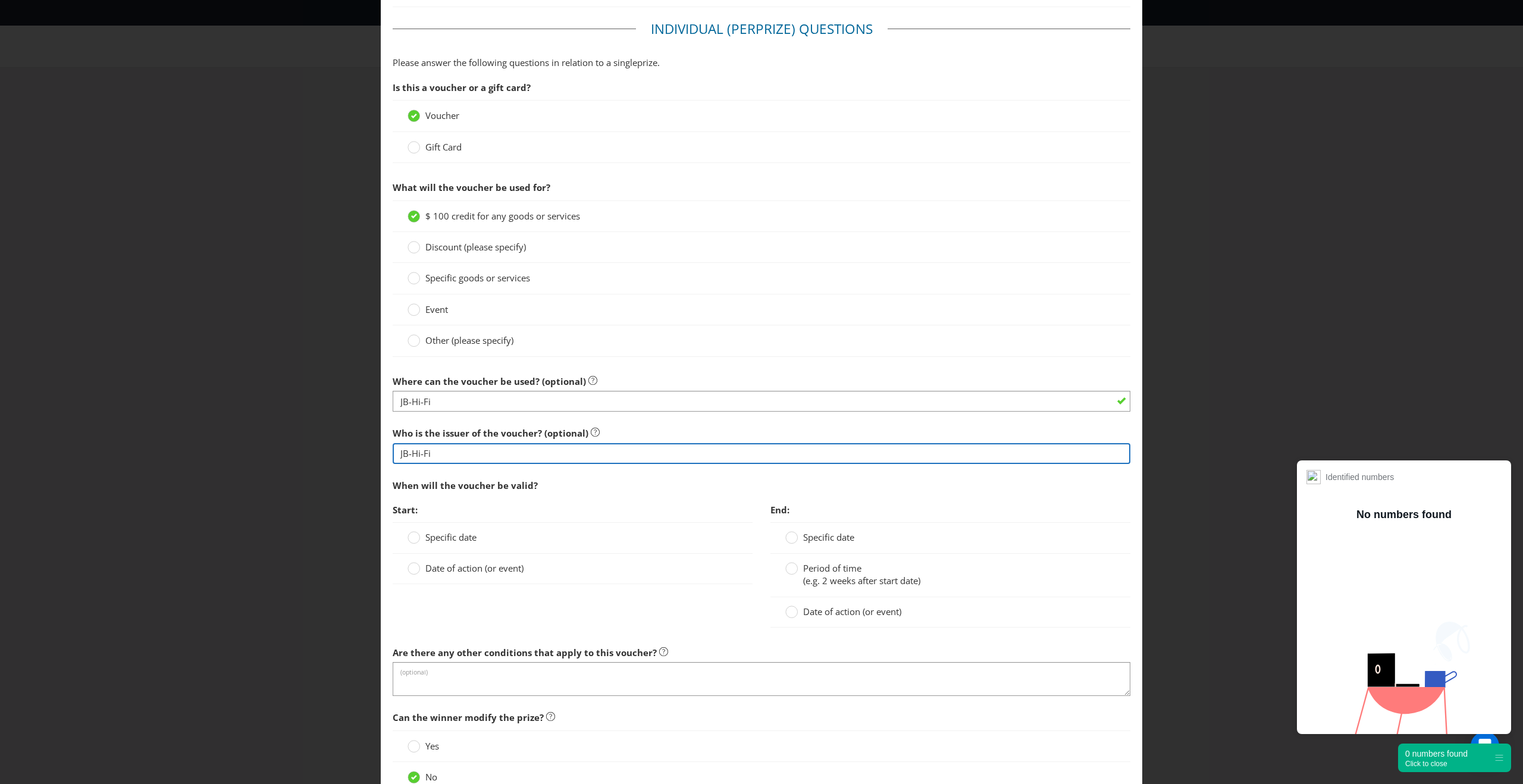
type input "JB-Hi-Fi"
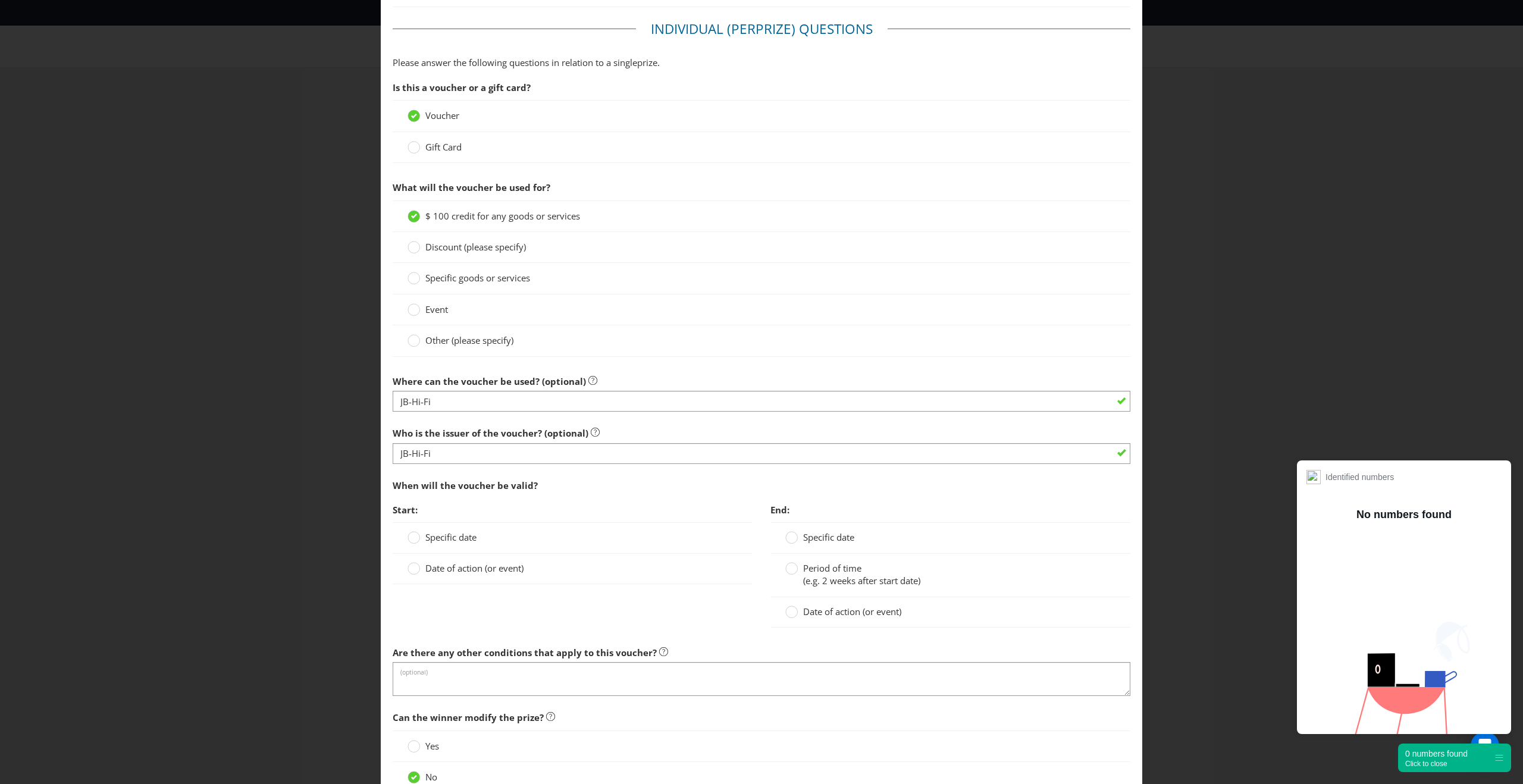
click at [428, 568] on span "Date of action (or event)" at bounding box center [475, 568] width 98 height 12
click at [0, 0] on input "Date of action (or event)" at bounding box center [0, 0] width 0 height 0
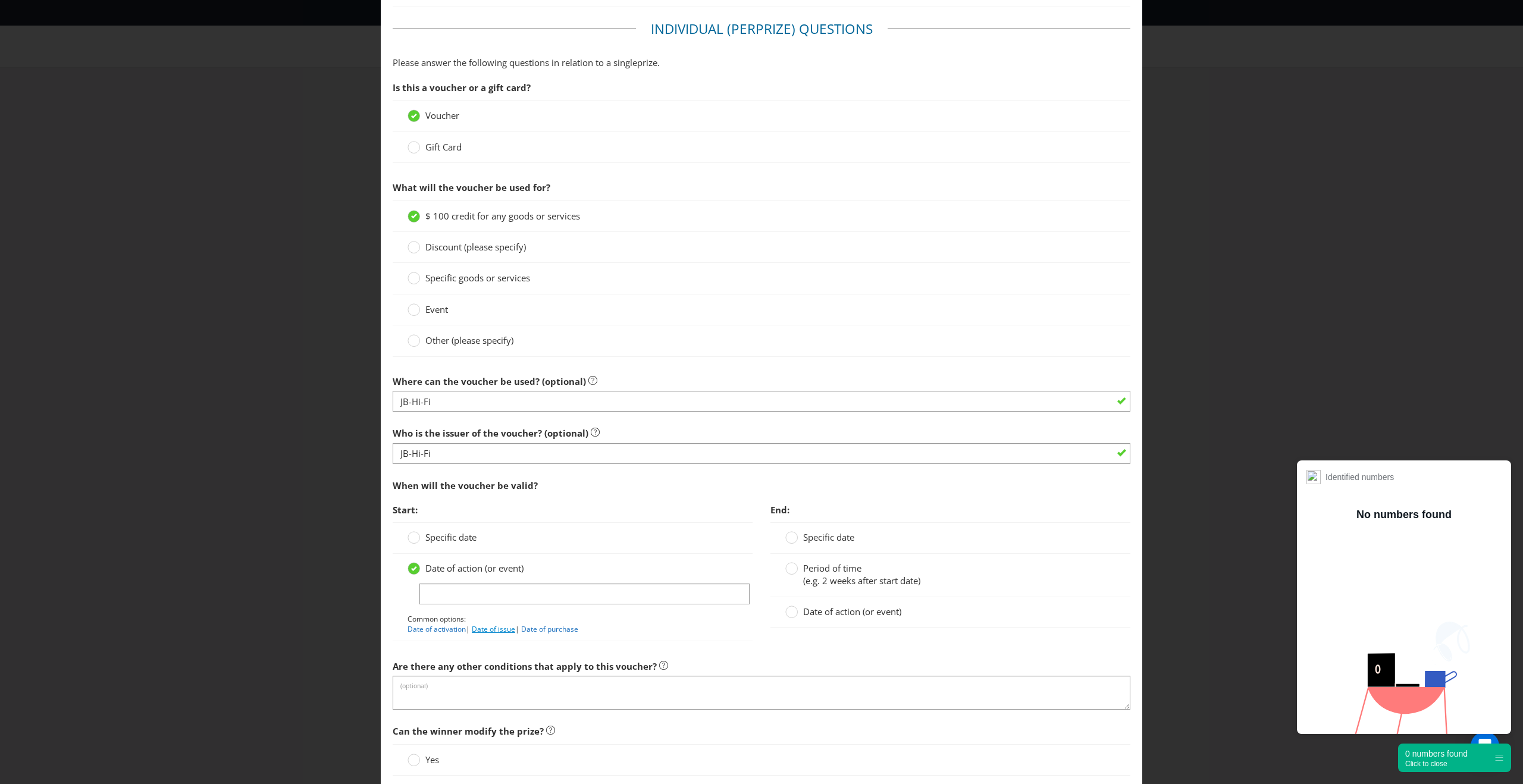
click at [489, 625] on link "Date of issue" at bounding box center [493, 628] width 43 height 10
type input "Date of issue"
click at [807, 617] on span "Date of action (or event)" at bounding box center [852, 612] width 98 height 12
click at [0, 0] on input "Date of action (or event)" at bounding box center [0, 0] width 0 height 0
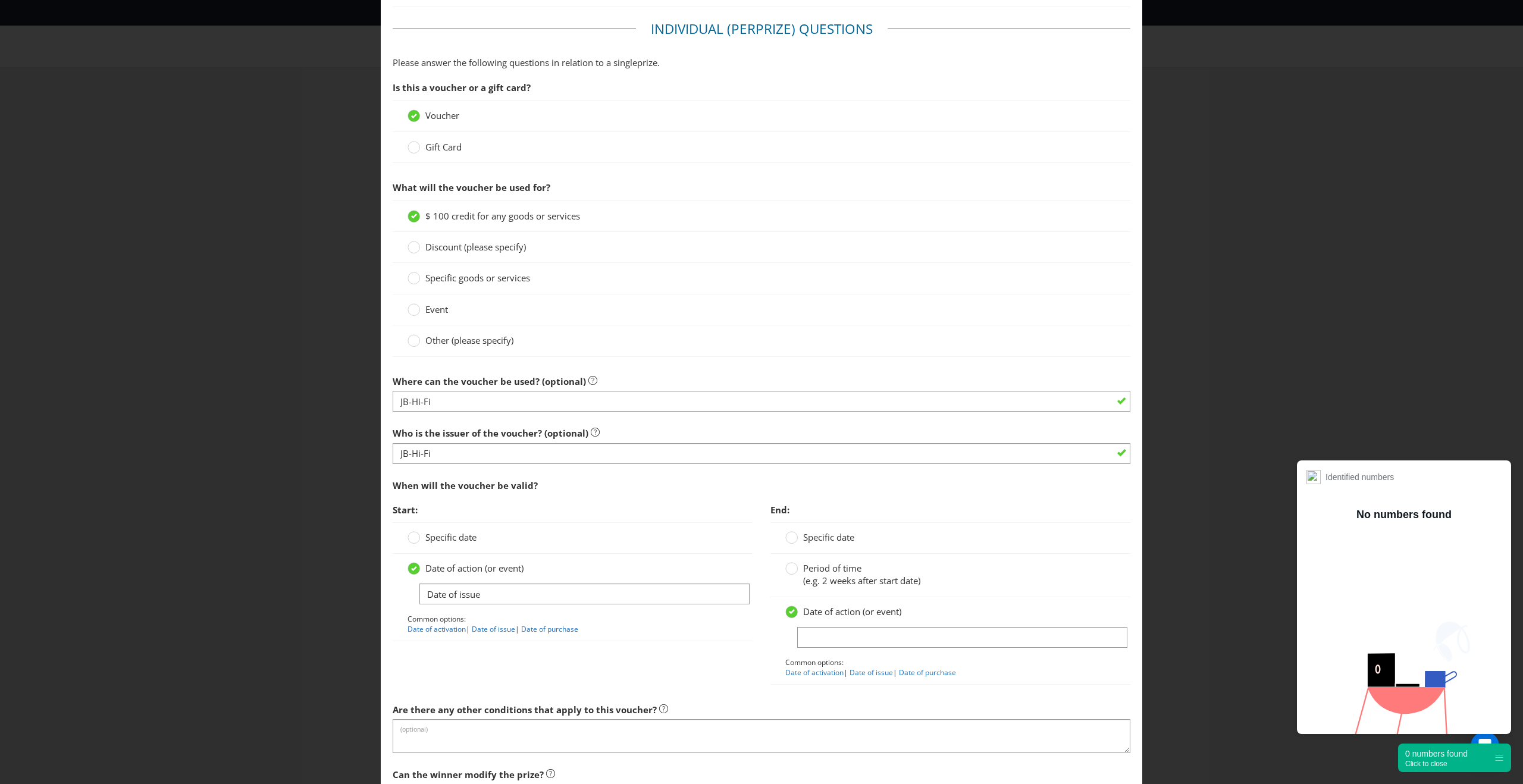
click at [817, 580] on span "(e.g. 2 weeks after start date)" at bounding box center [862, 580] width 117 height 12
click at [0, 0] on input "Period of time (e.g. 2 weeks after start date)" at bounding box center [0, 0] width 0 height 0
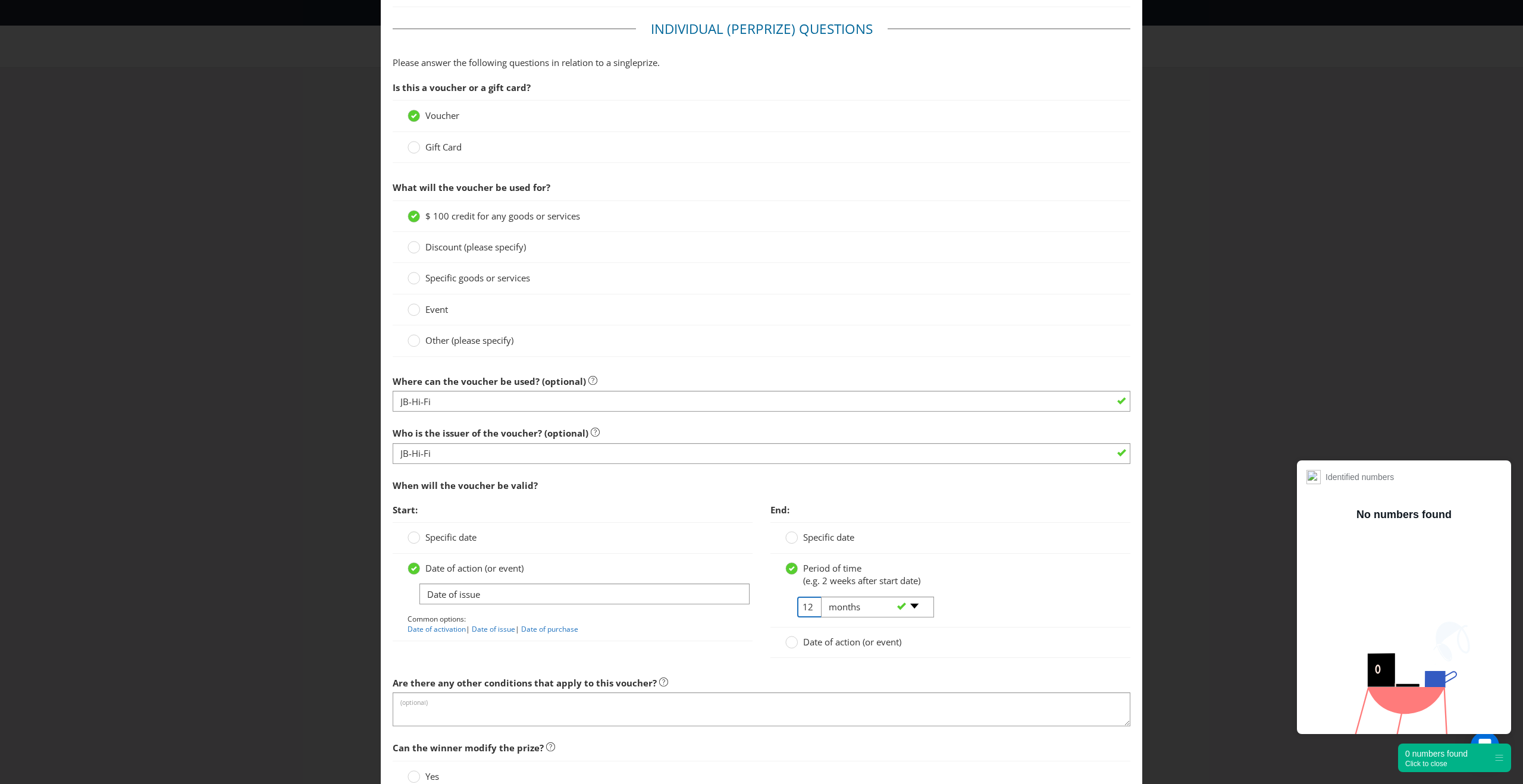
click at [805, 610] on input "12" at bounding box center [810, 607] width 27 height 21
drag, startPoint x: 816, startPoint y: 610, endPoint x: 788, endPoint y: 610, distance: 28.0
click at [788, 610] on tr "12 -- Please select -- days weeks months years" at bounding box center [859, 612] width 147 height 31
click at [815, 606] on div "-- Please select -- days weeks months years" at bounding box center [872, 607] width 121 height 22
click at [811, 606] on input "12" at bounding box center [810, 607] width 27 height 21
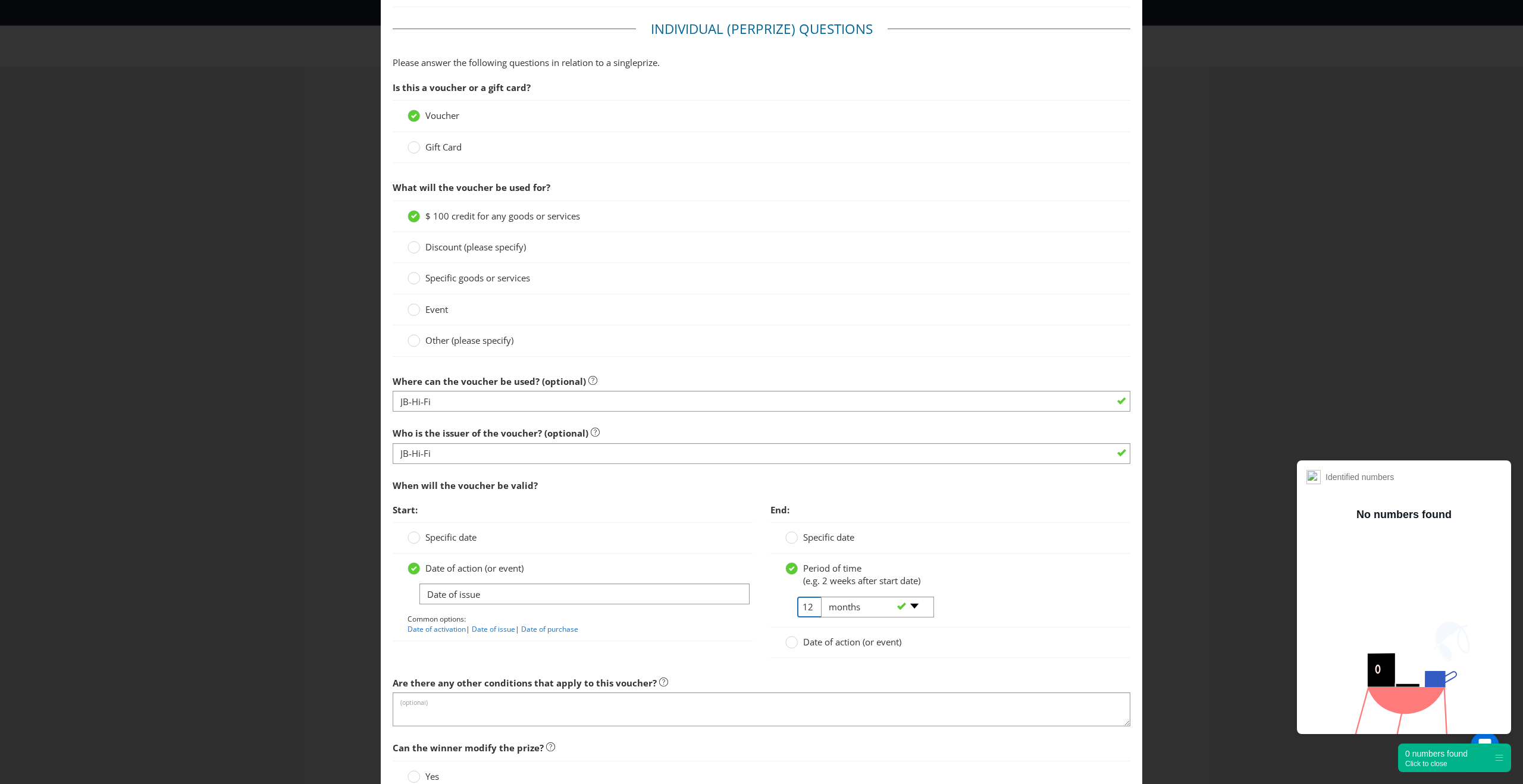
type input "1"
type input "36"
click at [724, 649] on div "Start: Specific date Date of action (or event) Date of issue Common options: Da…" at bounding box center [572, 576] width 377 height 156
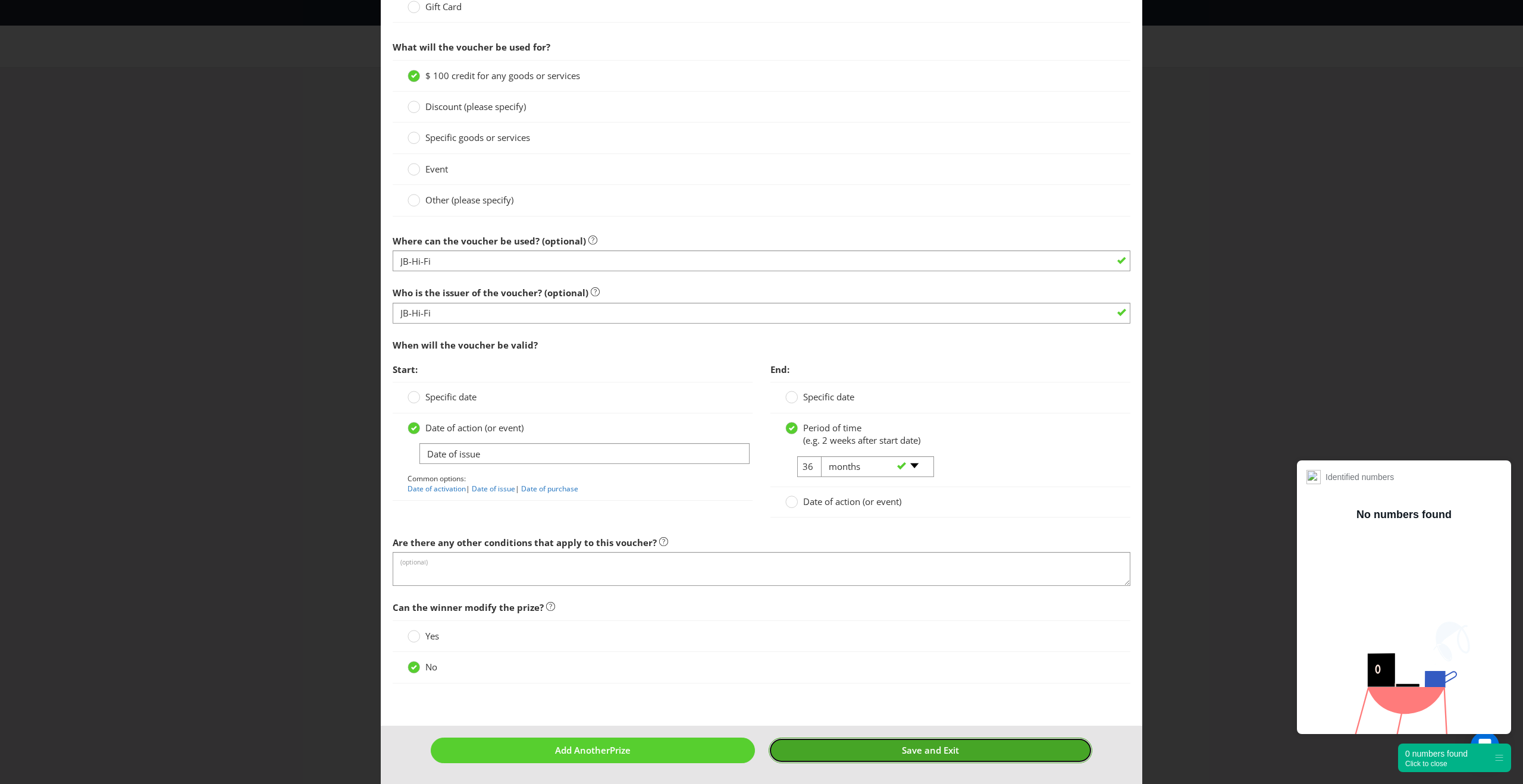
click at [846, 757] on button "Save and Exit" at bounding box center [930, 750] width 324 height 26
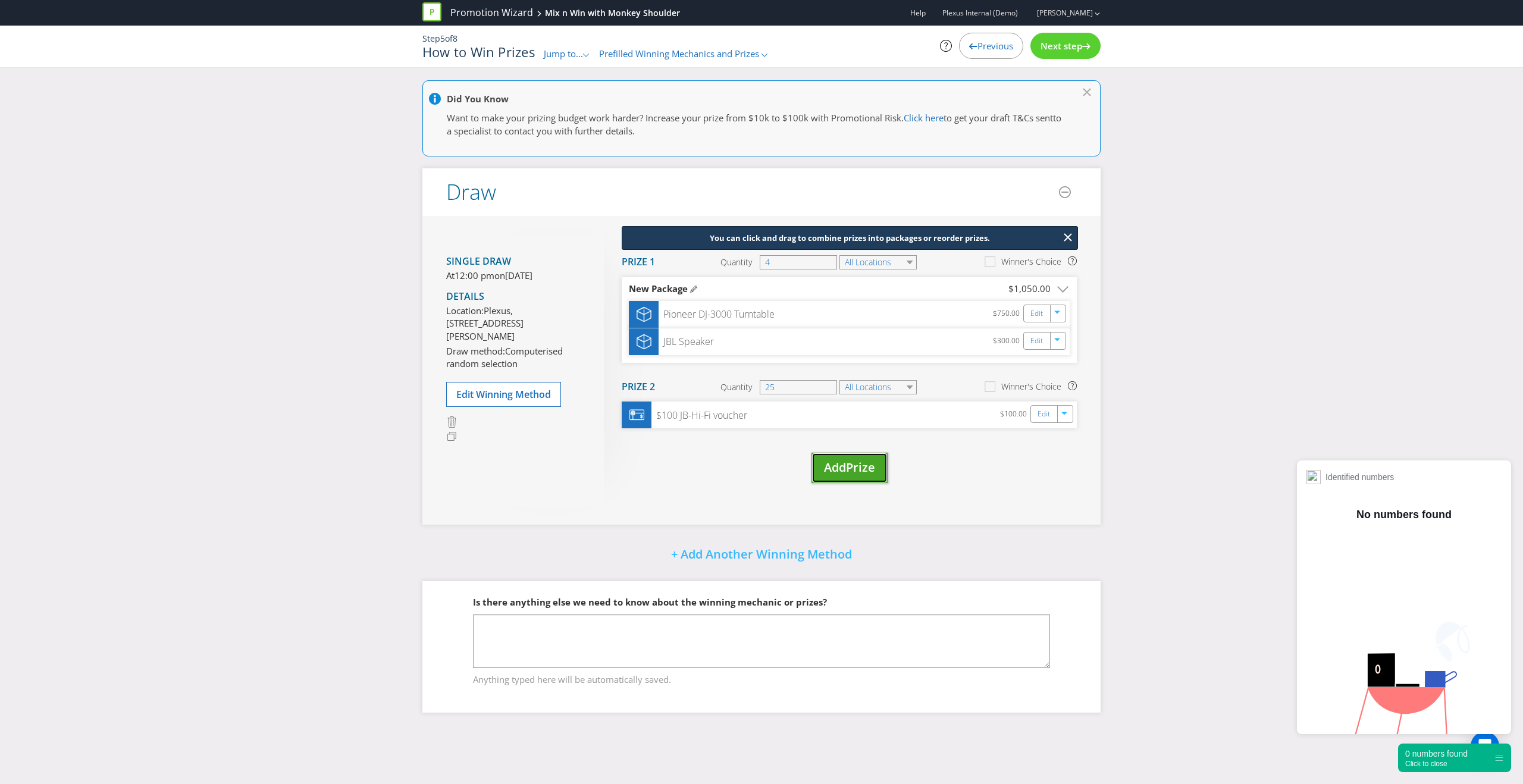
click at [845, 460] on span "Add" at bounding box center [835, 467] width 22 height 16
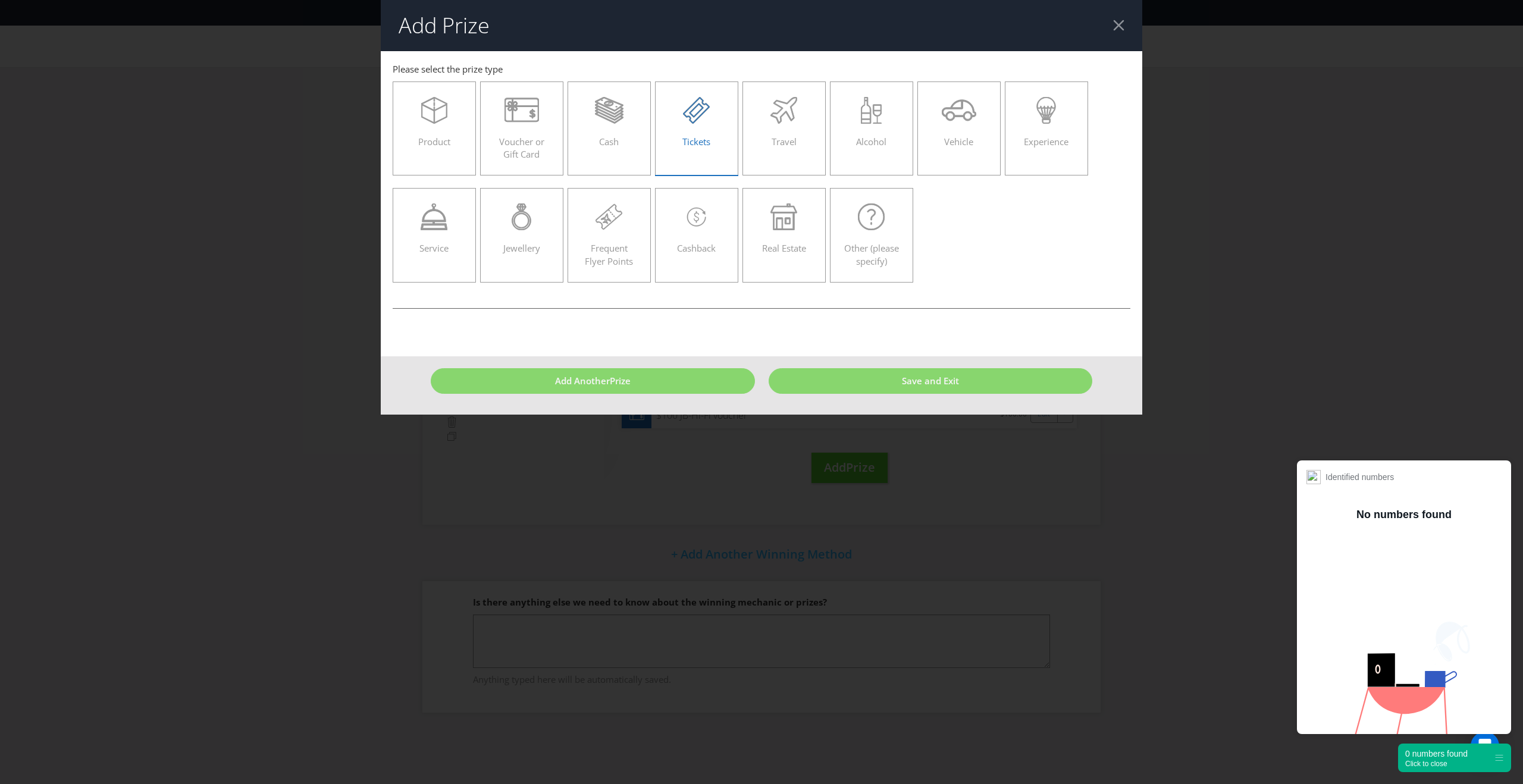
click at [673, 125] on div "Tickets" at bounding box center [696, 123] width 58 height 53
click at [0, 0] on input "Tickets" at bounding box center [0, 0] width 0 height 0
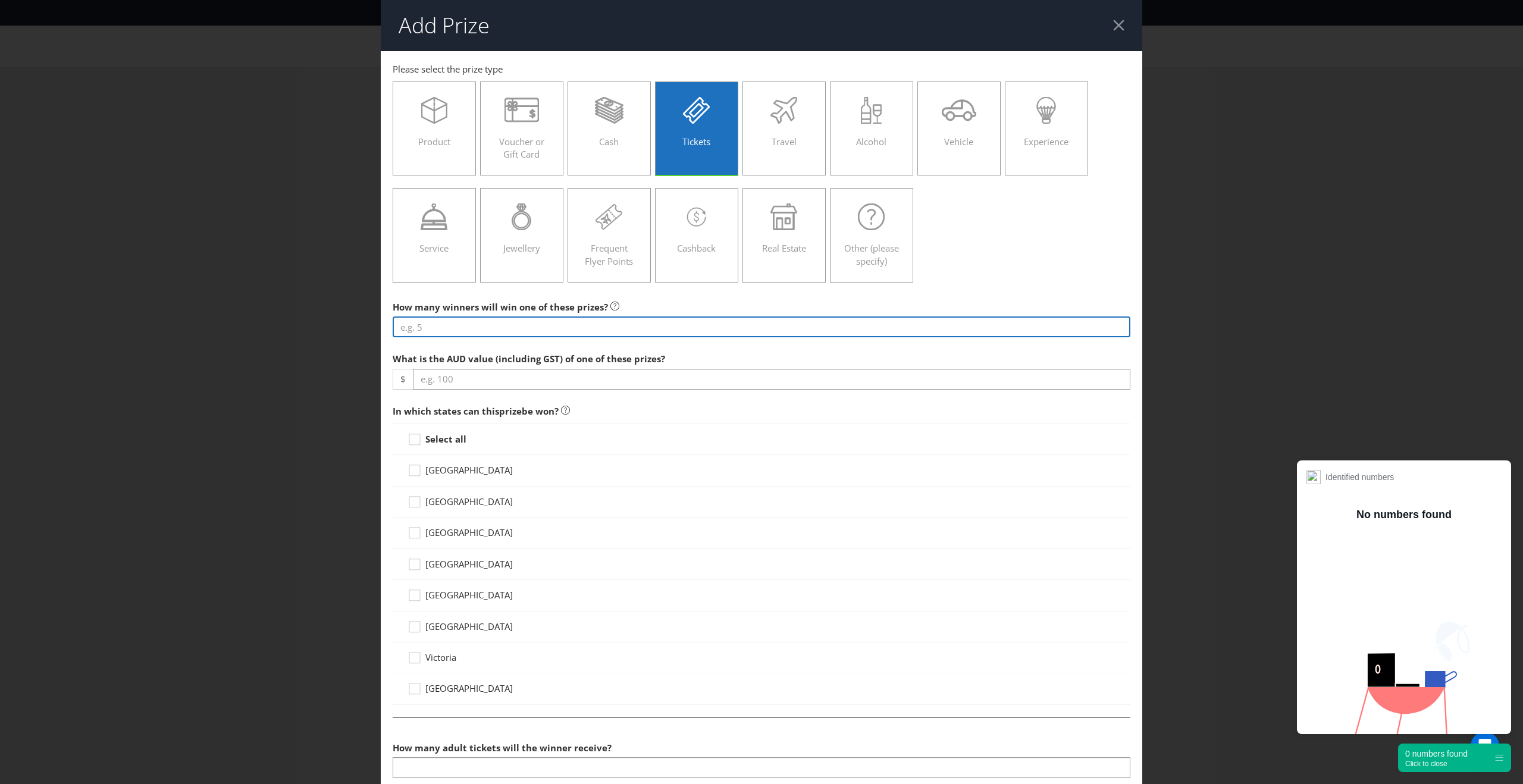
click at [542, 326] on input "number" at bounding box center [761, 326] width 738 height 21
type input "10"
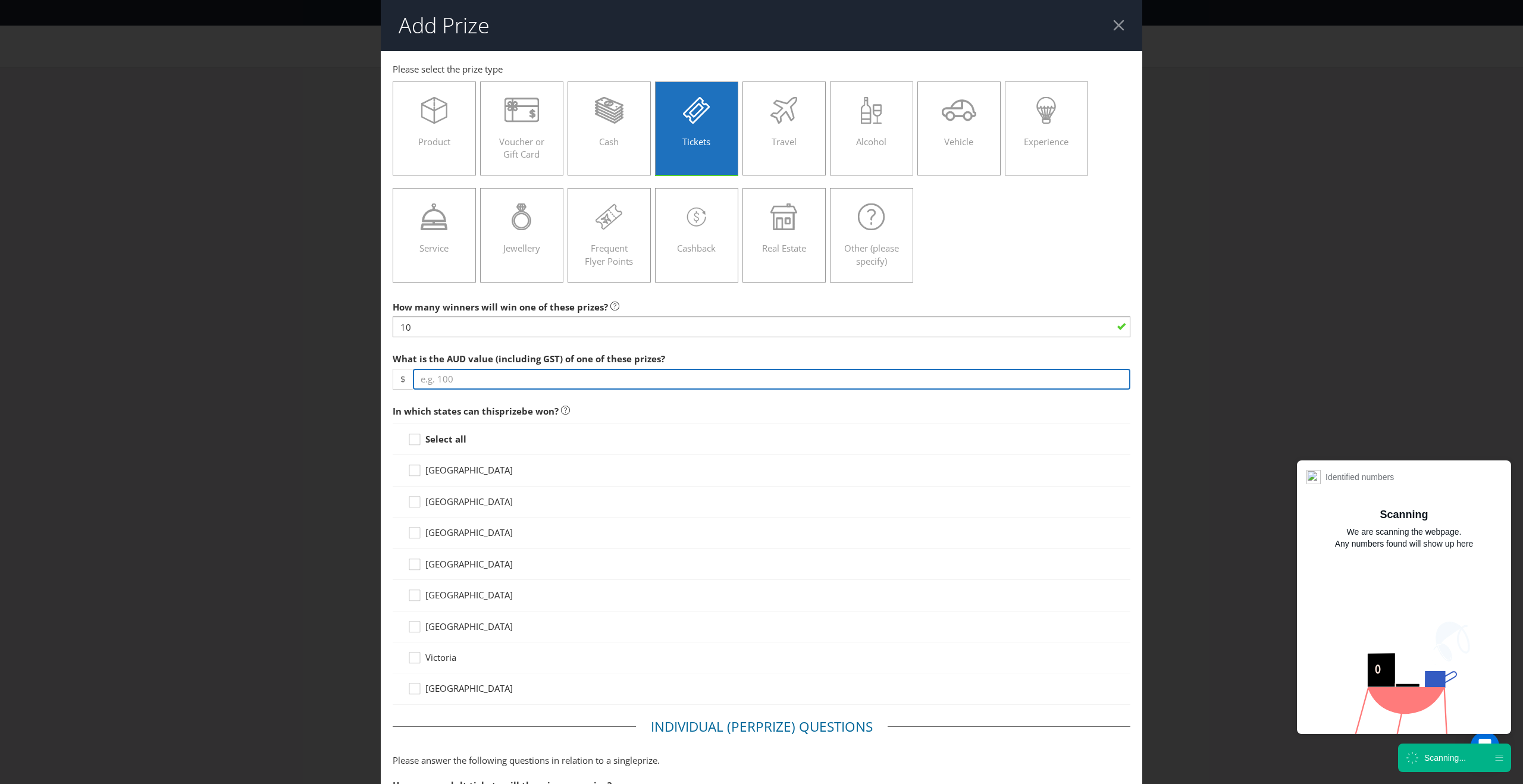
click at [518, 374] on input "number" at bounding box center [771, 379] width 717 height 21
type input "250"
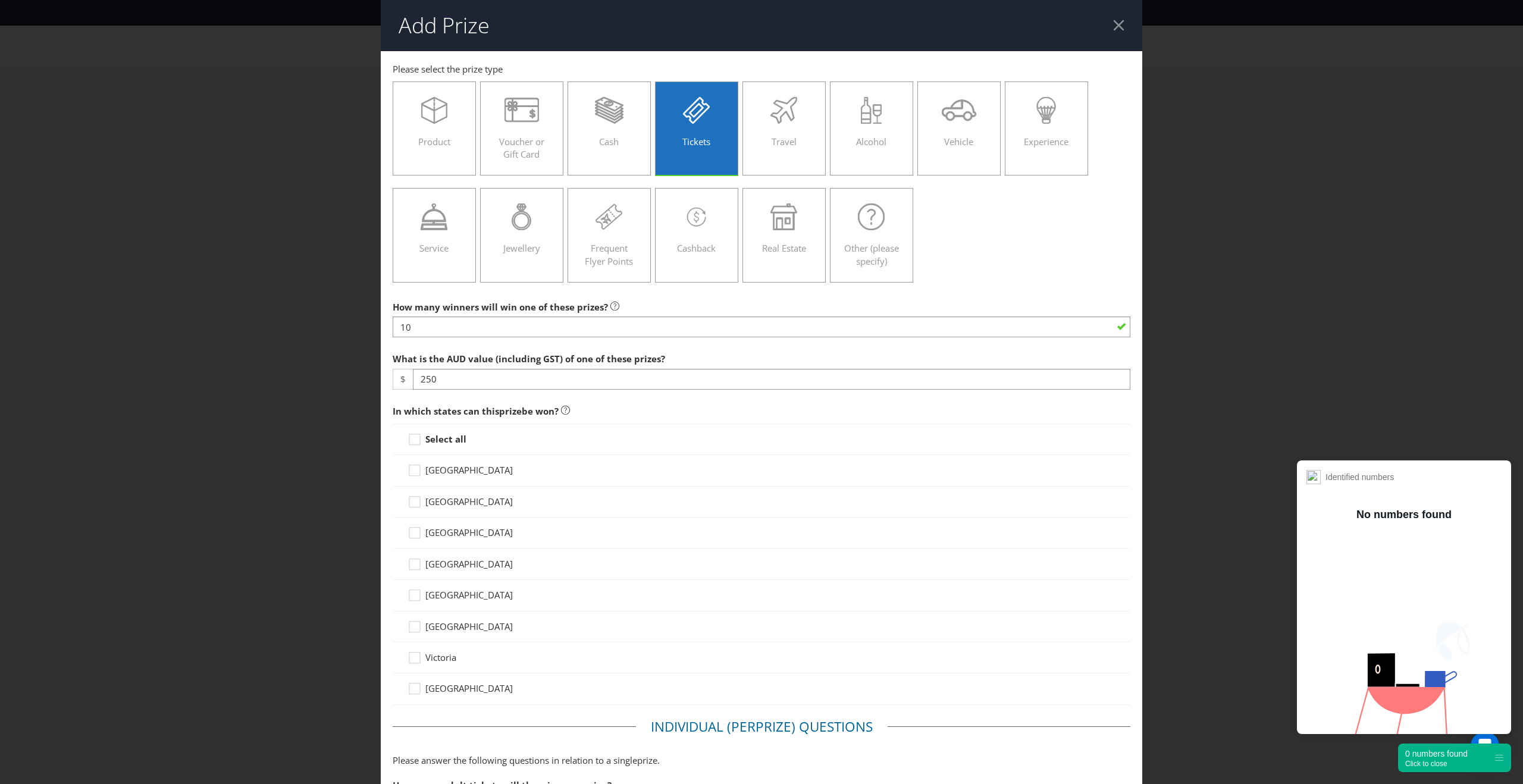
click at [431, 433] on strong "Select all" at bounding box center [446, 439] width 41 height 12
click at [0, 0] on input "Select all" at bounding box center [0, 0] width 0 height 0
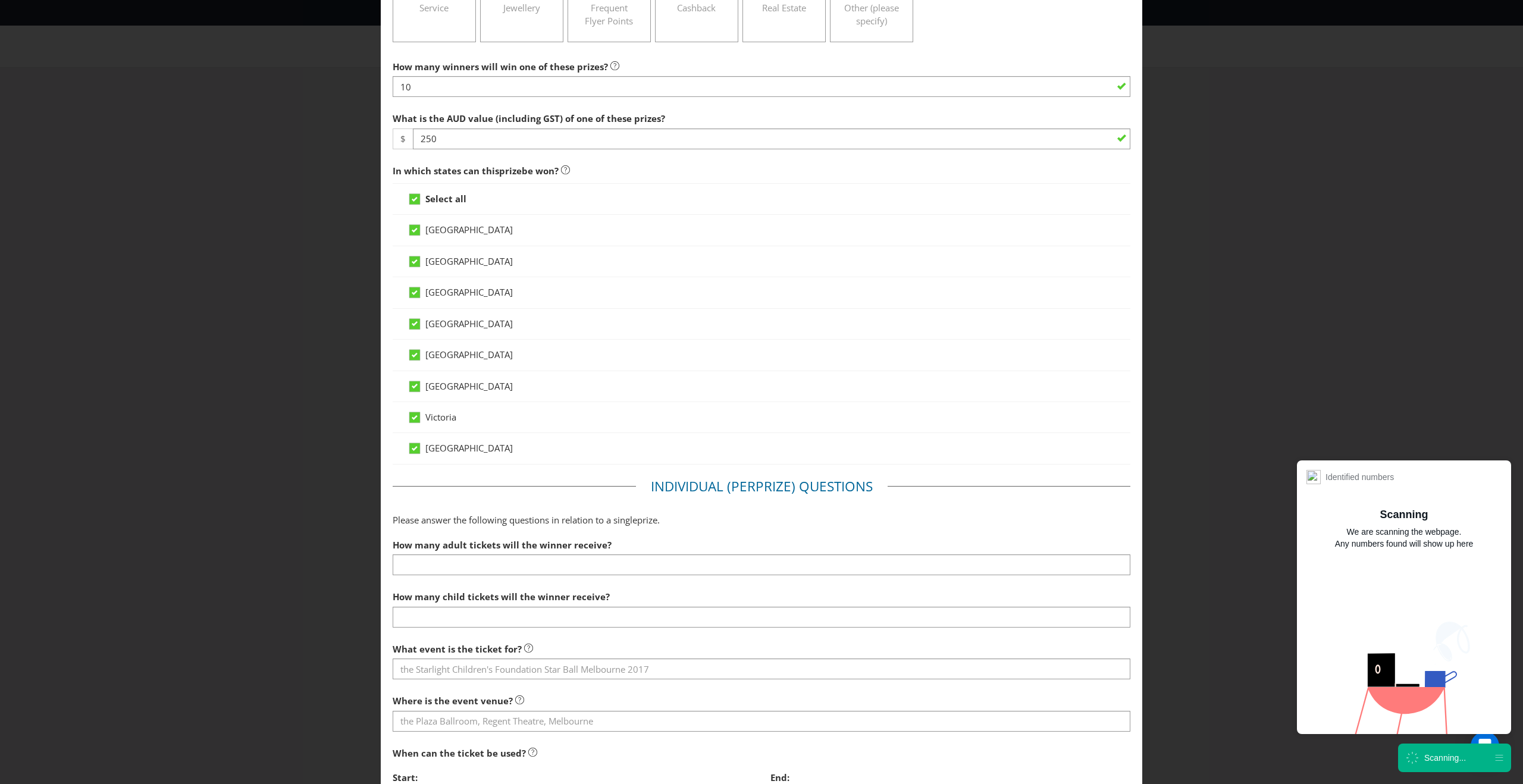
scroll to position [247, 0]
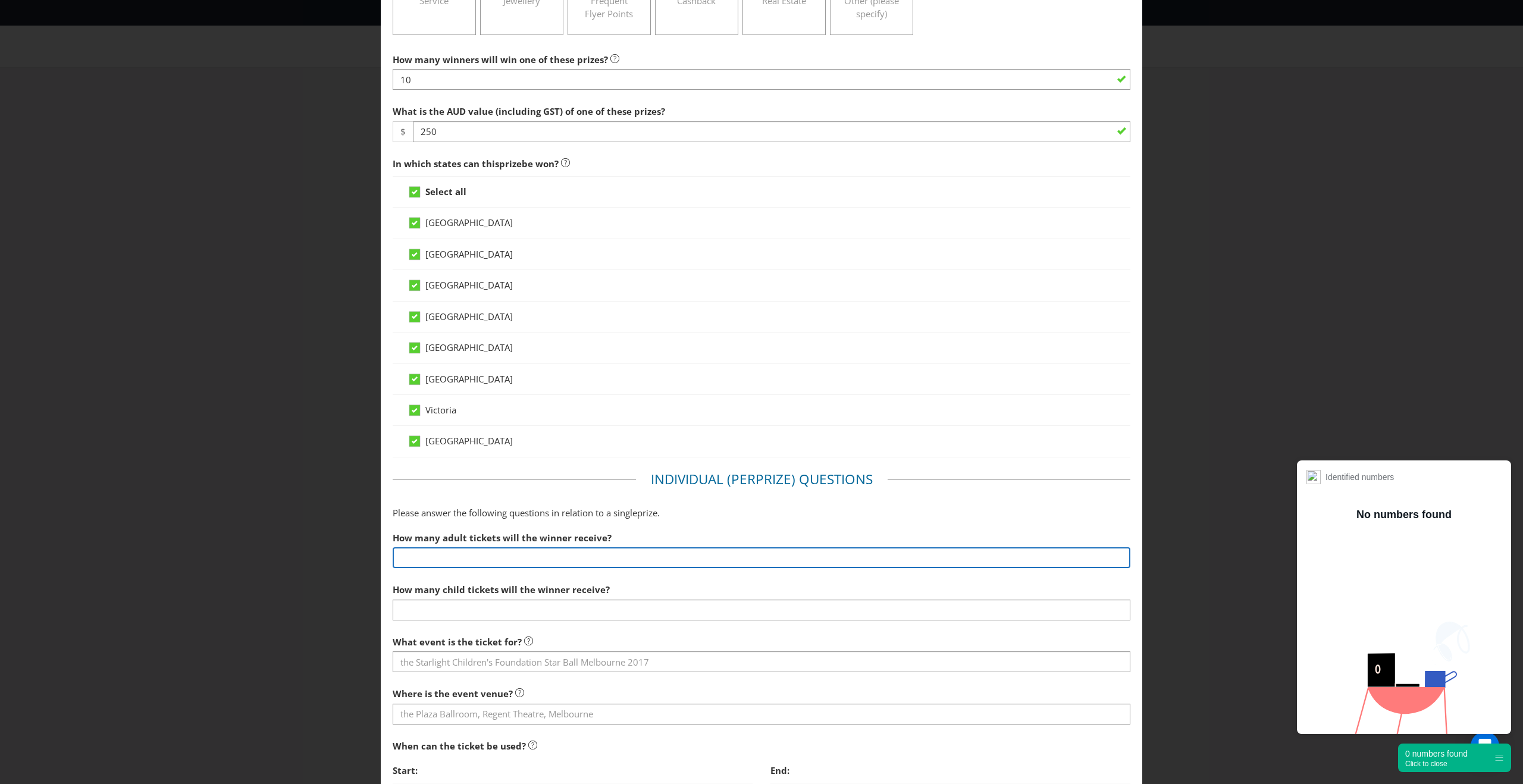
click at [455, 547] on input "number" at bounding box center [761, 557] width 738 height 21
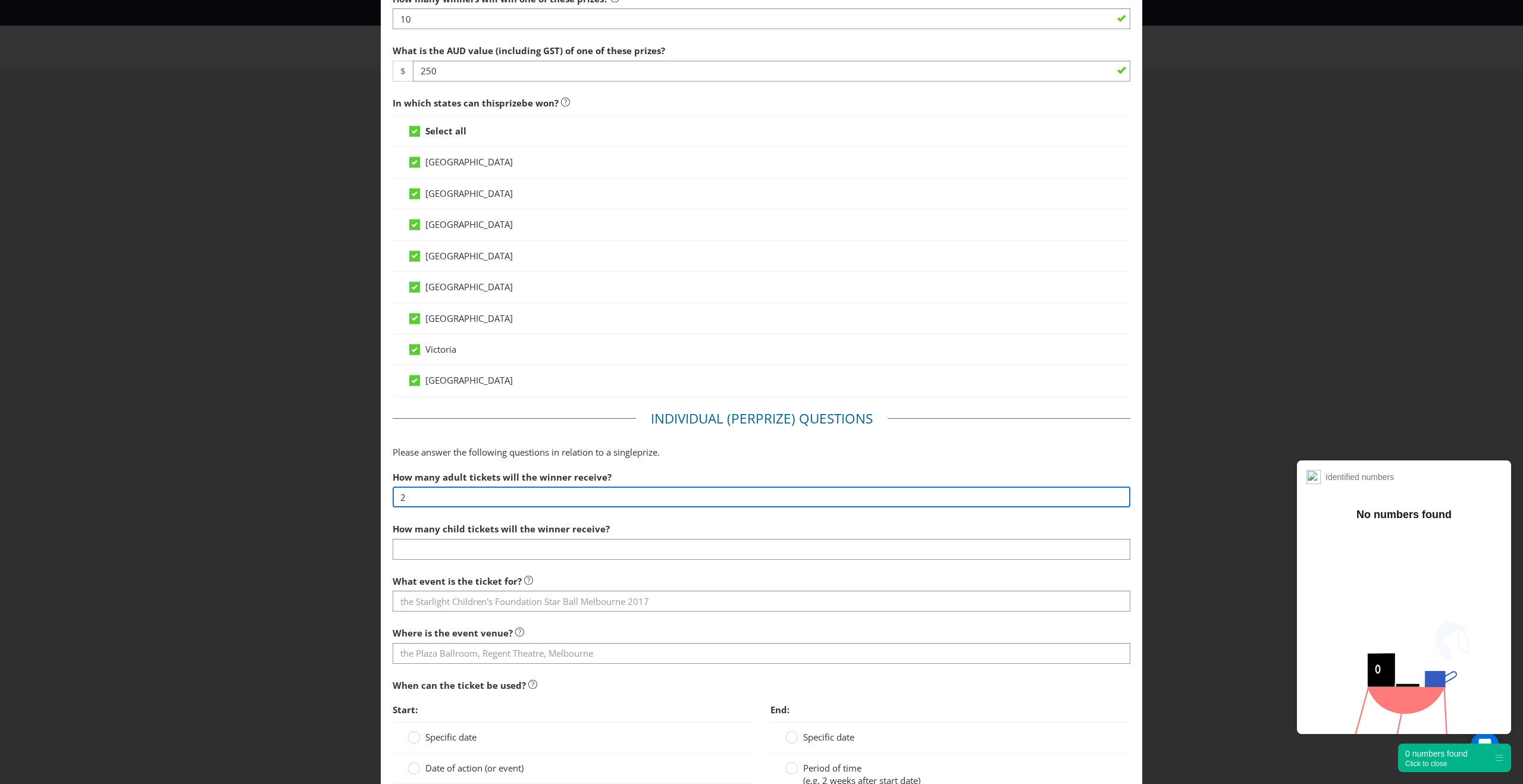
scroll to position [309, 0]
type input "2"
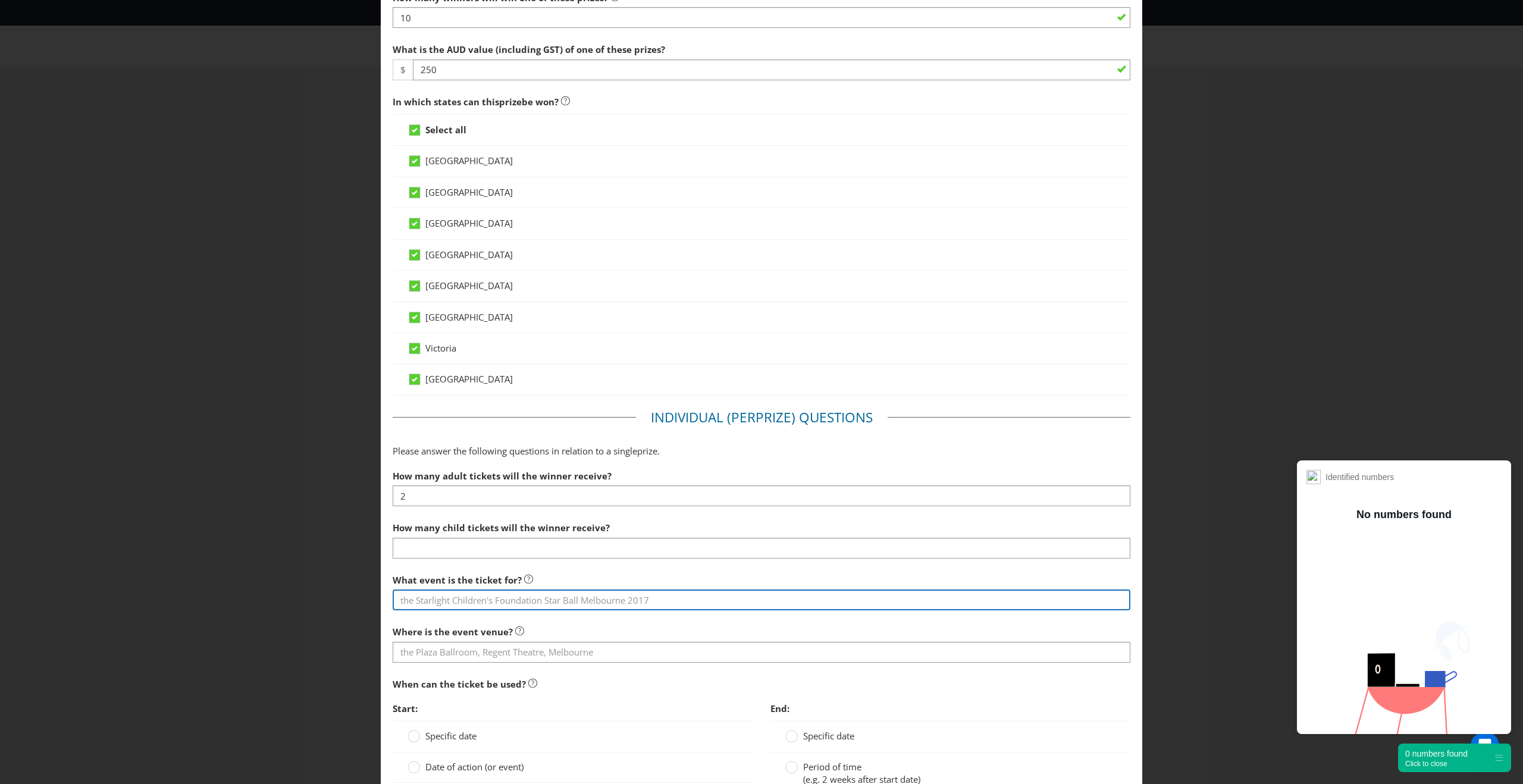
click at [486, 601] on input "text" at bounding box center [761, 600] width 738 height 21
type input "S"
type input "Music Event"
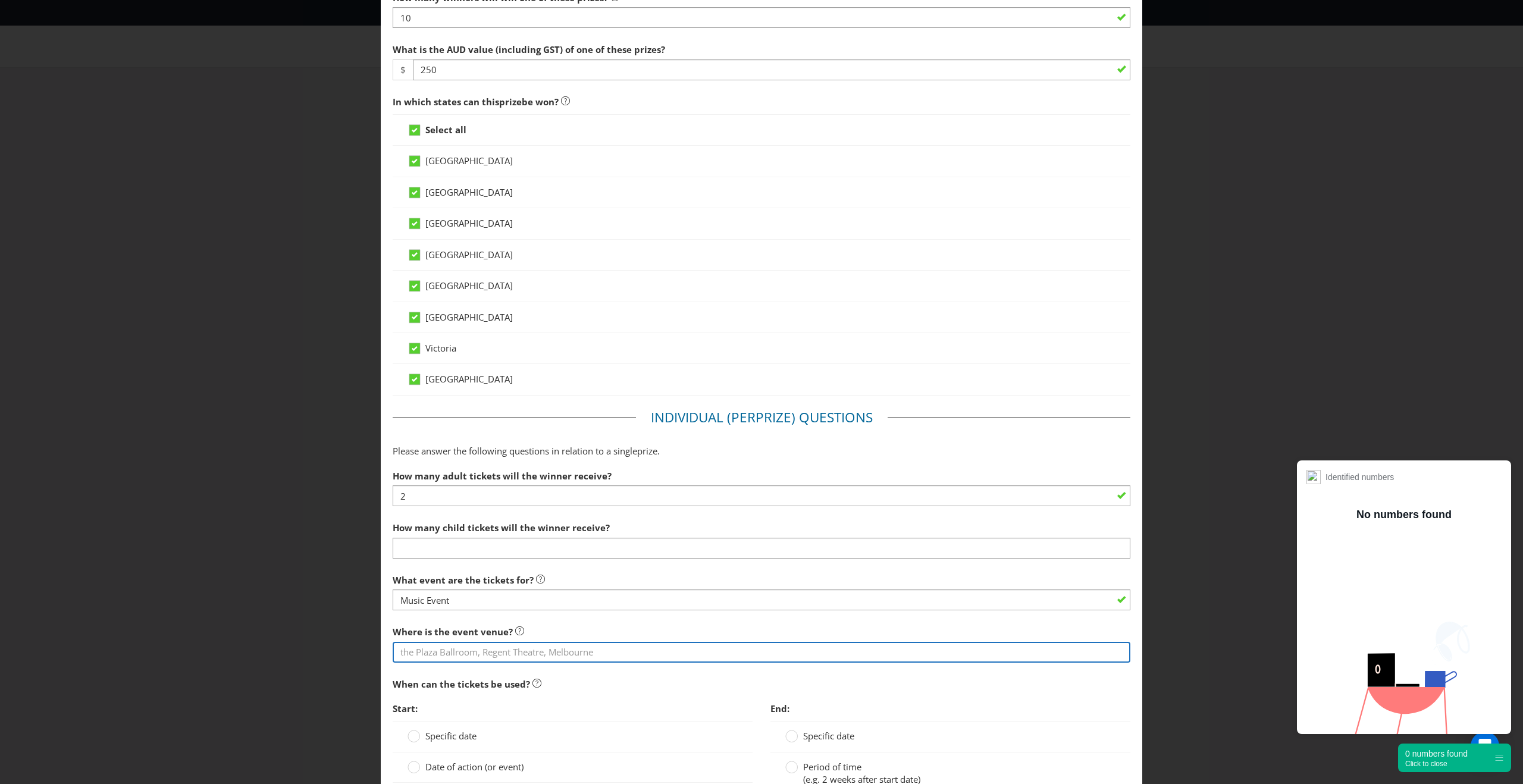
click at [488, 656] on input "text" at bounding box center [761, 652] width 738 height 21
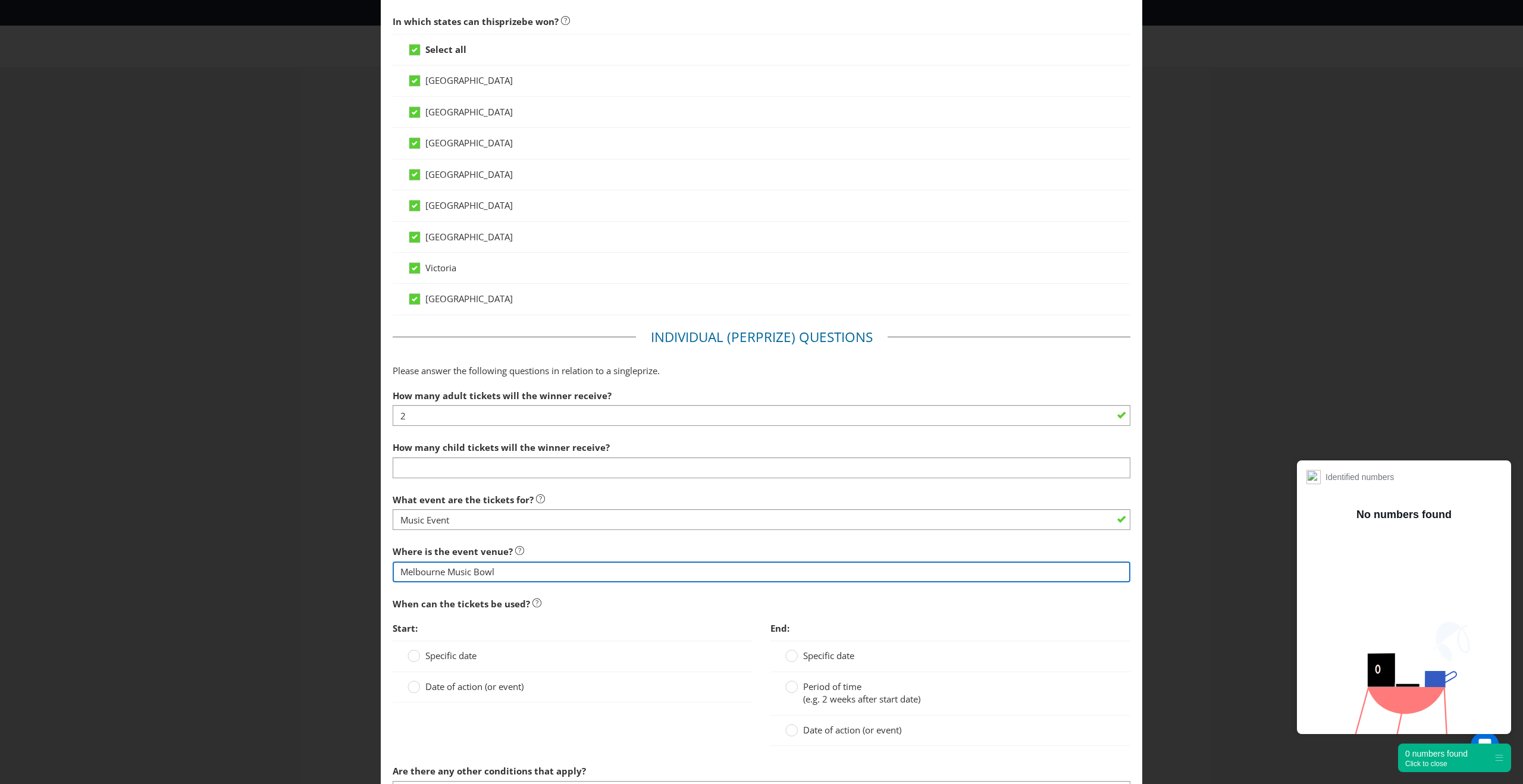
scroll to position [390, 0]
type input "Melbourne Music Bowl"
click at [575, 668] on div "Specific date" at bounding box center [572, 655] width 360 height 31
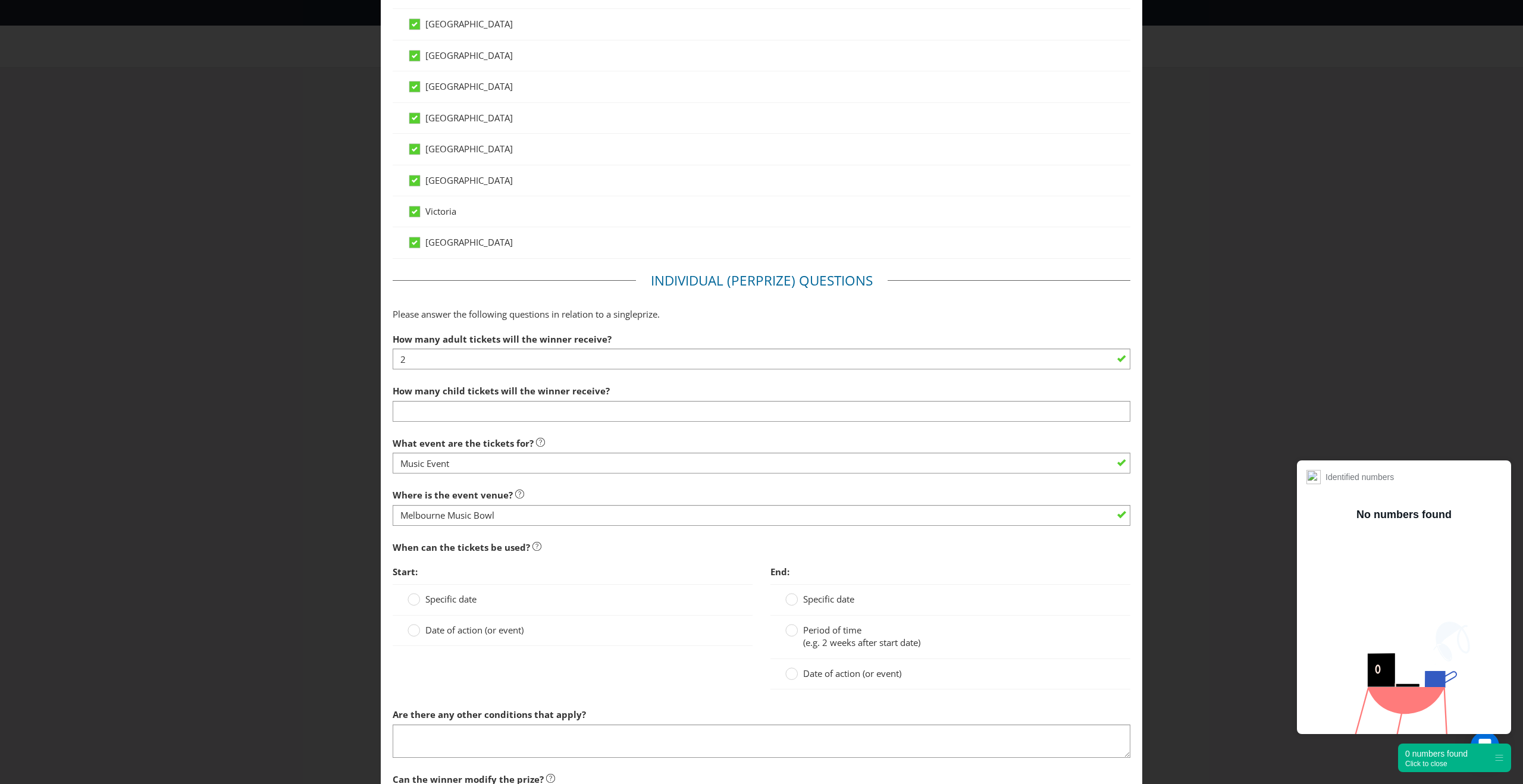
scroll to position [447, 0]
click at [478, 626] on span "Date of action (or event)" at bounding box center [475, 629] width 98 height 12
click at [0, 0] on input "Date of action (or event)" at bounding box center [0, 0] width 0 height 0
click at [579, 658] on input "text" at bounding box center [584, 654] width 330 height 21
type input "event"
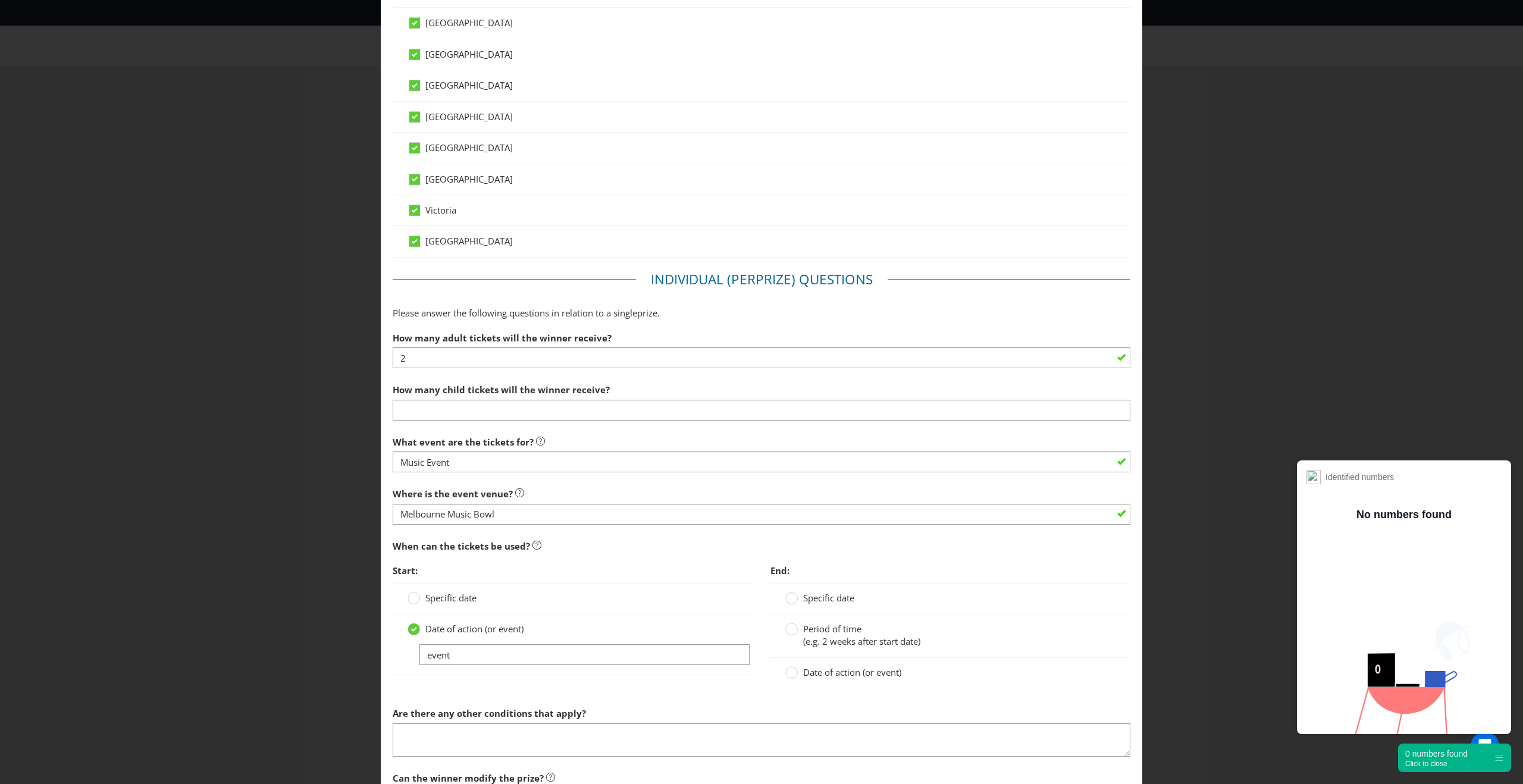
click at [836, 677] on span "Date of action (or event)" at bounding box center [852, 672] width 98 height 12
click at [0, 0] on input "Date of action (or event)" at bounding box center [0, 0] width 0 height 0
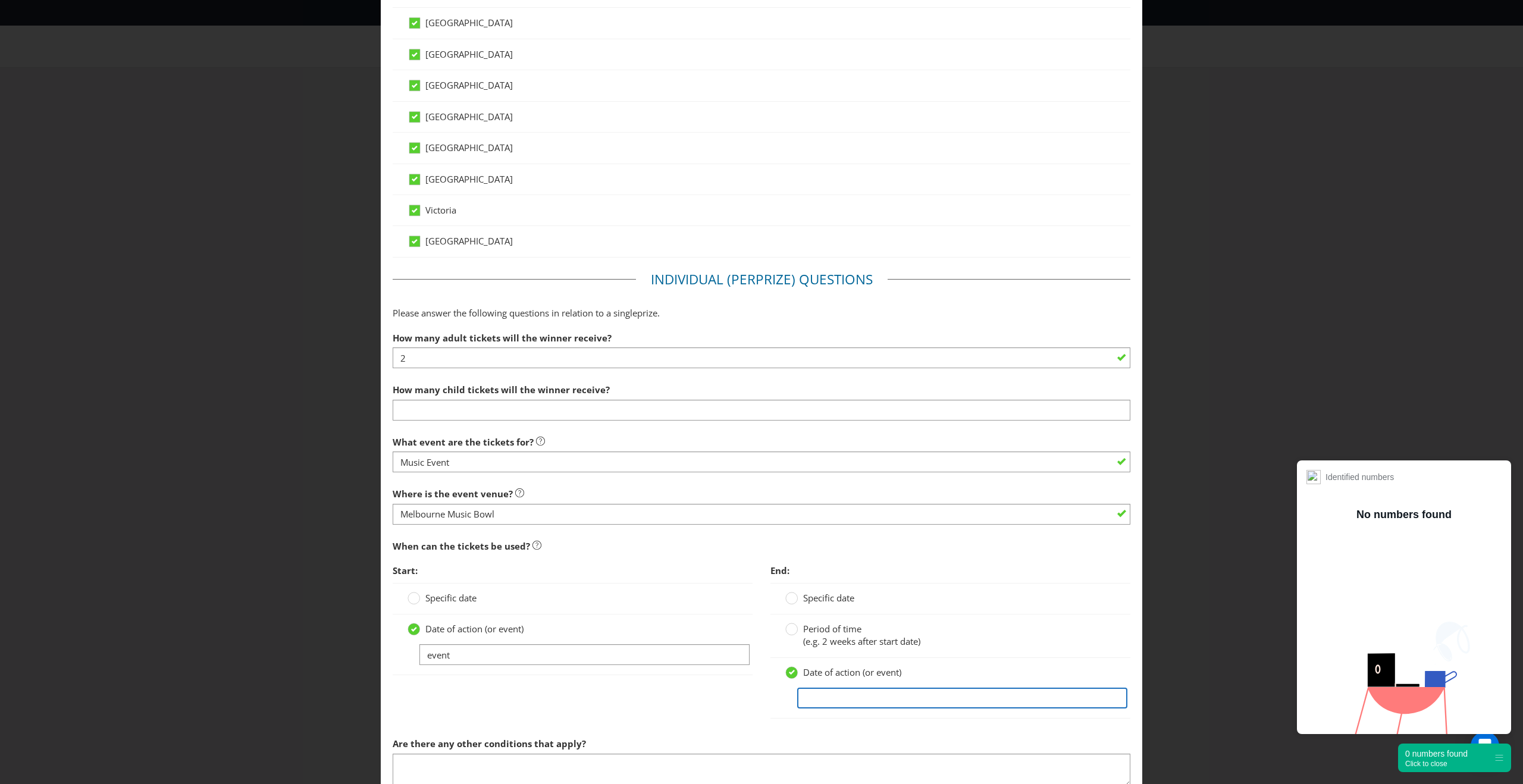
click at [849, 692] on input "text" at bounding box center [962, 698] width 330 height 21
type input "event"
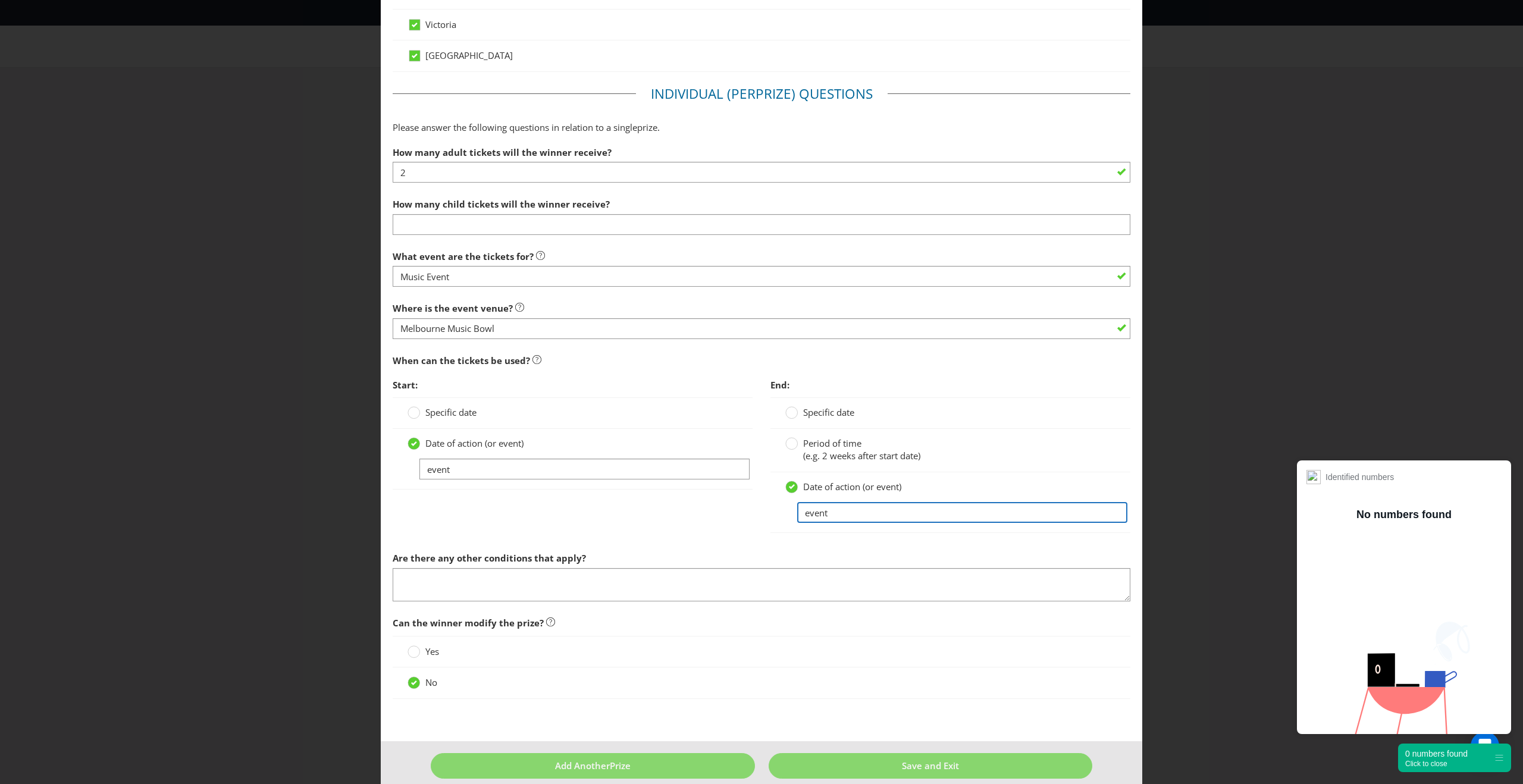
scroll to position [648, 0]
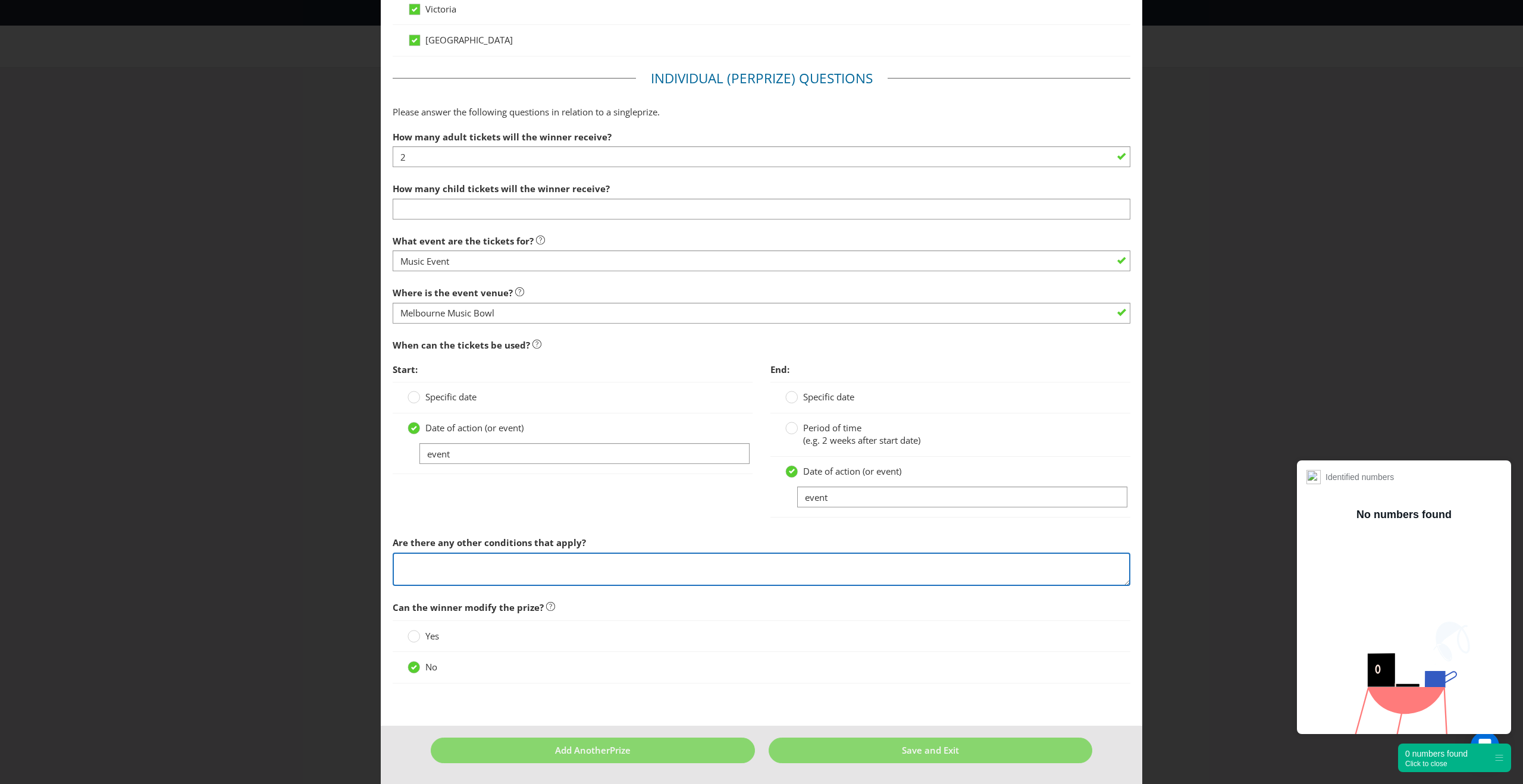
click at [641, 574] on textarea at bounding box center [761, 569] width 738 height 34
type textarea "!"
type textarea "18+ event only"
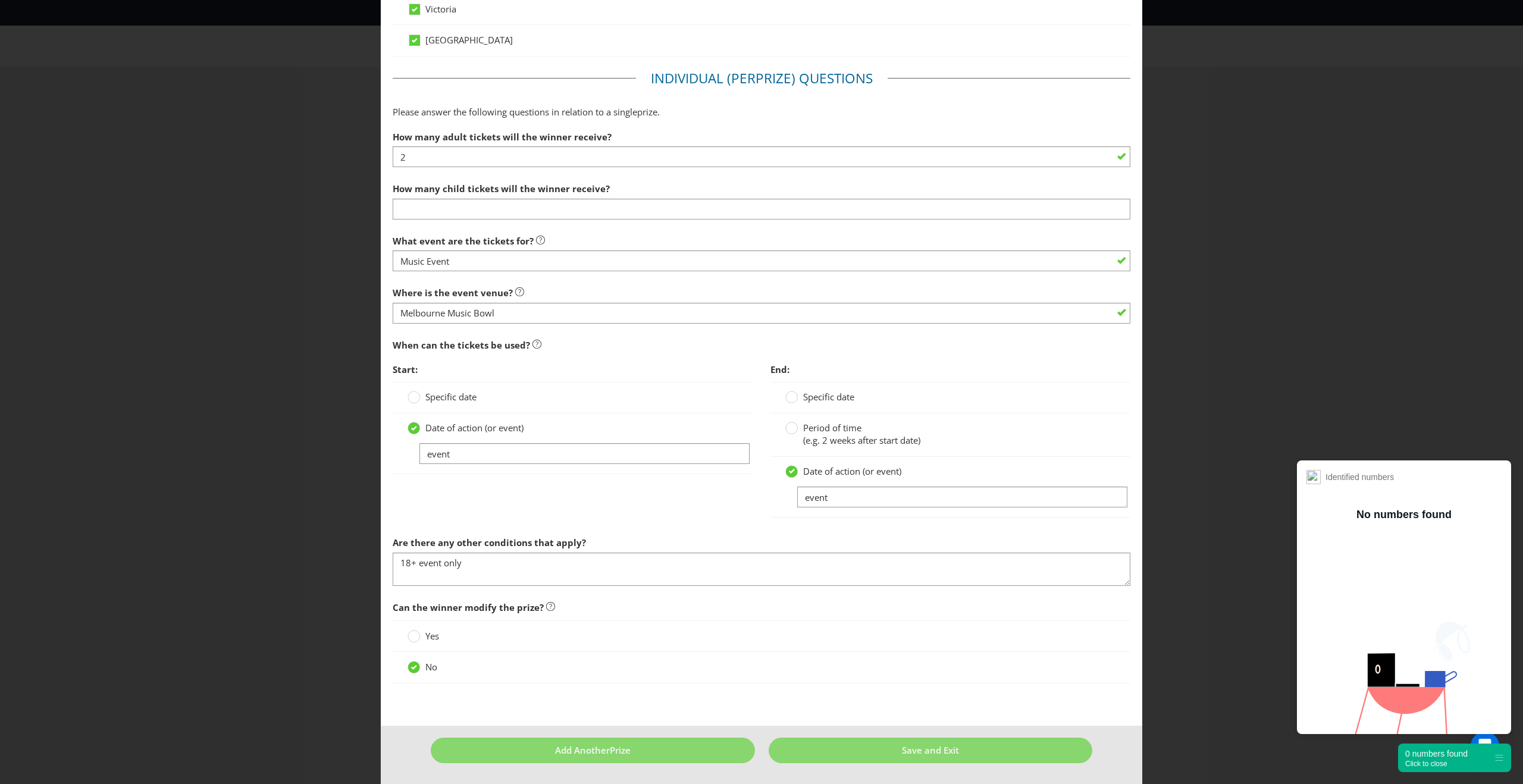
click at [745, 609] on span "Can the winner modify the prize?" at bounding box center [761, 607] width 738 height 25
click at [812, 751] on button "Save and Exit" at bounding box center [930, 750] width 324 height 26
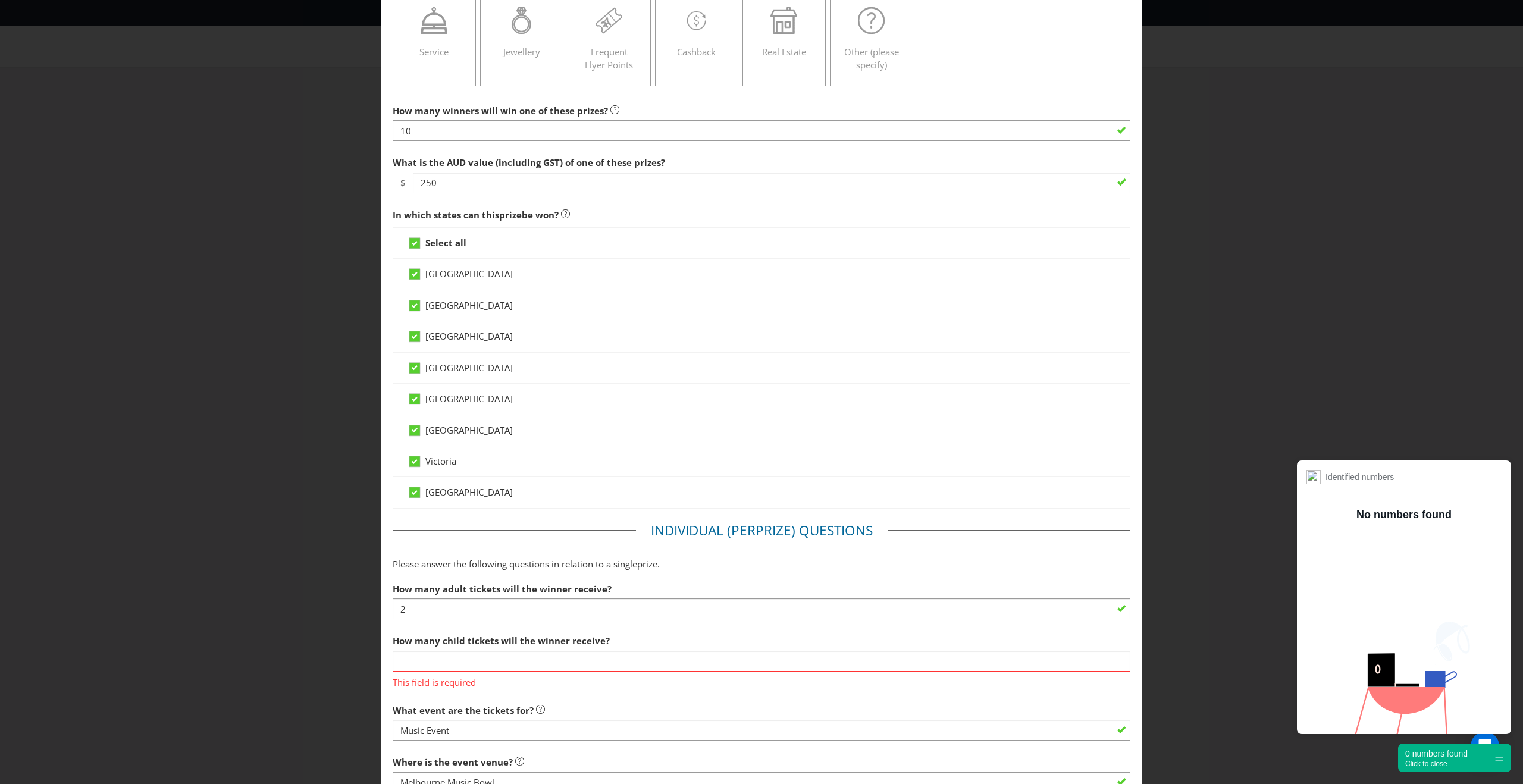
scroll to position [197, 0]
click at [512, 666] on input "number" at bounding box center [761, 660] width 738 height 21
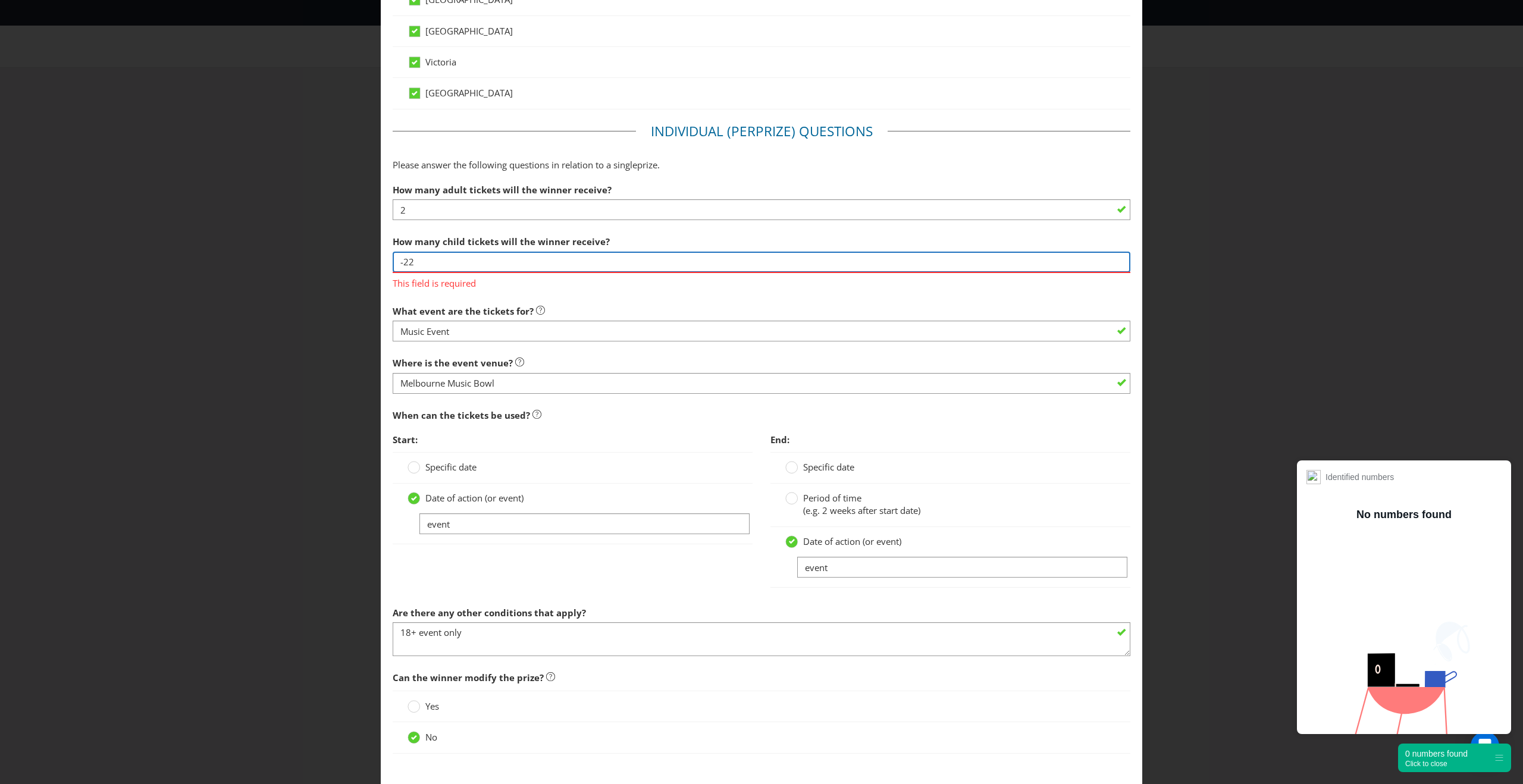
scroll to position [665, 0]
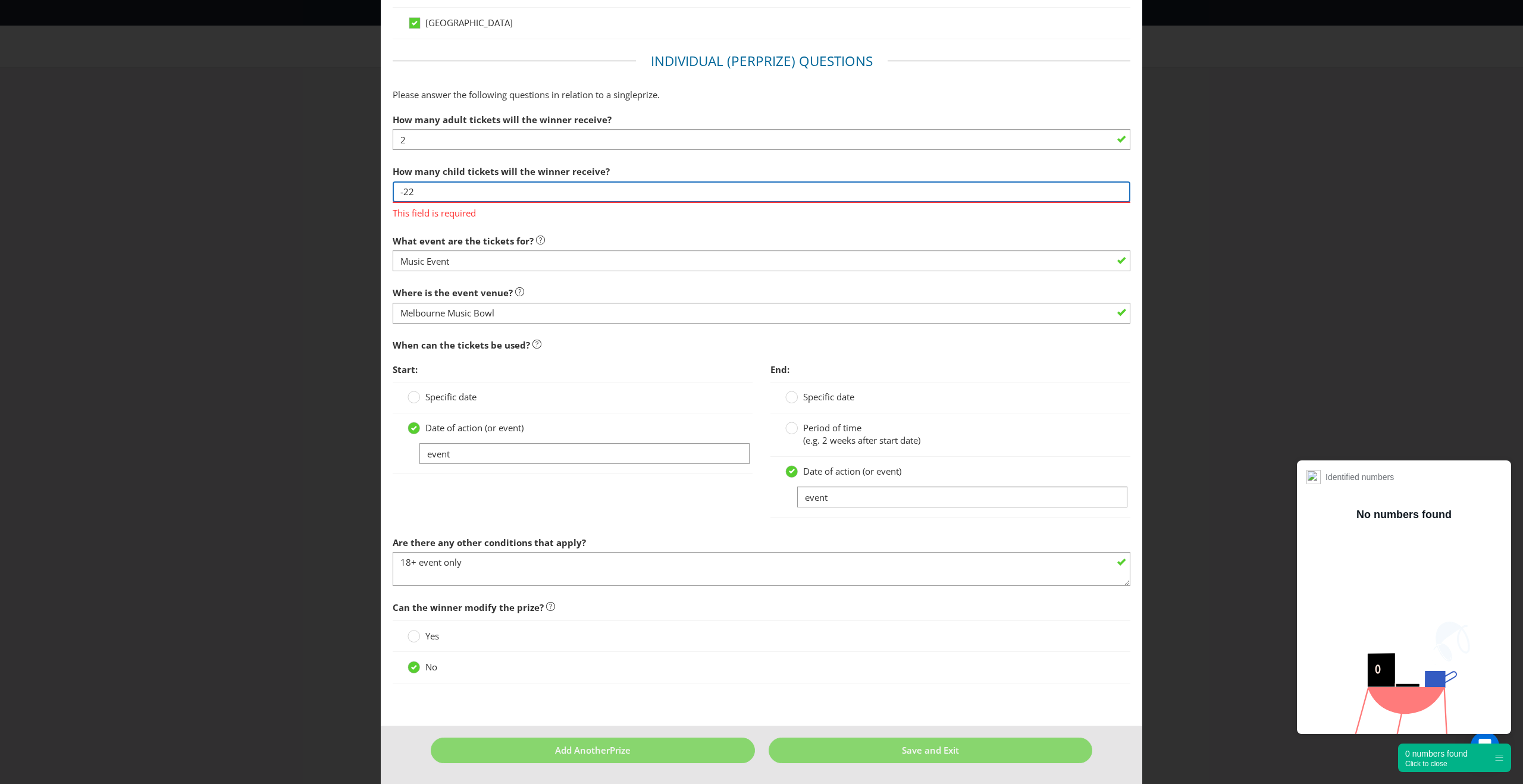
type input "-2"
type input "0"
click at [459, 686] on div at bounding box center [761, 687] width 738 height 6
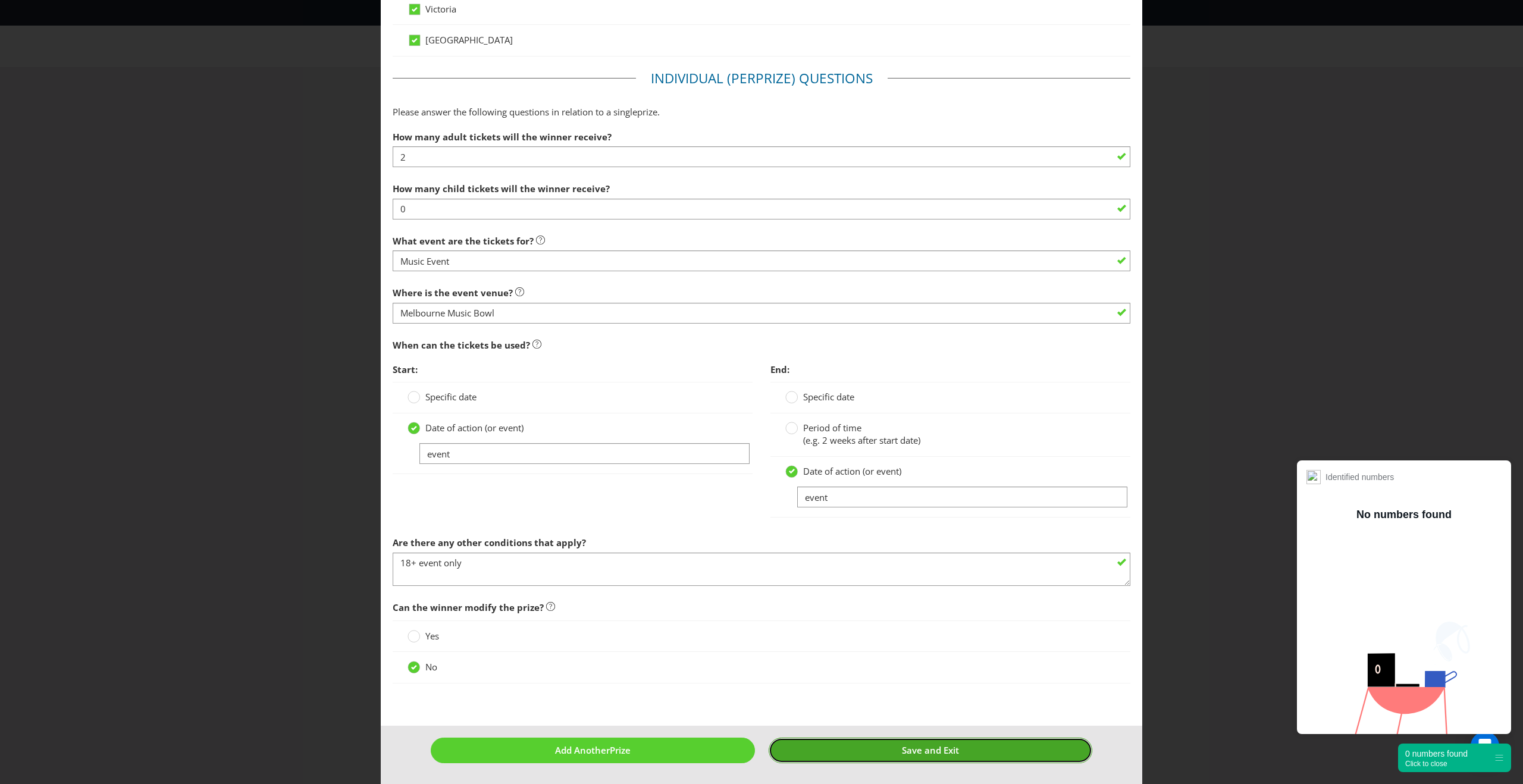
click at [837, 750] on button "Save and Exit" at bounding box center [930, 750] width 324 height 26
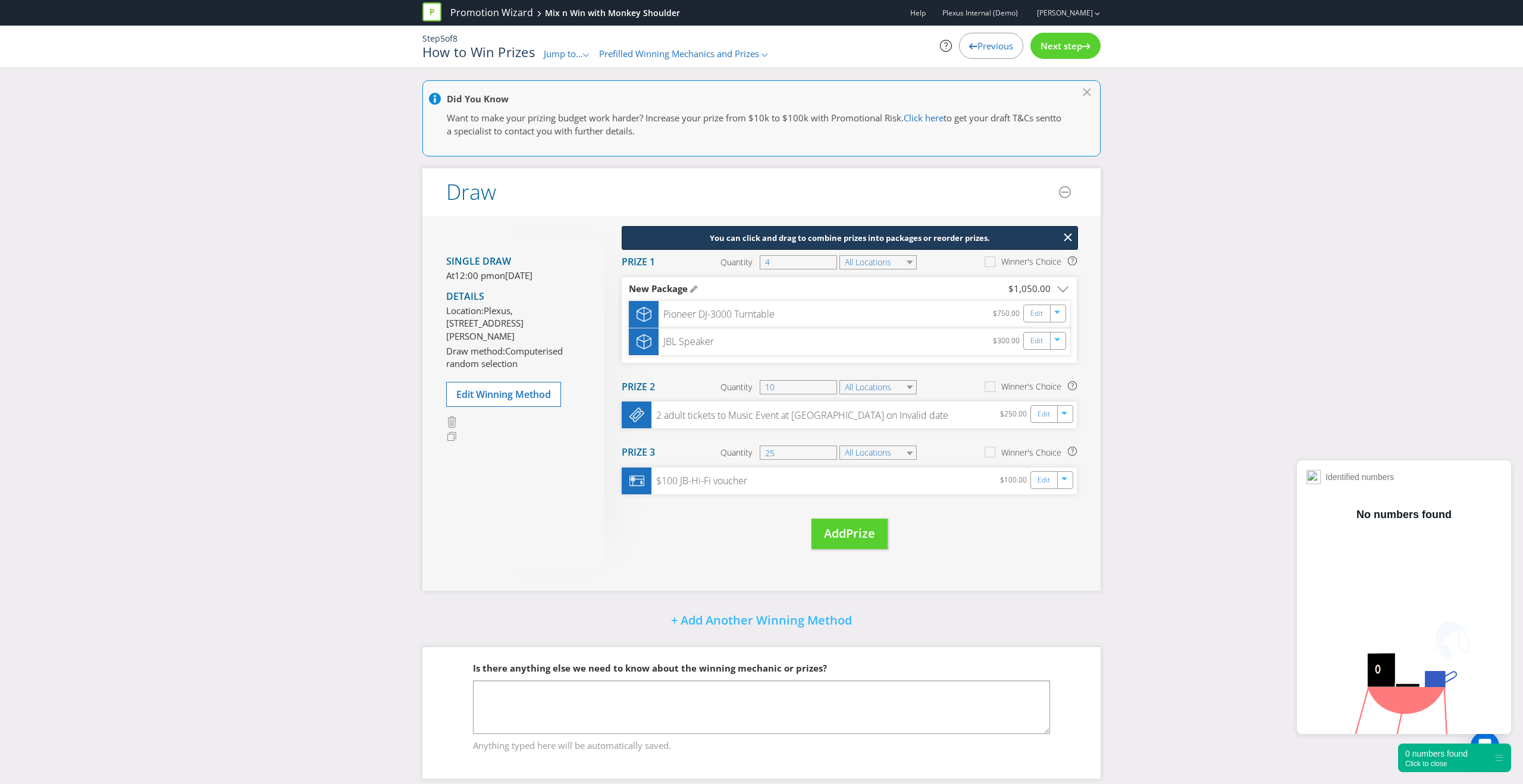
click at [1065, 44] on span "Next step" at bounding box center [1060, 46] width 41 height 12
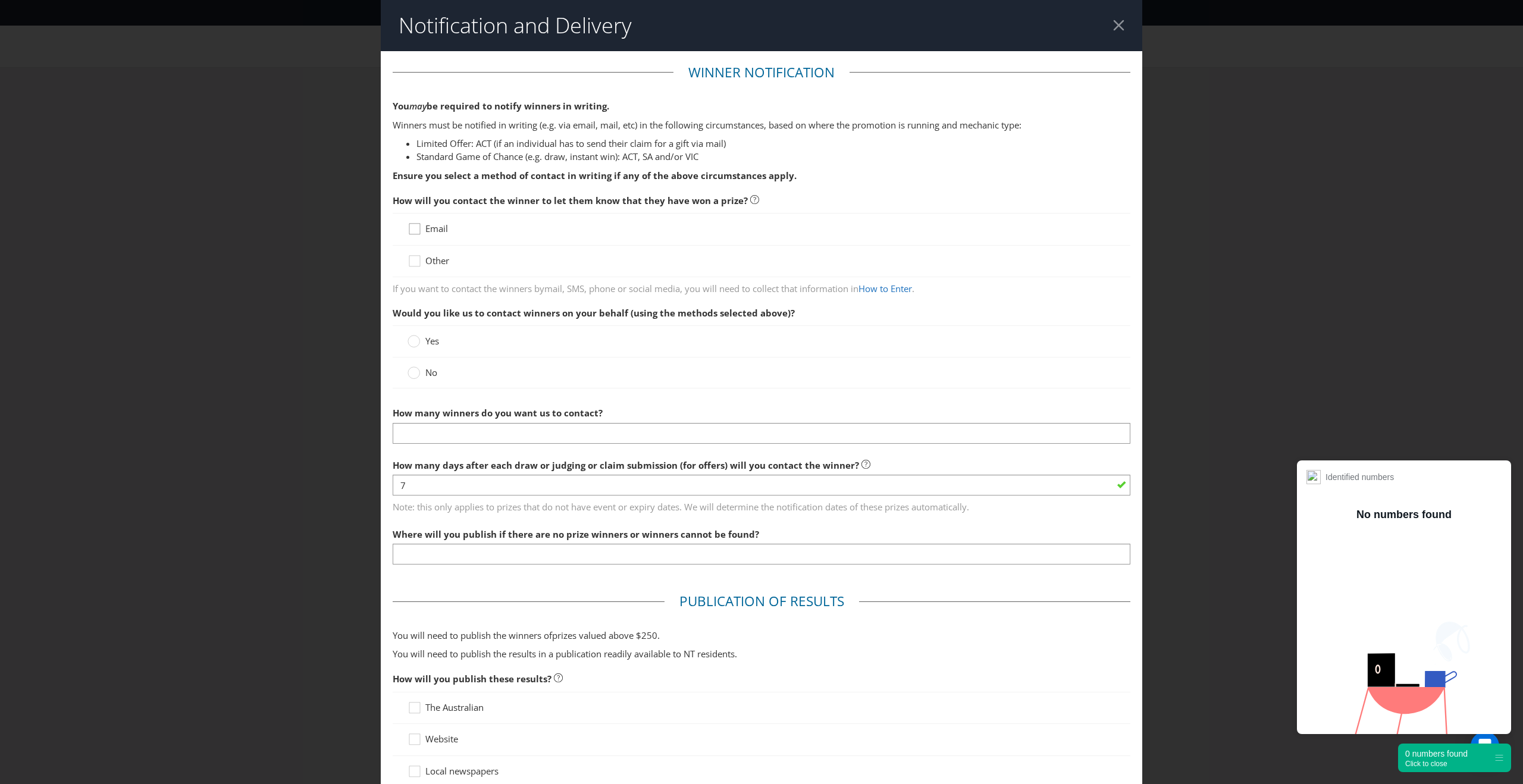
click at [419, 226] on icon at bounding box center [416, 231] width 18 height 18
click at [0, 0] on input "Email" at bounding box center [0, 0] width 0 height 0
click at [416, 368] on div at bounding box center [414, 369] width 6 height 6
click at [0, 0] on input "No" at bounding box center [0, 0] width 0 height 0
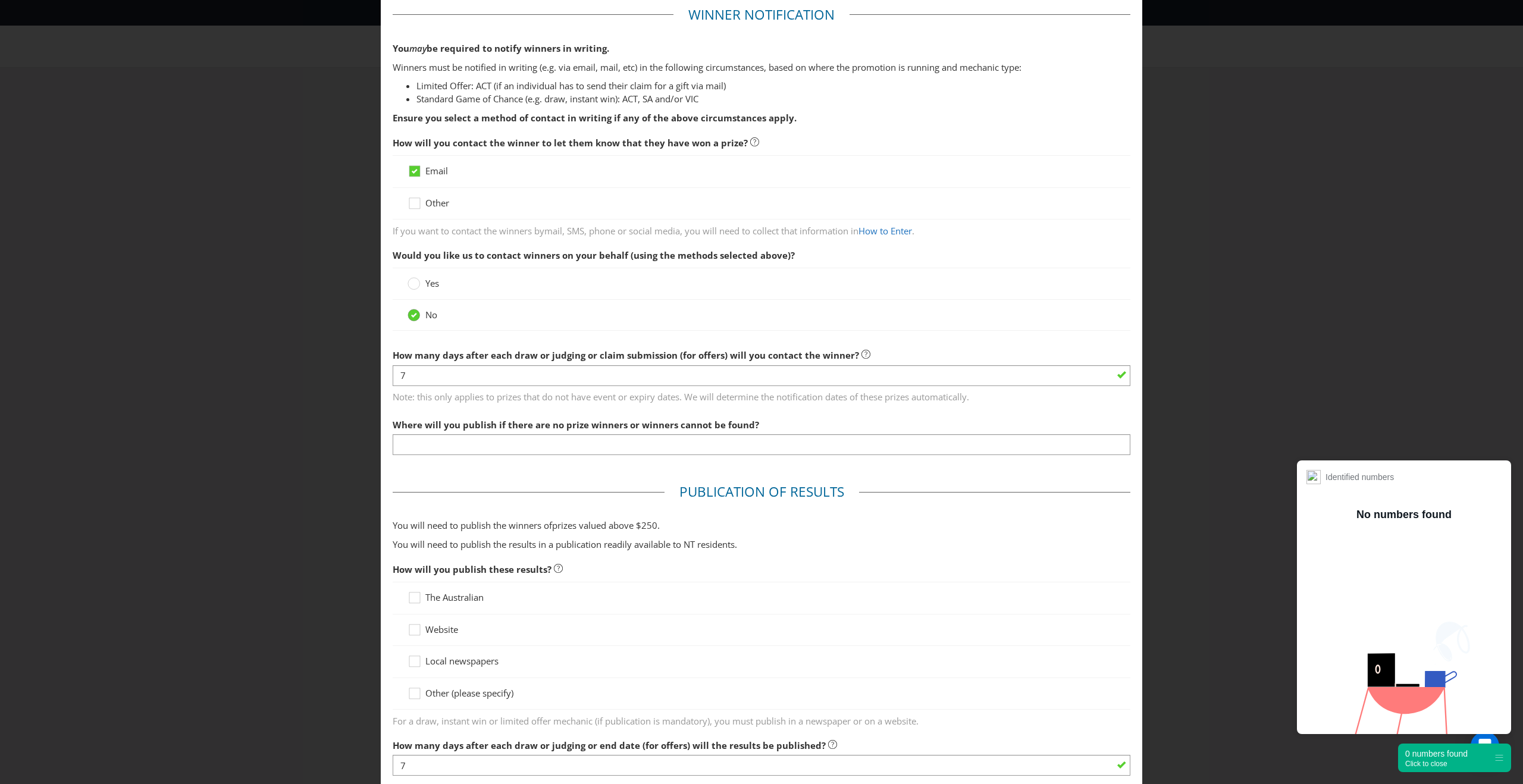
scroll to position [59, 0]
click at [428, 448] on input "text" at bounding box center [761, 443] width 738 height 21
type input "NA"
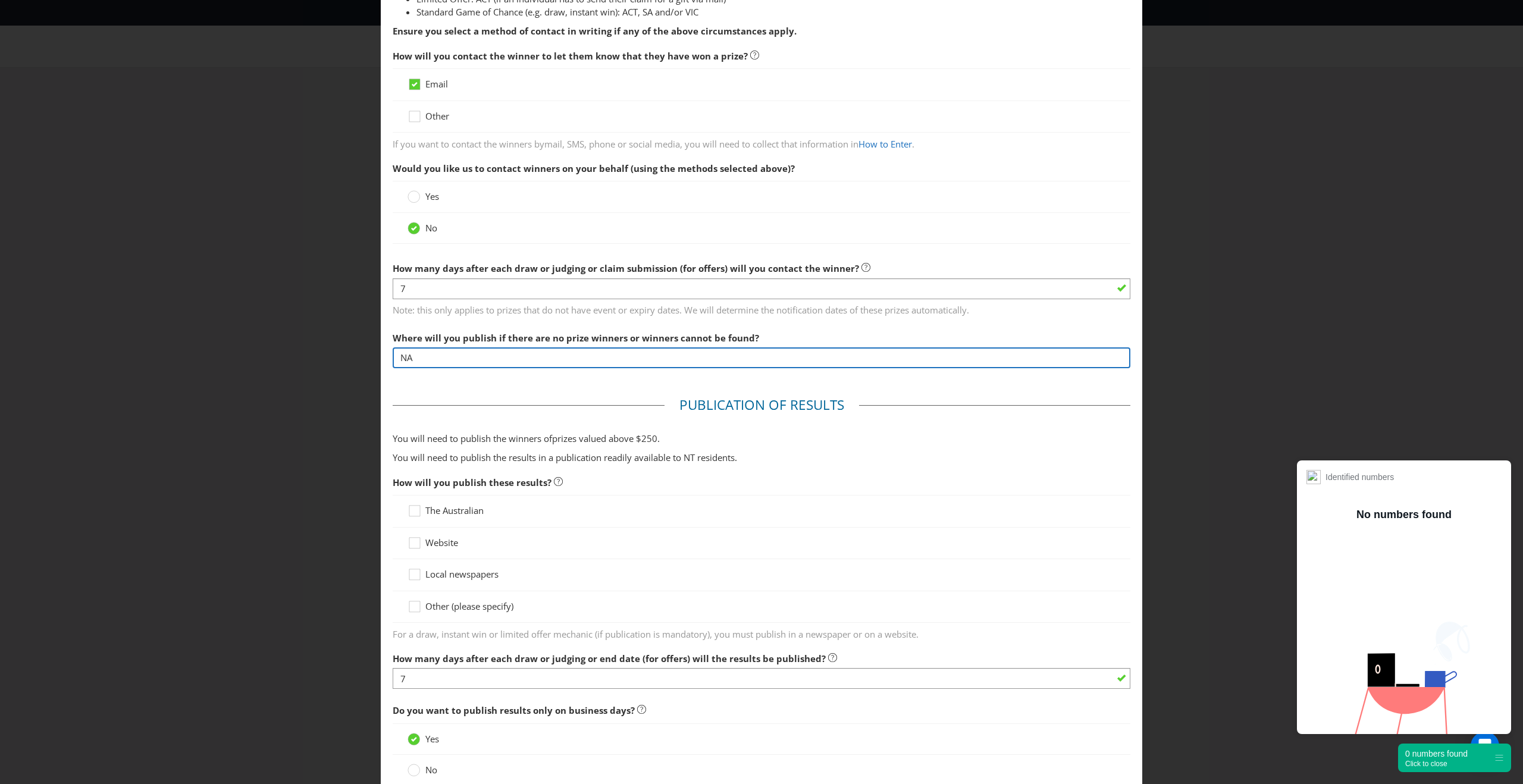
scroll to position [146, 0]
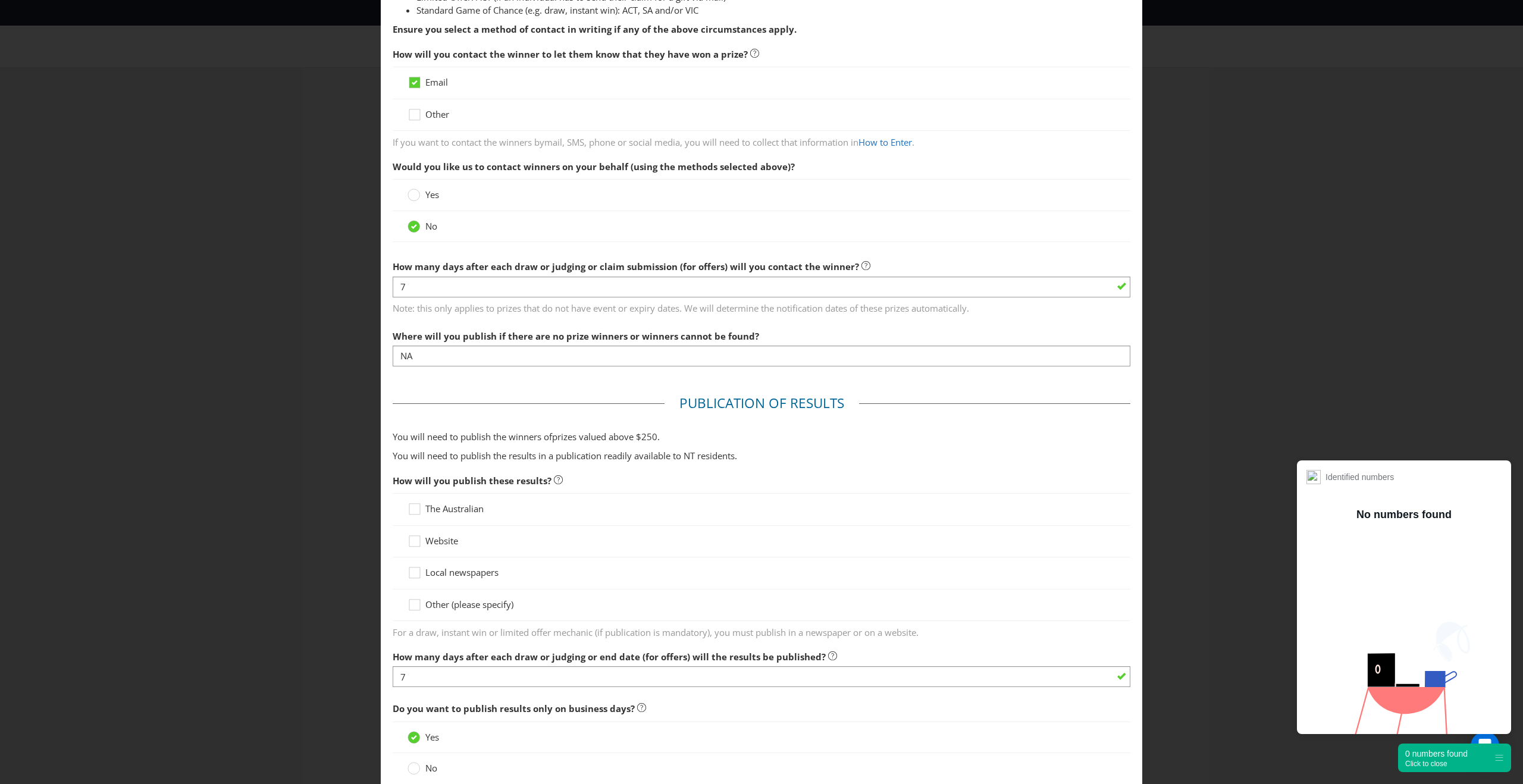
click at [529, 483] on span "How will you publish these results?" at bounding box center [472, 480] width 159 height 12
click at [419, 505] on icon at bounding box center [416, 511] width 18 height 18
click at [0, 0] on input "The Australian" at bounding box center [0, 0] width 0 height 0
click at [418, 542] on icon at bounding box center [416, 544] width 18 height 18
click at [0, 0] on input "Website" at bounding box center [0, 0] width 0 height 0
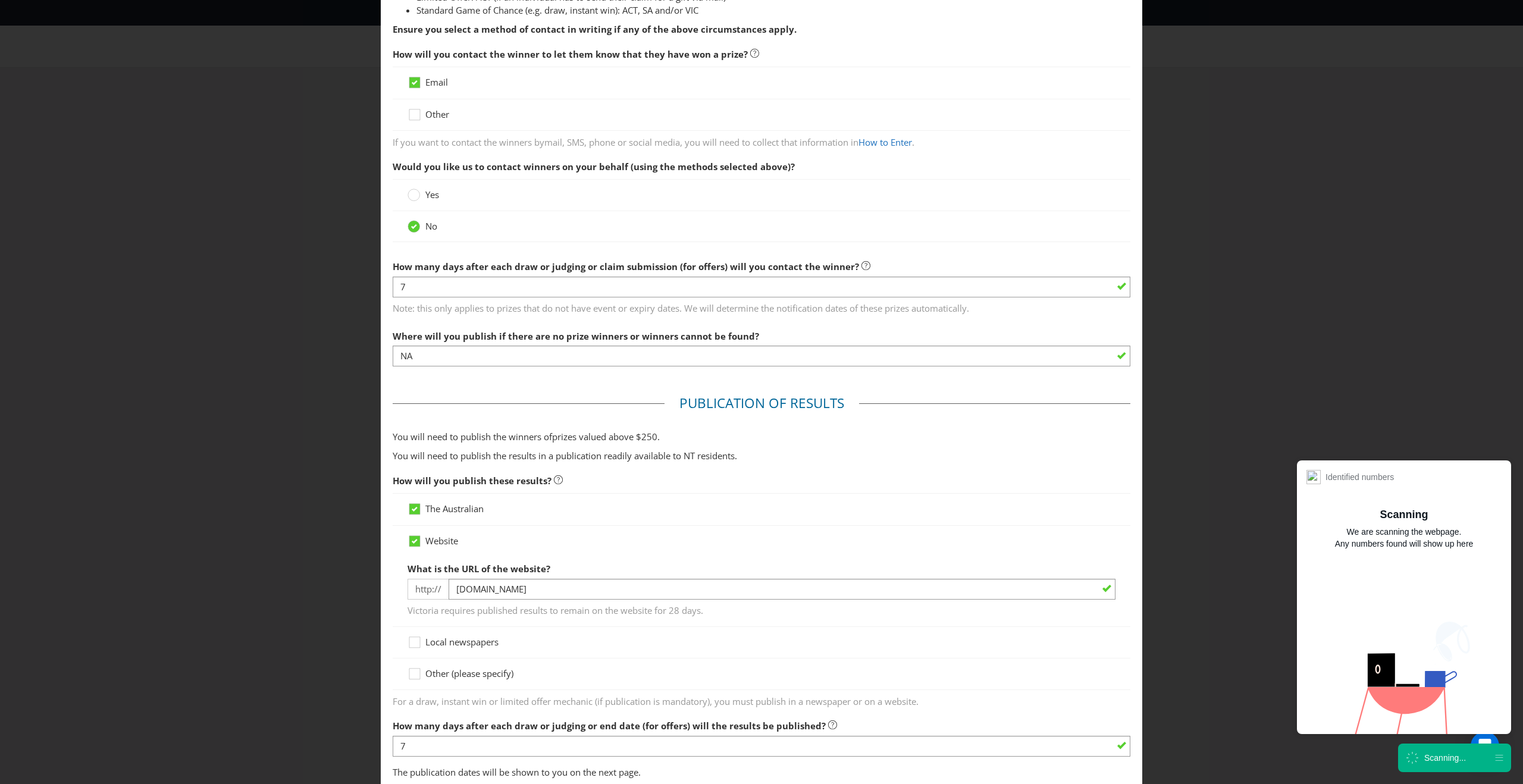
click at [448, 502] on div "The Australian" at bounding box center [761, 509] width 738 height 32
click at [449, 517] on div "The Australian" at bounding box center [761, 509] width 738 height 32
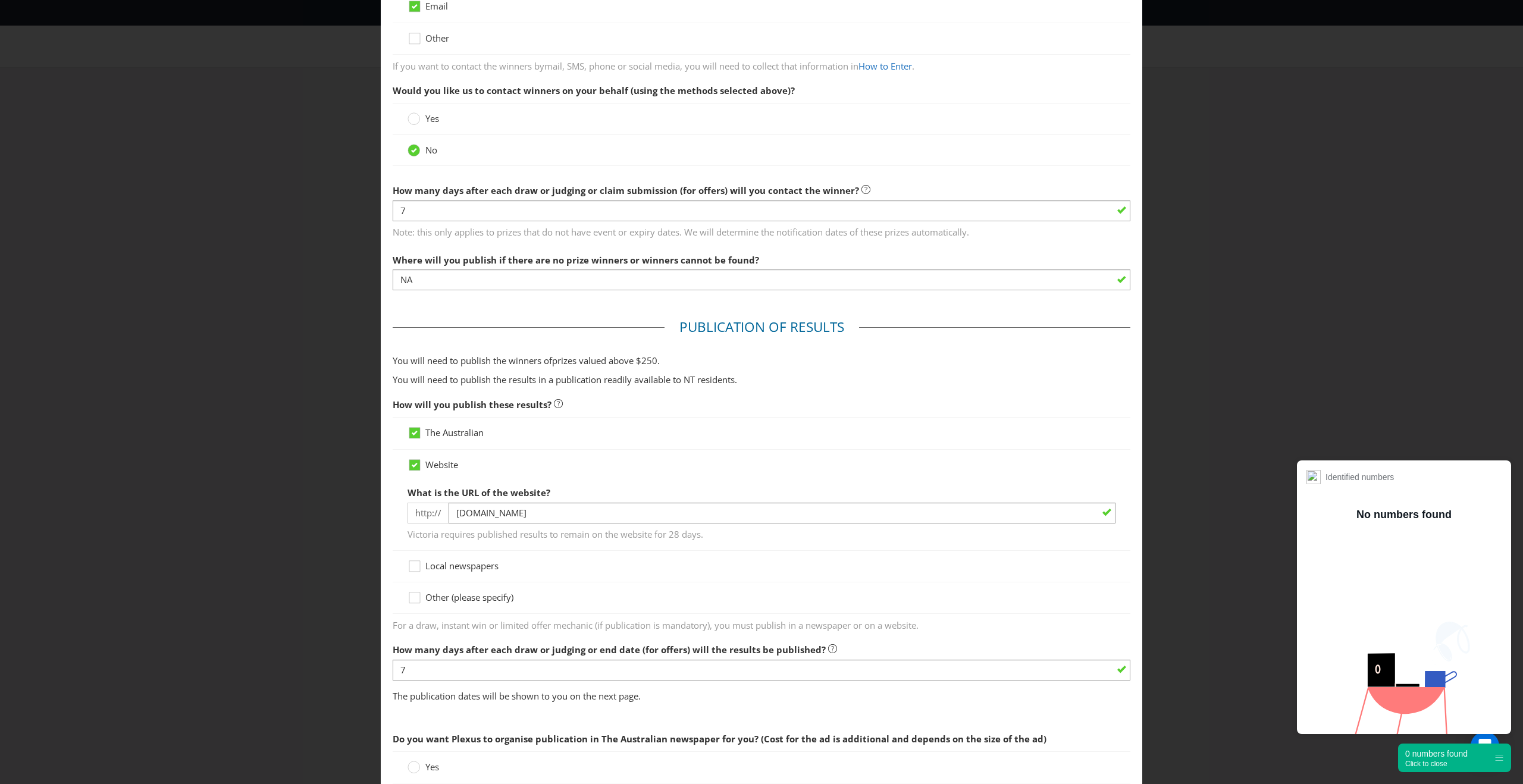
scroll to position [226, 0]
click at [413, 428] on icon at bounding box center [415, 429] width 6 height 5
click at [0, 0] on input "The Australian" at bounding box center [0, 0] width 0 height 0
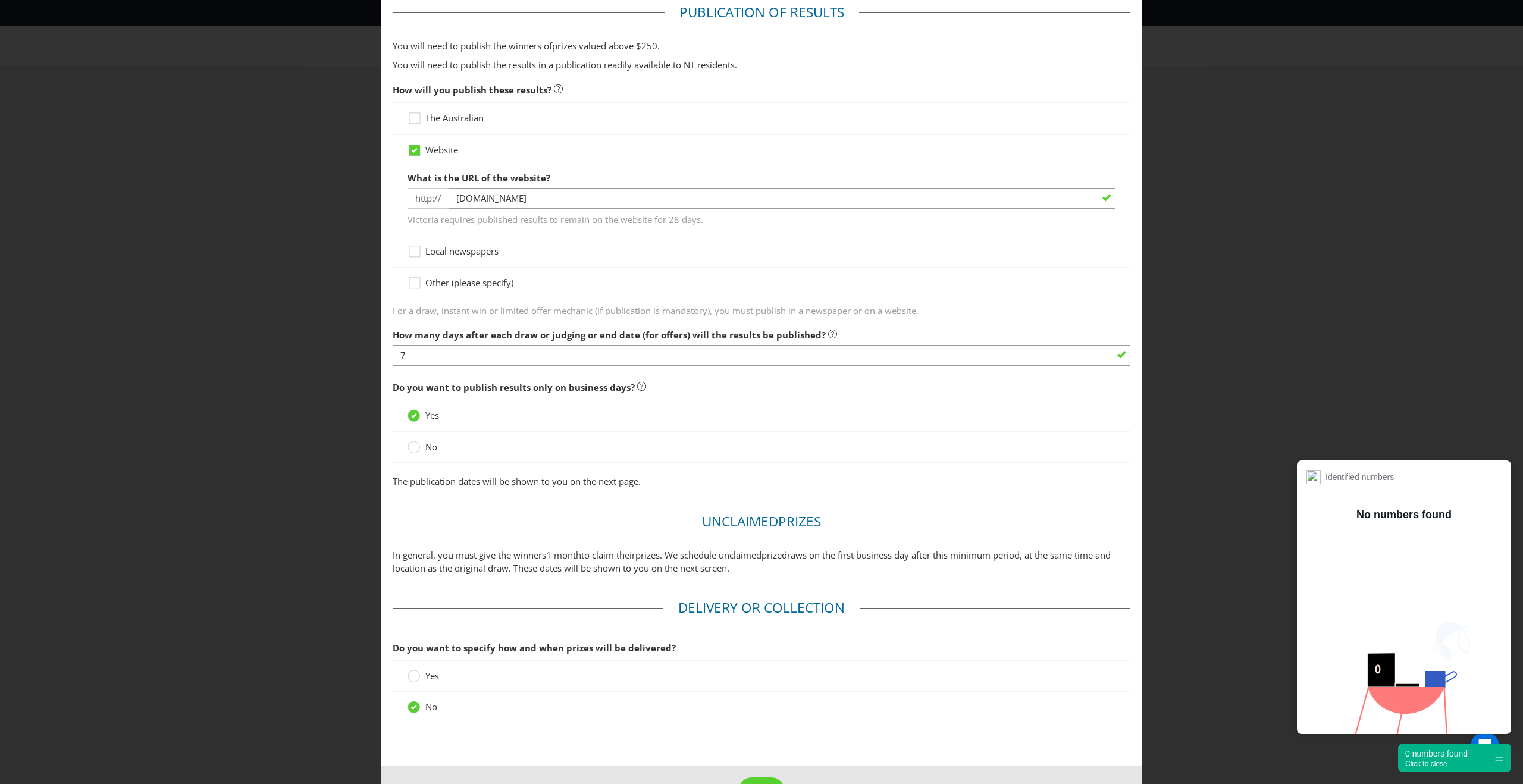
scroll to position [579, 0]
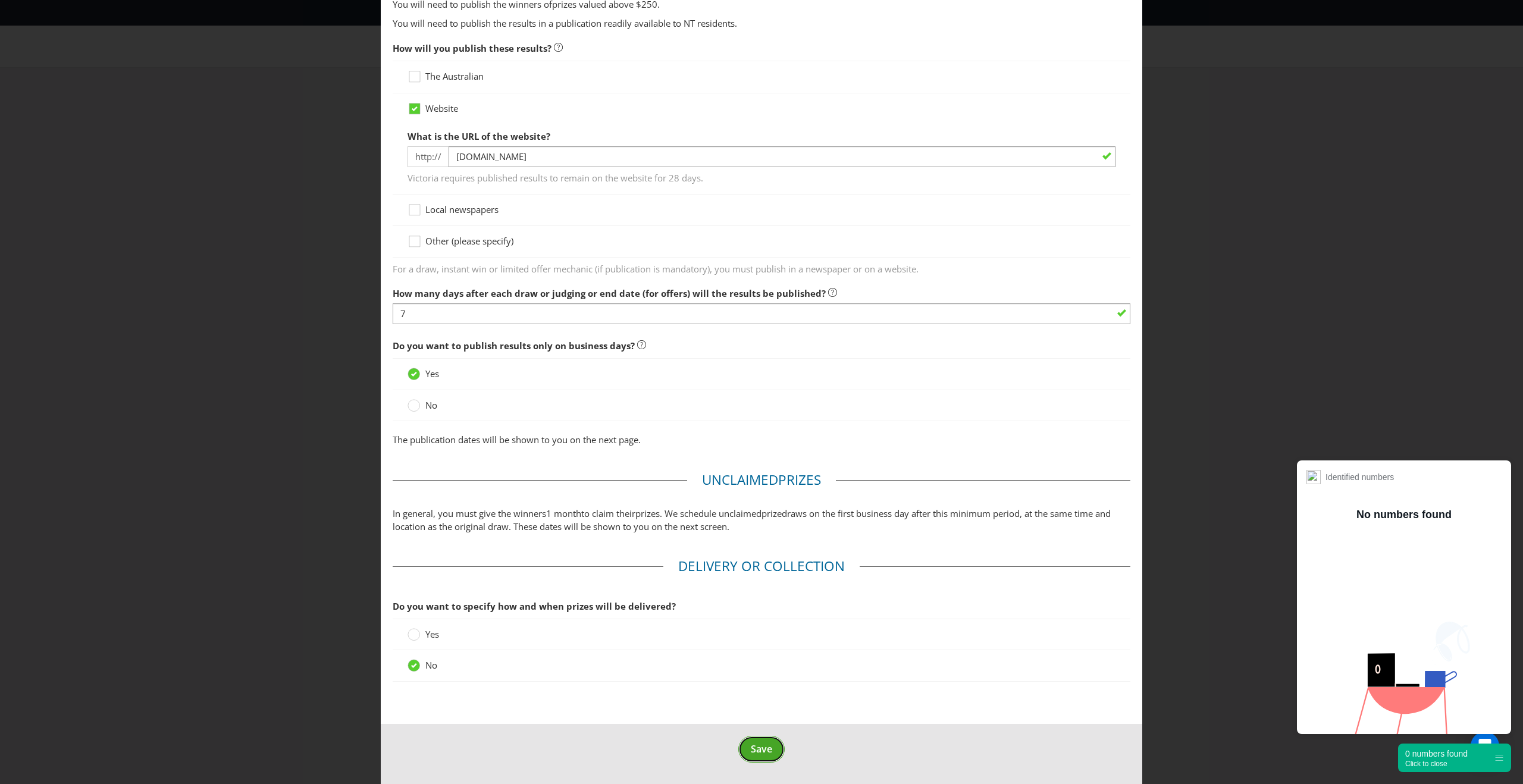
click at [756, 750] on span "Save" at bounding box center [762, 749] width 22 height 13
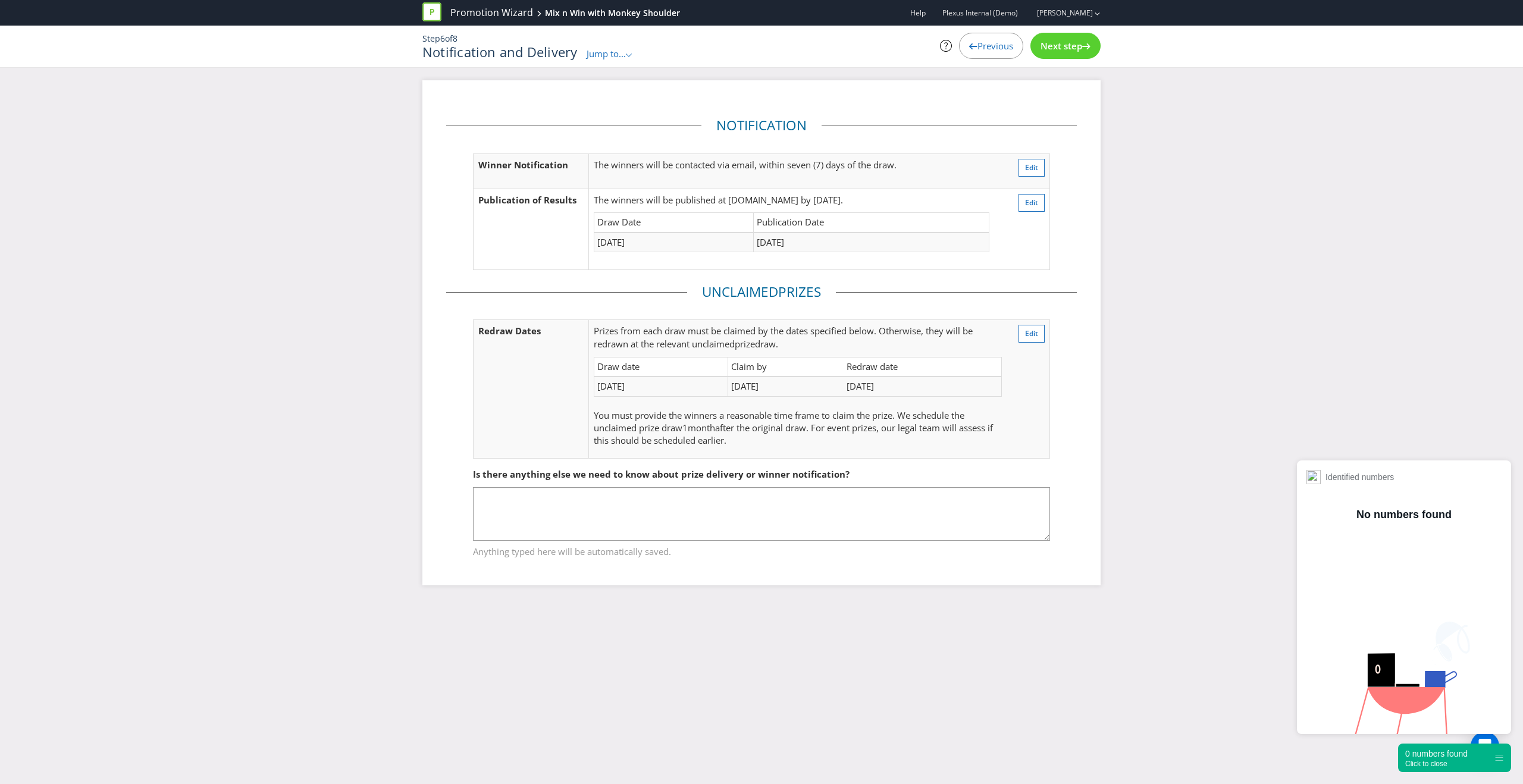
click at [1056, 49] on span "Next step" at bounding box center [1060, 46] width 41 height 12
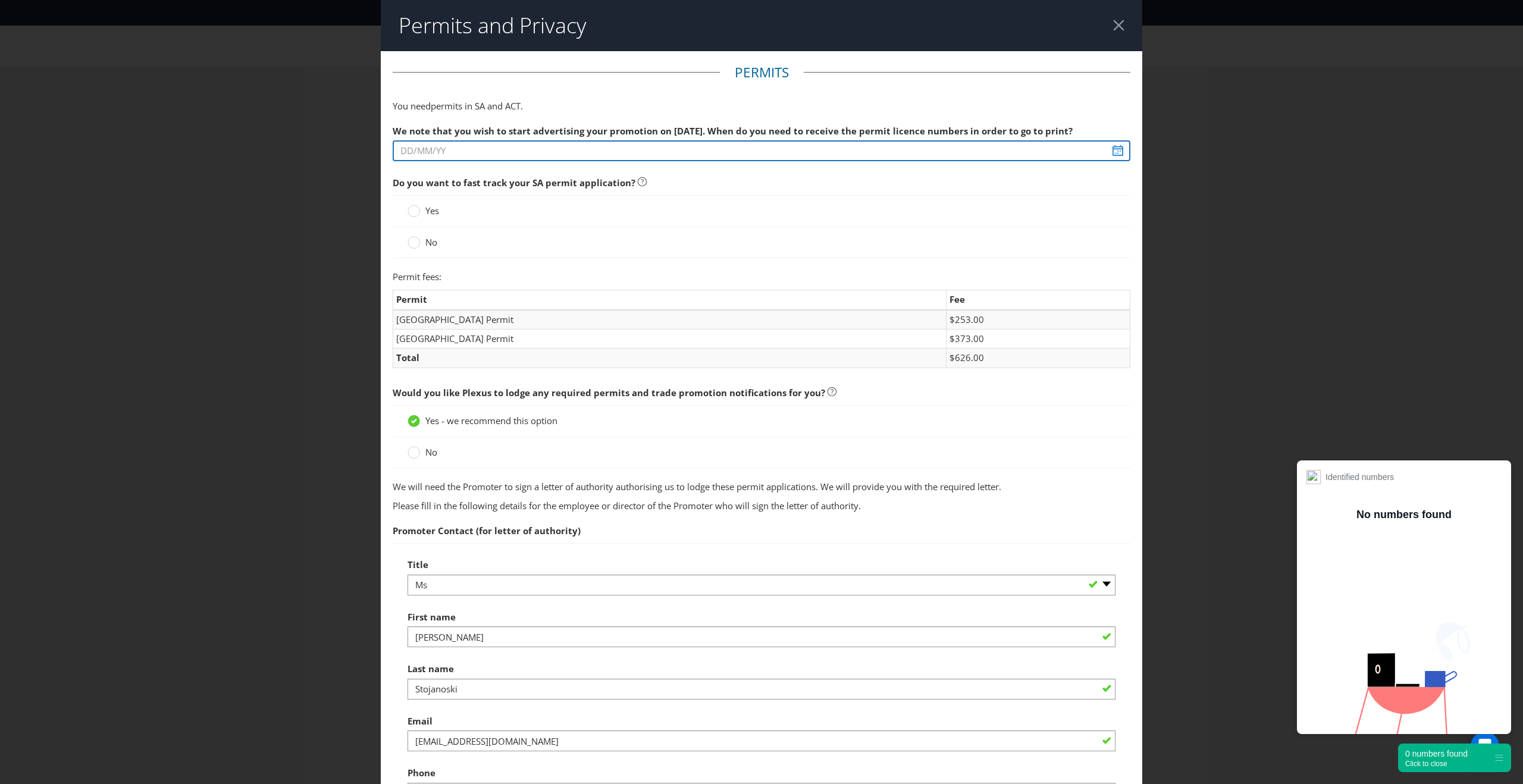
click at [800, 152] on input "text" at bounding box center [761, 150] width 738 height 21
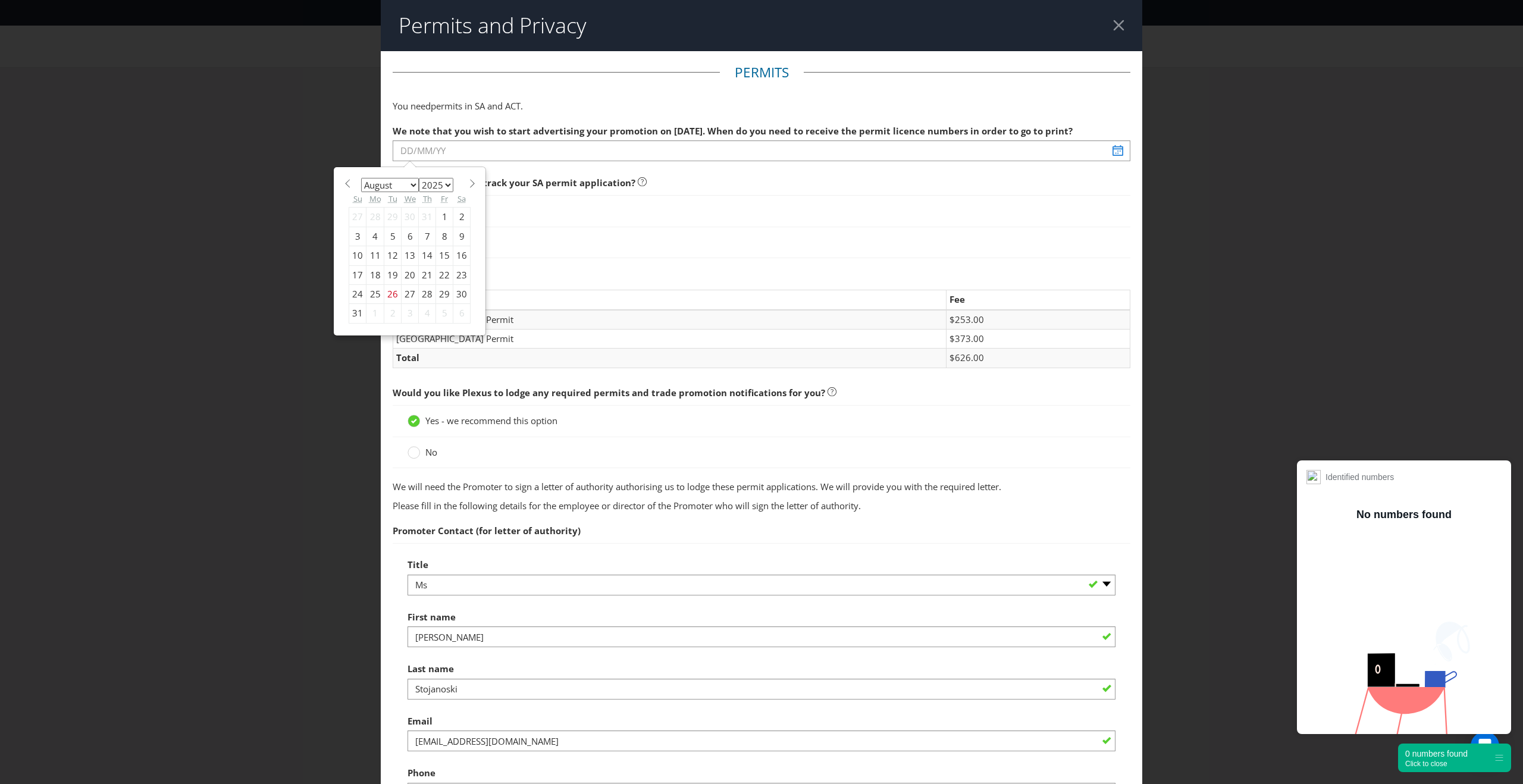
click at [395, 187] on select "January February March April May June July August September October November De…" at bounding box center [390, 185] width 58 height 14
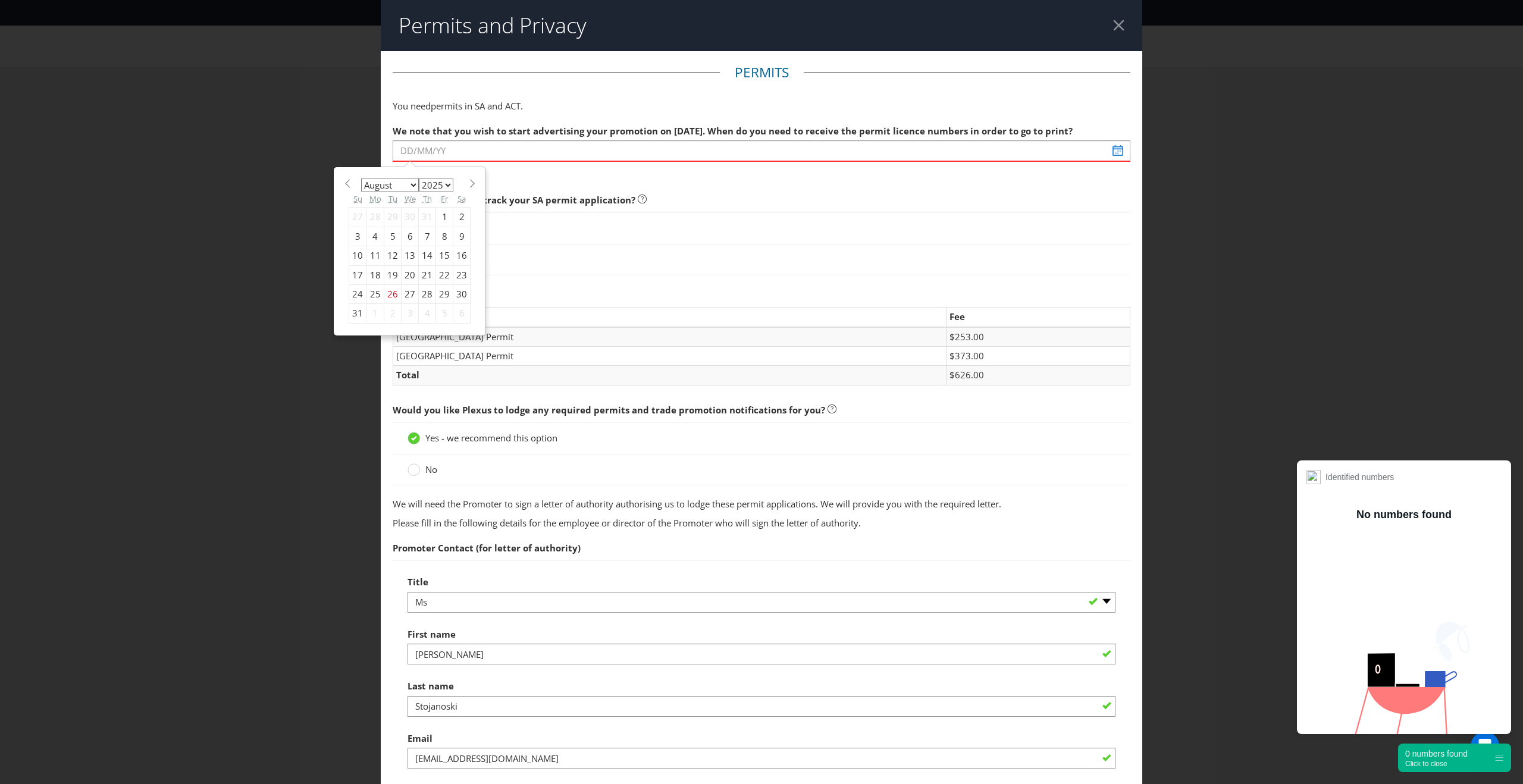
click at [473, 185] on span at bounding box center [472, 183] width 9 height 9
select select "8"
click at [375, 236] on div "8" at bounding box center [376, 236] width 18 height 19
type input "[DATE]"
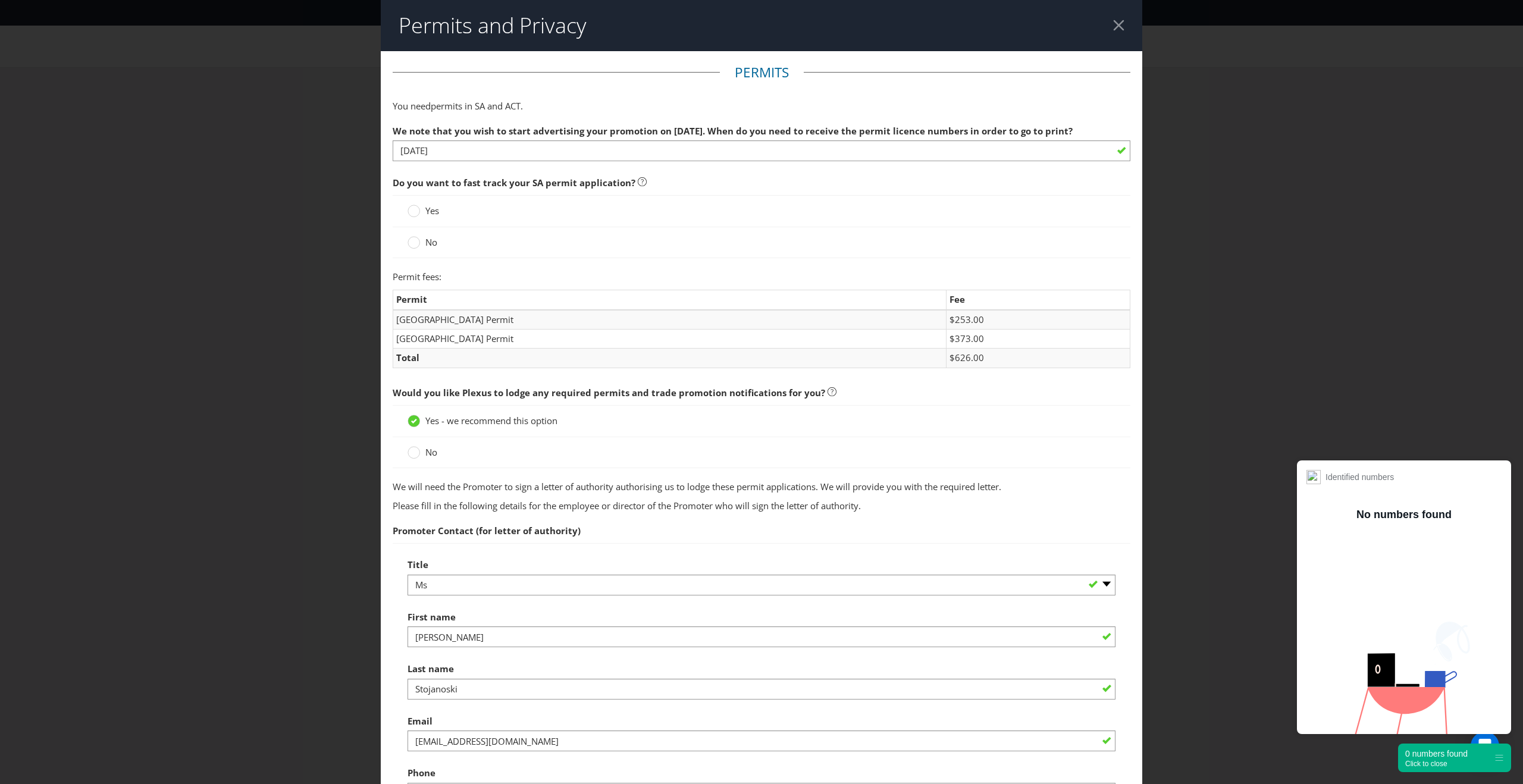
click at [427, 240] on span "No" at bounding box center [431, 242] width 12 height 12
click at [0, 0] on input "No" at bounding box center [0, 0] width 0 height 0
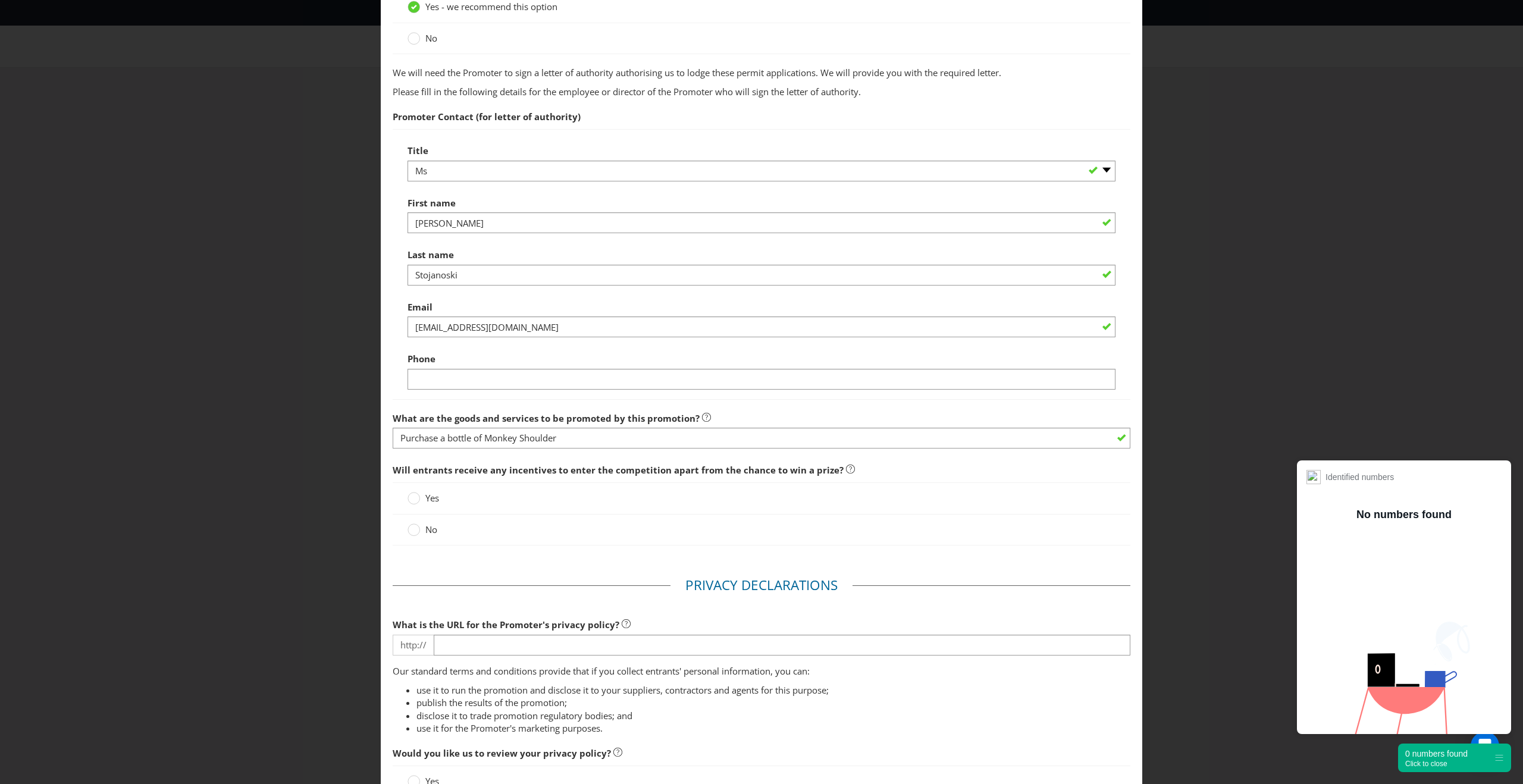
scroll to position [458, 0]
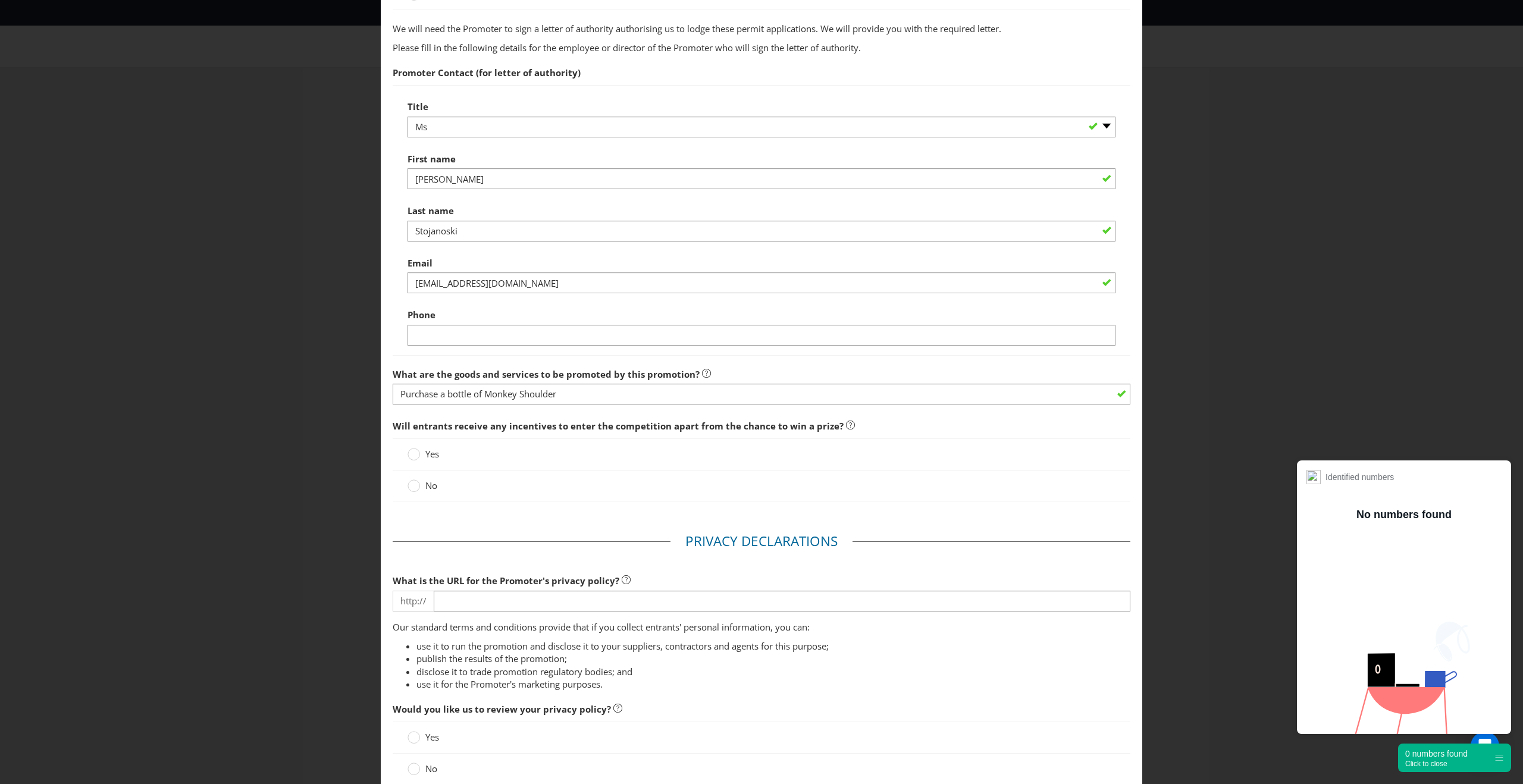
click at [425, 483] on span "No" at bounding box center [431, 485] width 12 height 12
click at [0, 0] on input "No" at bounding box center [0, 0] width 0 height 0
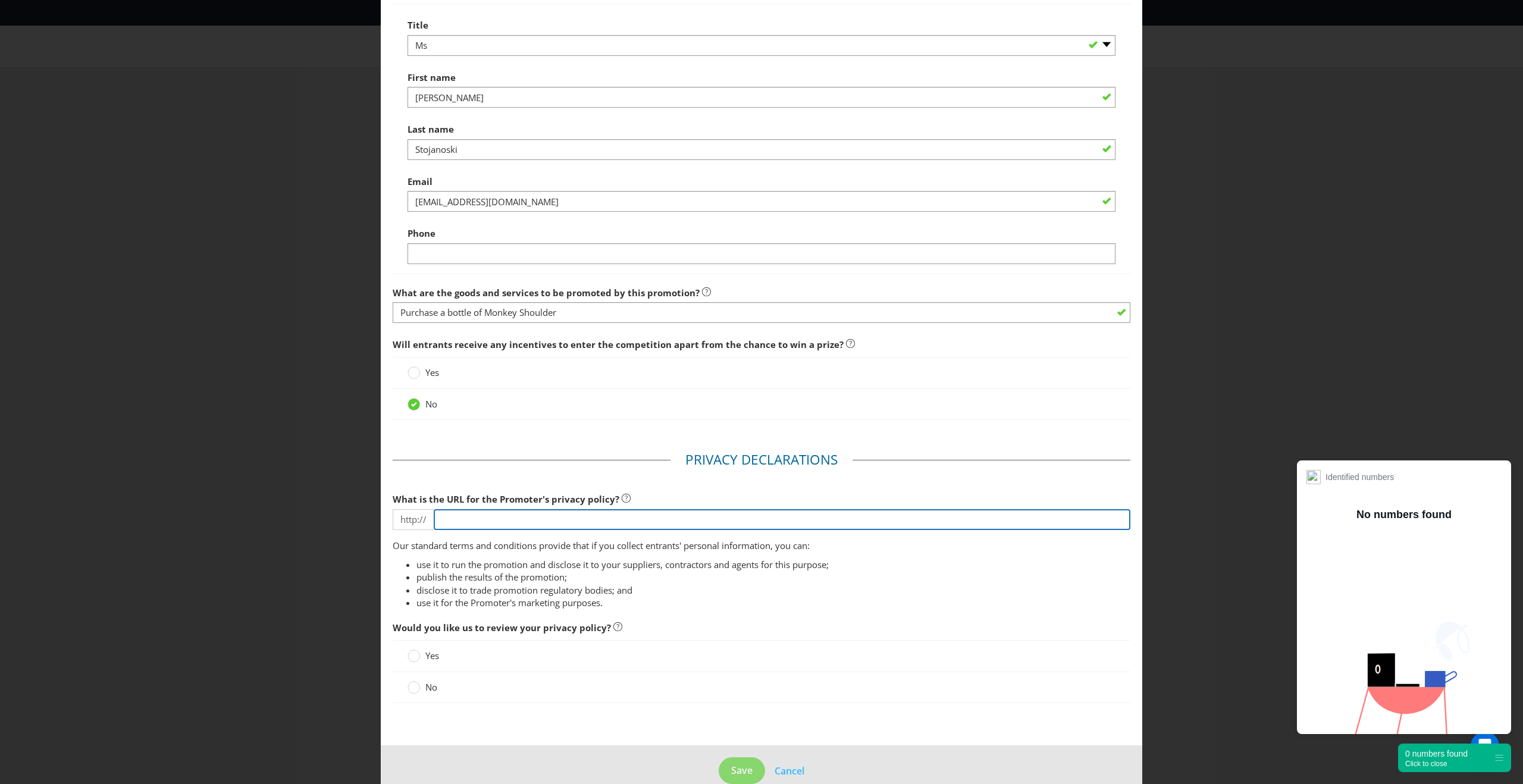
click at [464, 516] on input "text" at bounding box center [782, 519] width 697 height 21
type input "[DOMAIN_NAME]"
click at [416, 691] on circle at bounding box center [414, 688] width 12 height 12
click at [0, 0] on input "No" at bounding box center [0, 0] width 0 height 0
click at [741, 764] on span "Save" at bounding box center [742, 770] width 22 height 13
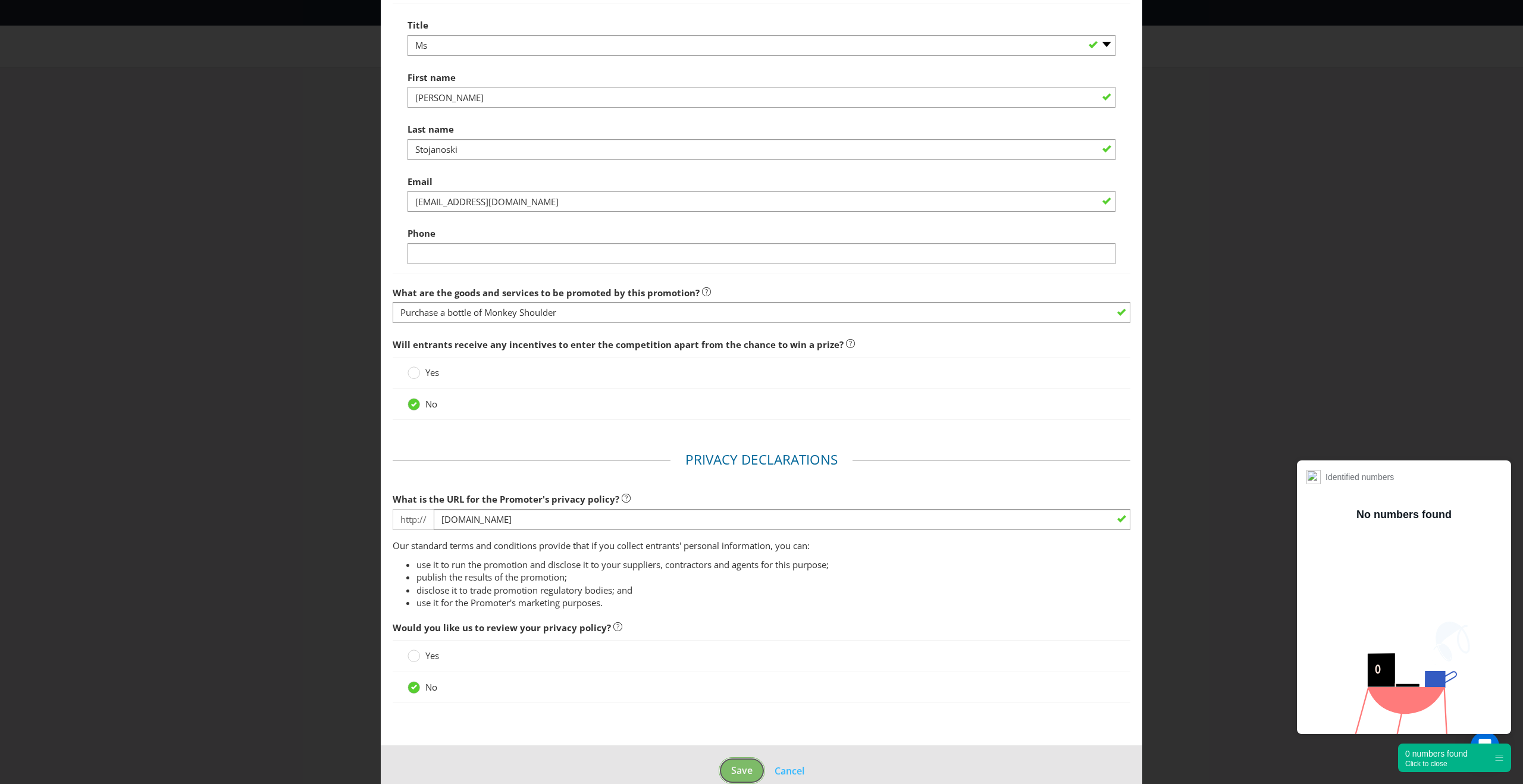
scroll to position [51, 0]
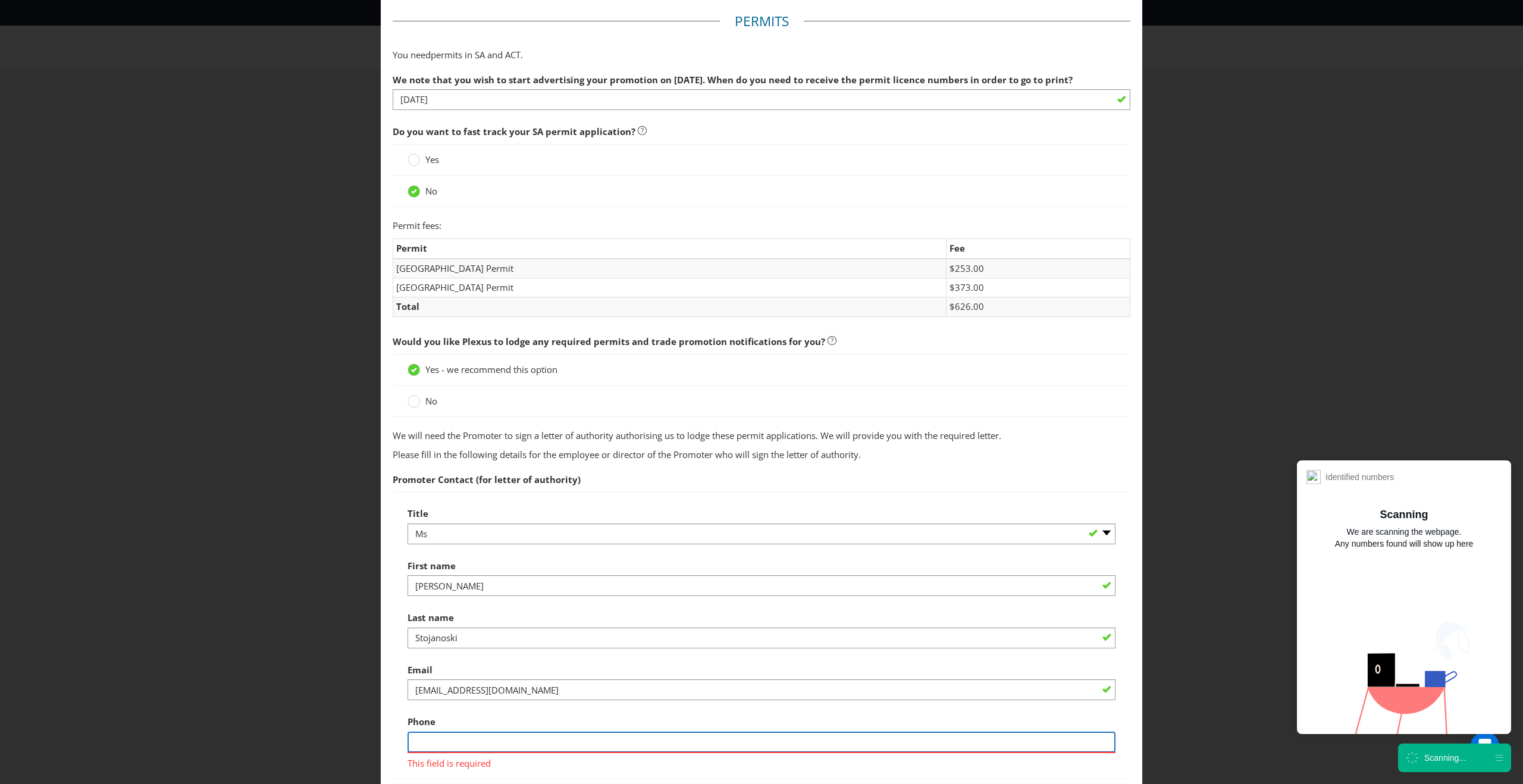
click at [720, 740] on input "text" at bounding box center [761, 741] width 708 height 21
type input "0400000100"
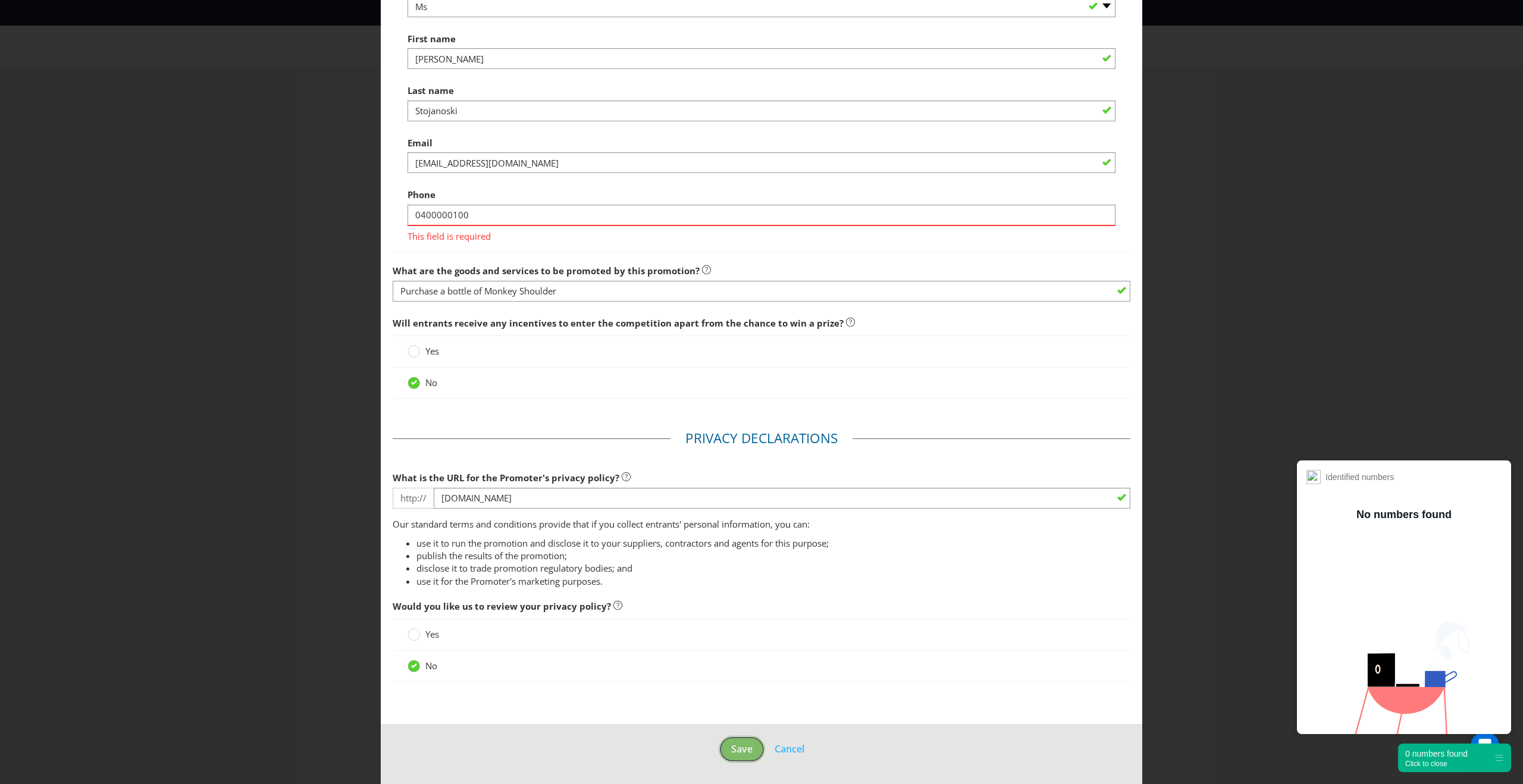
click at [751, 746] on footer "Save Cancel" at bounding box center [761, 753] width 762 height 60
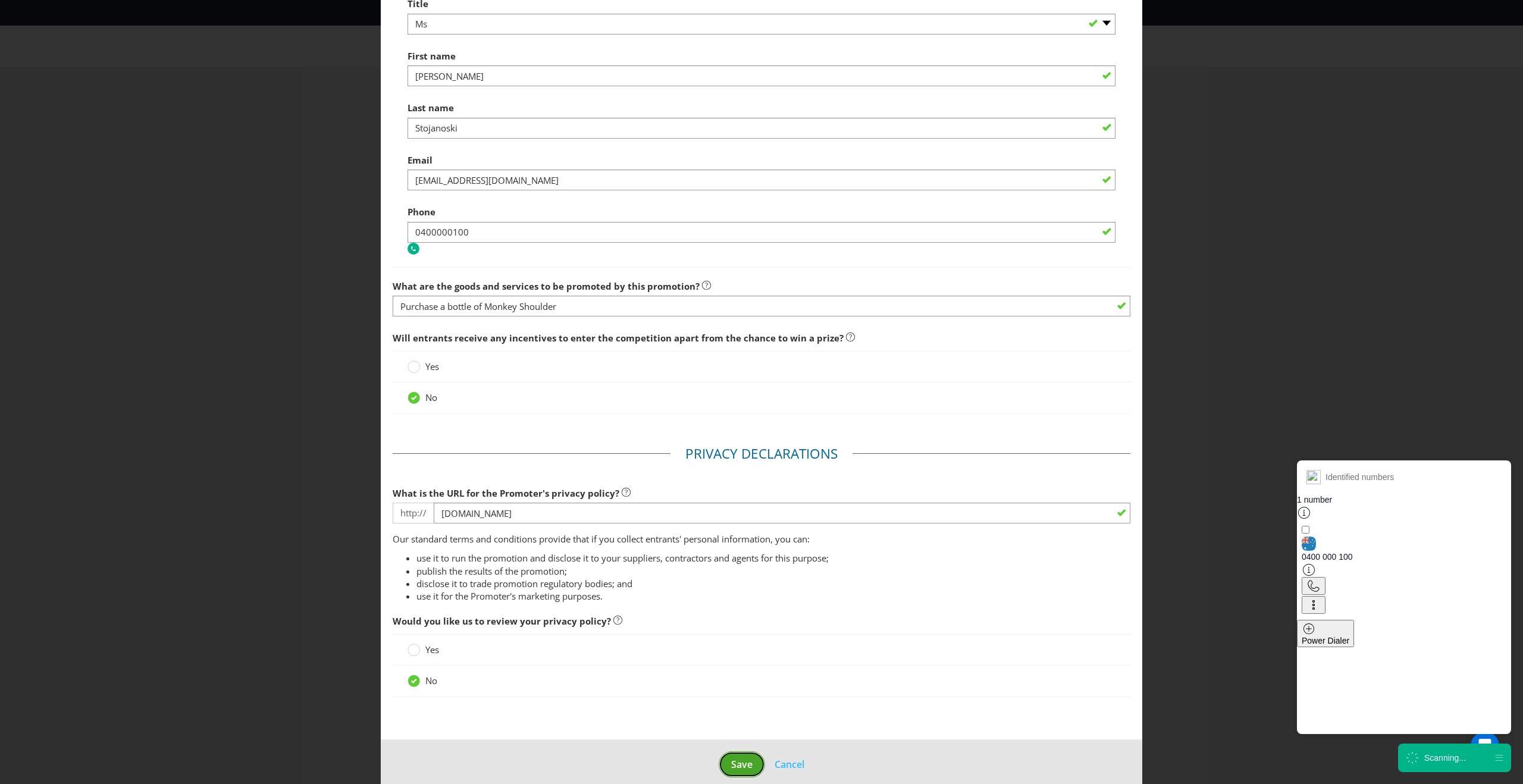
click at [744, 763] on span "Save" at bounding box center [742, 764] width 22 height 13
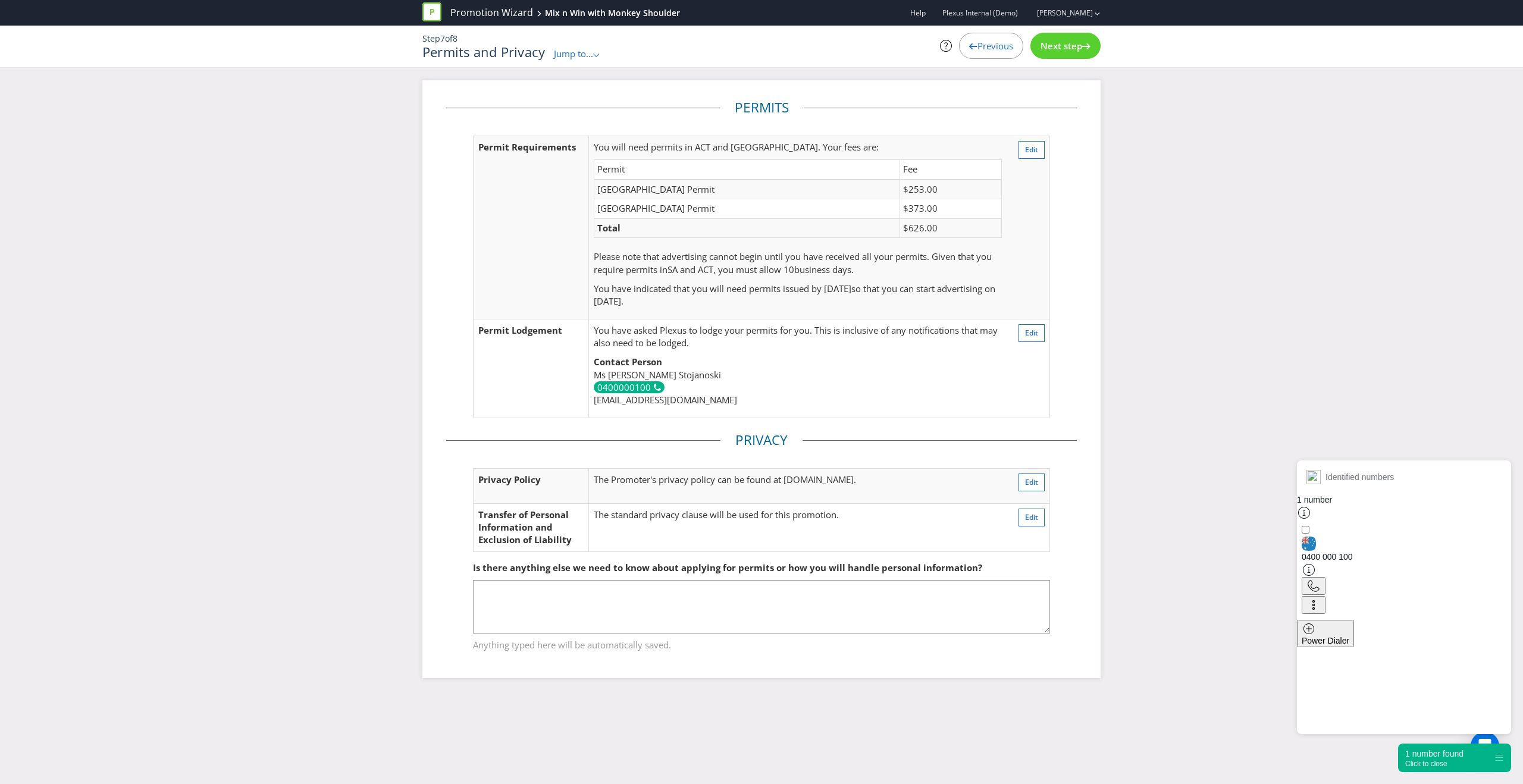
click at [1054, 53] on div "Next step" at bounding box center [1065, 46] width 70 height 26
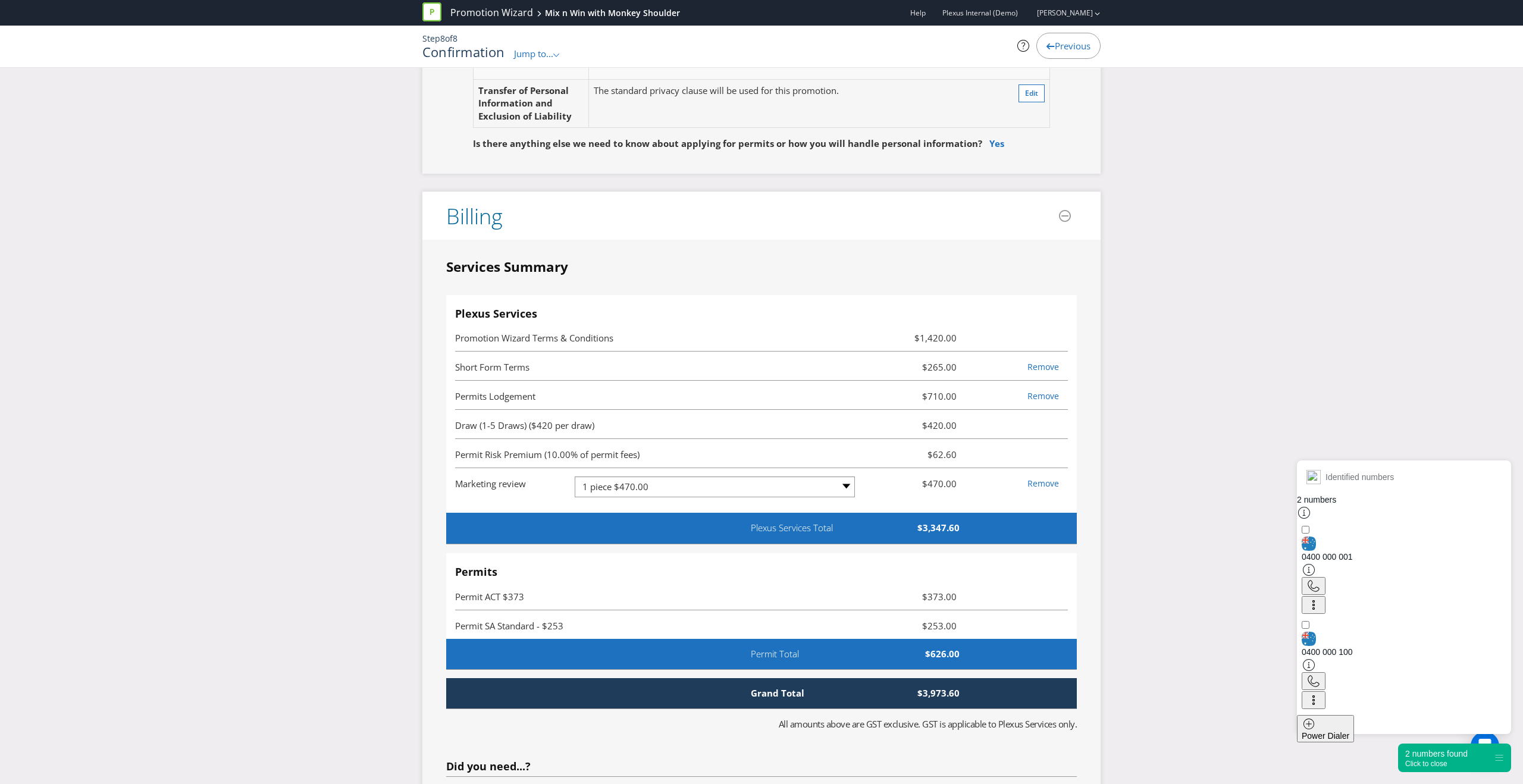
scroll to position [2368, 0]
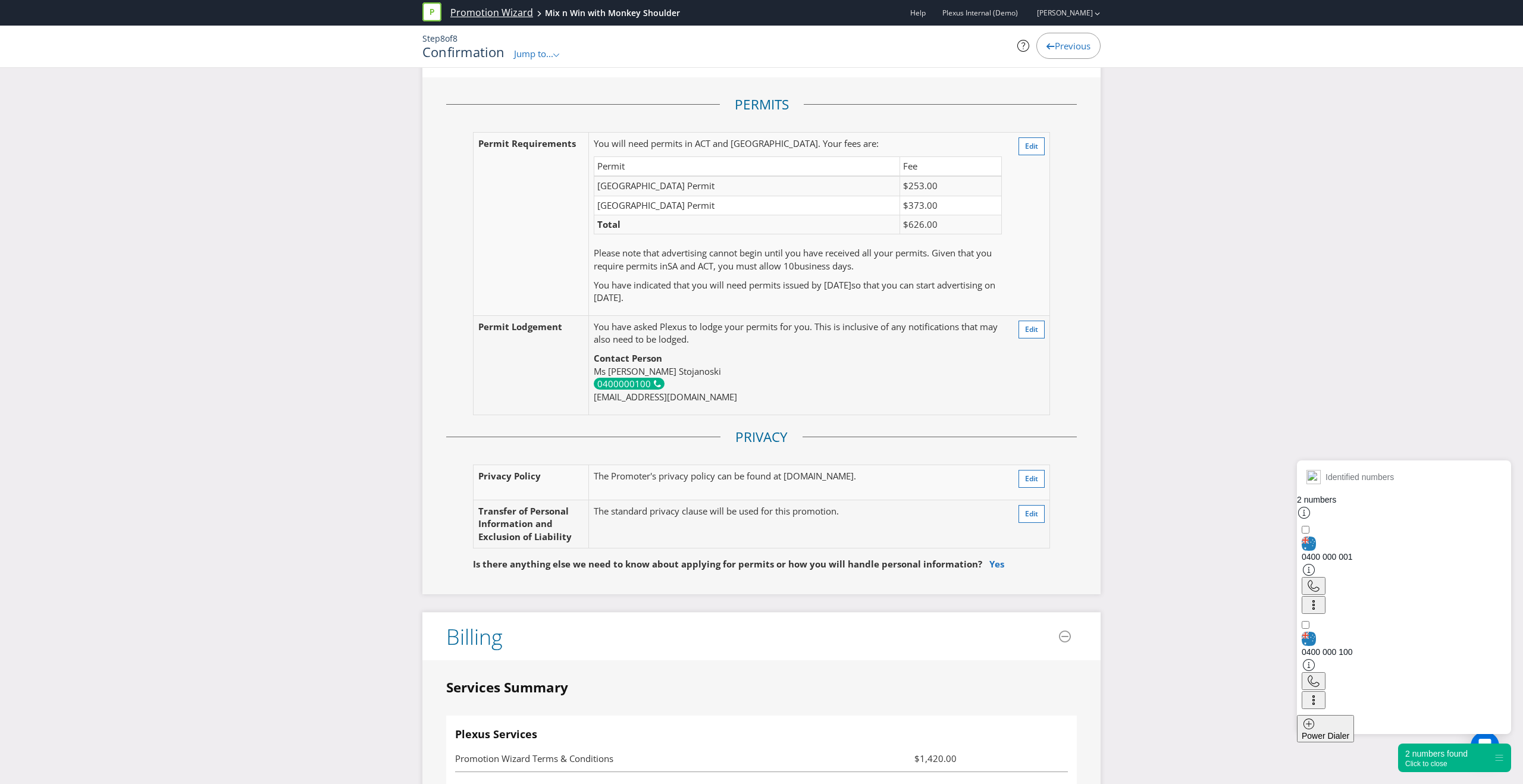
click at [476, 14] on link "Promotion Wizard" at bounding box center [492, 13] width 83 height 14
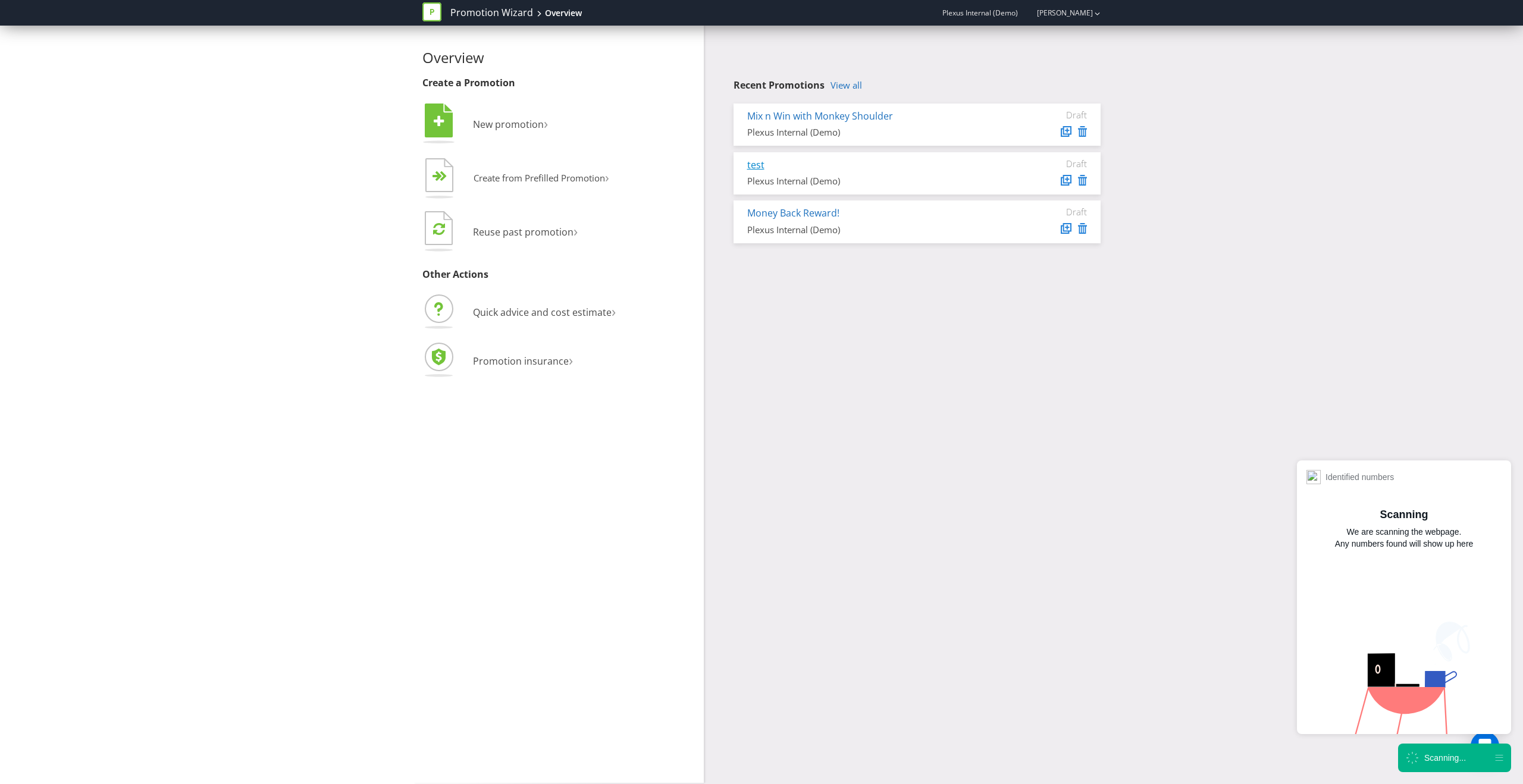
click at [762, 163] on link "test" at bounding box center [756, 165] width 17 height 13
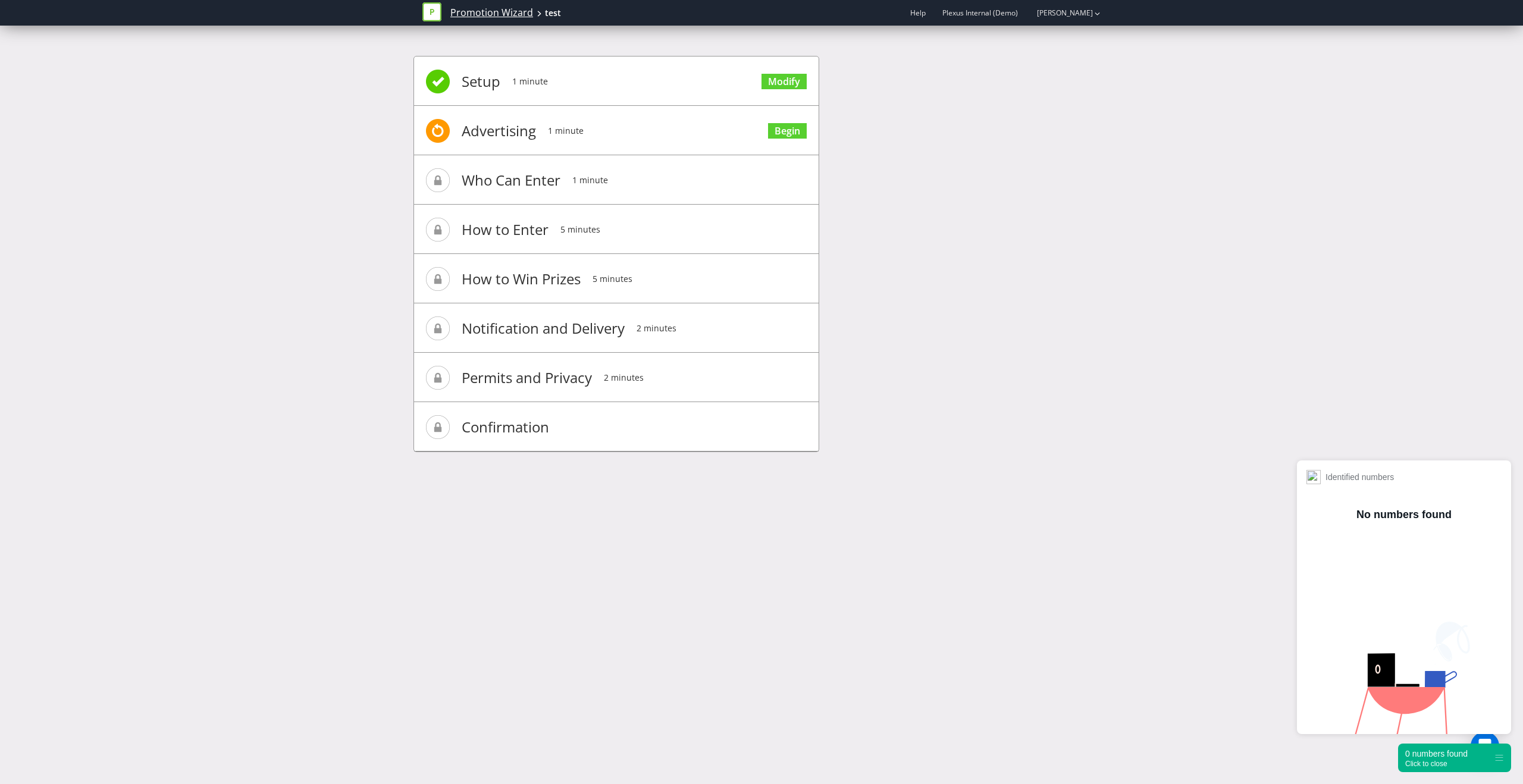
click at [475, 11] on link "Promotion Wizard" at bounding box center [492, 13] width 83 height 14
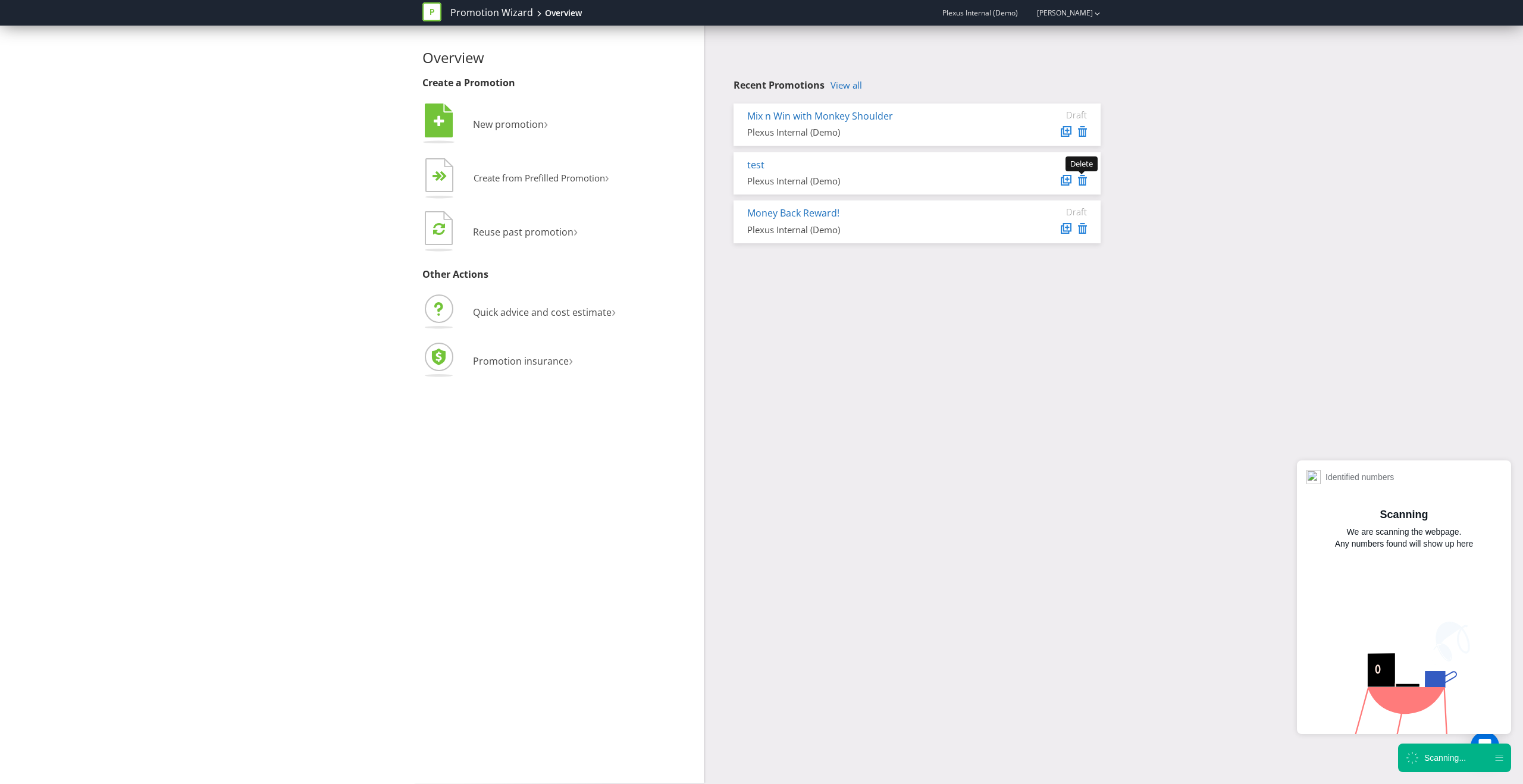
click at [1083, 183] on icon at bounding box center [1082, 180] width 9 height 11
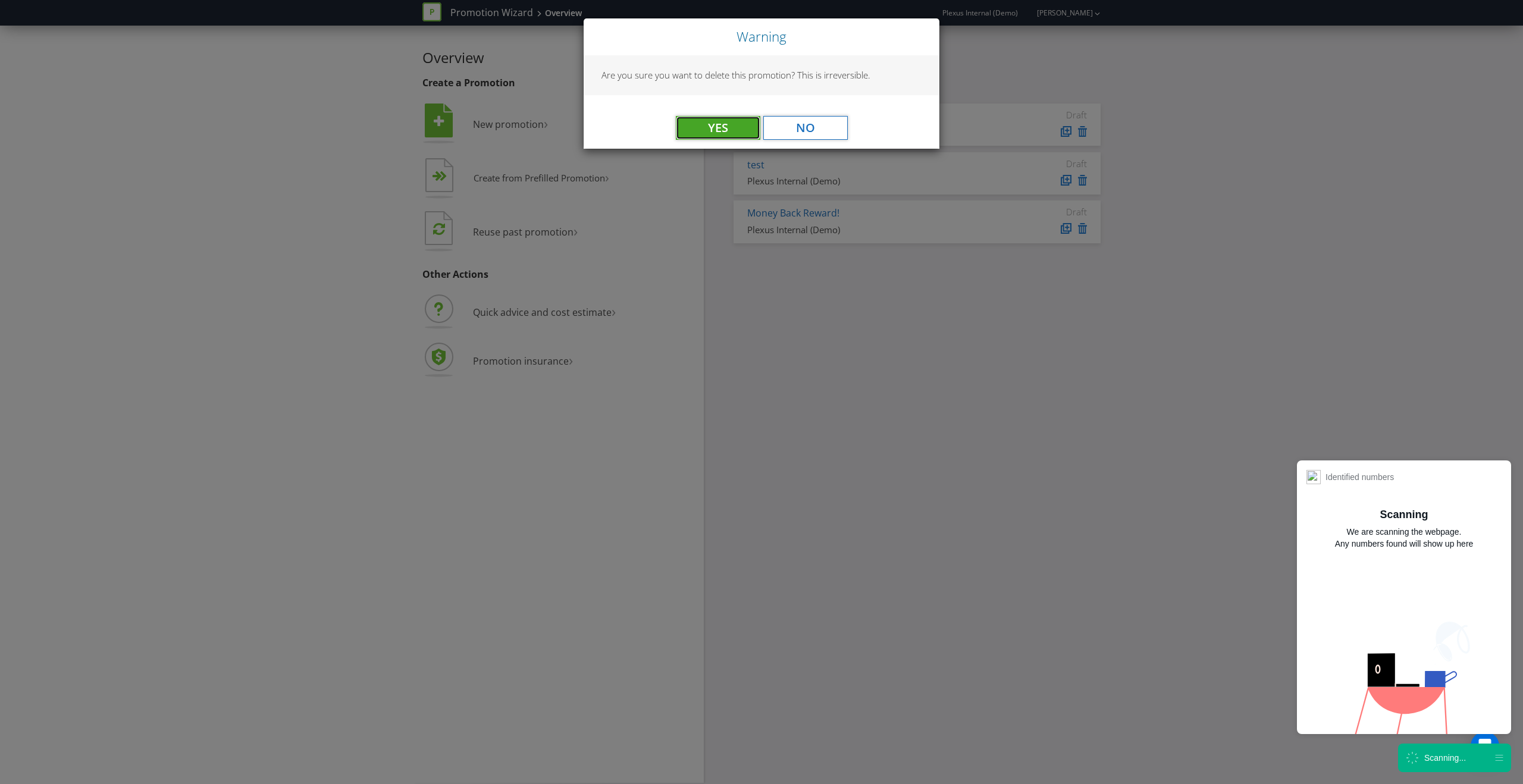
click at [697, 125] on button "Yes" at bounding box center [718, 128] width 84 height 24
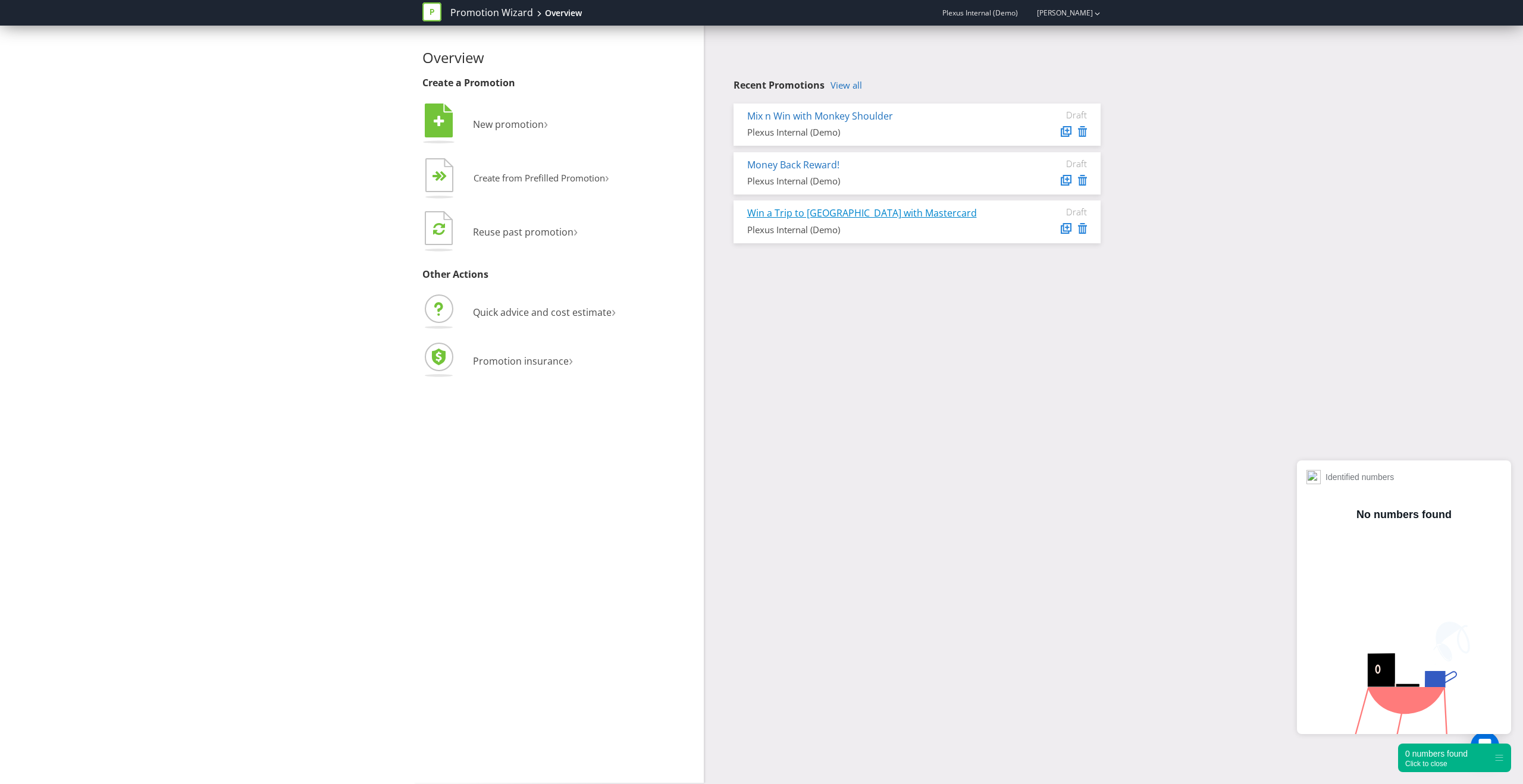
click at [887, 211] on link "Win a Trip to [GEOGRAPHIC_DATA] with Mastercard" at bounding box center [862, 213] width 229 height 13
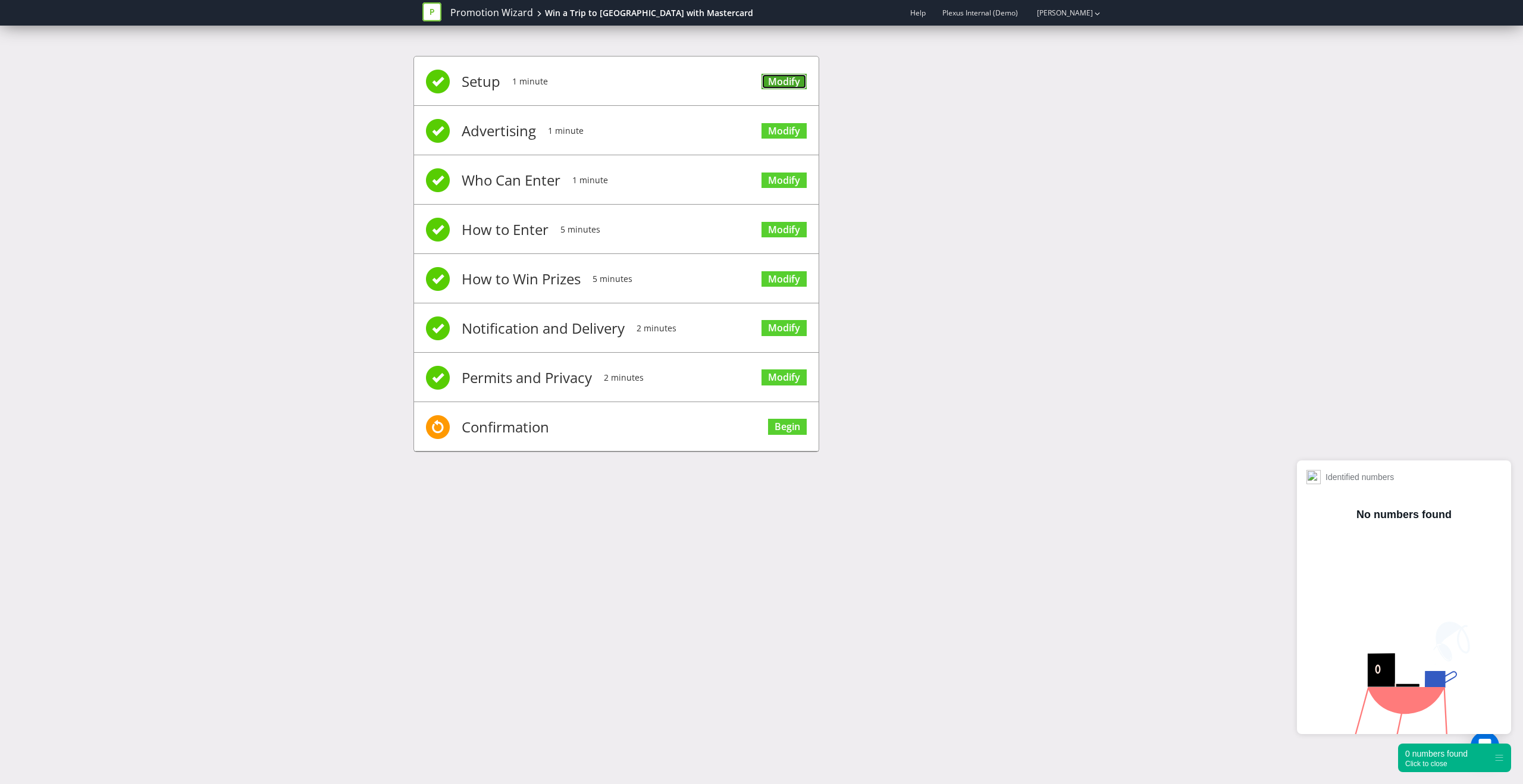
click at [781, 82] on link "Modify" at bounding box center [784, 81] width 45 height 16
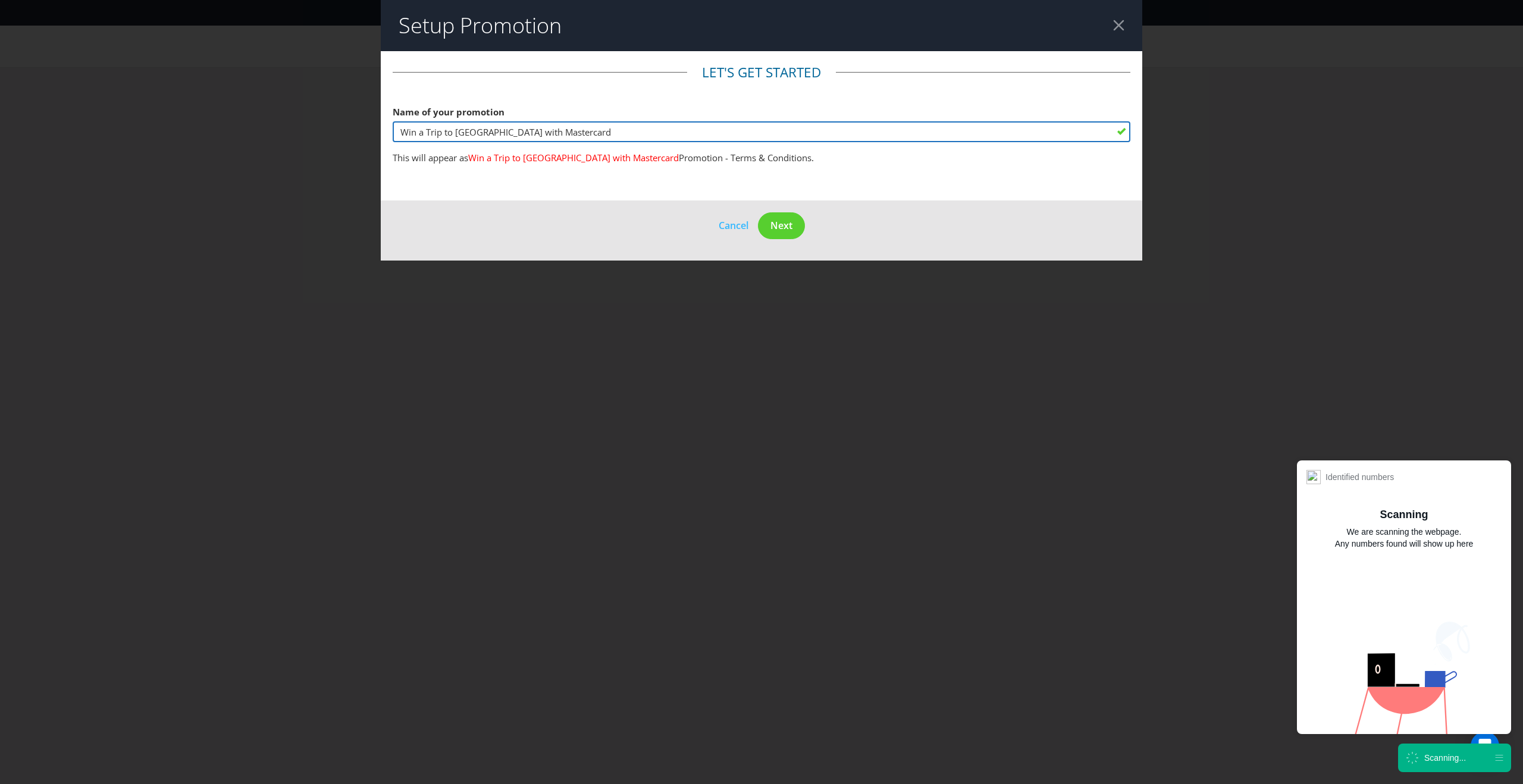
click at [739, 125] on input "Win a Trip to [GEOGRAPHIC_DATA] with Mastercard" at bounding box center [761, 132] width 738 height 21
